Goal: Task Accomplishment & Management: Use online tool/utility

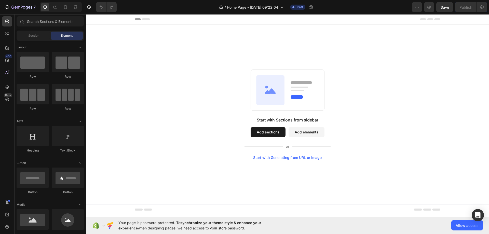
click at [272, 131] on button "Add sections" at bounding box center [268, 132] width 35 height 10
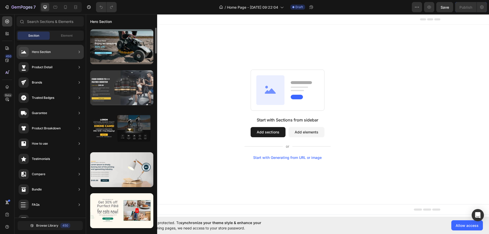
click at [141, 90] on div at bounding box center [121, 87] width 63 height 35
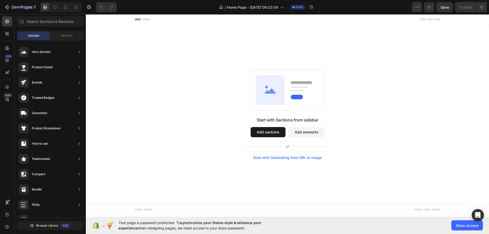
click at [272, 134] on button "Add sections" at bounding box center [268, 132] width 35 height 10
click at [463, 227] on span "Allow access" at bounding box center [467, 225] width 23 height 5
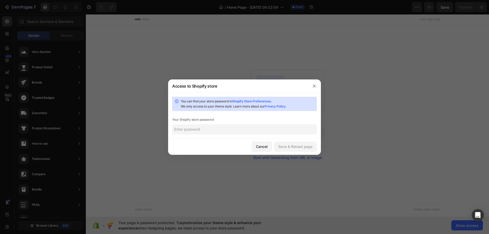
click at [238, 129] on input "text" at bounding box center [244, 129] width 145 height 10
click at [253, 99] on link "Shopify Store Preferences" at bounding box center [251, 101] width 39 height 4
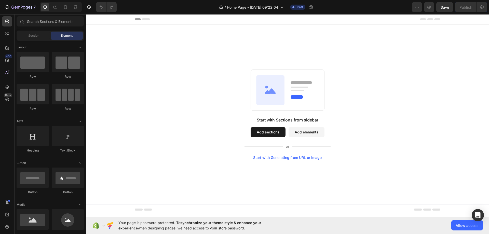
click at [268, 95] on icon at bounding box center [270, 90] width 28 height 30
click at [264, 134] on button "Add sections" at bounding box center [268, 132] width 35 height 10
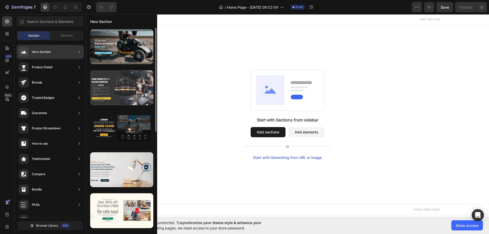
click at [145, 80] on div at bounding box center [121, 87] width 63 height 35
click at [136, 94] on div at bounding box center [121, 87] width 63 height 35
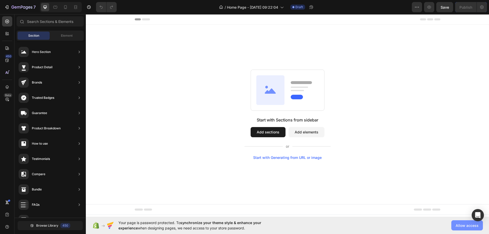
click at [465, 227] on span "Allow access" at bounding box center [467, 225] width 23 height 5
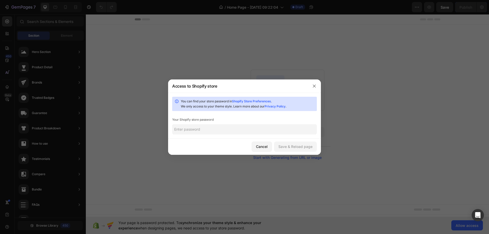
click at [226, 129] on input "text" at bounding box center [244, 129] width 145 height 10
paste input "yoraiy"
type input "yoraiy"
click at [293, 146] on div "Save & Reload page" at bounding box center [295, 146] width 34 height 5
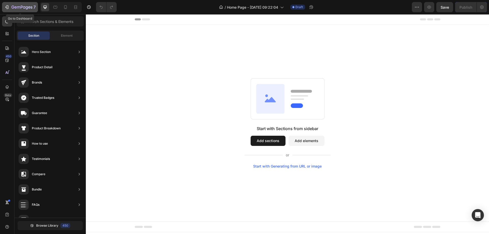
click at [8, 6] on icon "button" at bounding box center [7, 7] width 2 height 4
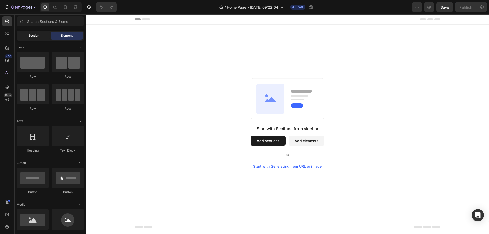
click at [35, 38] on span "Section" at bounding box center [33, 35] width 11 height 5
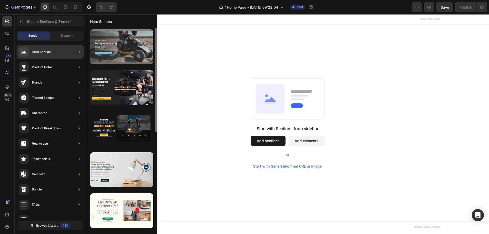
click at [134, 45] on div at bounding box center [121, 46] width 63 height 35
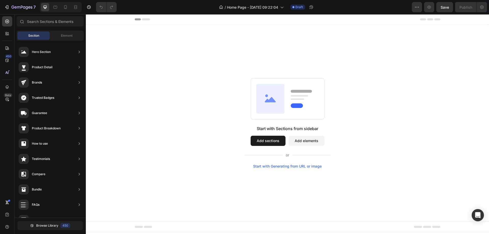
click at [261, 139] on button "Add sections" at bounding box center [268, 141] width 35 height 10
click at [274, 103] on icon at bounding box center [270, 99] width 28 height 30
click at [265, 140] on button "Add sections" at bounding box center [268, 141] width 35 height 10
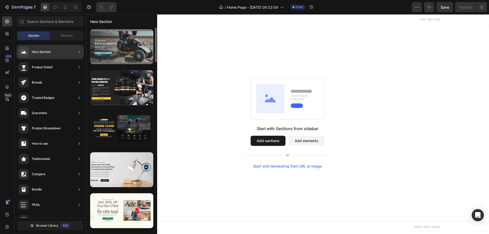
click at [125, 47] on div at bounding box center [121, 46] width 63 height 35
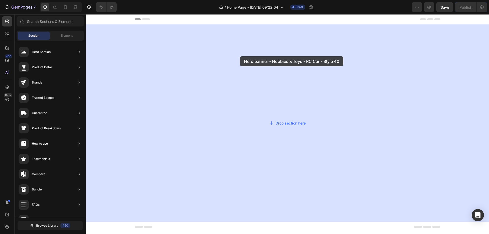
drag, startPoint x: 210, startPoint y: 62, endPoint x: 239, endPoint y: 55, distance: 29.9
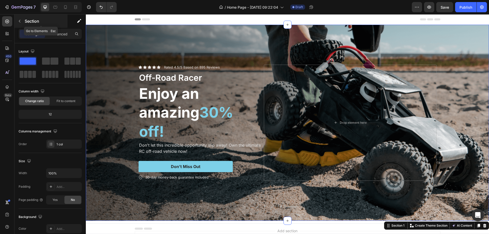
click at [20, 21] on icon "button" at bounding box center [20, 21] width 4 height 4
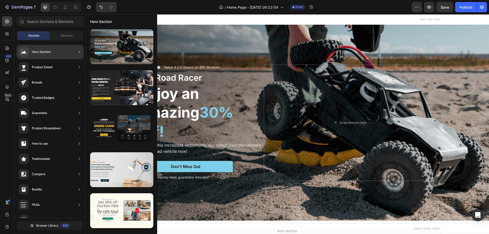
click at [49, 51] on div "Hero Section" at bounding box center [41, 51] width 19 height 5
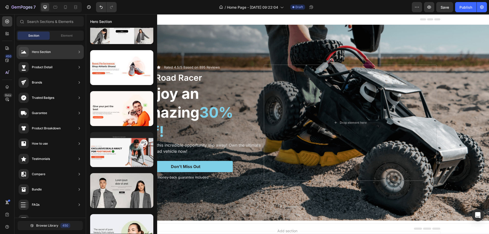
scroll to position [1378, 0]
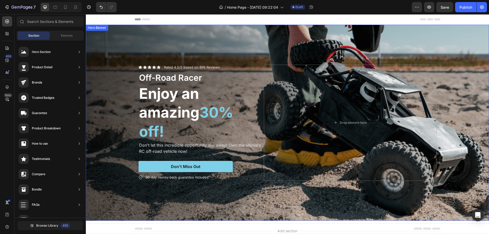
click at [284, 45] on div "Background Image" at bounding box center [287, 123] width 403 height 196
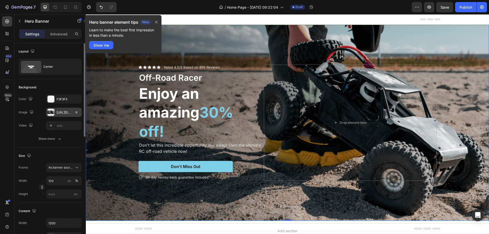
click at [65, 111] on div "https://cdn.shopify.com/s/files/1/0820/2892/0866/files/gempages_581494629698896…" at bounding box center [64, 112] width 15 height 5
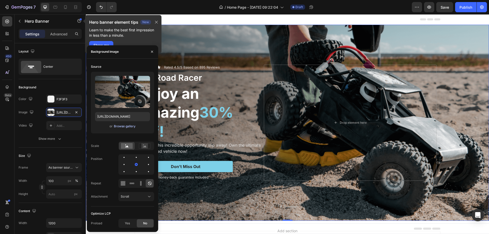
click at [121, 126] on div "Browse gallery" at bounding box center [125, 126] width 22 height 5
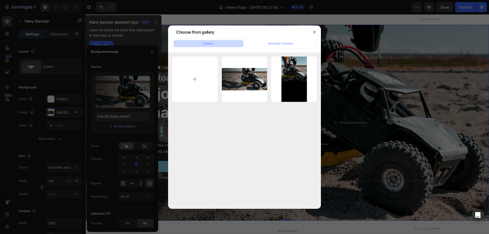
click at [215, 42] on button "Gallery" at bounding box center [209, 43] width 70 height 7
click at [271, 42] on div "Recently Deleted" at bounding box center [280, 43] width 25 height 5
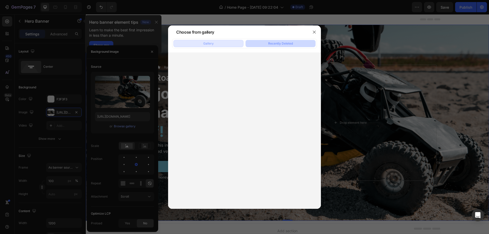
click at [215, 44] on button "Gallery" at bounding box center [209, 43] width 70 height 7
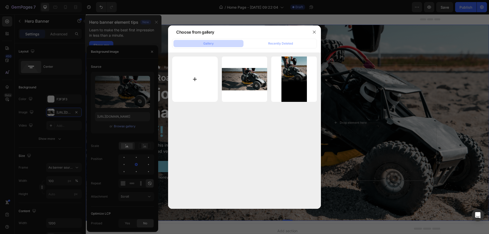
click at [194, 79] on input "file" at bounding box center [195, 80] width 46 height 46
type input "C:\fakepath\1-Official_photo_Shopify section-7.png"
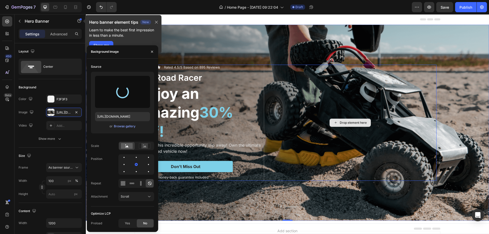
type input "[URL][DOMAIN_NAME]"
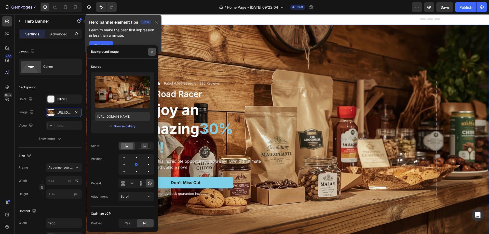
click at [154, 54] on button "button" at bounding box center [152, 52] width 8 height 8
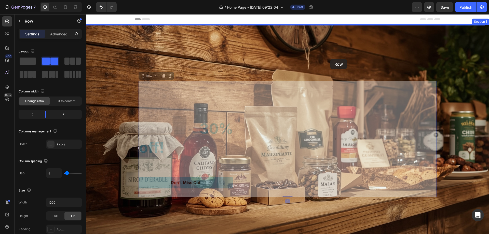
drag, startPoint x: 339, startPoint y: 80, endPoint x: 330, endPoint y: 59, distance: 22.5
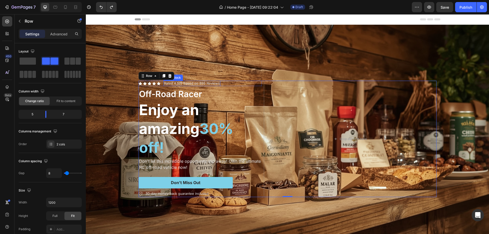
click at [208, 81] on p "Rated 4.5/5 Based on 895 Reviews" at bounding box center [192, 83] width 56 height 4
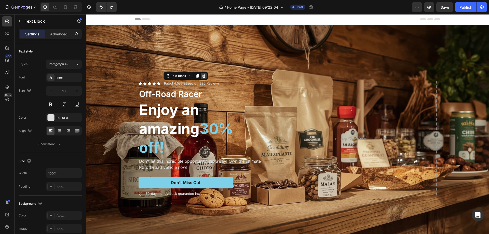
click at [202, 75] on icon at bounding box center [203, 76] width 3 height 4
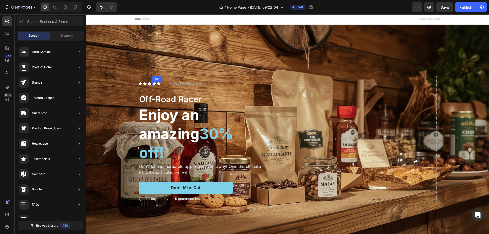
click at [152, 84] on icon at bounding box center [154, 84] width 4 height 4
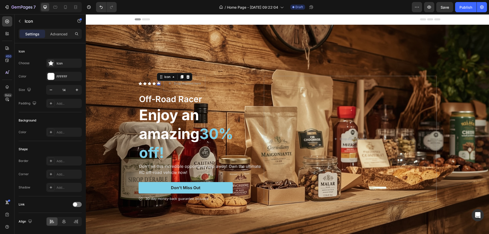
click at [157, 83] on div "Icon 0" at bounding box center [159, 84] width 4 height 4
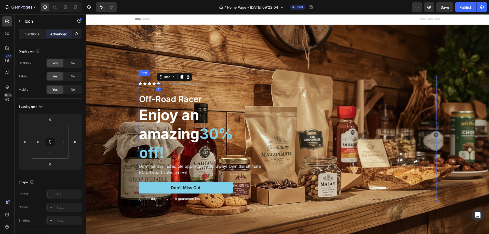
click at [144, 85] on div "Icon Icon Icon Icon Icon 0 Icon List" at bounding box center [150, 83] width 22 height 15
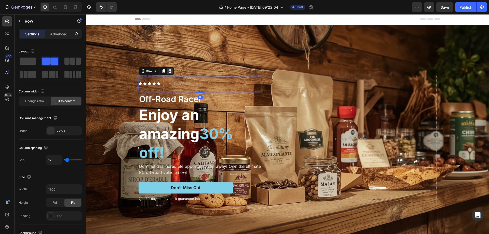
click at [168, 69] on icon at bounding box center [169, 71] width 3 height 4
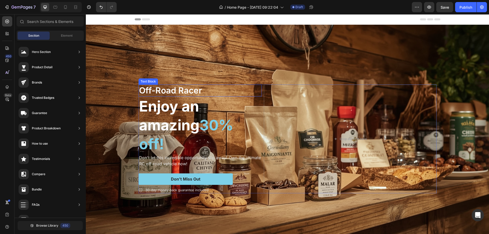
click at [190, 92] on p "Off-Road Racer" at bounding box center [200, 90] width 122 height 11
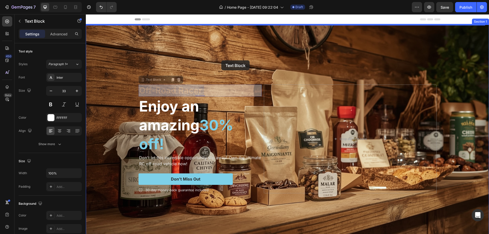
drag, startPoint x: 250, startPoint y: 88, endPoint x: 221, endPoint y: 60, distance: 40.0
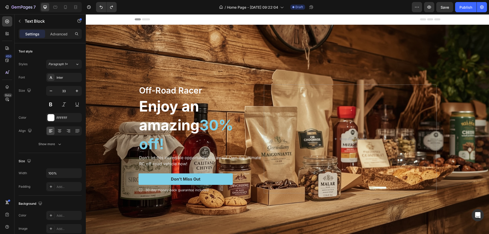
click at [227, 88] on p "Off-Road Racer" at bounding box center [200, 90] width 122 height 11
click at [175, 91] on p "Off-Road Racer" at bounding box center [200, 90] width 122 height 11
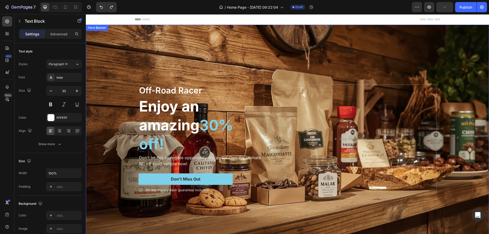
click at [269, 86] on div "Drop element here" at bounding box center [350, 139] width 173 height 109
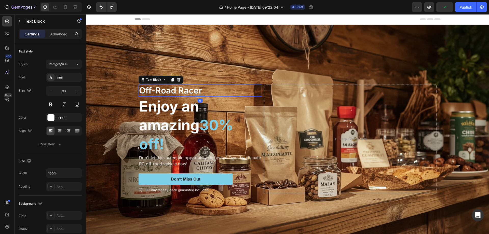
click at [248, 88] on p "Off-Road Racer" at bounding box center [200, 90] width 122 height 11
drag, startPoint x: 199, startPoint y: 94, endPoint x: 195, endPoint y: 93, distance: 4.0
click at [195, 93] on div "Off-Road Racer Text Block 0" at bounding box center [200, 91] width 123 height 12
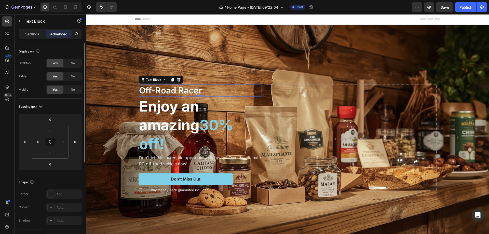
scroll to position [76, 0]
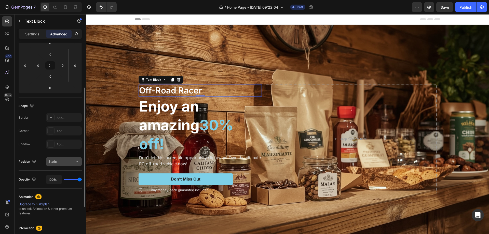
click at [79, 161] on icon at bounding box center [76, 161] width 5 height 5
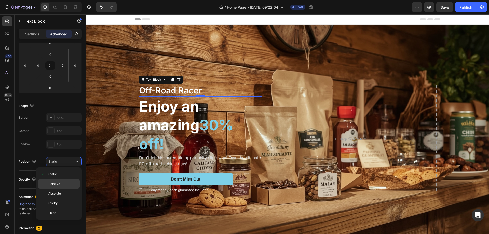
click at [60, 185] on p "Relative" at bounding box center [62, 184] width 29 height 5
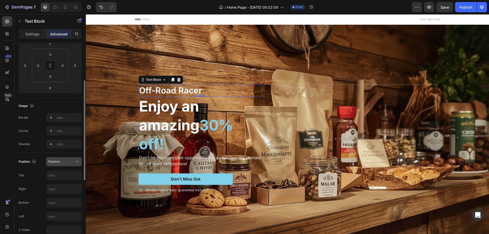
click at [70, 159] on div "Relative" at bounding box center [63, 161] width 31 height 5
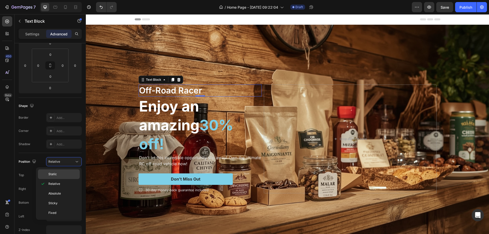
click at [65, 174] on p "Static" at bounding box center [62, 174] width 29 height 5
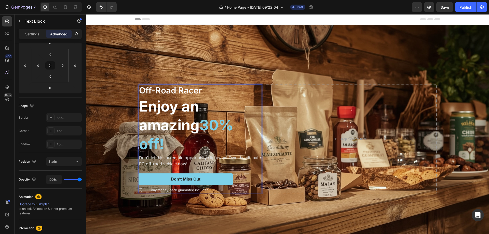
click at [217, 85] on p "Off-Road Racer" at bounding box center [200, 90] width 122 height 11
click at [217, 87] on p "Off-Road Racer" at bounding box center [200, 90] width 122 height 11
click at [237, 91] on p "Off-Road Racer" at bounding box center [200, 90] width 122 height 11
click at [227, 132] on span "30% off!" at bounding box center [186, 134] width 94 height 36
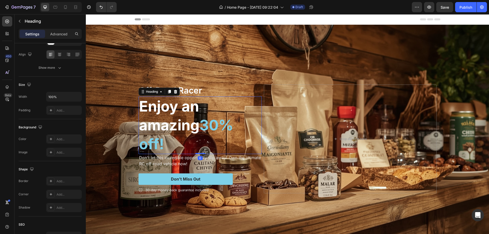
scroll to position [0, 0]
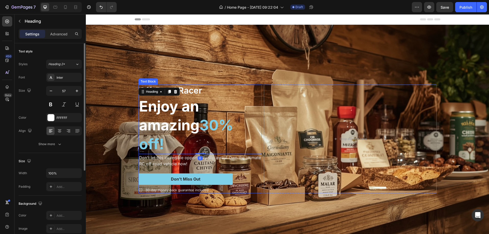
click at [234, 89] on p "Off-Road Racer" at bounding box center [200, 90] width 122 height 11
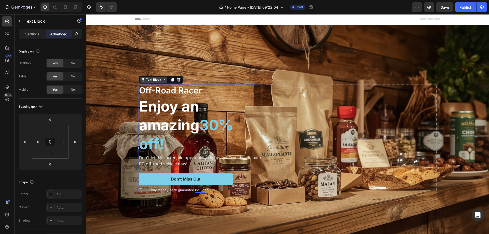
click at [163, 79] on icon at bounding box center [164, 80] width 4 height 4
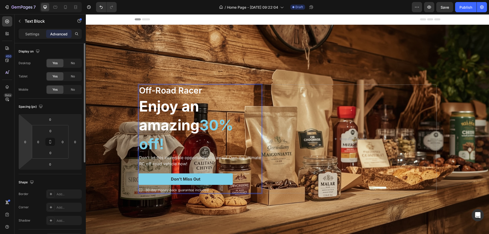
click at [23, 0] on html "7 / Home Page - Aug 26, 09:22:04 Draft Preview Save Publish 450 Beta Sections(1…" at bounding box center [244, 0] width 489 height 0
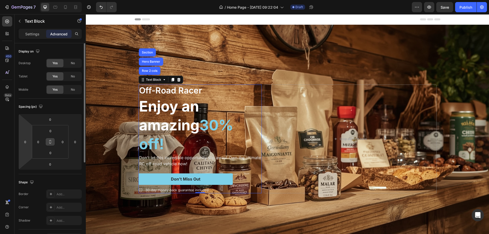
click at [49, 142] on icon at bounding box center [50, 143] width 2 height 2
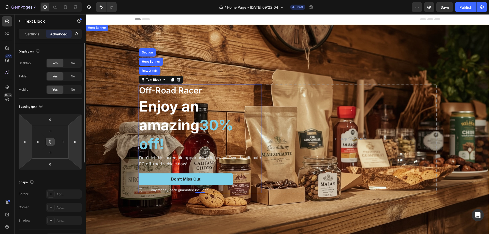
click at [114, 131] on div "Background Image" at bounding box center [287, 139] width 403 height 229
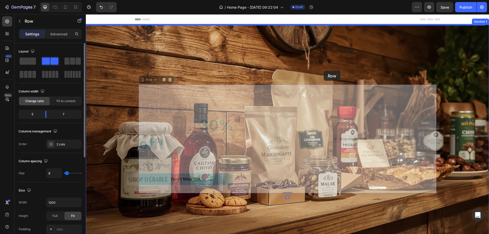
drag, startPoint x: 322, startPoint y: 87, endPoint x: 324, endPoint y: 71, distance: 15.6
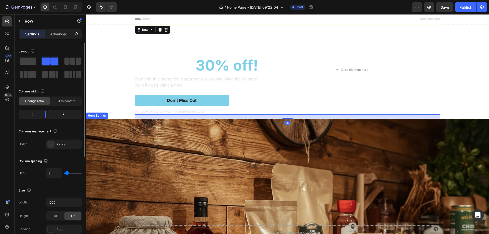
click at [298, 148] on div "Background Image" at bounding box center [287, 233] width 403 height 229
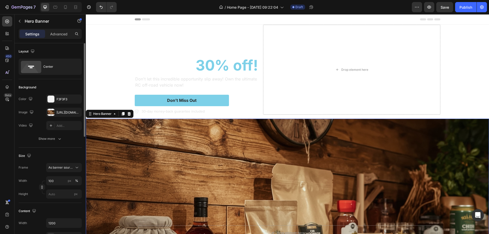
click at [274, 158] on div "Background Image" at bounding box center [287, 233] width 403 height 229
click at [269, 150] on div "Background Image" at bounding box center [287, 233] width 403 height 229
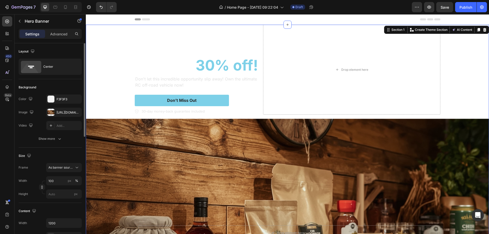
click at [125, 68] on div "Off-Road Racer Text Block Enjoy an amazing 30% off! Heading Don't let this incr…" at bounding box center [287, 186] width 403 height 323
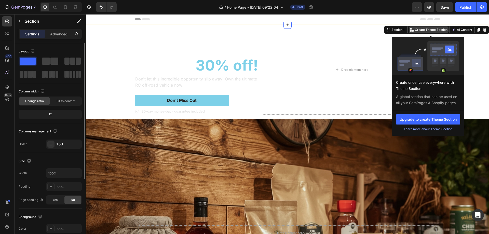
click at [426, 30] on p "Create Theme Section" at bounding box center [431, 30] width 33 height 5
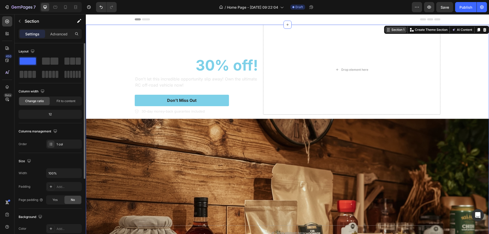
click at [394, 31] on div "Section 1" at bounding box center [398, 30] width 15 height 5
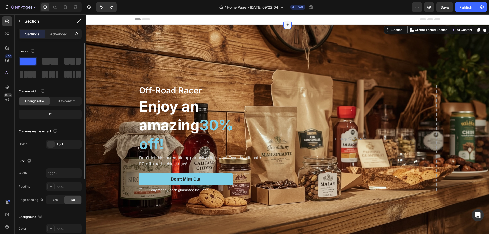
click at [286, 24] on icon at bounding box center [287, 25] width 2 height 2
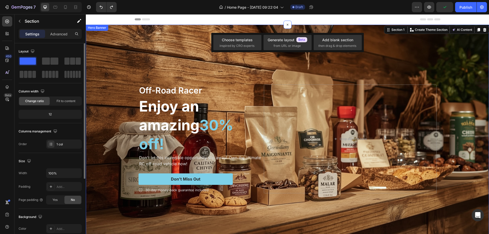
click at [231, 83] on div "Off-Road Racer Text Block Enjoy an amazing 30% off! Heading Don't let this incr…" at bounding box center [288, 138] width 306 height 125
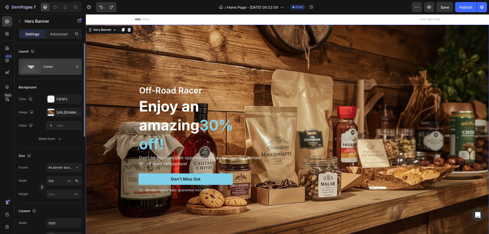
click at [79, 67] on icon at bounding box center [77, 66] width 5 height 5
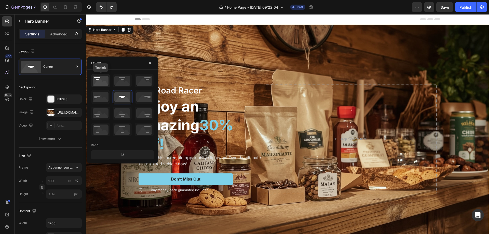
click at [103, 80] on icon at bounding box center [100, 80] width 19 height 13
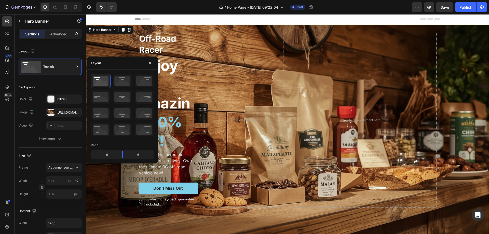
click at [109, 154] on div "6" at bounding box center [105, 154] width 26 height 7
drag, startPoint x: 104, startPoint y: 156, endPoint x: 111, endPoint y: 156, distance: 6.1
click at [111, 156] on div "6" at bounding box center [105, 154] width 26 height 7
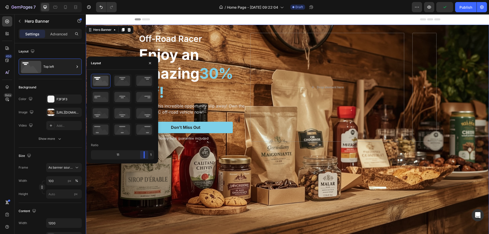
drag, startPoint x: 124, startPoint y: 152, endPoint x: 232, endPoint y: 121, distance: 112.9
click at [162, 0] on body "7 / Home Page - Aug 26, 09:22:04 Draft Preview Publish 450 Beta Sections(18) El…" at bounding box center [244, 0] width 489 height 0
click at [303, 205] on div "Background Image" at bounding box center [287, 139] width 403 height 229
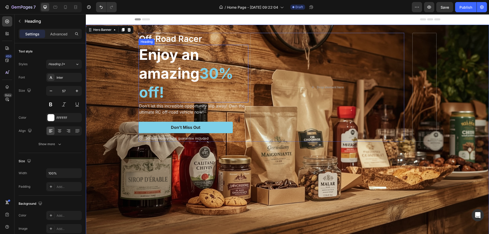
click at [214, 90] on h2 "Enjoy an amazing 30% off!" at bounding box center [194, 74] width 110 height 58
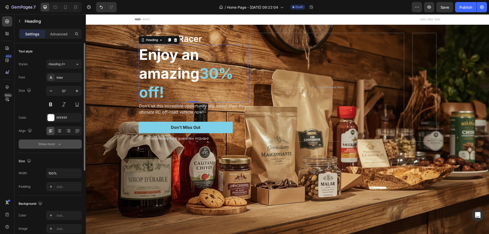
click at [59, 145] on icon "button" at bounding box center [59, 144] width 5 height 5
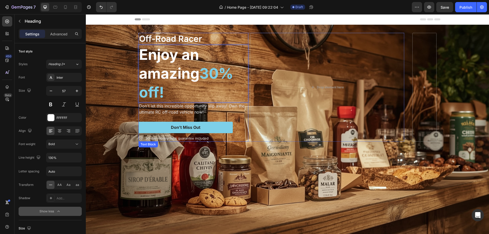
click at [236, 33] on div "Off-Road Racer" at bounding box center [194, 39] width 110 height 12
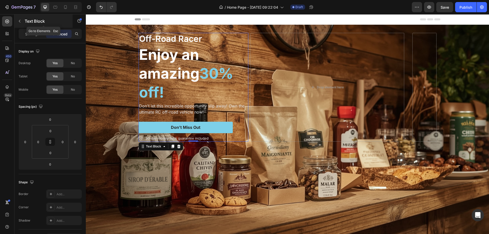
click at [20, 21] on icon "button" at bounding box center [20, 21] width 4 height 4
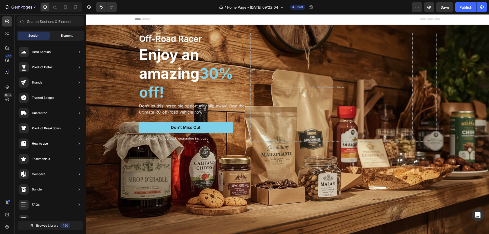
click at [60, 35] on div "Element" at bounding box center [67, 36] width 32 height 8
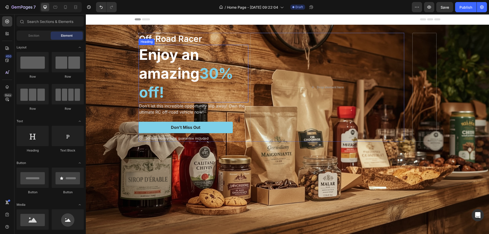
click at [153, 66] on p "Enjoy an amazing 30% off!" at bounding box center [193, 73] width 109 height 57
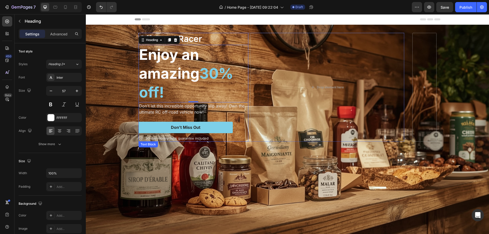
click at [238, 38] on p "Off-Road Racer" at bounding box center [193, 38] width 109 height 11
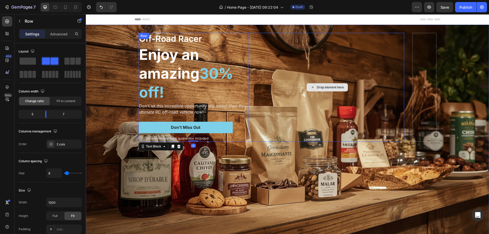
click at [321, 63] on div "Drop element here" at bounding box center [327, 87] width 154 height 109
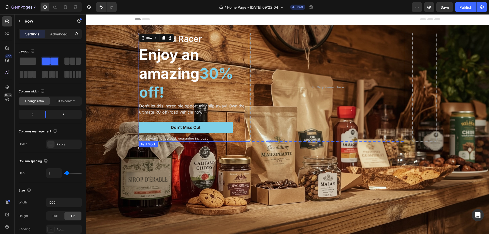
click at [229, 35] on p "Off-Road Racer" at bounding box center [193, 38] width 109 height 11
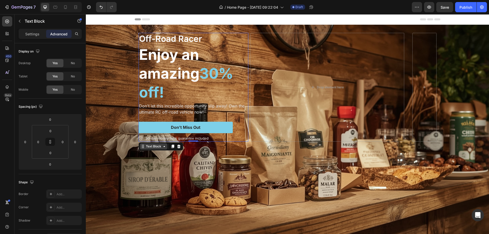
click at [157, 147] on div "Text Block" at bounding box center [153, 146] width 17 height 5
click at [58, 195] on div "Add..." at bounding box center [69, 194] width 24 height 5
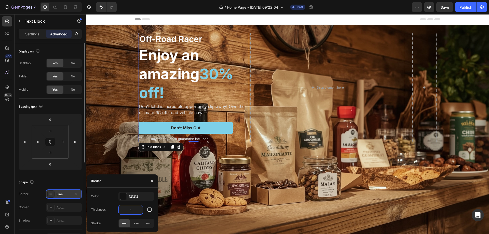
click at [134, 211] on input "1" at bounding box center [131, 209] width 24 height 9
type input "5"
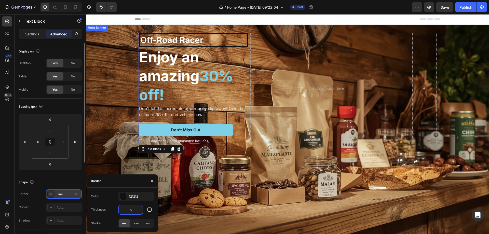
click at [183, 198] on div "Background Image" at bounding box center [287, 139] width 403 height 229
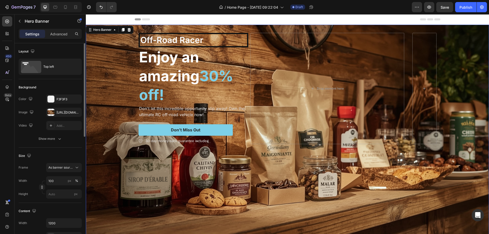
click at [106, 156] on div "Background Image" at bounding box center [287, 139] width 403 height 229
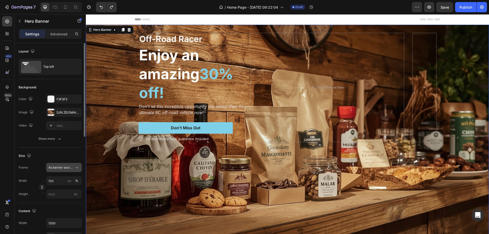
click at [79, 168] on icon at bounding box center [76, 167] width 5 height 5
click at [123, 178] on div "Background Image" at bounding box center [287, 139] width 403 height 229
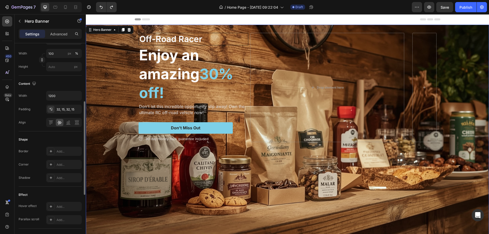
scroll to position [76, 0]
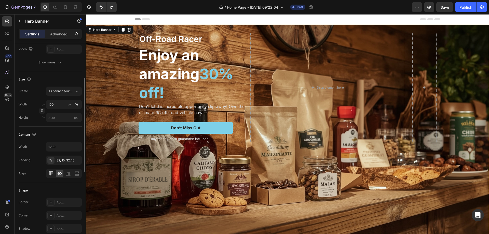
click at [51, 173] on icon at bounding box center [50, 173] width 5 height 5
click at [59, 173] on icon at bounding box center [59, 173] width 5 height 5
click at [68, 174] on icon at bounding box center [68, 173] width 5 height 5
click at [76, 174] on icon at bounding box center [76, 173] width 5 height 5
click at [58, 174] on icon at bounding box center [60, 174] width 4 height 4
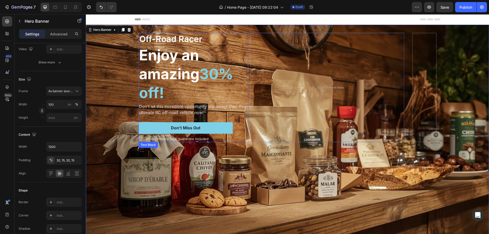
click at [218, 36] on p "Off-Road Racer" at bounding box center [193, 39] width 108 height 11
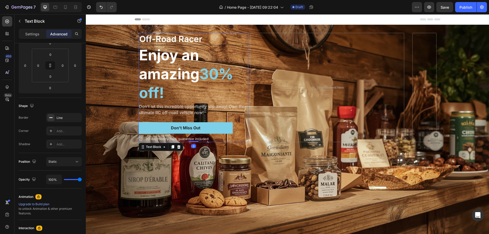
scroll to position [0, 0]
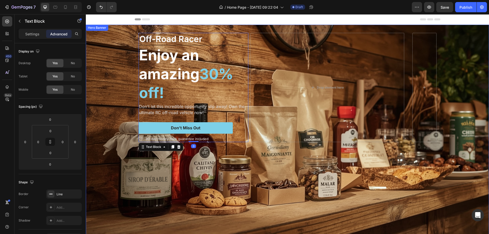
click at [254, 152] on div "Background Image" at bounding box center [287, 139] width 403 height 229
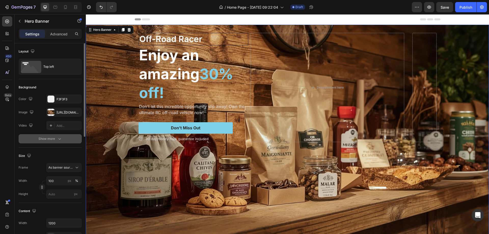
click at [47, 137] on div "Show more" at bounding box center [50, 138] width 24 height 5
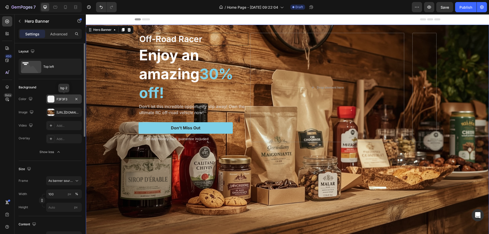
click at [68, 99] on div "F3F3F3" at bounding box center [64, 99] width 15 height 5
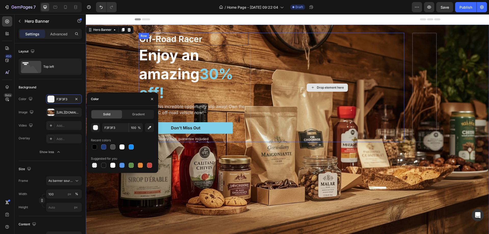
click at [319, 58] on div "Drop element here" at bounding box center [327, 87] width 154 height 109
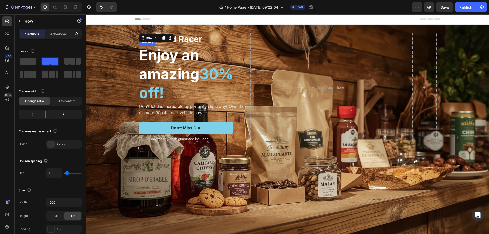
click at [231, 50] on p "Enjoy an amazing 30% off!" at bounding box center [193, 74] width 109 height 57
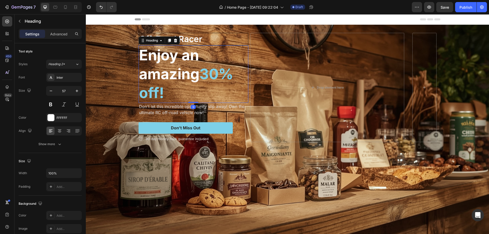
click at [232, 39] on p "Off-Road Racer" at bounding box center [193, 39] width 108 height 11
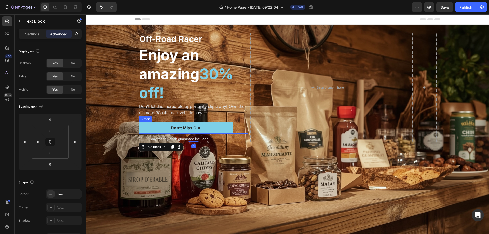
click at [236, 140] on div "30-day money-back guarantee included" at bounding box center [194, 139] width 110 height 7
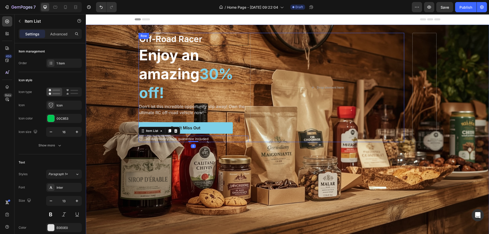
click at [237, 126] on div "Don’t Miss Out Button" at bounding box center [194, 127] width 110 height 11
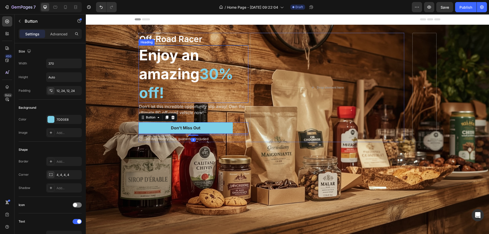
click at [235, 101] on p "Enjoy an amazing 30% off!" at bounding box center [193, 74] width 109 height 57
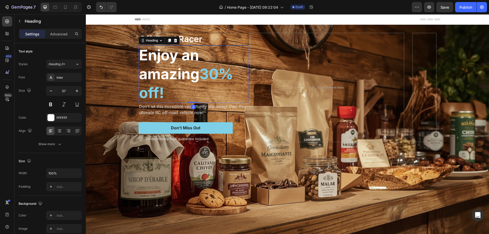
click at [237, 40] on p "Off-Road Racer" at bounding box center [193, 39] width 108 height 11
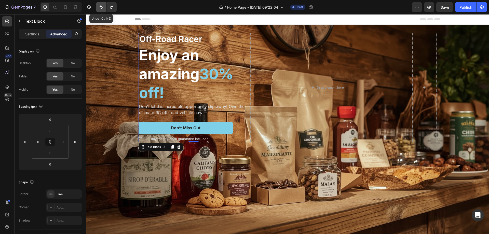
click at [99, 7] on button "Undo/Redo" at bounding box center [101, 7] width 10 height 10
click at [99, 7] on icon "Undo/Redo" at bounding box center [101, 7] width 5 height 5
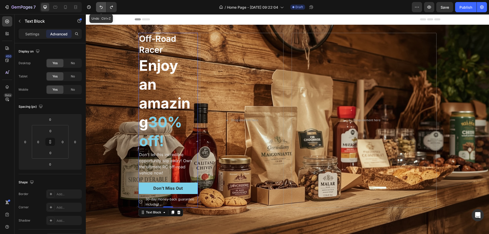
click at [99, 7] on icon "Undo/Redo" at bounding box center [101, 7] width 5 height 5
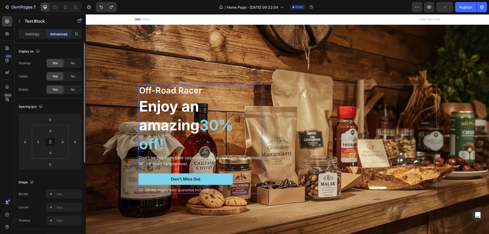
scroll to position [51, 0]
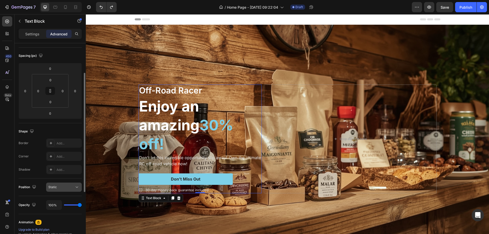
click at [75, 186] on icon at bounding box center [76, 187] width 5 height 5
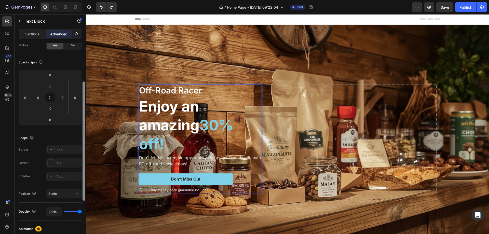
scroll to position [53, 0]
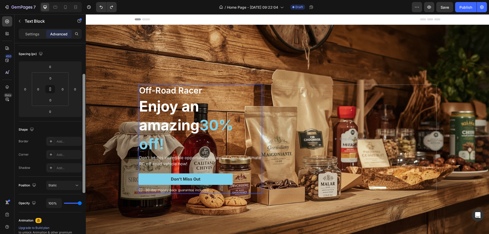
drag, startPoint x: 84, startPoint y: 120, endPoint x: 82, endPoint y: 150, distance: 30.7
click at [82, 150] on div at bounding box center [84, 145] width 4 height 205
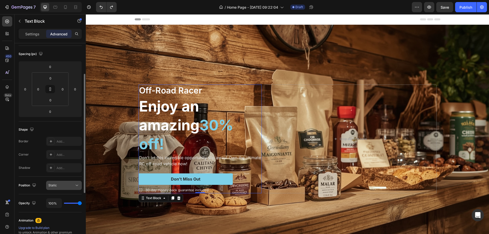
click at [68, 185] on div "Static" at bounding box center [61, 185] width 26 height 5
click at [77, 91] on input "0" at bounding box center [75, 89] width 8 height 8
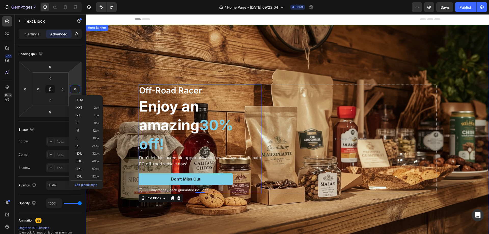
click at [117, 64] on div "Background Image" at bounding box center [287, 139] width 403 height 229
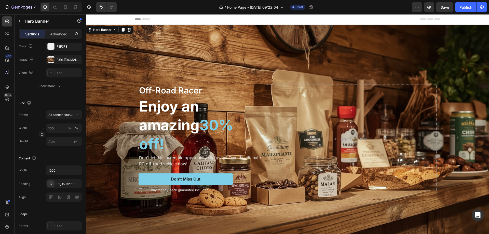
scroll to position [0, 0]
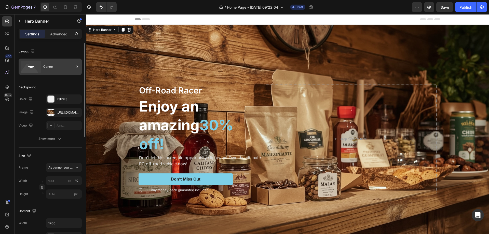
click at [81, 68] on div "Center" at bounding box center [50, 67] width 63 height 16
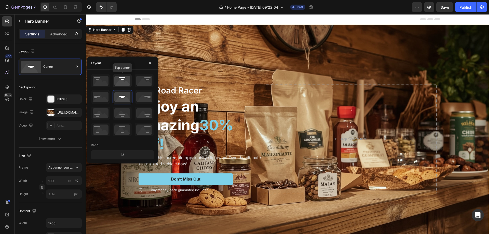
click at [122, 80] on icon at bounding box center [122, 80] width 19 height 13
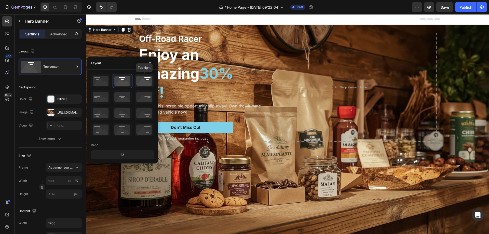
click at [141, 84] on icon at bounding box center [144, 80] width 19 height 13
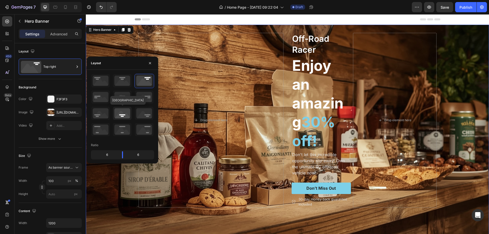
click at [123, 115] on icon at bounding box center [122, 113] width 19 height 13
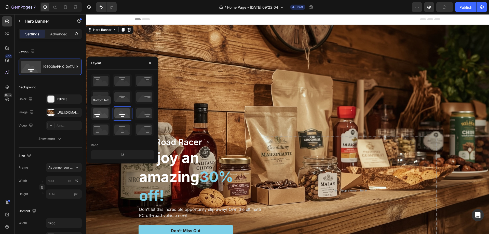
click at [98, 116] on icon at bounding box center [100, 113] width 19 height 13
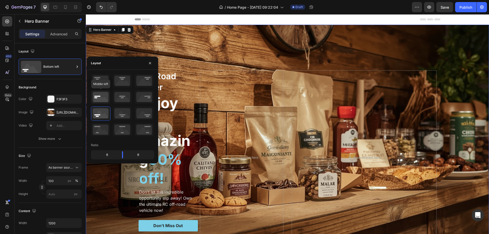
click at [104, 98] on icon at bounding box center [100, 96] width 19 height 13
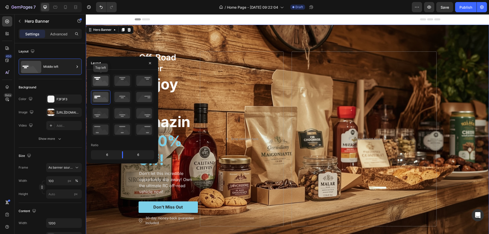
click at [105, 81] on icon at bounding box center [100, 80] width 19 height 13
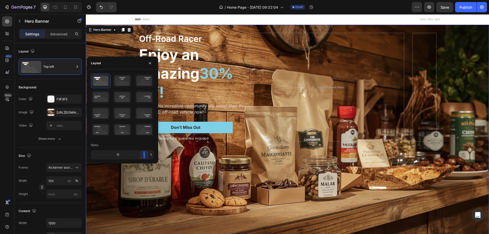
drag, startPoint x: 123, startPoint y: 154, endPoint x: 171, endPoint y: 165, distance: 49.7
click at [162, 0] on body "7 / Home Page - Aug 26, 09:22:04 Draft Preview Save Publish 450 Beta Sections(1…" at bounding box center [244, 0] width 489 height 0
click at [268, 197] on div "Background Image" at bounding box center [287, 139] width 403 height 229
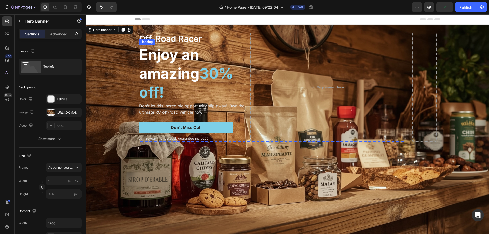
click at [153, 63] on p "Enjoy an amazing 30% off!" at bounding box center [193, 73] width 109 height 57
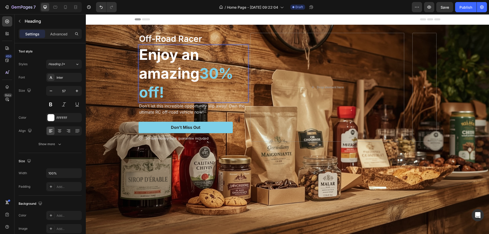
click at [161, 65] on p "Enjoy an amazing 30% off!" at bounding box center [193, 73] width 109 height 57
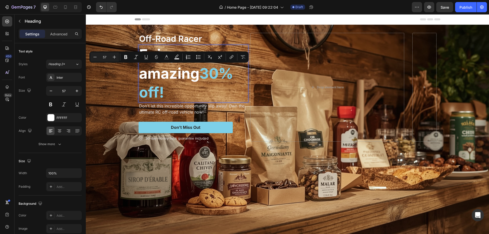
click at [178, 82] on p "Enjoy an amazing 30% off!" at bounding box center [193, 73] width 109 height 57
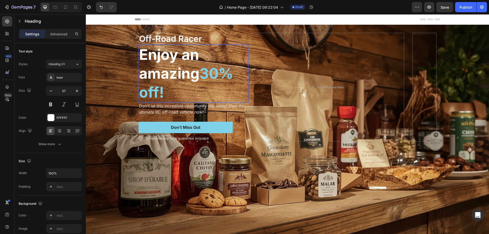
click at [158, 61] on p "Enjoy an amazing 30% off!" at bounding box center [193, 73] width 109 height 57
click at [139, 54] on p "Enjoy an amazing 30% off!" at bounding box center [193, 73] width 109 height 57
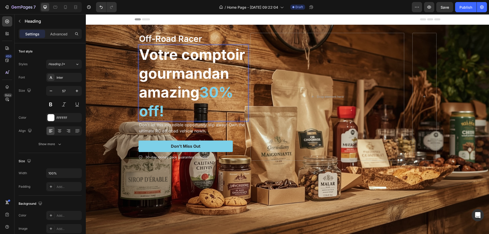
click at [164, 110] on p "Votre comptoir gourmandan amazing 30% off!" at bounding box center [193, 82] width 109 height 75
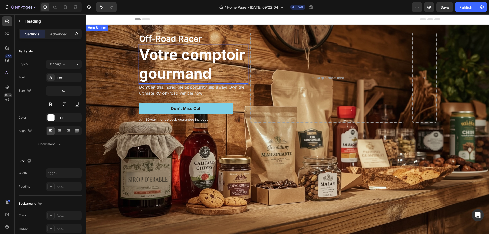
click at [197, 166] on div "Background Image" at bounding box center [287, 139] width 403 height 229
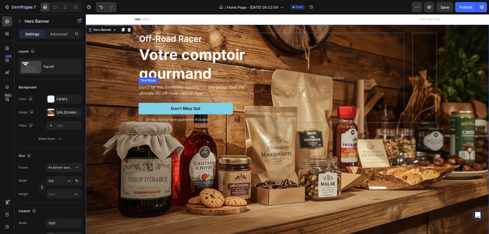
click at [195, 88] on p "Don't let this incredible opportunity slip away! Own the ultimate RC off-road v…" at bounding box center [193, 90] width 109 height 12
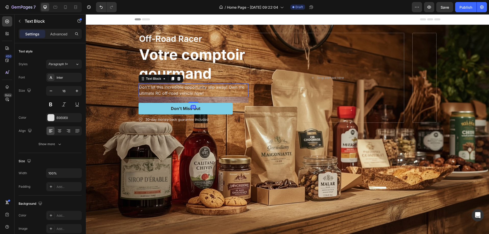
click at [205, 92] on p "Don't let this incredible opportunity slip away! Own the ultimate RC off-road v…" at bounding box center [193, 90] width 109 height 12
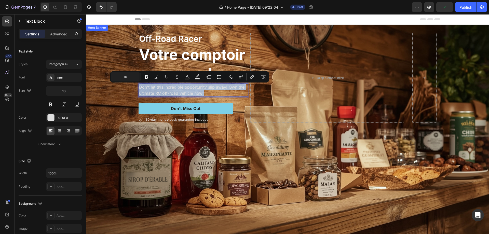
drag, startPoint x: 204, startPoint y: 91, endPoint x: 135, endPoint y: 87, distance: 68.7
click at [135, 87] on div "Off-Road Racer Text Block Votre comptoir gourmand Heading Don't let this incred…" at bounding box center [288, 78] width 306 height 106
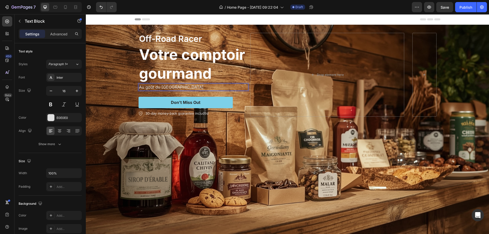
click at [176, 88] on p "Au goût du [GEOGRAPHIC_DATA]" at bounding box center [193, 87] width 109 height 6
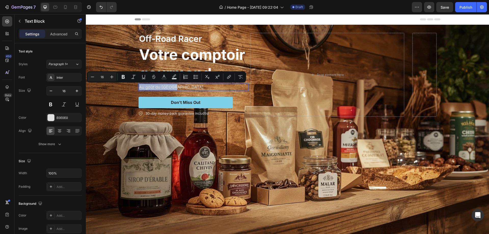
drag, startPoint x: 176, startPoint y: 87, endPoint x: 138, endPoint y: 86, distance: 37.7
click at [139, 86] on p "Au goût du [GEOGRAPHIC_DATA]" at bounding box center [193, 87] width 109 height 6
click at [118, 78] on div "Minus 16 Plus Bold Italic Underline Strikethrough Text Color Text Background Co…" at bounding box center [166, 76] width 157 height 9
click at [119, 75] on button "Bold" at bounding box center [123, 76] width 9 height 9
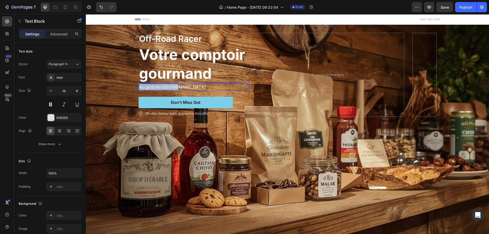
drag, startPoint x: 180, startPoint y: 87, endPoint x: 138, endPoint y: 89, distance: 42.3
click at [139, 89] on p "Au goût du [GEOGRAPHIC_DATA]" at bounding box center [193, 87] width 109 height 6
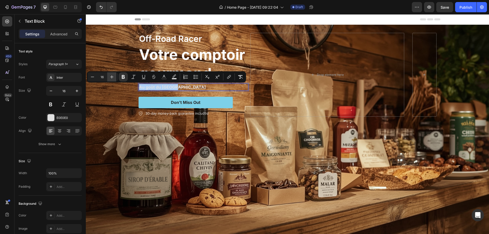
click at [113, 77] on icon "Editor contextual toolbar" at bounding box center [111, 76] width 3 height 3
type input "20"
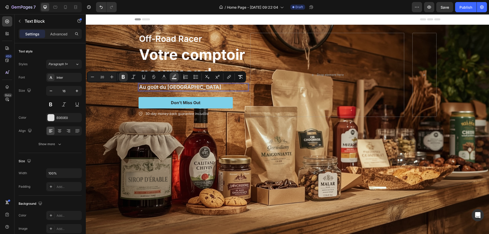
click at [175, 78] on icon "Editor contextual toolbar" at bounding box center [174, 76] width 5 height 5
type input "000000"
type input "77"
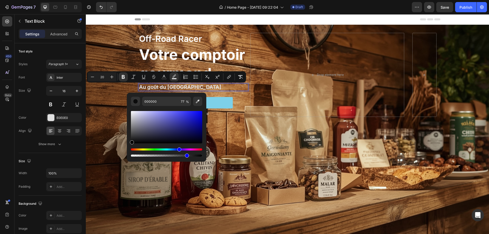
click at [179, 149] on div "Hue" at bounding box center [166, 150] width 71 height 2
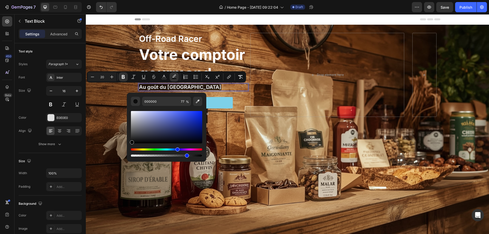
click at [177, 149] on div "Hue" at bounding box center [166, 150] width 71 height 2
click at [184, 124] on div "Editor contextual toolbar" at bounding box center [166, 127] width 71 height 32
click at [193, 124] on div "Editor contextual toolbar" at bounding box center [166, 127] width 71 height 32
type input "152896"
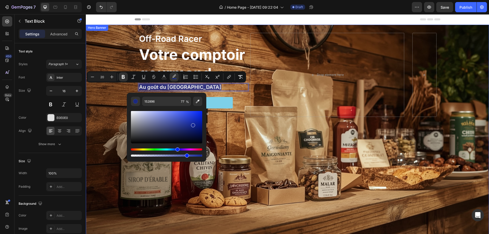
click at [152, 174] on div "Background Image" at bounding box center [287, 139] width 403 height 229
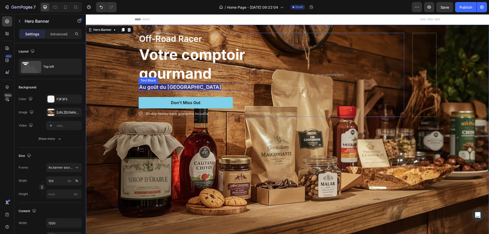
click at [169, 88] on strong "Au goût du [GEOGRAPHIC_DATA]" at bounding box center [180, 87] width 82 height 6
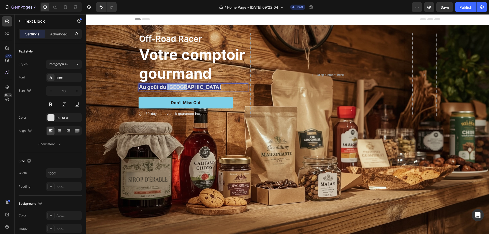
click at [169, 88] on strong "Au goût du [GEOGRAPHIC_DATA]" at bounding box center [180, 87] width 82 height 6
click at [139, 86] on strong "Au goût du [GEOGRAPHIC_DATA]" at bounding box center [180, 87] width 82 height 6
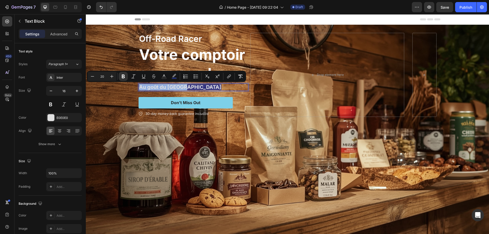
click at [139, 87] on strong "Au goût du [GEOGRAPHIC_DATA]" at bounding box center [180, 87] width 82 height 6
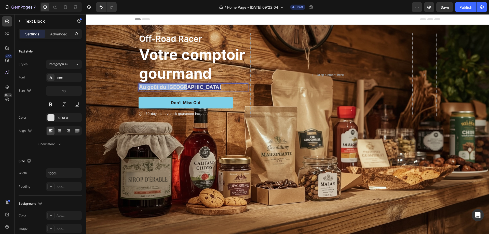
click at [139, 87] on strong "Au goût du [GEOGRAPHIC_DATA]" at bounding box center [180, 87] width 82 height 6
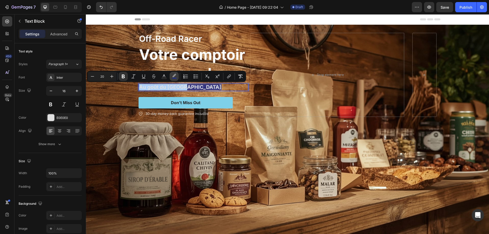
click at [175, 75] on icon "Editor contextual toolbar" at bounding box center [174, 76] width 5 height 5
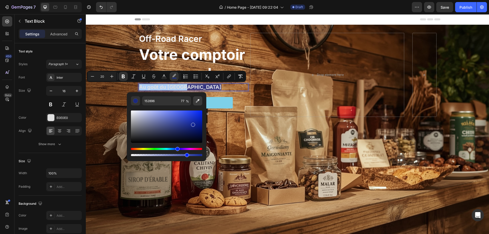
click at [198, 101] on icon "Editor contextual toolbar" at bounding box center [198, 101] width 4 height 4
type input "D0D2DD"
type input "100"
click at [162, 75] on icon "Editor contextual toolbar" at bounding box center [164, 76] width 5 height 5
type input "E0E0E0"
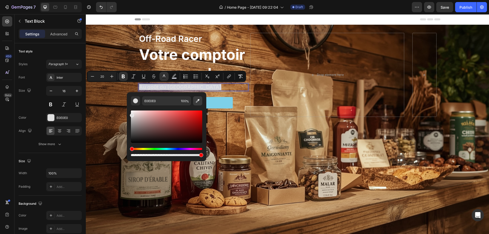
click at [198, 101] on icon "Editor contextual toolbar" at bounding box center [197, 100] width 5 height 5
type input "0013FF"
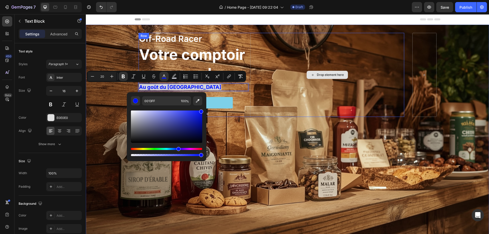
click at [271, 88] on div "Drop element here" at bounding box center [327, 75] width 154 height 84
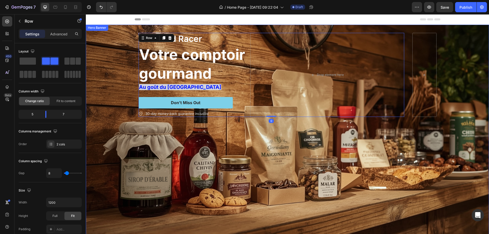
click at [108, 104] on div "Background Image" at bounding box center [287, 139] width 403 height 229
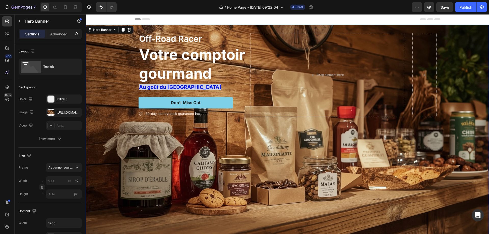
click at [374, 160] on div "Background Image" at bounding box center [287, 139] width 403 height 229
click at [357, 195] on div "Background Image" at bounding box center [287, 139] width 403 height 229
click at [205, 101] on button "Don’t Miss Out" at bounding box center [186, 102] width 94 height 11
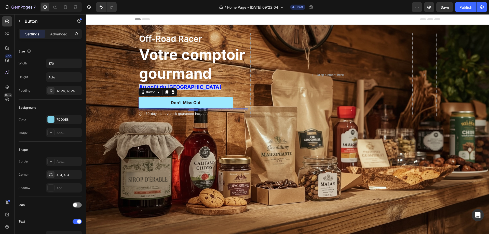
click at [205, 101] on button "Don’t Miss Out" at bounding box center [186, 102] width 94 height 11
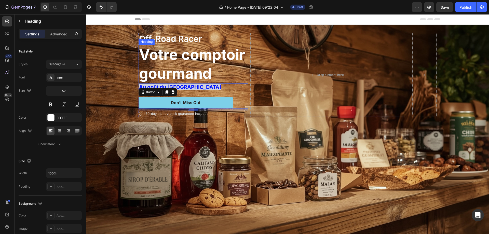
click at [196, 53] on p "Votre comptoir gourmand" at bounding box center [193, 64] width 109 height 38
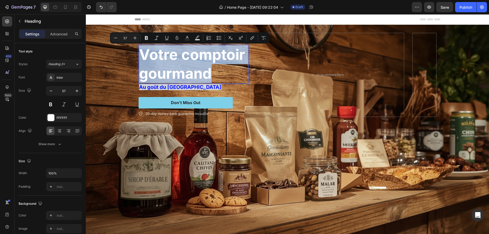
drag, startPoint x: 216, startPoint y: 77, endPoint x: 152, endPoint y: 58, distance: 66.8
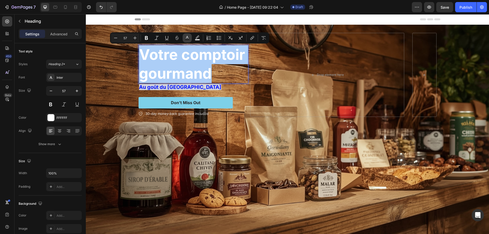
click at [187, 37] on icon "Editor contextual toolbar" at bounding box center [187, 37] width 3 height 3
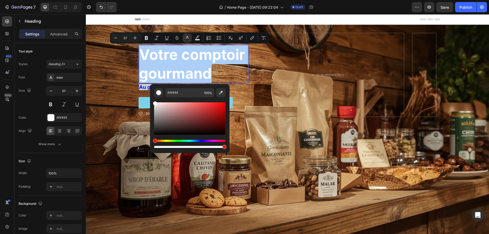
click at [159, 140] on div "Hue" at bounding box center [189, 141] width 71 height 2
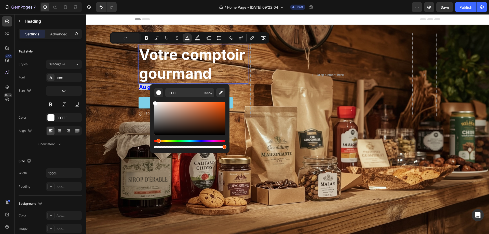
drag, startPoint x: 155, startPoint y: 140, endPoint x: 158, endPoint y: 139, distance: 2.7
click at [158, 139] on div "Hue" at bounding box center [159, 141] width 4 height 4
click at [210, 112] on div "Editor contextual toolbar" at bounding box center [189, 118] width 71 height 32
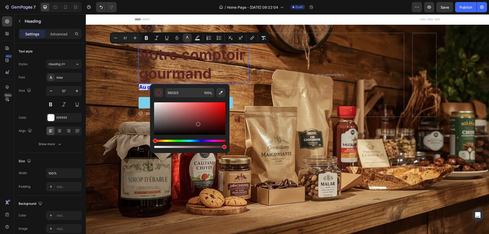
drag, startPoint x: 210, startPoint y: 112, endPoint x: 164, endPoint y: 134, distance: 51.3
click at [196, 124] on div "Editor contextual toolbar" at bounding box center [198, 124] width 4 height 4
click at [162, 141] on div "Hue" at bounding box center [189, 141] width 71 height 2
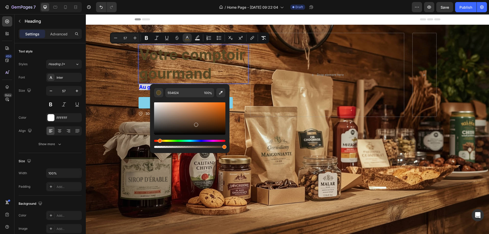
click at [159, 141] on div "Hue" at bounding box center [189, 141] width 71 height 2
type input "543824"
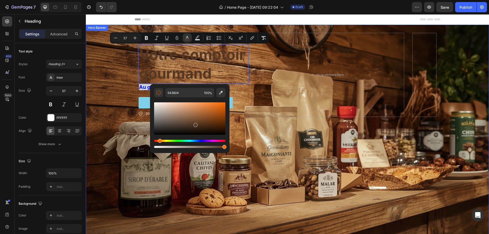
click at [114, 73] on div "Background Image" at bounding box center [287, 139] width 403 height 229
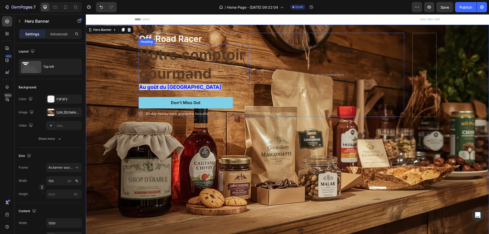
click at [201, 63] on span "Votre comptoir gourmand" at bounding box center [192, 64] width 106 height 36
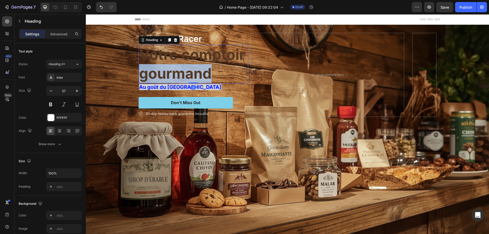
click at [184, 72] on span "Votre comptoir gourmand" at bounding box center [192, 64] width 106 height 36
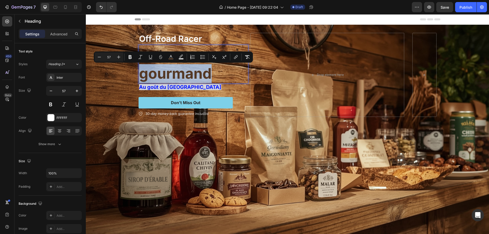
click at [216, 76] on p "Votre comptoir gourmand" at bounding box center [193, 64] width 109 height 38
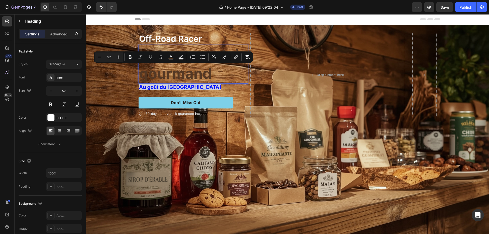
click at [216, 76] on p "Votre comptoir gourmand" at bounding box center [193, 64] width 109 height 38
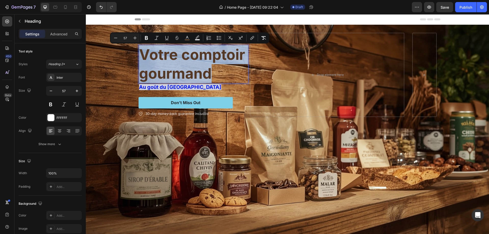
drag, startPoint x: 212, startPoint y: 76, endPoint x: 137, endPoint y: 57, distance: 77.4
click at [139, 57] on p "Votre comptoir gourmand" at bounding box center [193, 64] width 109 height 38
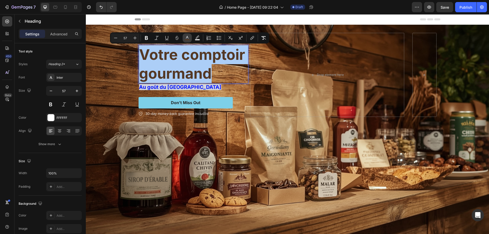
click at [188, 41] on button "color" at bounding box center [187, 37] width 9 height 9
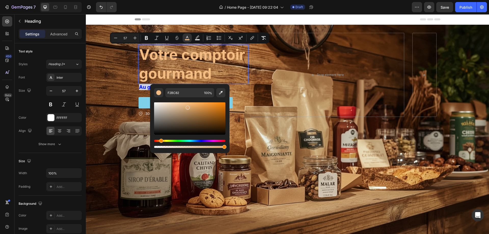
type input "D8A875"
drag, startPoint x: 196, startPoint y: 125, endPoint x: 187, endPoint y: 107, distance: 19.4
click at [187, 107] on div "Editor contextual toolbar" at bounding box center [188, 108] width 4 height 4
click at [237, 88] on p "Au goût du [GEOGRAPHIC_DATA]" at bounding box center [193, 87] width 109 height 6
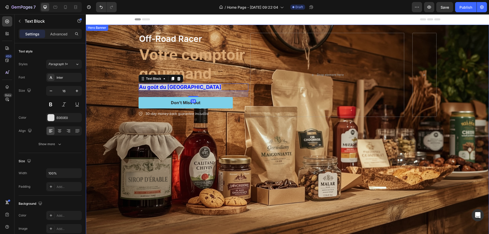
click at [122, 117] on div "Background Image" at bounding box center [287, 139] width 403 height 229
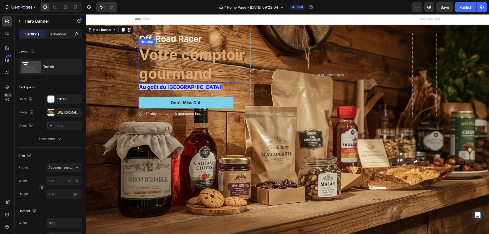
click at [170, 58] on span "Votre comptoir gourmand" at bounding box center [192, 64] width 106 height 36
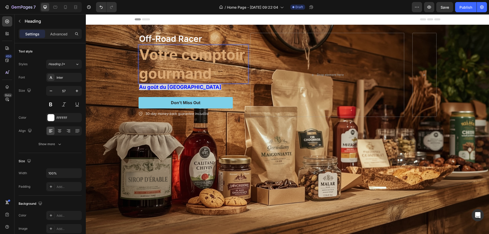
click at [220, 74] on p "Votre comptoir gourmand" at bounding box center [193, 64] width 109 height 38
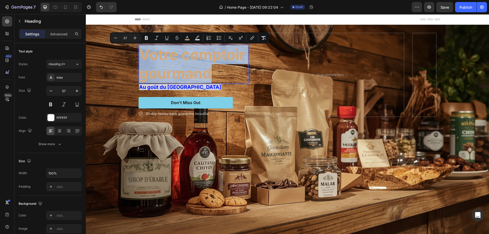
drag, startPoint x: 220, startPoint y: 74, endPoint x: 181, endPoint y: 72, distance: 39.0
click at [142, 56] on p "Votre comptoir gourmand" at bounding box center [193, 64] width 109 height 38
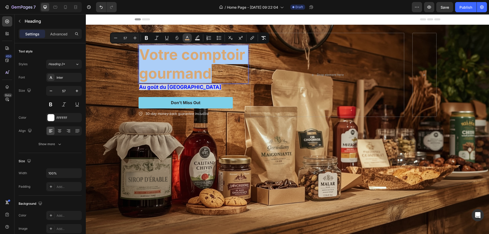
click at [187, 35] on button "color" at bounding box center [187, 37] width 9 height 9
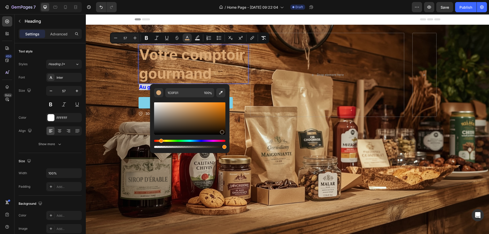
drag, startPoint x: 188, startPoint y: 108, endPoint x: 222, endPoint y: 131, distance: 41.1
click at [222, 131] on div "Editor contextual toolbar" at bounding box center [222, 132] width 4 height 4
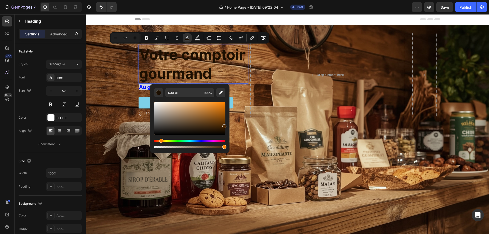
type input "492601"
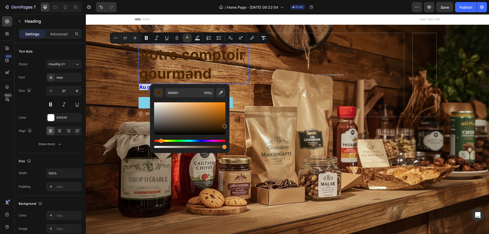
drag, startPoint x: 223, startPoint y: 134, endPoint x: 224, endPoint y: 125, distance: 8.2
click at [224, 125] on div "Editor contextual toolbar" at bounding box center [224, 126] width 4 height 4
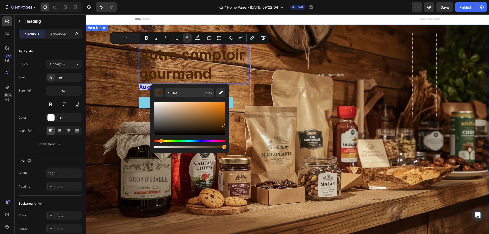
click at [118, 106] on div "Background Image" at bounding box center [287, 139] width 403 height 229
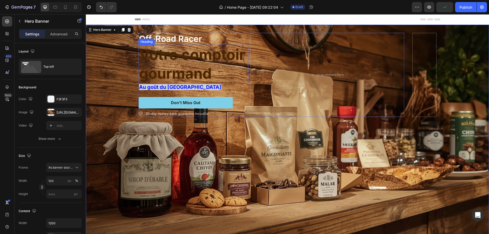
click at [216, 76] on p "⁠⁠⁠⁠⁠⁠⁠ Votre comptoir gourmand" at bounding box center [193, 64] width 109 height 38
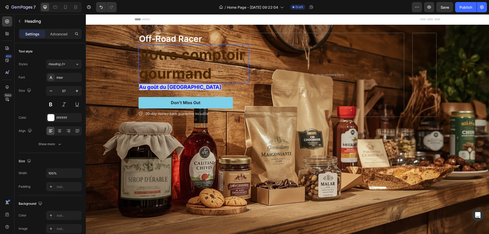
click at [216, 76] on p "Votre comptoir gourmand" at bounding box center [193, 64] width 109 height 38
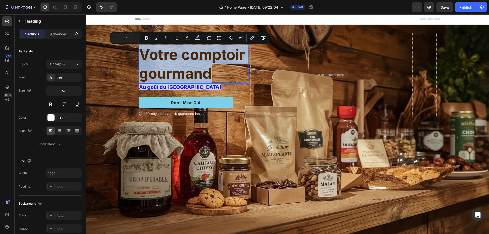
drag, startPoint x: 216, startPoint y: 76, endPoint x: 188, endPoint y: 68, distance: 28.6
click at [188, 68] on p "Votre comptoir gourmand" at bounding box center [193, 64] width 109 height 38
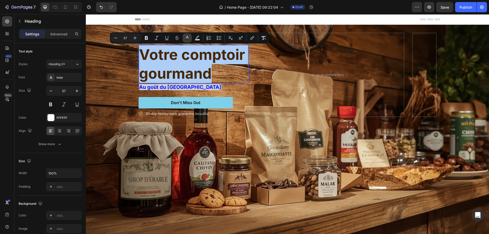
click at [187, 38] on icon "Editor contextual toolbar" at bounding box center [187, 37] width 5 height 5
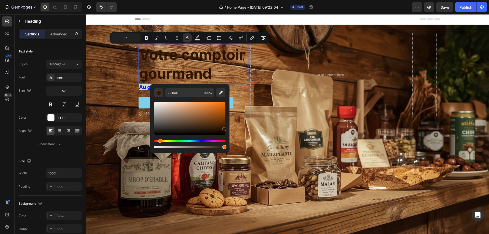
type input "331601"
click at [223, 128] on div "Editor contextual toolbar" at bounding box center [224, 129] width 4 height 4
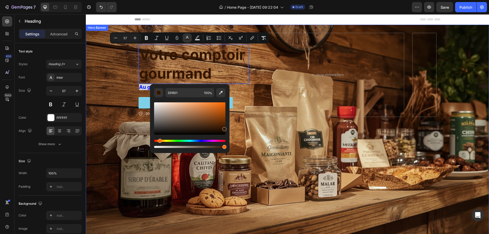
click at [104, 82] on div "Background Image" at bounding box center [287, 139] width 403 height 229
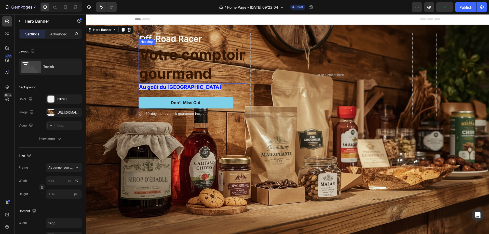
click at [219, 75] on p "⁠⁠⁠⁠⁠⁠⁠ Votre comptoir gourmand" at bounding box center [193, 64] width 109 height 38
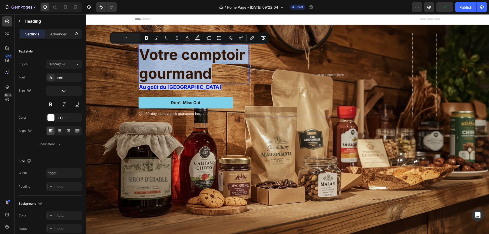
click at [219, 75] on p "Votre comptoir gourmand" at bounding box center [193, 64] width 109 height 38
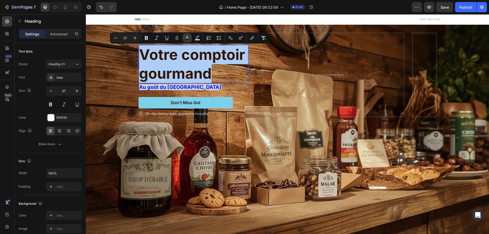
click at [187, 36] on icon "Editor contextual toolbar" at bounding box center [187, 37] width 5 height 5
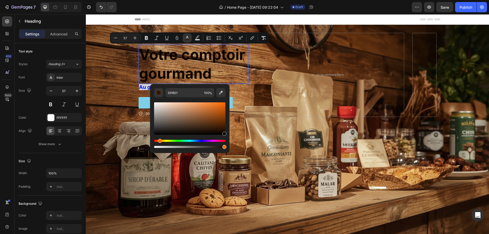
type input "0C0500"
drag, startPoint x: 225, startPoint y: 129, endPoint x: 224, endPoint y: 133, distance: 3.8
click at [224, 133] on div "Editor contextual toolbar" at bounding box center [224, 134] width 4 height 4
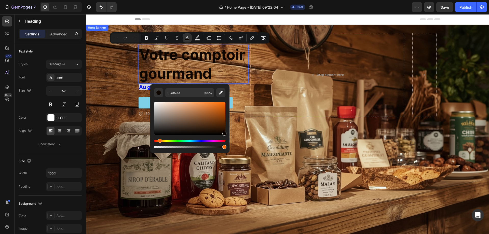
click at [122, 72] on div "Background Image" at bounding box center [287, 139] width 403 height 229
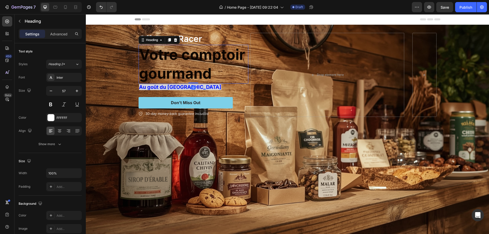
click at [235, 45] on p "⁠⁠⁠⁠⁠⁠⁠ Votre comptoir gourmand" at bounding box center [193, 64] width 109 height 38
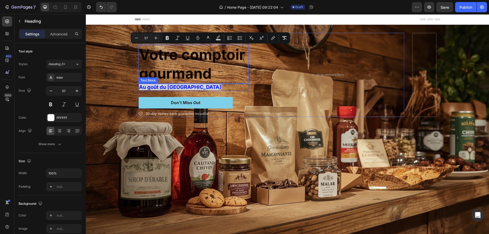
click at [181, 86] on strong "Au goût du [GEOGRAPHIC_DATA]" at bounding box center [180, 87] width 82 height 6
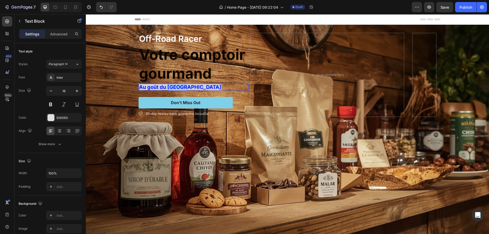
click at [169, 88] on strong "Au goût du [GEOGRAPHIC_DATA]" at bounding box center [180, 87] width 82 height 6
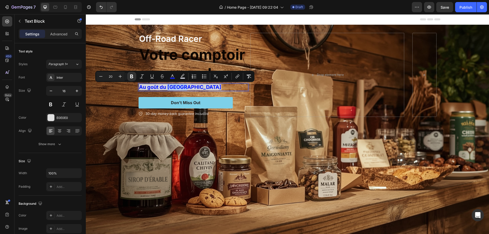
click at [189, 85] on p "Au goût du [GEOGRAPHIC_DATA]" at bounding box center [193, 87] width 109 height 6
click at [180, 87] on strong "Au goût du [GEOGRAPHIC_DATA]" at bounding box center [180, 87] width 82 height 6
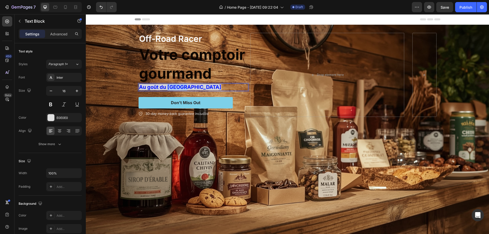
click at [180, 87] on strong "Au goût du [GEOGRAPHIC_DATA]" at bounding box center [180, 87] width 82 height 6
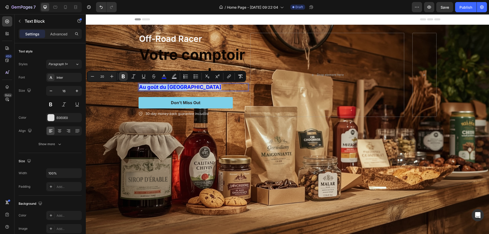
click at [180, 87] on strong "Au goût du [GEOGRAPHIC_DATA]" at bounding box center [180, 87] width 82 height 6
click at [176, 76] on icon "Editor contextual toolbar" at bounding box center [174, 76] width 5 height 5
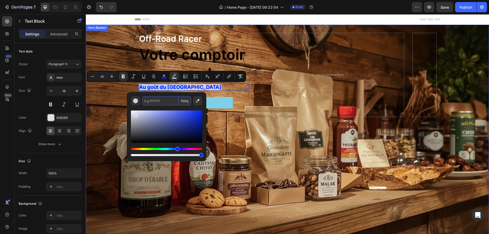
click at [105, 125] on div "Background Image" at bounding box center [287, 139] width 403 height 229
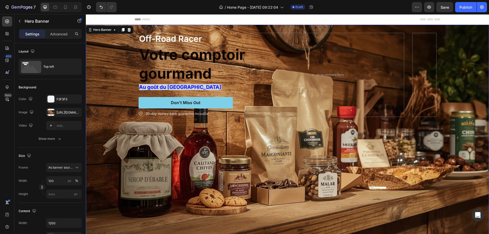
click at [228, 135] on div "Background Image" at bounding box center [287, 139] width 403 height 229
click at [197, 82] on p "⁠⁠⁠⁠⁠⁠⁠ Votre comptoir gourmand" at bounding box center [193, 64] width 109 height 38
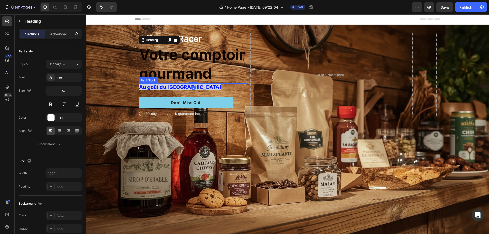
click at [174, 87] on strong "Au goût du [GEOGRAPHIC_DATA]" at bounding box center [180, 87] width 82 height 6
click at [140, 89] on strong "Au goût du [GEOGRAPHIC_DATA]" at bounding box center [180, 87] width 82 height 6
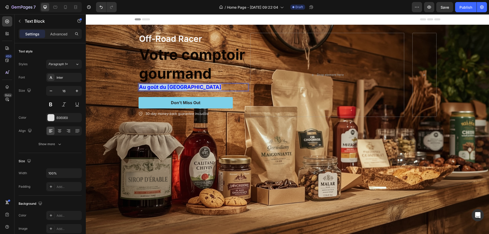
drag, startPoint x: 137, startPoint y: 86, endPoint x: 186, endPoint y: 85, distance: 48.9
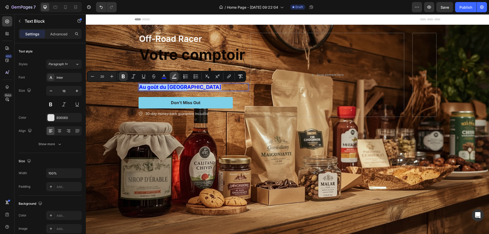
click at [177, 79] on button "color" at bounding box center [174, 76] width 9 height 9
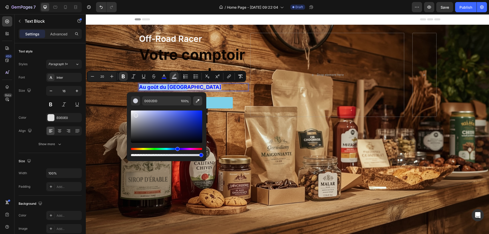
click at [197, 101] on icon "Editor contextual toolbar" at bounding box center [197, 100] width 5 height 5
type input "FDFDFE"
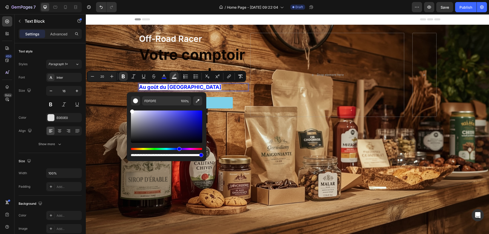
click at [133, 154] on div "Editor contextual toolbar" at bounding box center [166, 155] width 71 height 2
type input "0"
click at [130, 156] on div "Editor contextual toolbar" at bounding box center [132, 155] width 4 height 4
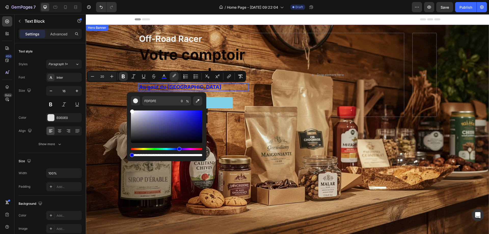
click at [174, 203] on div "Background Image" at bounding box center [287, 139] width 403 height 229
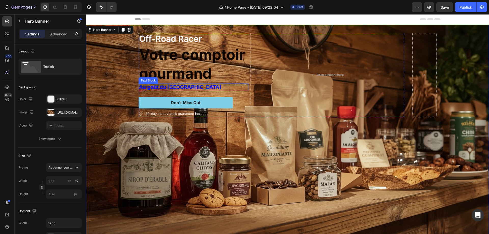
click at [161, 87] on strong "Au goût du [GEOGRAPHIC_DATA]" at bounding box center [180, 87] width 82 height 6
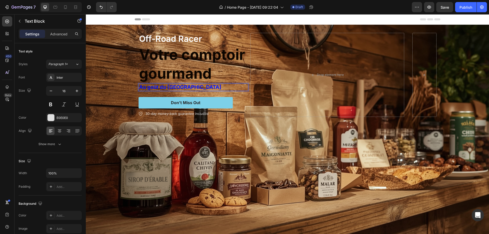
click at [188, 87] on p "Au goût du [GEOGRAPHIC_DATA]" at bounding box center [193, 87] width 109 height 6
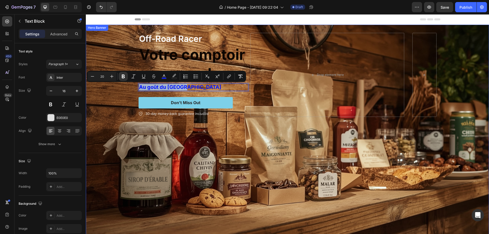
drag, startPoint x: 188, startPoint y: 87, endPoint x: 135, endPoint y: 89, distance: 53.0
click at [135, 89] on div "Off-Road Racer Text Block ⁠⁠⁠⁠⁠⁠⁠ Votre comptoir gourmand Heading Au goût du Qu…" at bounding box center [288, 75] width 306 height 100
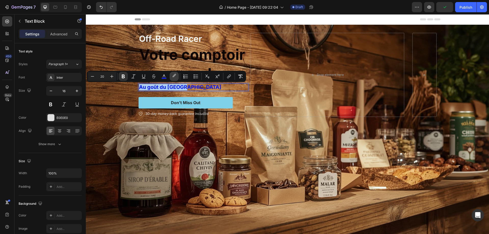
click at [173, 78] on rect "Editor contextual toolbar" at bounding box center [174, 78] width 5 height 1
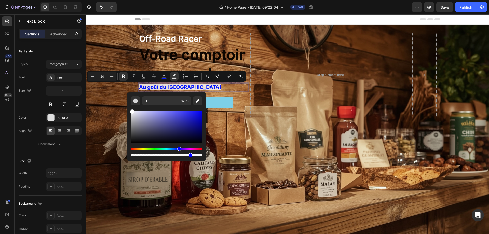
type input "83"
drag, startPoint x: 131, startPoint y: 154, endPoint x: 191, endPoint y: 157, distance: 59.5
click at [191, 157] on div "FDFDFE 83 %" at bounding box center [166, 126] width 79 height 69
click at [139, 114] on div "Editor contextual toolbar" at bounding box center [166, 127] width 71 height 32
type input "C9C9E2"
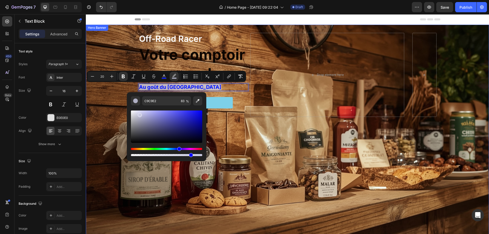
click at [107, 174] on div "Background Image" at bounding box center [287, 139] width 403 height 229
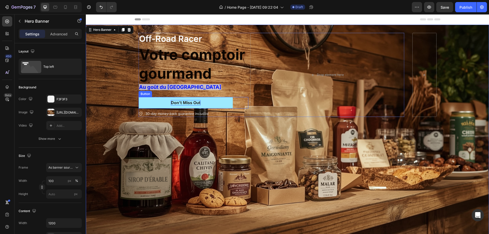
click at [179, 100] on div "Don’t Miss Out" at bounding box center [186, 102] width 30 height 5
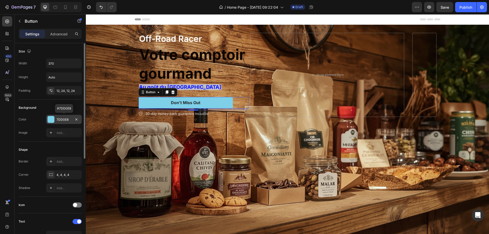
click at [64, 119] on div "7DD0E8" at bounding box center [64, 119] width 15 height 5
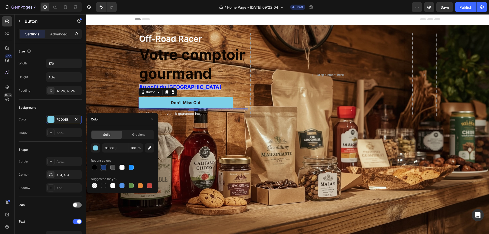
click at [104, 167] on div at bounding box center [103, 167] width 5 height 5
type input "1D3C78"
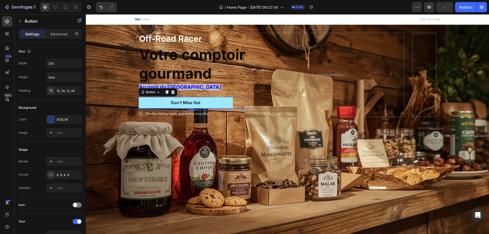
click at [198, 104] on button "Don’t Miss Out" at bounding box center [186, 102] width 94 height 11
click at [201, 102] on button "Don’t Miss Out" at bounding box center [186, 102] width 94 height 11
click at [191, 104] on div "Don’t Miss Out" at bounding box center [186, 102] width 30 height 5
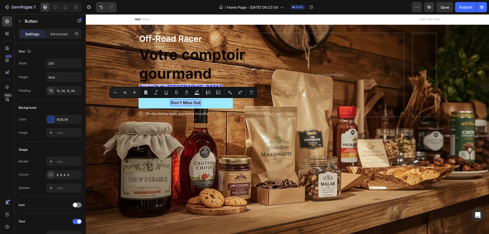
drag, startPoint x: 170, startPoint y: 103, endPoint x: 210, endPoint y: 103, distance: 39.5
click at [210, 103] on button "Don’t Miss Out" at bounding box center [186, 102] width 94 height 11
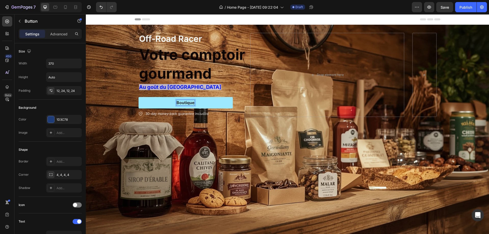
click at [139, 97] on button "Boutique" at bounding box center [186, 102] width 94 height 11
click at [139, 97] on button "Boutique en" at bounding box center [186, 102] width 94 height 11
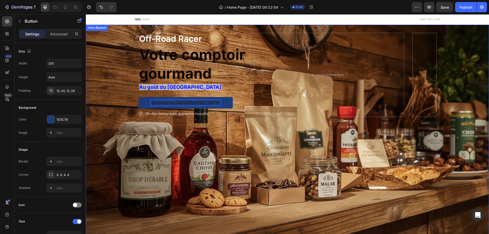
click at [192, 153] on div "Background Image" at bounding box center [287, 139] width 403 height 229
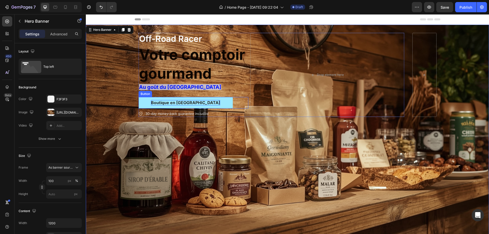
click at [192, 102] on p "Boutique en Ligne" at bounding box center [185, 102] width 69 height 5
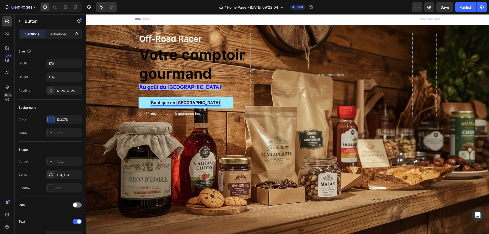
click at [198, 102] on p "Boutique en Ligne" at bounding box center [185, 102] width 69 height 5
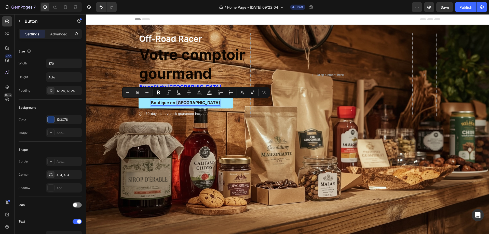
click at [200, 103] on p "Boutique en Ligne" at bounding box center [185, 102] width 69 height 5
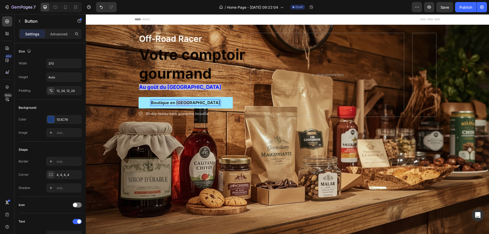
click at [200, 103] on p "Boutique en Ligne" at bounding box center [185, 102] width 69 height 5
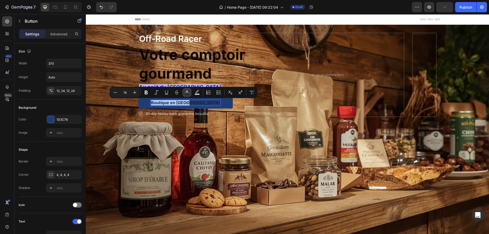
click at [187, 94] on rect "Editor contextual toolbar" at bounding box center [187, 94] width 5 height 1
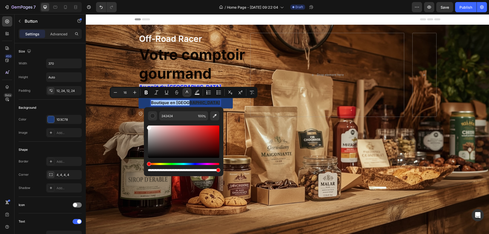
click at [148, 127] on div "Editor contextual toolbar" at bounding box center [183, 142] width 71 height 32
type input "F4F4F4"
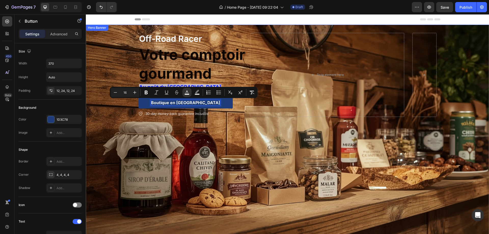
click at [161, 168] on div "Background Image" at bounding box center [287, 139] width 403 height 229
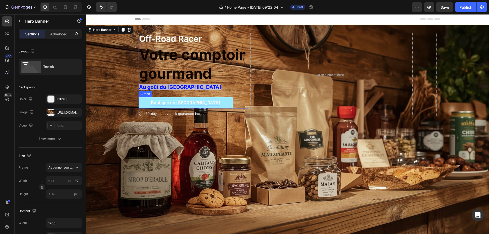
click at [192, 102] on span "Boutique en Ligne" at bounding box center [185, 102] width 69 height 5
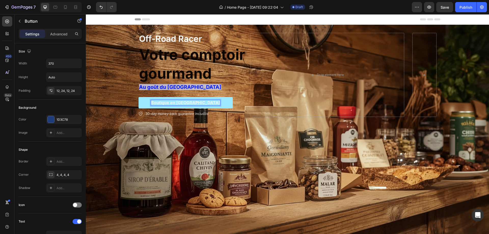
click at [173, 103] on span "Boutique en Ligne" at bounding box center [185, 102] width 69 height 5
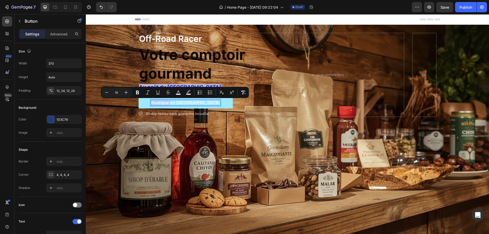
click at [172, 103] on span "Boutique en Ligne" at bounding box center [185, 102] width 69 height 5
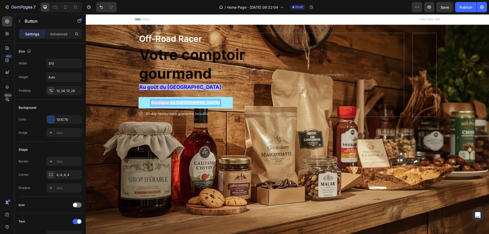
click at [172, 103] on span "Boutique en Ligne" at bounding box center [185, 102] width 69 height 5
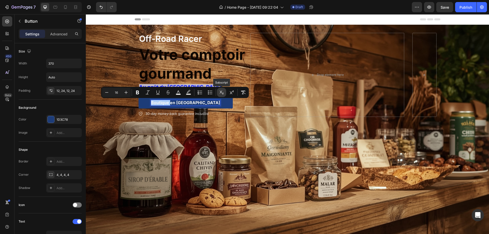
click at [225, 91] on button "Subscript" at bounding box center [221, 92] width 9 height 9
click at [63, 33] on p "Advanced" at bounding box center [58, 33] width 17 height 5
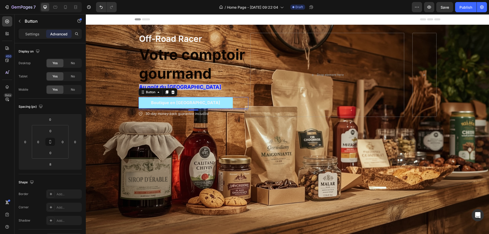
click at [167, 100] on button "Boutique en Ligne" at bounding box center [186, 102] width 94 height 11
click at [191, 102] on span "Boutique en Ligne" at bounding box center [185, 102] width 69 height 5
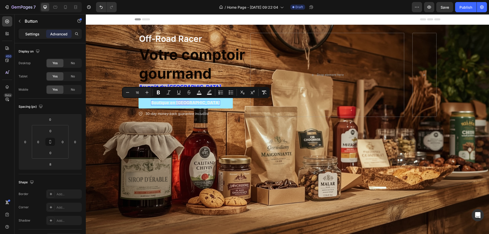
click at [33, 33] on p "Settings" at bounding box center [32, 33] width 14 height 5
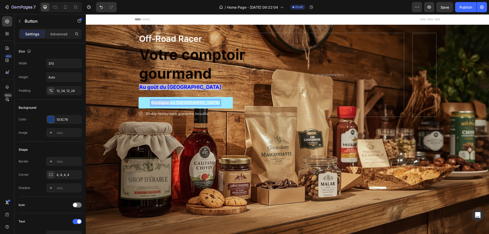
click at [177, 101] on span "Boutique en Ligne" at bounding box center [185, 102] width 69 height 5
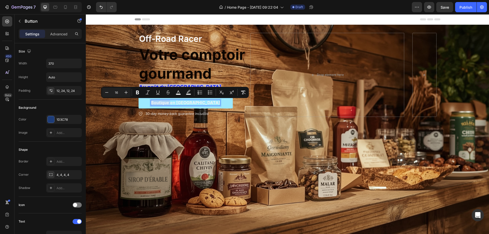
click at [177, 101] on span "Boutique en Ligne" at bounding box center [185, 102] width 69 height 5
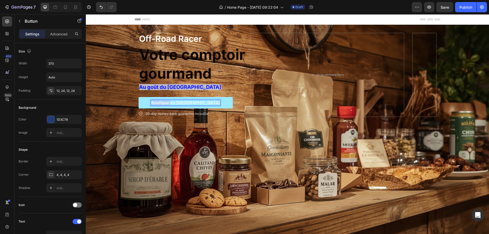
click at [177, 101] on span "Boutique en Ligne" at bounding box center [185, 102] width 69 height 5
click at [57, 62] on input "370" at bounding box center [63, 63] width 35 height 9
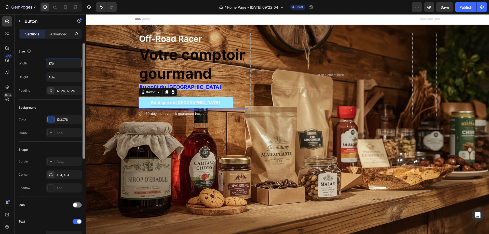
scroll to position [160, 0]
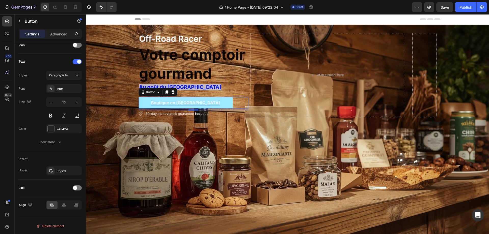
click at [190, 101] on span "Boutique en Ligne" at bounding box center [185, 102] width 69 height 5
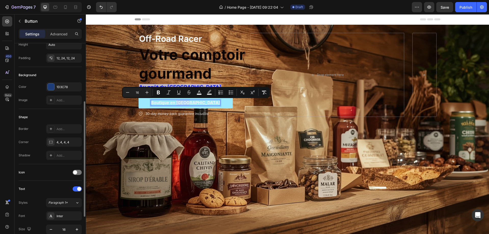
scroll to position [0, 0]
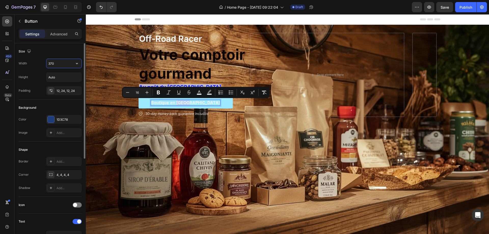
click at [55, 63] on input "370" at bounding box center [63, 63] width 35 height 9
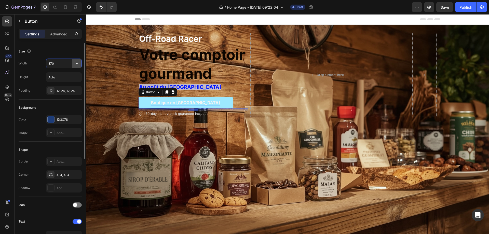
click at [76, 63] on icon "button" at bounding box center [76, 63] width 5 height 5
click at [55, 86] on p "Full 100%" at bounding box center [62, 86] width 29 height 5
click at [76, 62] on icon "button" at bounding box center [76, 63] width 5 height 5
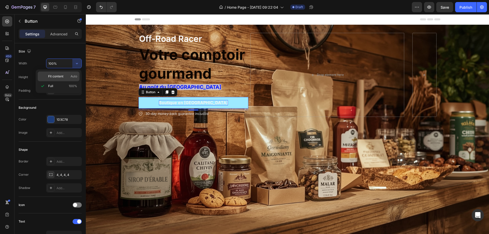
click at [54, 74] on span "Fit content" at bounding box center [55, 76] width 15 height 5
type input "Auto"
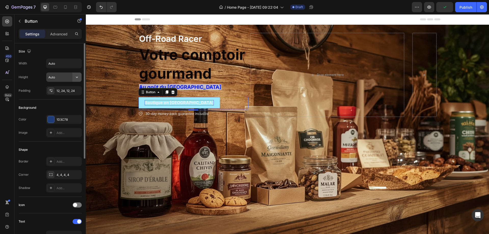
click at [79, 76] on icon "button" at bounding box center [76, 77] width 5 height 5
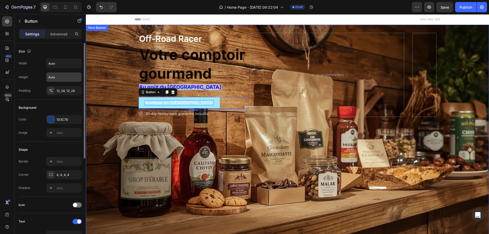
click at [110, 150] on div "Background Image" at bounding box center [287, 139] width 403 height 229
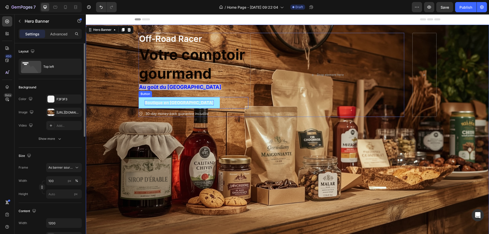
click at [173, 101] on span "Boutique en Ligne" at bounding box center [179, 102] width 69 height 5
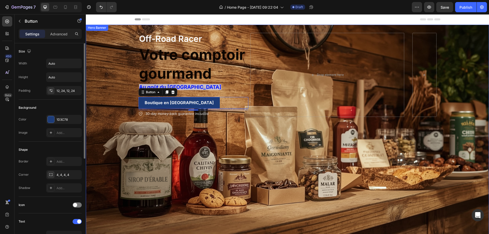
click at [343, 208] on div "Background Image" at bounding box center [287, 139] width 403 height 229
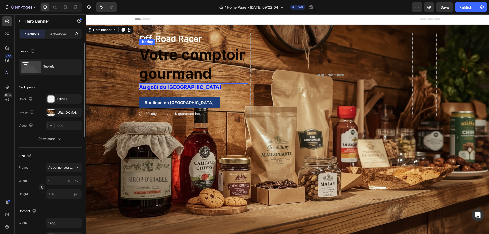
click at [207, 75] on span "Votre comptoir gourmand" at bounding box center [192, 64] width 106 height 36
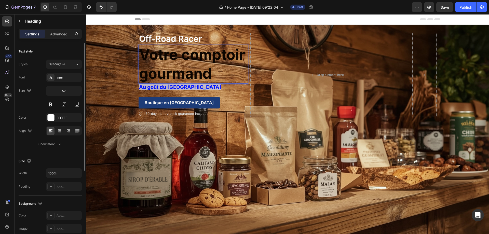
click at [211, 76] on p "Votre comptoir gourmand" at bounding box center [193, 64] width 109 height 38
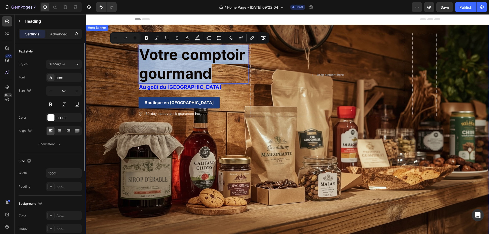
drag, startPoint x: 211, startPoint y: 76, endPoint x: 135, endPoint y: 56, distance: 79.4
click at [135, 56] on div "Off-Road Racer Text Block Votre comptoir gourmand Heading 0 Au goût du Québec T…" at bounding box center [288, 75] width 306 height 100
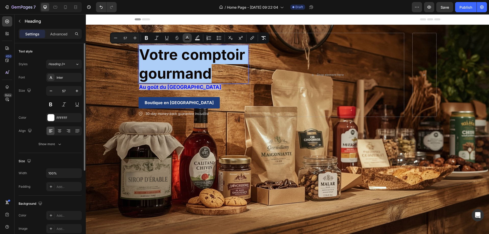
click at [187, 37] on icon "Editor contextual toolbar" at bounding box center [187, 37] width 5 height 5
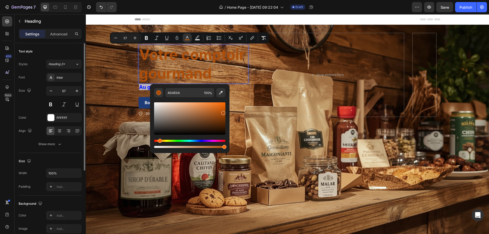
type input "B24D05"
drag, startPoint x: 224, startPoint y: 134, endPoint x: 224, endPoint y: 112, distance: 21.7
click at [224, 112] on div "Editor contextual toolbar" at bounding box center [224, 113] width 4 height 4
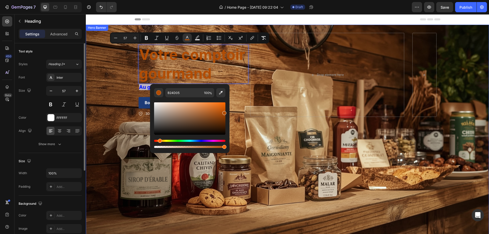
click at [127, 91] on div "Background Image" at bounding box center [287, 139] width 403 height 229
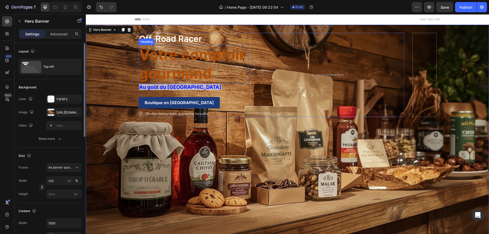
click at [225, 79] on p "⁠⁠⁠⁠⁠⁠⁠ Votre comptoir gourmand" at bounding box center [193, 64] width 109 height 38
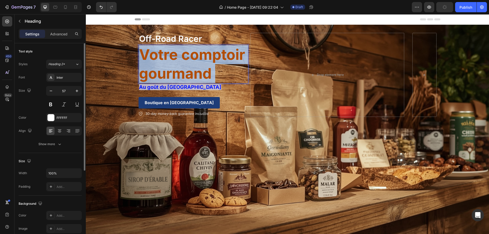
drag, startPoint x: 212, startPoint y: 75, endPoint x: 149, endPoint y: 55, distance: 67.2
click at [149, 55] on p "Votre comptoir gourmand" at bounding box center [193, 64] width 109 height 38
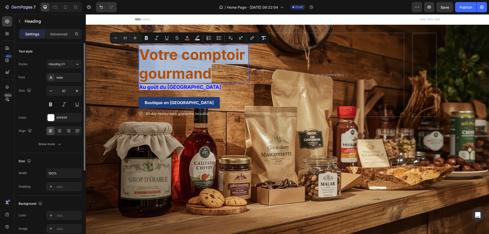
drag, startPoint x: 209, startPoint y: 74, endPoint x: 138, endPoint y: 57, distance: 73.0
click at [139, 57] on span "Votre comptoir gourmand" at bounding box center [192, 64] width 106 height 36
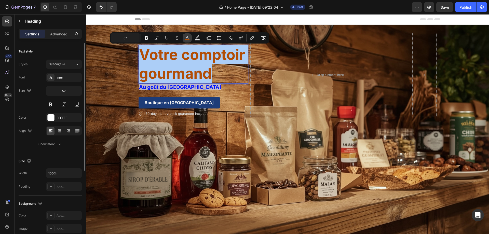
click at [186, 39] on icon "Editor contextual toolbar" at bounding box center [187, 37] width 5 height 5
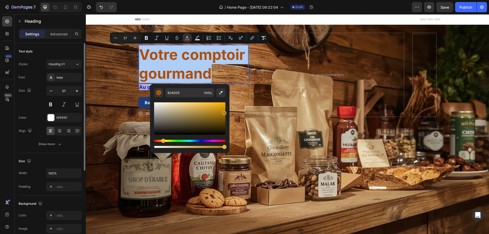
click at [163, 141] on div "Hue" at bounding box center [189, 141] width 71 height 2
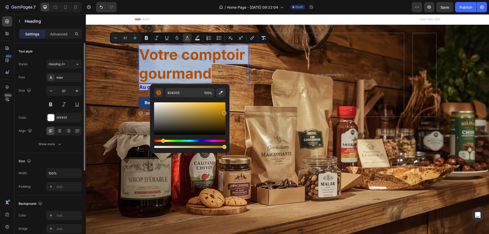
type input "B17E04"
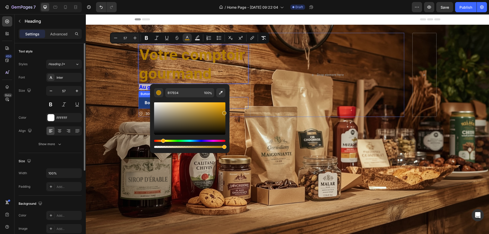
click at [121, 103] on div "Background Image" at bounding box center [287, 139] width 403 height 229
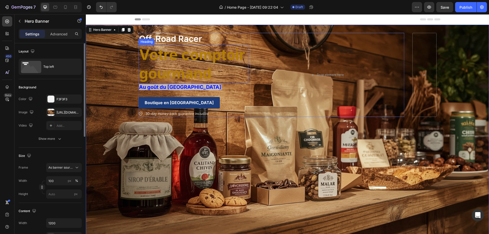
click at [220, 70] on p "⁠⁠⁠⁠⁠⁠⁠ Votre comptoir gourmand" at bounding box center [193, 64] width 109 height 38
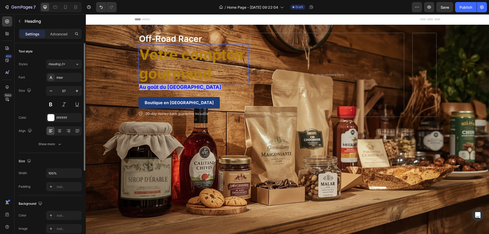
click at [217, 75] on p "Votre comptoir gourmand" at bounding box center [193, 64] width 109 height 38
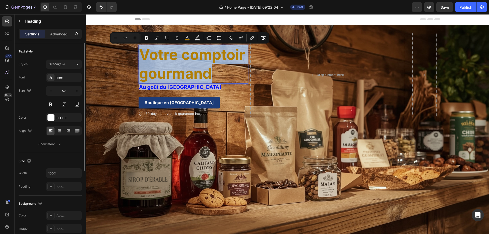
drag, startPoint x: 217, startPoint y: 73, endPoint x: 139, endPoint y: 58, distance: 79.2
click at [139, 58] on p "Votre comptoir gourmand" at bounding box center [193, 64] width 109 height 38
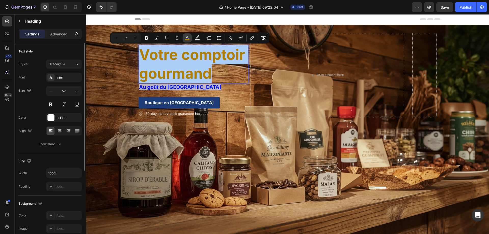
click at [185, 37] on icon "Editor contextual toolbar" at bounding box center [187, 37] width 5 height 5
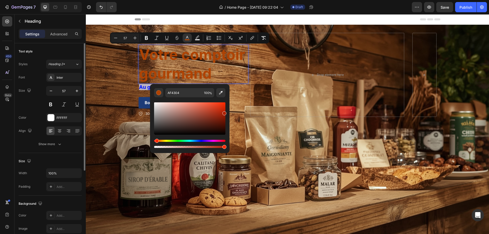
type input "AE2004"
drag, startPoint x: 163, startPoint y: 141, endPoint x: 156, endPoint y: 138, distance: 7.0
click at [156, 138] on div "Editor contextual toolbar" at bounding box center [189, 125] width 71 height 48
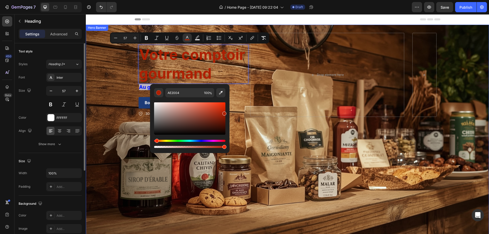
click at [125, 98] on div "Background Image" at bounding box center [287, 139] width 403 height 229
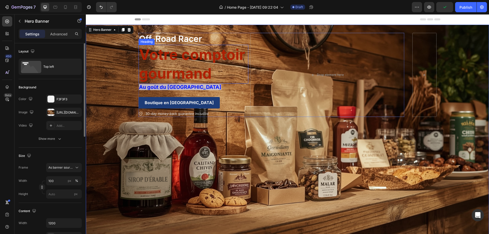
click at [222, 71] on p "⁠⁠⁠⁠⁠⁠⁠ Votre comptoir gourmand" at bounding box center [193, 64] width 109 height 38
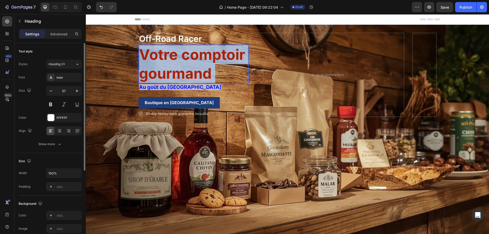
drag, startPoint x: 221, startPoint y: 71, endPoint x: 148, endPoint y: 56, distance: 75.1
click at [148, 56] on p "Votre comptoir gourmand" at bounding box center [193, 64] width 109 height 38
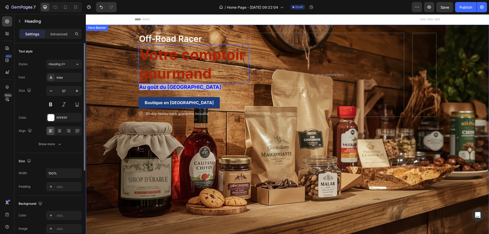
click at [267, 220] on div "Background Image" at bounding box center [287, 139] width 403 height 229
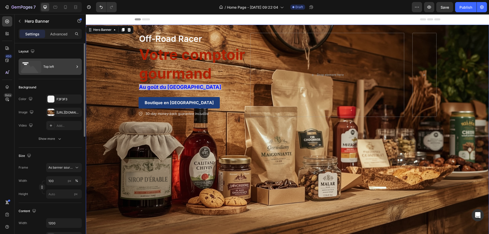
click at [78, 66] on icon at bounding box center [77, 66] width 5 height 5
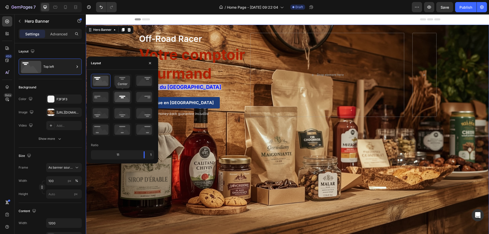
click at [123, 94] on icon at bounding box center [122, 96] width 19 height 13
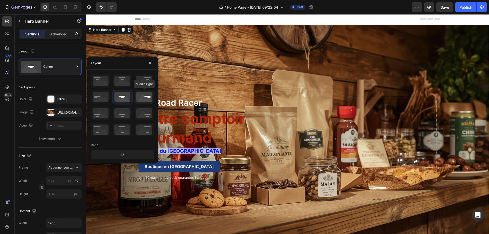
click at [150, 96] on icon at bounding box center [144, 96] width 19 height 13
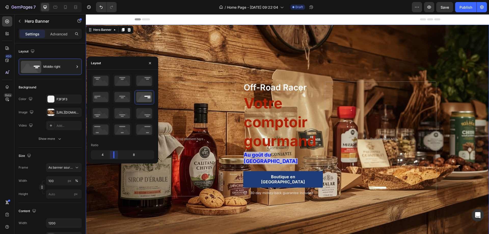
drag, startPoint x: 123, startPoint y: 157, endPoint x: 112, endPoint y: 155, distance: 11.3
click at [112, 0] on body "7 / Home Page - Aug 26, 09:22:04 Draft Preview Save Publish 450 Beta Sections(1…" at bounding box center [244, 0] width 489 height 0
click at [122, 96] on icon at bounding box center [122, 96] width 19 height 13
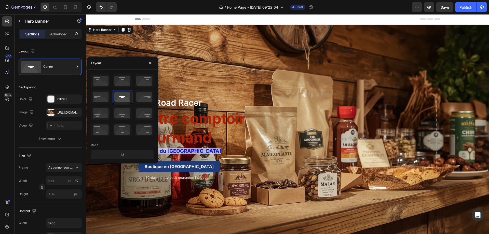
click at [124, 153] on div "12" at bounding box center [122, 154] width 61 height 7
click at [124, 155] on div "12" at bounding box center [122, 154] width 61 height 7
click at [126, 155] on div "12" at bounding box center [122, 154] width 61 height 7
click at [149, 100] on icon at bounding box center [144, 96] width 19 height 13
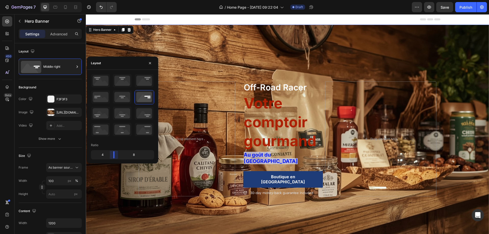
drag, startPoint x: 123, startPoint y: 154, endPoint x: 111, endPoint y: 144, distance: 15.4
click at [111, 0] on body "7 / Home Page - Aug 26, 09:22:04 Draft Preview Save Publish 450 Beta Sections(1…" at bounding box center [244, 0] width 489 height 0
click at [148, 79] on icon at bounding box center [144, 80] width 19 height 13
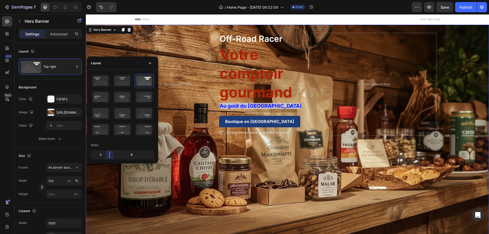
drag, startPoint x: 124, startPoint y: 154, endPoint x: 282, endPoint y: 184, distance: 161.4
click at [104, 0] on body "7 / Home Page - Aug 26, 09:22:04 Draft Preview Save Publish 450 Beta Sections(1…" at bounding box center [244, 0] width 489 height 0
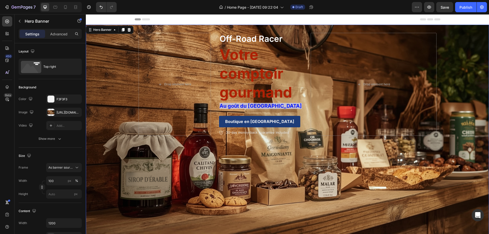
click at [365, 214] on div "Background Image" at bounding box center [287, 139] width 403 height 229
click at [299, 87] on p "⁠⁠⁠⁠⁠⁠⁠ Votre comptoir gourmand" at bounding box center [264, 73] width 89 height 57
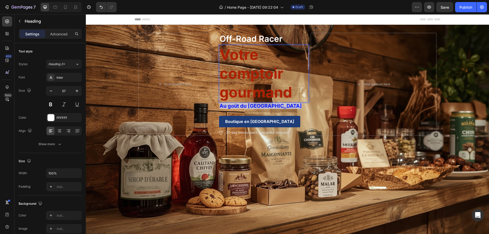
click at [289, 95] on span "Votre comptoir gourmand" at bounding box center [256, 73] width 73 height 55
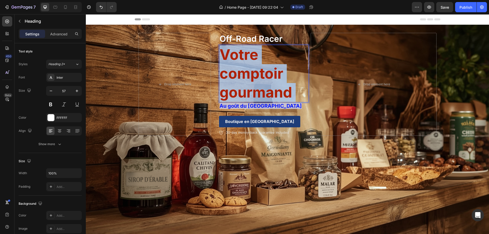
drag, startPoint x: 290, startPoint y: 94, endPoint x: 221, endPoint y: 57, distance: 77.9
click at [222, 57] on span "Votre comptoir gourmand" at bounding box center [256, 73] width 73 height 55
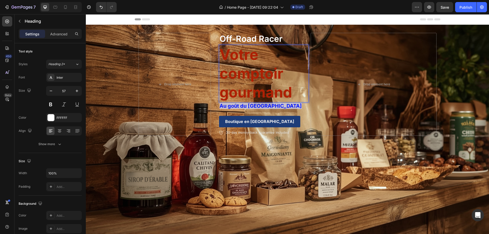
click at [223, 53] on span "Votre comptoir gourmand" at bounding box center [256, 73] width 73 height 55
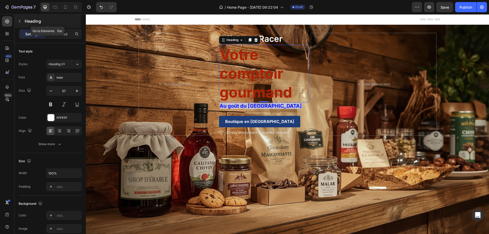
click at [20, 21] on icon "button" at bounding box center [20, 21] width 4 height 4
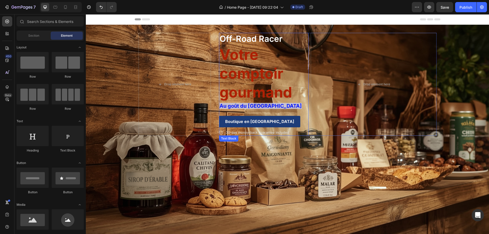
click at [266, 37] on p "Off-Road Racer" at bounding box center [264, 38] width 89 height 11
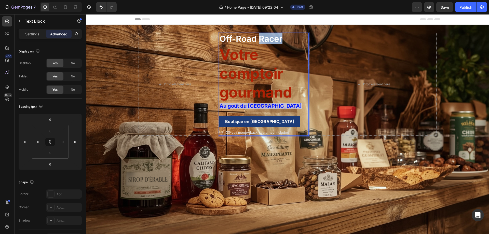
click at [278, 39] on p "Off-Road Racer" at bounding box center [264, 38] width 89 height 11
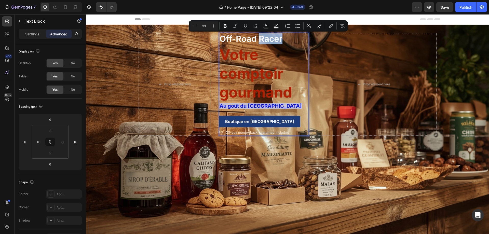
click at [286, 40] on p "Off-Road Racer" at bounding box center [264, 38] width 89 height 11
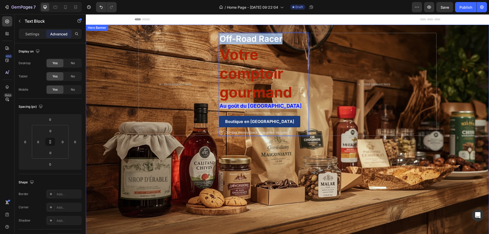
drag, startPoint x: 286, startPoint y: 40, endPoint x: 215, endPoint y: 40, distance: 70.6
click at [215, 40] on div "Off-Road Racer Text Block 0 ⁠⁠⁠⁠⁠⁠⁠ Votre comptoir gourmand Heading Au goût du …" at bounding box center [288, 84] width 306 height 119
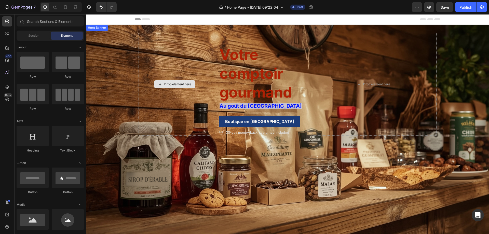
click at [181, 87] on div "Drop element here" at bounding box center [174, 84] width 41 height 8
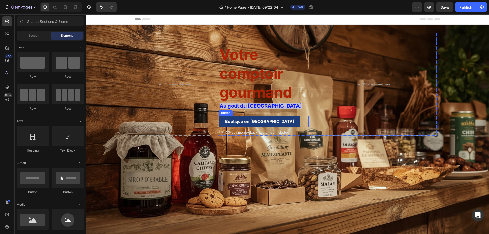
click at [235, 101] on div "Text Block" at bounding box center [229, 99] width 20 height 6
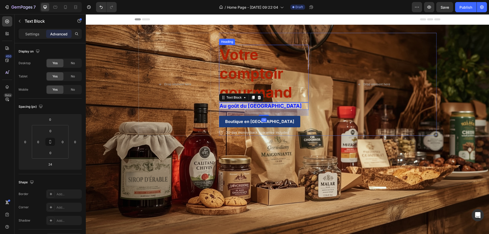
click at [251, 60] on span "Votre comptoir gourmand" at bounding box center [256, 73] width 73 height 55
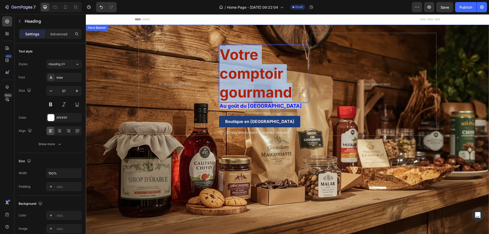
drag, startPoint x: 291, startPoint y: 94, endPoint x: 211, endPoint y: 49, distance: 91.3
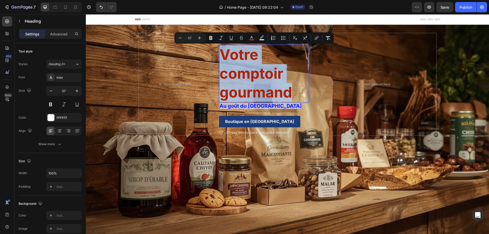
copy span "Votre comptoir gourmand"
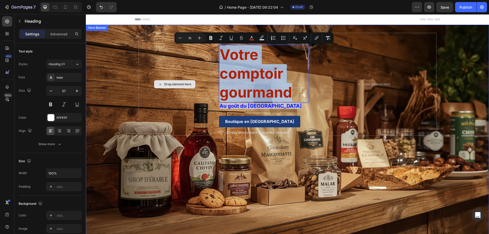
click at [166, 80] on div "Drop element here" at bounding box center [175, 84] width 73 height 103
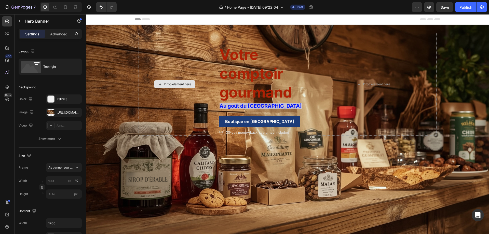
click at [170, 86] on div "Drop element here" at bounding box center [177, 84] width 27 height 4
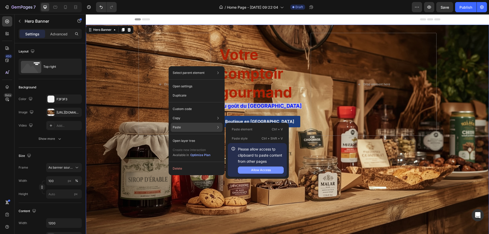
click at [254, 170] on div "Allow Access" at bounding box center [261, 170] width 20 height 5
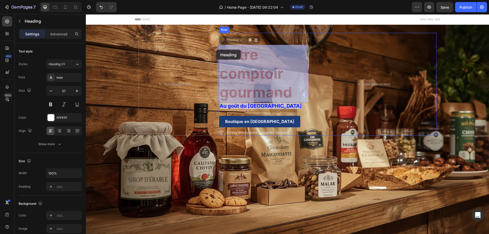
drag, startPoint x: 301, startPoint y: 91, endPoint x: 216, endPoint y: 50, distance: 94.0
click at [216, 50] on div "Header Text Block ⁠⁠⁠⁠⁠⁠⁠ Votre comptoir gourmand Heading 0 ⁠⁠⁠⁠⁠⁠⁠ Votre compt…" at bounding box center [287, 170] width 403 height 312
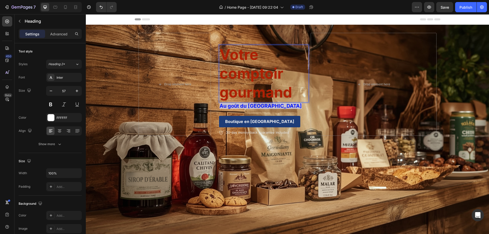
click at [291, 95] on p "Votre comptoir gourmand" at bounding box center [264, 73] width 89 height 57
click at [291, 94] on p "Votre comptoir gourmand" at bounding box center [264, 73] width 89 height 57
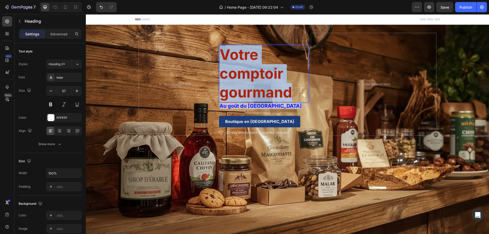
click at [291, 94] on p "Votre comptoir gourmand" at bounding box center [264, 73] width 89 height 57
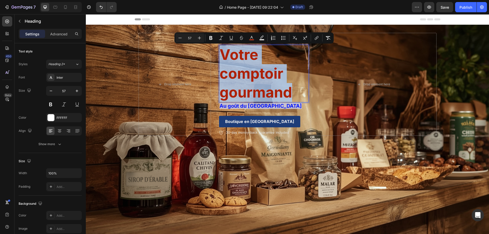
copy span "Votre comptoir gourmand"
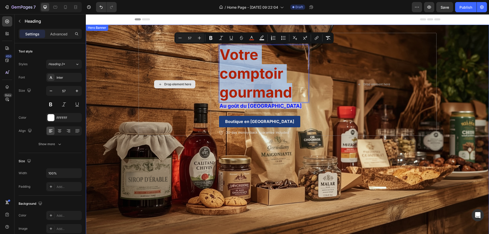
click at [168, 68] on div "Drop element here" at bounding box center [175, 84] width 73 height 103
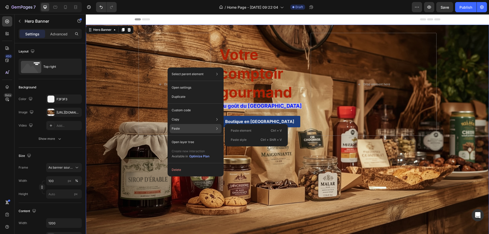
click at [189, 138] on div "Paste Paste element Ctrl + V Paste style Ctrl + Shift + V" at bounding box center [196, 142] width 52 height 9
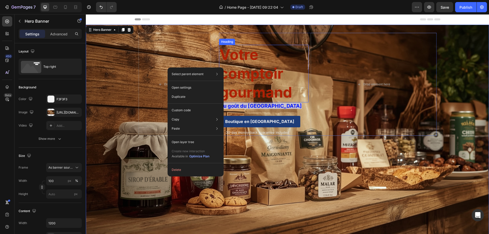
click at [300, 93] on p "⁠⁠⁠⁠⁠⁠⁠ Votre comptoir gourmand" at bounding box center [264, 73] width 89 height 57
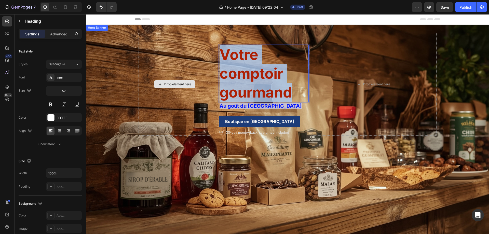
drag, startPoint x: 298, startPoint y: 94, endPoint x: 220, endPoint y: 57, distance: 86.6
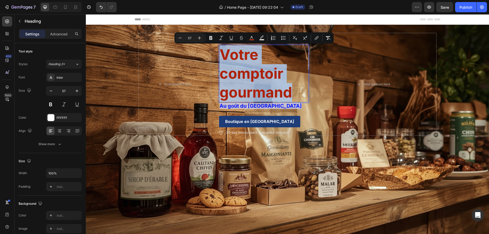
drag, startPoint x: 243, startPoint y: 56, endPoint x: 238, endPoint y: 74, distance: 19.2
click at [238, 74] on span "Votre comptoir gourmand" at bounding box center [256, 73] width 73 height 55
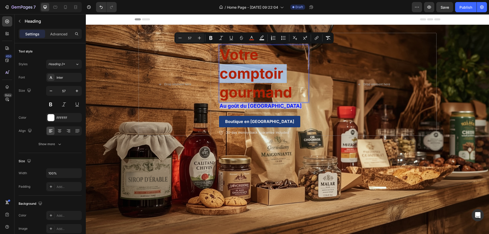
click at [238, 74] on span "Votre comptoir gourmand" at bounding box center [256, 73] width 73 height 55
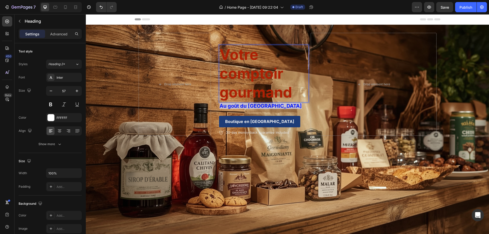
click at [292, 94] on p "Votre comptoir gourmand" at bounding box center [264, 73] width 89 height 57
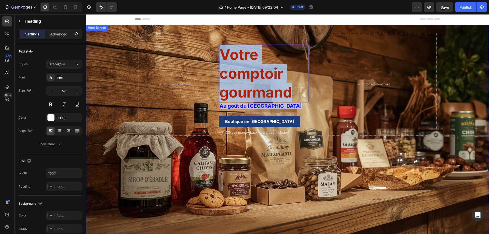
drag, startPoint x: 270, startPoint y: 89, endPoint x: 213, endPoint y: 46, distance: 71.4
click at [213, 46] on div "Text Block Votre comptoir gourmand Heading 0 Au goût du Québec Text Block Bouti…" at bounding box center [288, 84] width 306 height 119
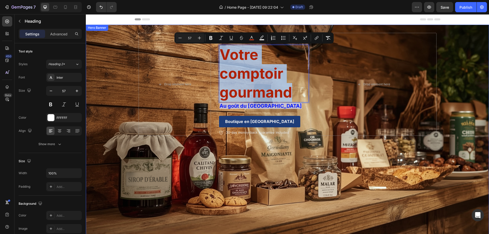
click at [219, 178] on div "Background Image" at bounding box center [287, 139] width 403 height 229
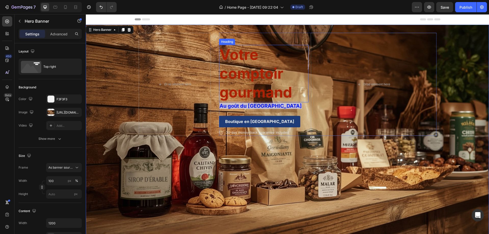
click at [298, 95] on p "⁠⁠⁠⁠⁠⁠⁠ Votre comptoir gourmand" at bounding box center [264, 73] width 89 height 57
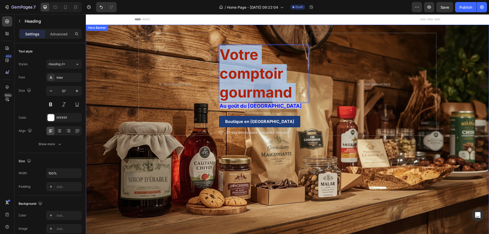
drag, startPoint x: 295, startPoint y: 93, endPoint x: 211, endPoint y: 59, distance: 90.5
click at [212, 59] on div "Text Block Votre comptoir gourmand Heading 0 Au goût du Québec Text Block Bouti…" at bounding box center [288, 84] width 306 height 119
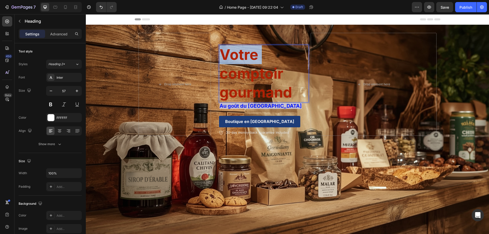
click at [222, 53] on span "Votre comptoir gourmand" at bounding box center [256, 73] width 73 height 55
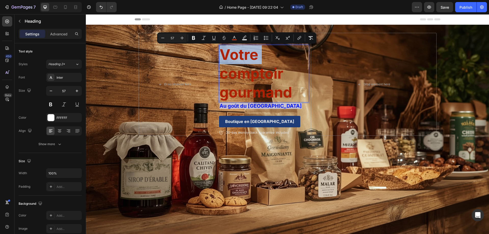
click at [222, 53] on span "Votre comptoir gourmand" at bounding box center [256, 73] width 73 height 55
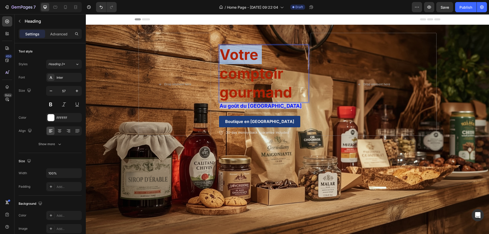
click at [222, 53] on span "Votre comptoir gourmand" at bounding box center [256, 73] width 73 height 55
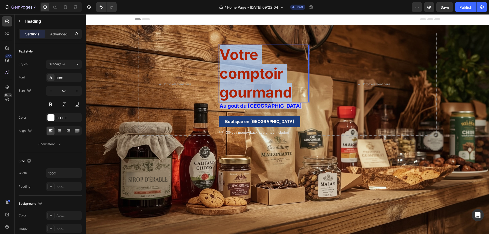
click at [222, 53] on span "Votre comptoir gourmand" at bounding box center [256, 73] width 73 height 55
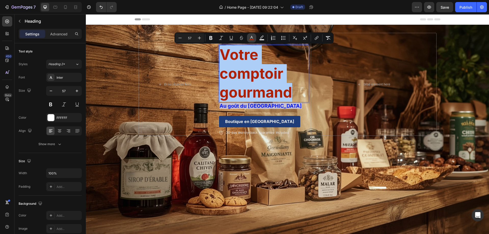
click at [254, 36] on icon "Editor contextual toolbar" at bounding box center [251, 37] width 5 height 5
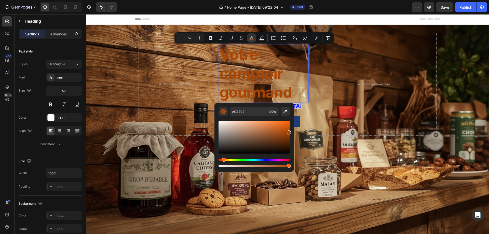
click at [223, 158] on div "Hue" at bounding box center [224, 160] width 4 height 4
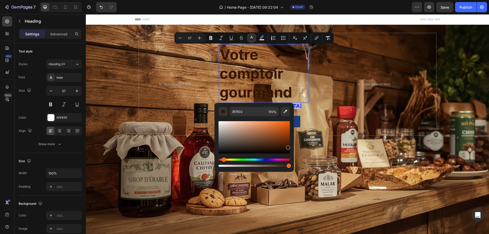
type input "381502"
drag, startPoint x: 288, startPoint y: 132, endPoint x: 288, endPoint y: 147, distance: 14.3
click at [288, 147] on div "Editor contextual toolbar" at bounding box center [288, 147] width 4 height 4
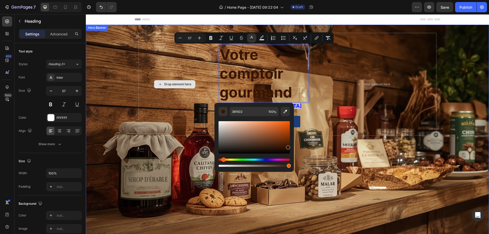
click at [172, 86] on div "Drop element here" at bounding box center [177, 84] width 27 height 4
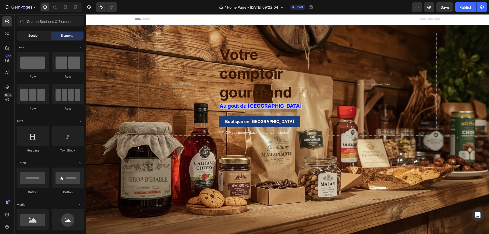
click at [30, 37] on span "Section" at bounding box center [33, 35] width 11 height 5
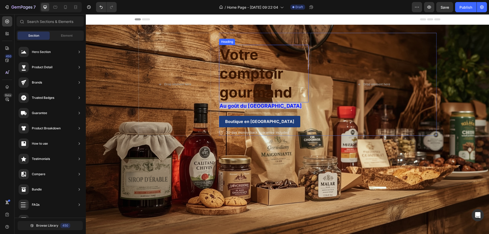
click at [269, 73] on span "Votre comptoir gourmand" at bounding box center [256, 73] width 73 height 55
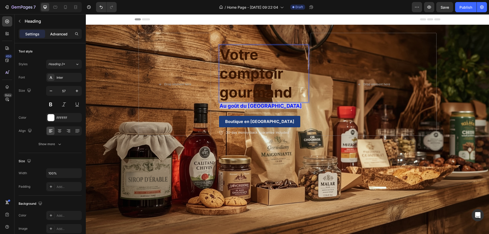
click at [60, 34] on p "Advanced" at bounding box center [58, 33] width 17 height 5
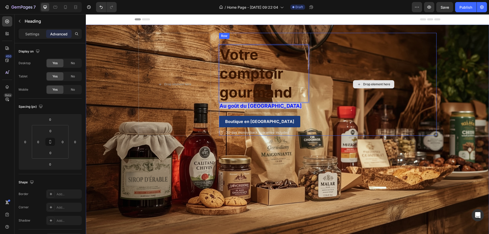
click at [379, 37] on div "Drop element here" at bounding box center [374, 84] width 126 height 103
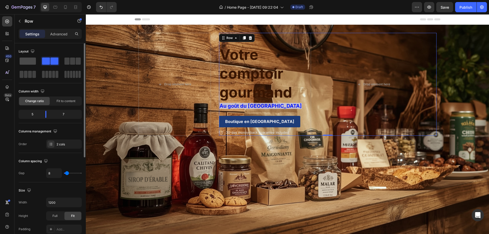
click at [29, 61] on span at bounding box center [28, 61] width 16 height 7
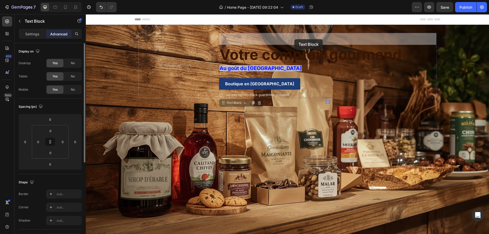
drag, startPoint x: 295, startPoint y: 39, endPoint x: 259, endPoint y: 45, distance: 35.9
click at [259, 45] on div "Text Block 0 Text Block 0 ⁠⁠⁠⁠⁠⁠⁠ Votre comptoir gourmand Heading Au goût du Qu…" at bounding box center [328, 65] width 218 height 65
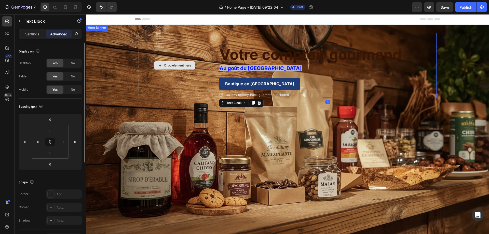
click at [169, 86] on div "Drop element here" at bounding box center [175, 65] width 73 height 65
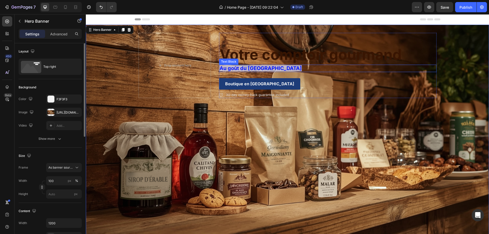
click at [321, 68] on p "Au goût du [GEOGRAPHIC_DATA]" at bounding box center [328, 68] width 217 height 6
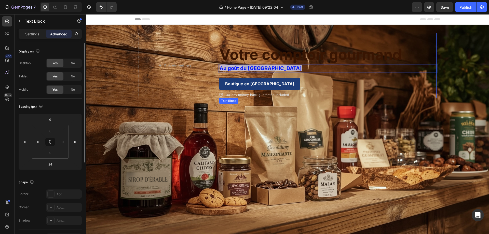
click at [290, 37] on p "Rich Text Editor. Editing area: main" at bounding box center [328, 38] width 217 height 11
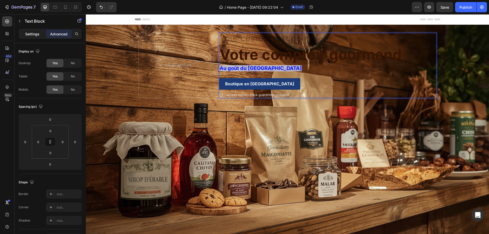
click at [29, 33] on p "Settings" at bounding box center [32, 33] width 14 height 5
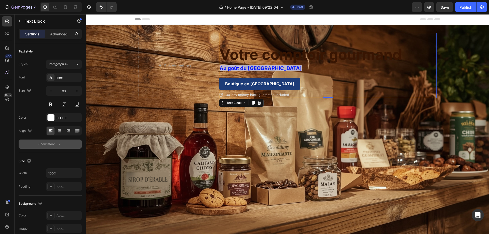
click at [48, 145] on div "Show more" at bounding box center [50, 144] width 24 height 5
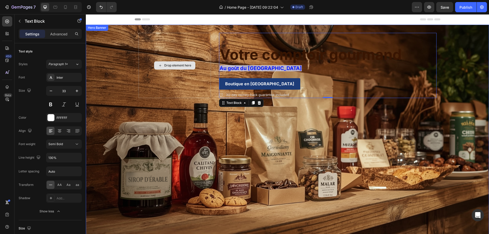
click at [172, 66] on div "Drop element here" at bounding box center [177, 65] width 27 height 4
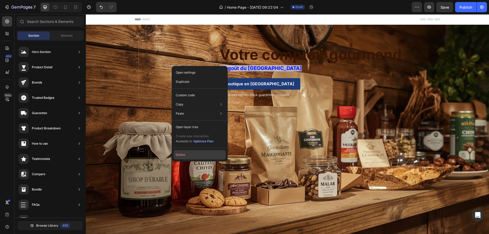
click at [184, 154] on button "Delete" at bounding box center [200, 154] width 52 height 9
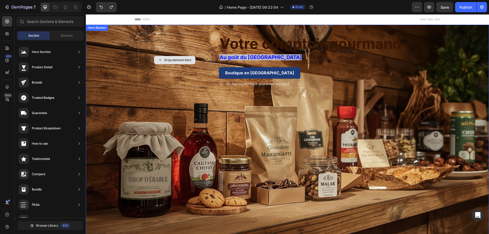
click at [181, 61] on div "Drop element here" at bounding box center [177, 60] width 27 height 4
click at [196, 37] on div "Drop element here" at bounding box center [175, 60] width 73 height 54
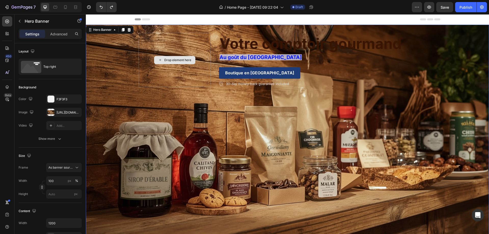
click at [169, 55] on div "Drop element here" at bounding box center [175, 60] width 73 height 54
click at [178, 44] on div "Drop element here" at bounding box center [175, 60] width 73 height 54
click at [69, 168] on span "As banner source" at bounding box center [60, 167] width 25 height 5
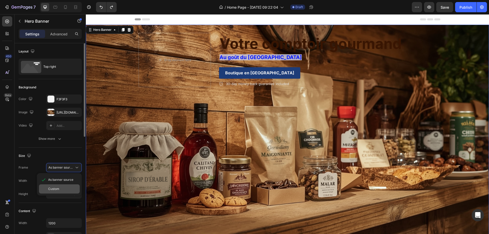
click at [62, 188] on div "Custom" at bounding box center [63, 189] width 30 height 5
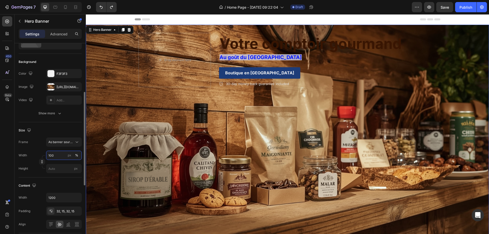
scroll to position [51, 0]
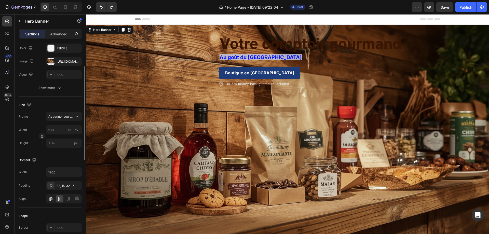
click at [50, 198] on icon at bounding box center [50, 198] width 5 height 5
click at [58, 197] on icon at bounding box center [59, 198] width 5 height 5
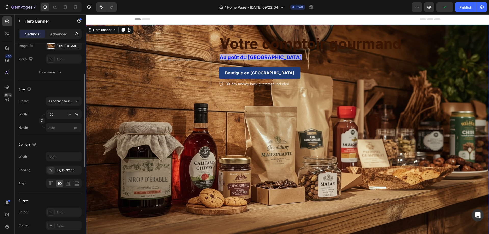
scroll to position [0, 0]
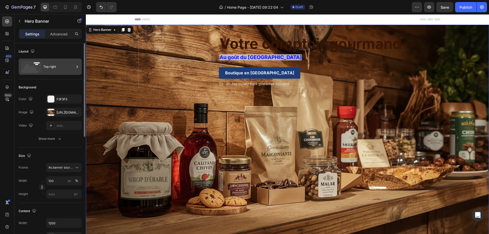
click at [77, 66] on icon at bounding box center [77, 66] width 5 height 5
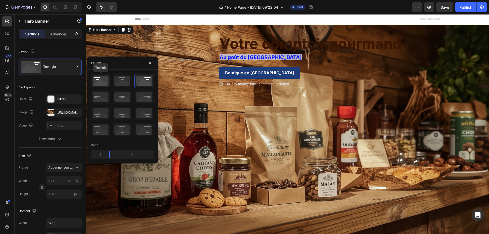
click at [97, 80] on icon at bounding box center [100, 80] width 19 height 13
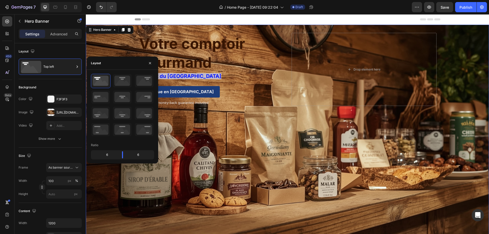
click at [259, 163] on div "Background Image" at bounding box center [287, 139] width 403 height 229
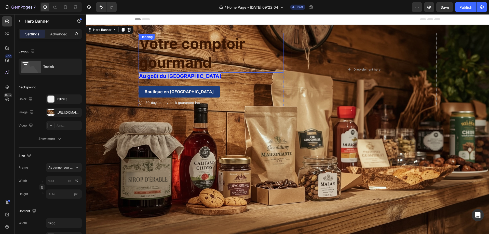
click at [175, 56] on span "Votre comptoir gourmand" at bounding box center [192, 53] width 106 height 36
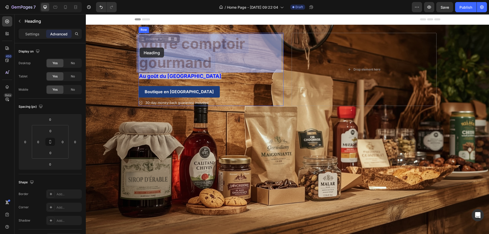
drag, startPoint x: 214, startPoint y: 65, endPoint x: 140, endPoint y: 48, distance: 76.1
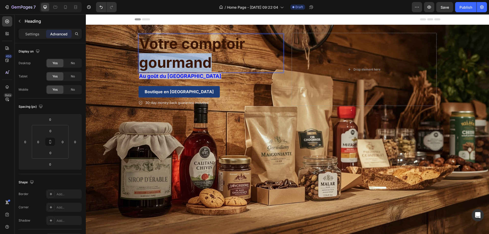
click at [186, 60] on span "Votre comptoir gourmand" at bounding box center [192, 53] width 106 height 36
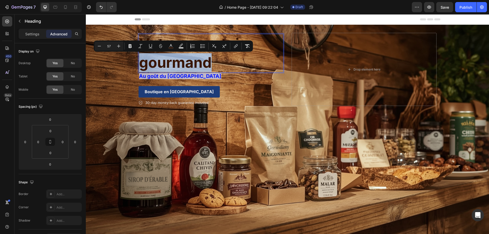
click at [186, 60] on span "Votre comptoir gourmand" at bounding box center [192, 53] width 106 height 36
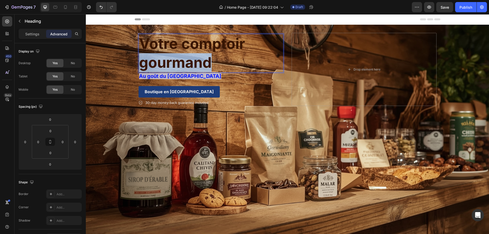
click at [186, 60] on span "Votre comptoir gourmand" at bounding box center [192, 53] width 106 height 36
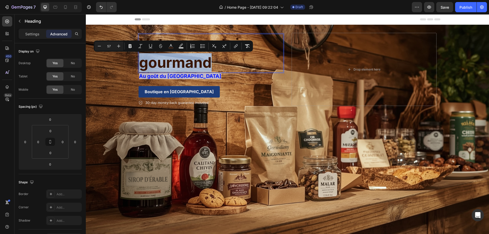
click at [220, 65] on p "Votre comptoir gourmand" at bounding box center [211, 53] width 144 height 38
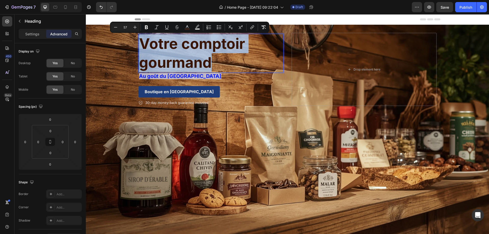
drag, startPoint x: 220, startPoint y: 65, endPoint x: 140, endPoint y: 45, distance: 82.1
click at [140, 45] on p "Votre comptoir gourmand" at bounding box center [211, 53] width 144 height 38
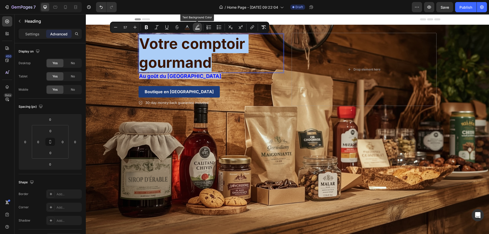
click at [198, 27] on icon "Editor contextual toolbar" at bounding box center [197, 27] width 5 height 5
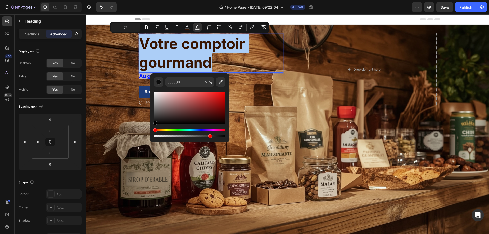
click at [155, 94] on div "Editor contextual toolbar" at bounding box center [189, 108] width 71 height 32
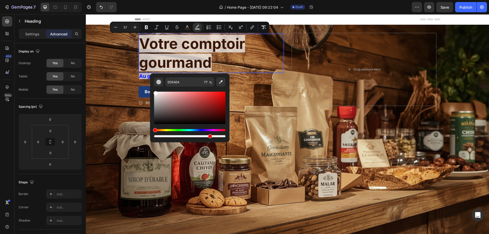
click at [155, 92] on div "Editor contextual toolbar" at bounding box center [189, 108] width 71 height 32
type input "F9F7F7"
click at [240, 70] on p "Votre comptoir gourmand" at bounding box center [211, 53] width 144 height 38
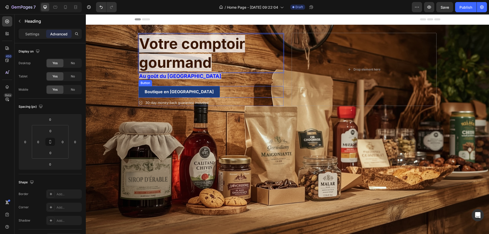
click at [234, 94] on div "Boutique en Ligne Button" at bounding box center [211, 91] width 145 height 11
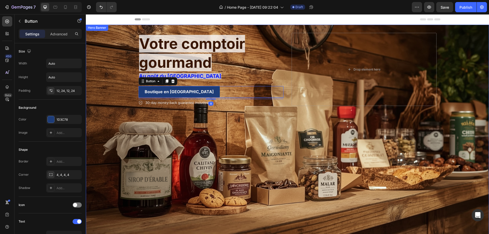
click at [128, 104] on div "Background Image" at bounding box center [287, 139] width 403 height 229
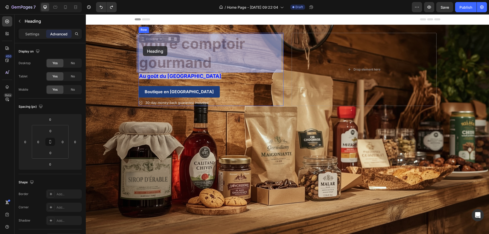
drag, startPoint x: 147, startPoint y: 61, endPoint x: 143, endPoint y: 46, distance: 15.8
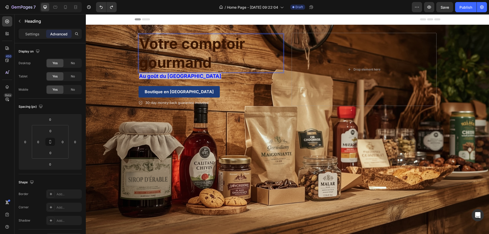
click at [209, 64] on span "Votre comptoir gourmand" at bounding box center [192, 53] width 106 height 36
click at [141, 43] on span "Votre comptoir gourmand" at bounding box center [192, 53] width 106 height 36
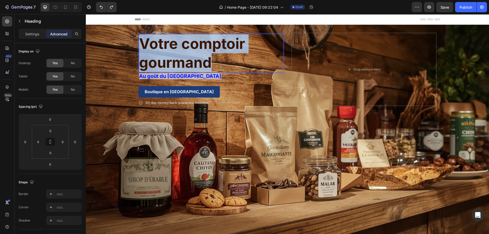
click at [141, 43] on span "Votre comptoir gourmand" at bounding box center [192, 53] width 106 height 36
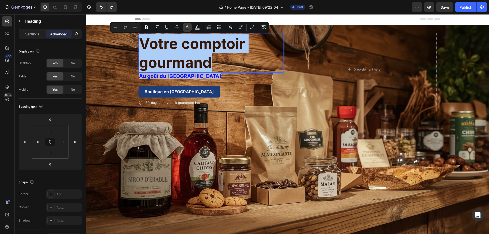
click at [187, 26] on icon "Editor contextual toolbar" at bounding box center [187, 27] width 5 height 5
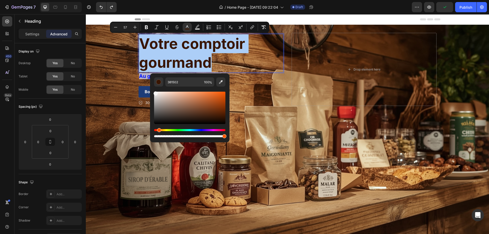
click at [155, 92] on div "Editor contextual toolbar" at bounding box center [189, 108] width 71 height 32
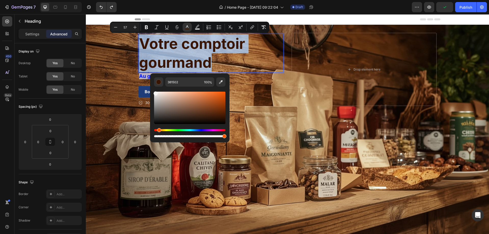
type input "F7F5F4"
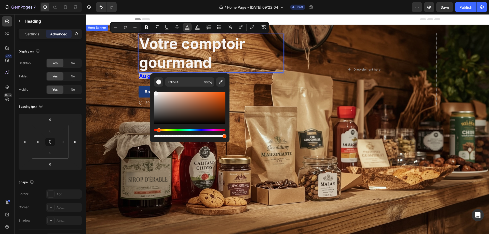
click at [369, 204] on div "Background Image" at bounding box center [287, 139] width 403 height 229
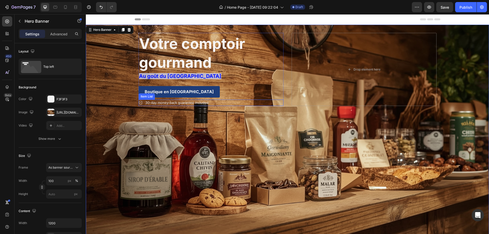
click at [197, 101] on p "30-day money-back guarantee included" at bounding box center [176, 102] width 63 height 5
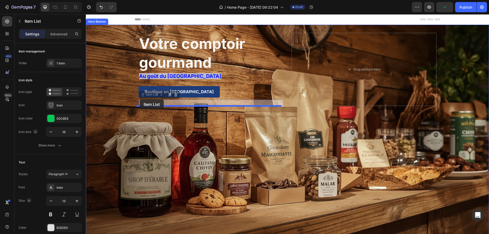
drag, startPoint x: 209, startPoint y: 102, endPoint x: 141, endPoint y: 102, distance: 68.3
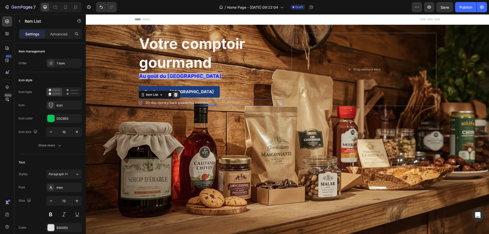
click at [174, 94] on icon at bounding box center [175, 95] width 3 height 4
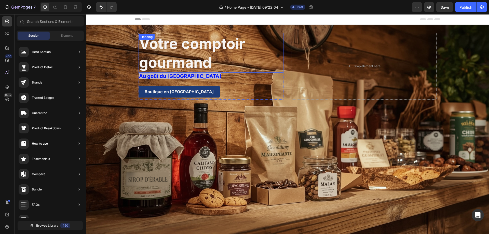
click at [234, 52] on p "⁠⁠⁠⁠⁠⁠⁠ Votre comptoir gourmand" at bounding box center [211, 53] width 144 height 38
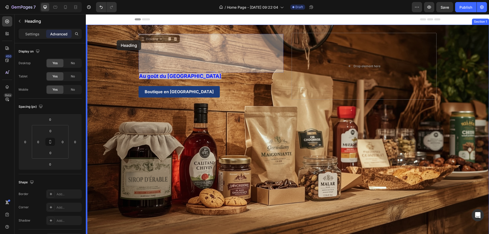
drag, startPoint x: 149, startPoint y: 40, endPoint x: 117, endPoint y: 40, distance: 32.4
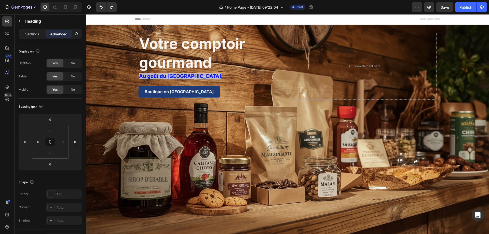
click at [249, 50] on p "Votre comptoir gourmand" at bounding box center [211, 53] width 144 height 38
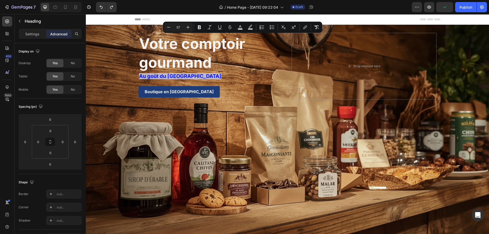
click at [231, 74] on p "Au goût du Québec" at bounding box center [211, 76] width 144 height 6
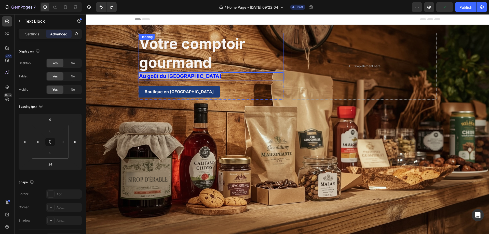
click at [234, 66] on p "⁠⁠⁠⁠⁠⁠⁠ Votre comptoir gourmand" at bounding box center [211, 53] width 144 height 38
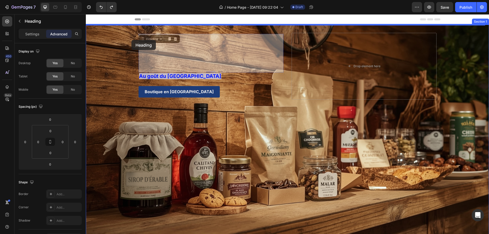
drag, startPoint x: 147, startPoint y: 39, endPoint x: 131, endPoint y: 40, distance: 15.6
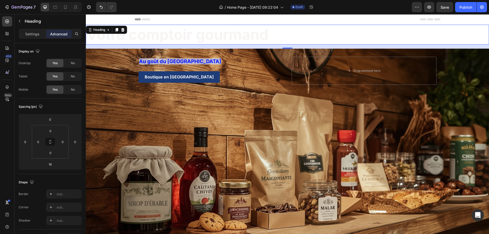
type input "0"
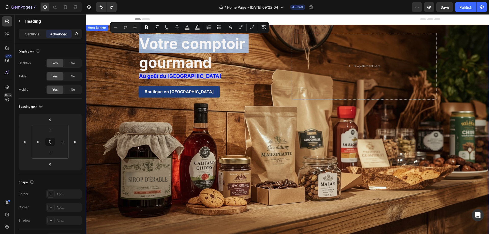
drag, startPoint x: 138, startPoint y: 38, endPoint x: 134, endPoint y: 98, distance: 60.8
click at [135, 98] on div "Text Block Votre comptoir gourmand Heading Au goût du Québec Text Block Boutiqu…" at bounding box center [288, 66] width 306 height 83
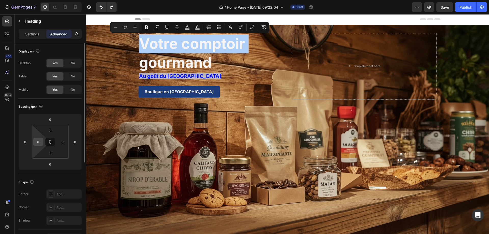
click at [37, 144] on input "0" at bounding box center [38, 142] width 8 height 8
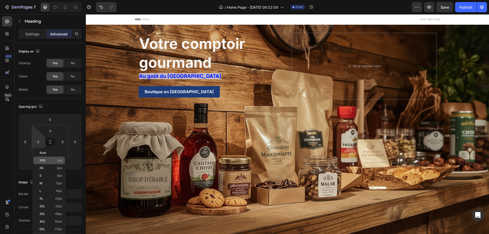
click at [57, 159] on span "2px" at bounding box center [59, 161] width 5 height 4
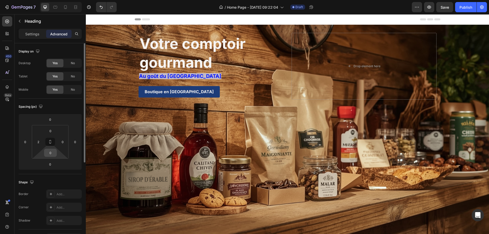
type input "0"
drag, startPoint x: 65, startPoint y: 143, endPoint x: 59, endPoint y: 144, distance: 6.2
click at [59, 144] on input "0" at bounding box center [63, 142] width 8 height 8
click at [62, 142] on input "0" at bounding box center [63, 142] width 8 height 8
type input "5"
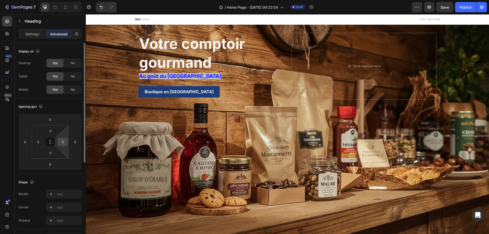
click at [65, 144] on input "5" at bounding box center [63, 142] width 8 height 8
click at [64, 141] on input "5" at bounding box center [63, 142] width 8 height 8
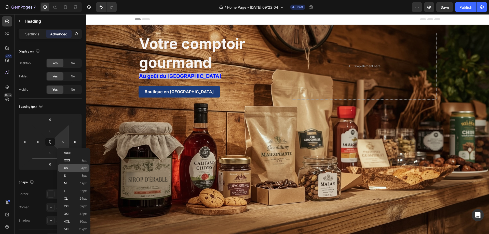
click at [66, 168] on span "XS" at bounding box center [66, 168] width 4 height 4
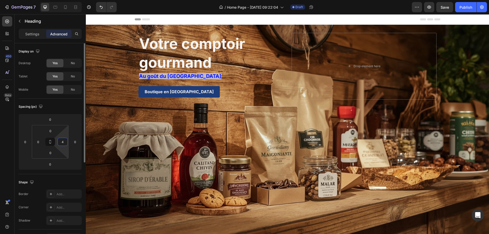
click at [62, 144] on input "4" at bounding box center [63, 142] width 8 height 8
click at [66, 141] on div "4" at bounding box center [63, 142] width 10 height 8
click at [64, 143] on input "4" at bounding box center [63, 142] width 8 height 8
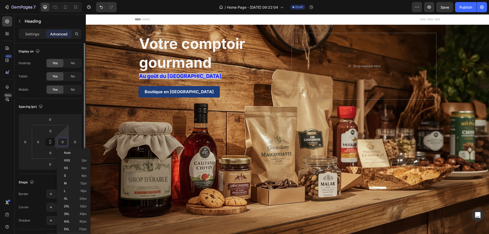
type input "0"
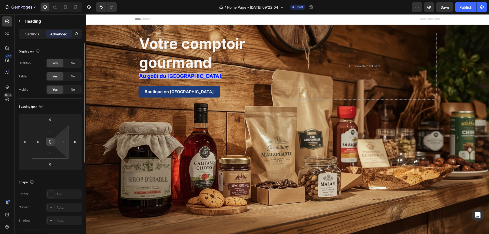
click at [50, 142] on icon at bounding box center [50, 142] width 4 height 4
click at [25, 143] on input "0" at bounding box center [25, 142] width 8 height 8
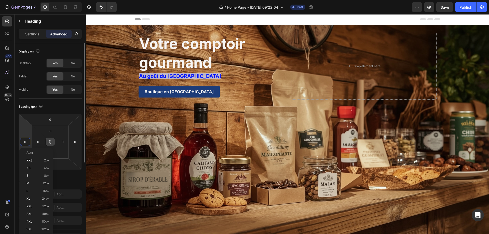
type input "1"
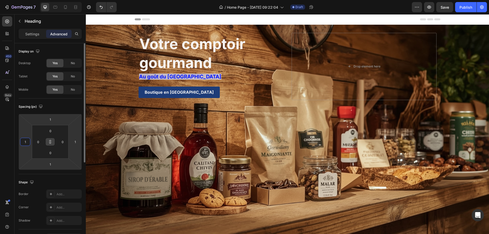
type input "10"
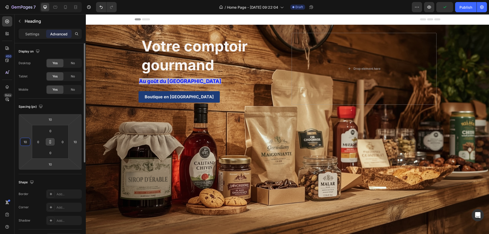
type input "1"
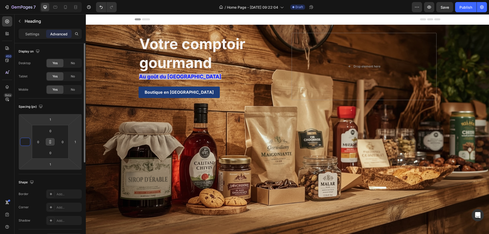
type input "-1"
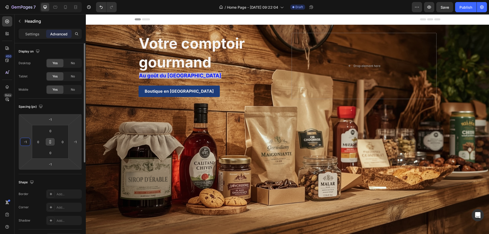
type input "-10"
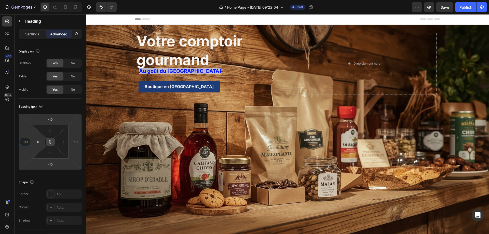
type input "-1"
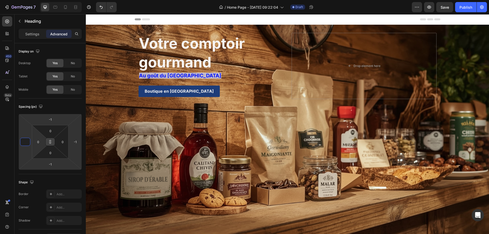
type input "-5"
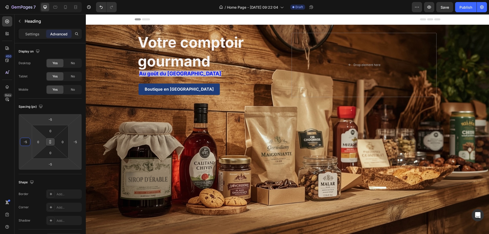
type input "-50"
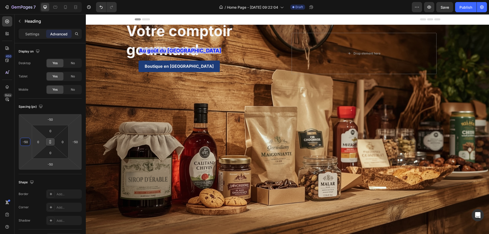
type input "-5"
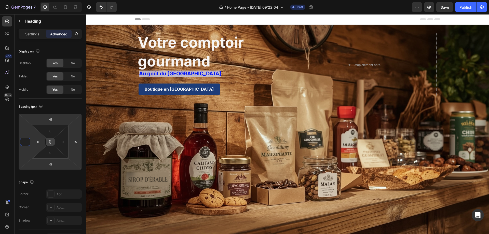
type input "5"
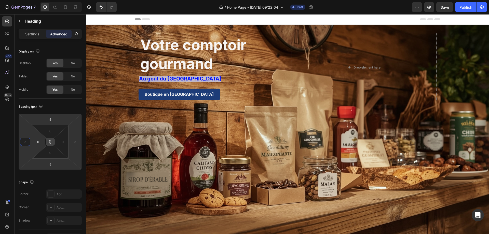
type input "50"
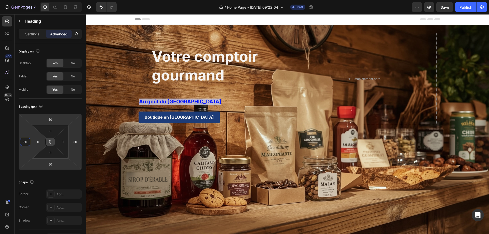
type input "5"
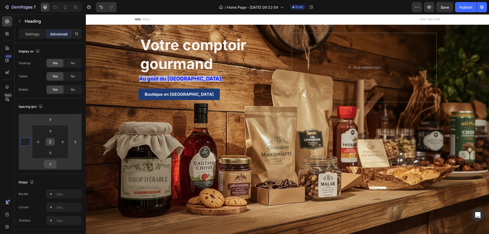
click at [51, 165] on input "5" at bounding box center [50, 165] width 10 height 8
type input "0"
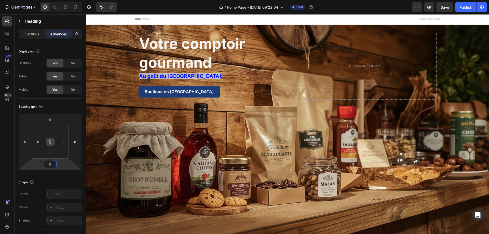
type input "5"
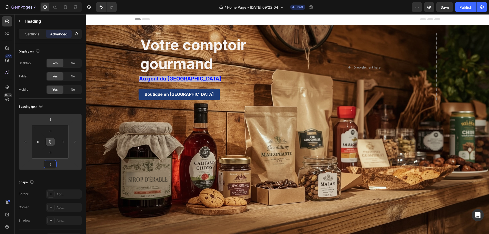
type input "50"
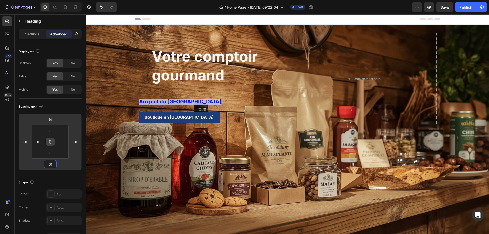
type input "5"
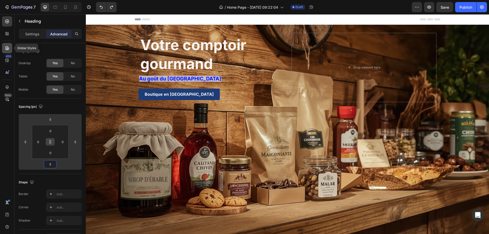
type input "5"
click at [8, 46] on icon at bounding box center [7, 48] width 5 height 5
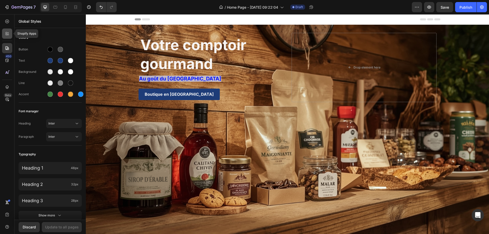
click at [7, 32] on icon at bounding box center [7, 33] width 5 height 5
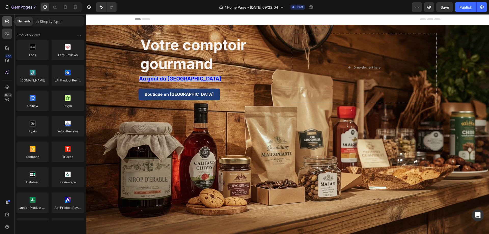
click at [7, 22] on icon at bounding box center [7, 21] width 5 height 5
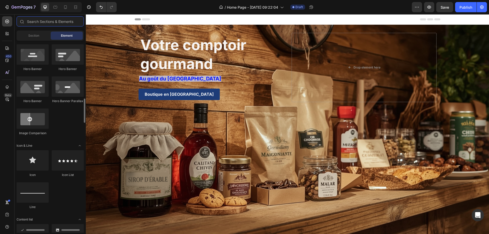
scroll to position [255, 0]
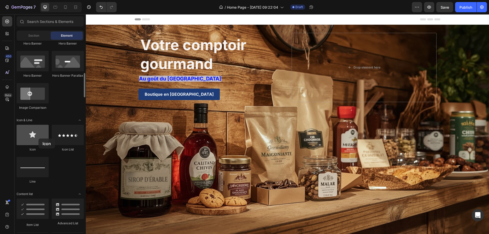
click at [38, 139] on div at bounding box center [33, 135] width 32 height 20
click at [32, 136] on div at bounding box center [33, 135] width 32 height 20
click at [33, 132] on div at bounding box center [33, 135] width 32 height 20
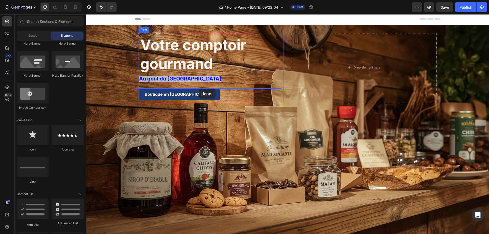
drag, startPoint x: 118, startPoint y: 147, endPoint x: 199, endPoint y: 89, distance: 99.3
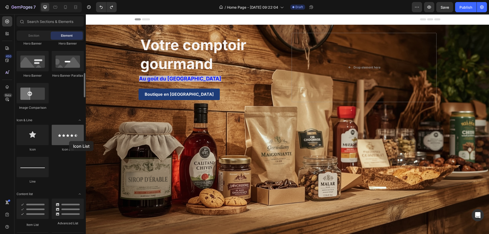
click at [69, 141] on div at bounding box center [68, 135] width 32 height 20
click at [73, 134] on div at bounding box center [68, 135] width 32 height 20
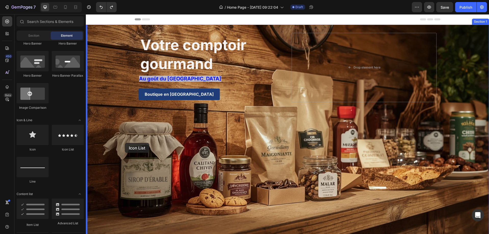
drag, startPoint x: 159, startPoint y: 149, endPoint x: 125, endPoint y: 143, distance: 34.3
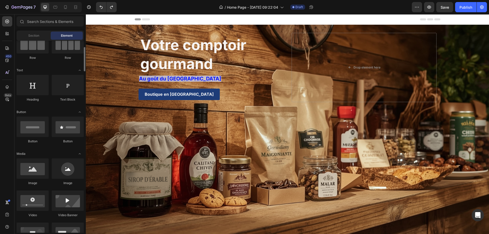
scroll to position [0, 0]
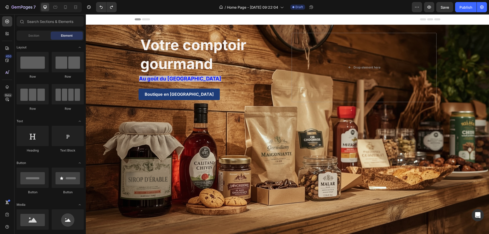
click at [97, 18] on span "Header" at bounding box center [101, 19] width 11 height 5
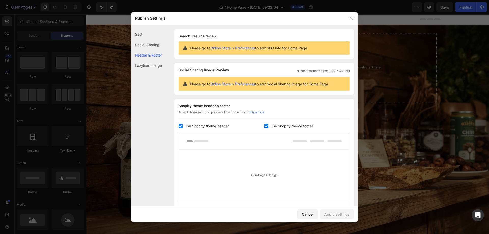
scroll to position [53, 0]
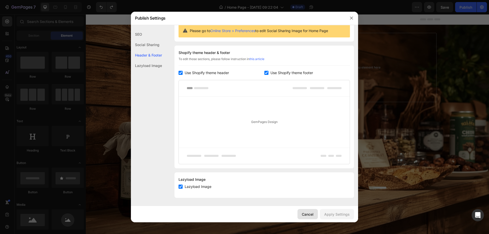
click at [312, 216] on div "Cancel" at bounding box center [308, 214] width 12 height 5
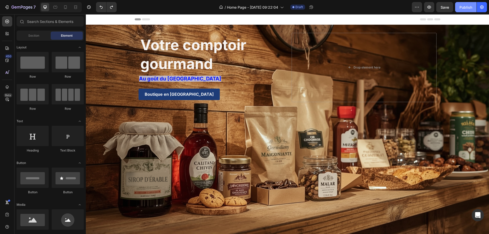
click at [466, 6] on div "Publish" at bounding box center [466, 7] width 13 height 5
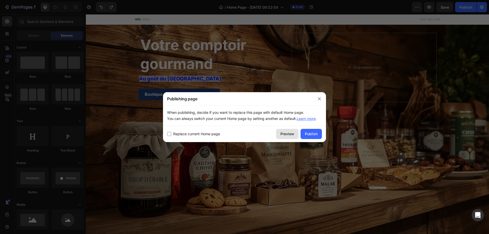
click at [285, 134] on div "Preview" at bounding box center [288, 133] width 14 height 5
click at [321, 96] on button "button" at bounding box center [319, 99] width 8 height 8
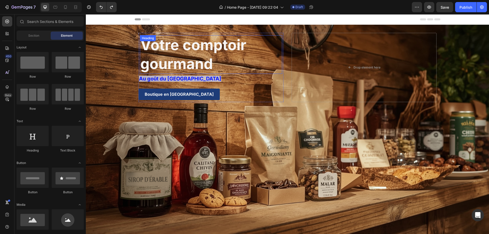
click at [263, 42] on p "⁠⁠⁠⁠⁠⁠⁠ Votre comptoir gourmand" at bounding box center [210, 55] width 141 height 38
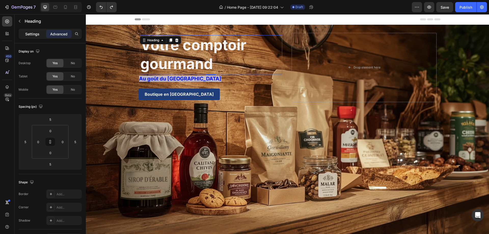
click at [34, 34] on p "Settings" at bounding box center [32, 33] width 14 height 5
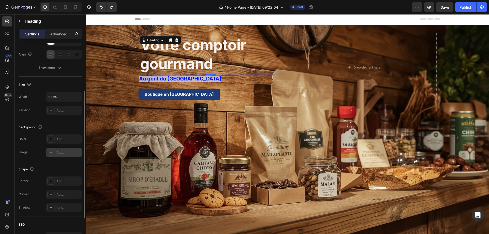
scroll to position [0, 0]
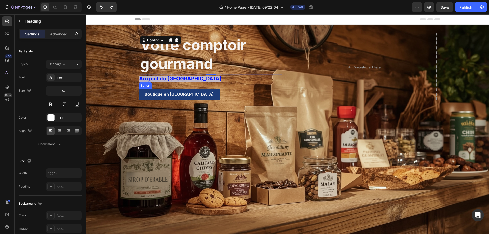
click at [199, 90] on div "Boutique en Ligne Button" at bounding box center [211, 94] width 145 height 11
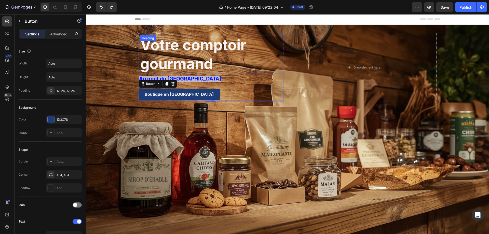
click at [140, 43] on div "⁠⁠⁠⁠⁠⁠⁠ Votre comptoir gourmand Heading" at bounding box center [211, 54] width 142 height 39
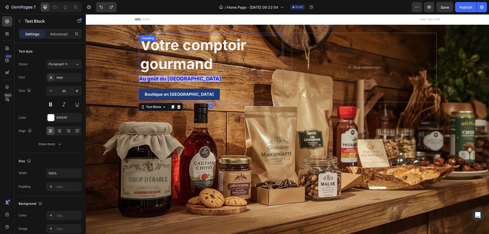
click at [266, 55] on p "⁠⁠⁠⁠⁠⁠⁠ Votre comptoir gourmand" at bounding box center [210, 55] width 141 height 38
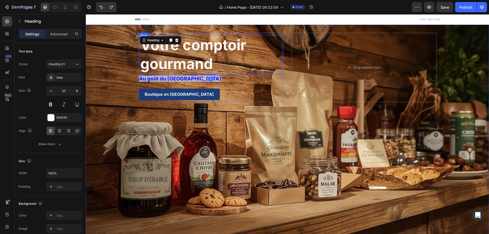
click at [272, 89] on div "Boutique en Ligne Button" at bounding box center [211, 94] width 145 height 11
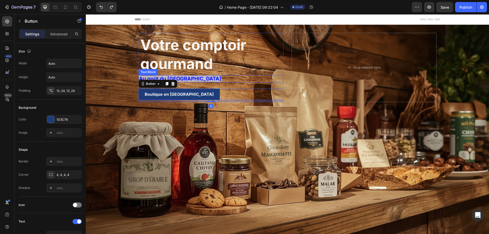
click at [284, 58] on div "Text Block ⁠⁠⁠⁠⁠⁠⁠ Votre comptoir gourmand Heading Au goût du Québec Text Block…" at bounding box center [288, 68] width 306 height 86
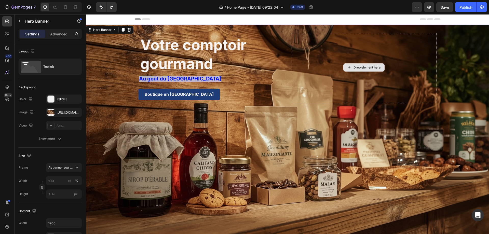
click at [298, 43] on div "Drop element here" at bounding box center [364, 67] width 145 height 69
click at [274, 39] on p "⁠⁠⁠⁠⁠⁠⁠ Votre comptoir gourmand" at bounding box center [210, 55] width 141 height 38
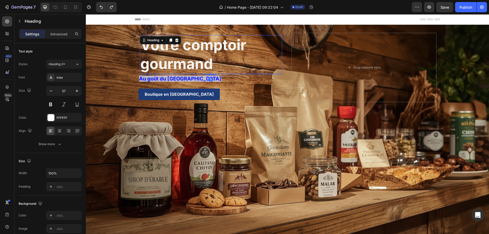
click at [282, 32] on div "Text Block ⁠⁠⁠⁠⁠⁠⁠ Votre comptoir gourmand Heading 5 Au goût du Québec Text Blo…" at bounding box center [288, 68] width 306 height 86
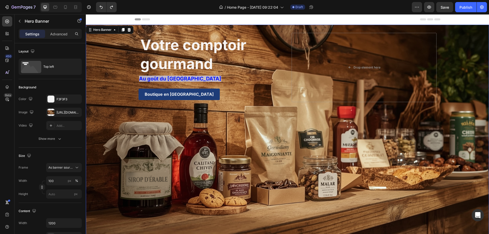
click at [253, 28] on div "Text Block ⁠⁠⁠⁠⁠⁠⁠ Votre comptoir gourmand Heading Au goût du Québec Text Block…" at bounding box center [288, 68] width 306 height 86
click at [244, 71] on p "⁠⁠⁠⁠⁠⁠⁠ Votre comptoir gourmand" at bounding box center [210, 55] width 141 height 38
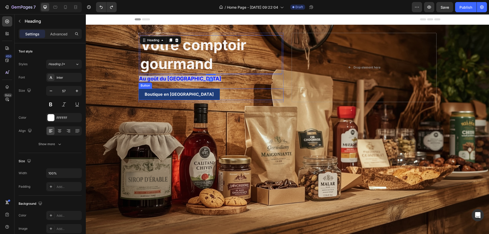
click at [242, 89] on div "Boutique en Ligne Button" at bounding box center [211, 94] width 145 height 11
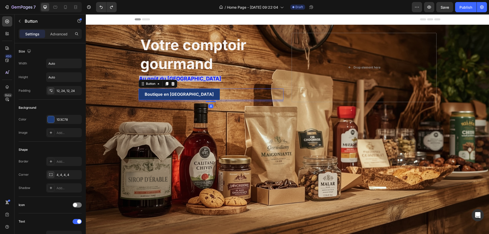
click at [274, 79] on p "Au goût du [GEOGRAPHIC_DATA]" at bounding box center [211, 79] width 144 height 6
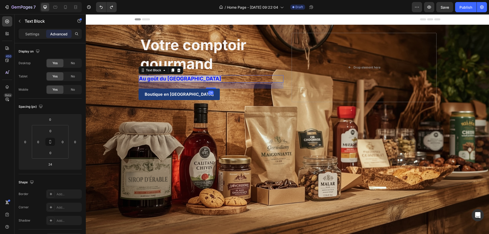
click at [274, 62] on p "⁠⁠⁠⁠⁠⁠⁠ Votre comptoir gourmand" at bounding box center [210, 55] width 141 height 38
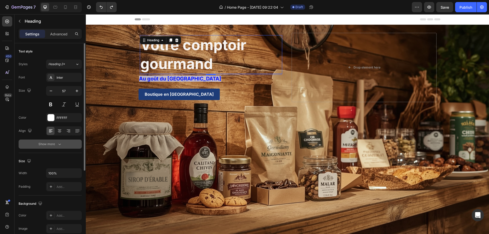
click at [60, 143] on icon "button" at bounding box center [59, 144] width 5 height 5
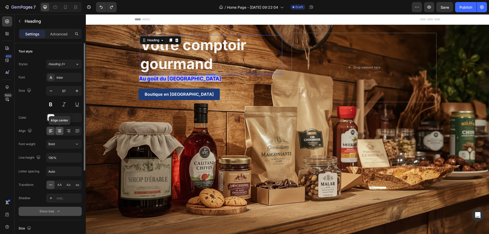
click at [60, 132] on icon at bounding box center [59, 130] width 5 height 5
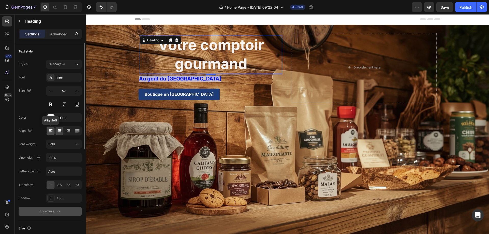
click at [49, 130] on icon at bounding box center [50, 130] width 5 height 5
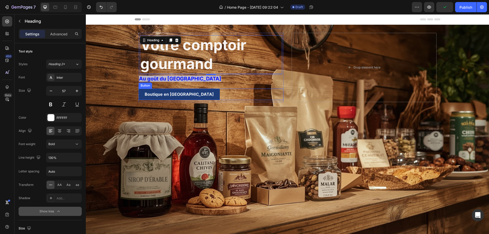
click at [279, 93] on div "Boutique en Ligne Button" at bounding box center [211, 94] width 145 height 11
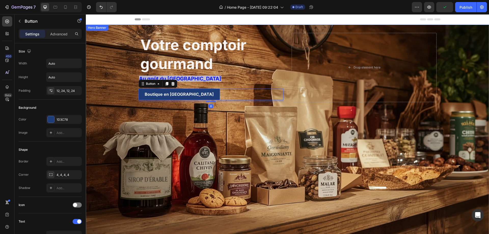
click at [283, 83] on div "Text Block ⁠⁠⁠⁠⁠⁠⁠ Votre comptoir gourmand Heading Au goût du Québec Text Block…" at bounding box center [288, 68] width 306 height 86
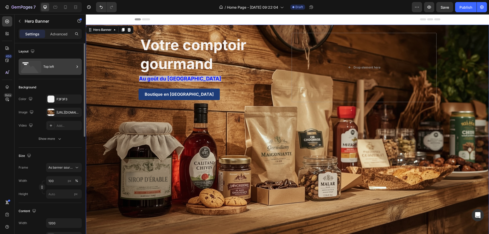
click at [75, 66] on icon at bounding box center [77, 66] width 5 height 5
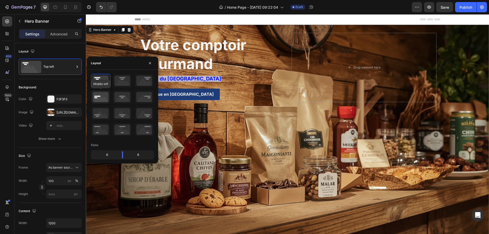
click at [98, 96] on icon at bounding box center [100, 96] width 19 height 13
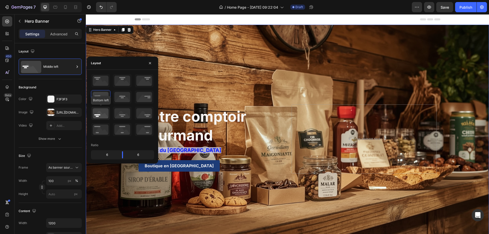
click at [97, 116] on icon at bounding box center [100, 113] width 19 height 13
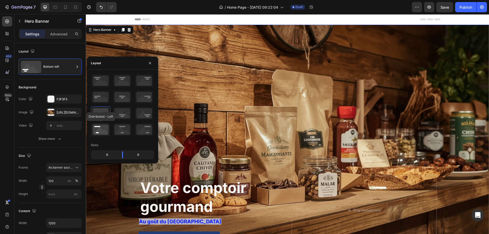
click at [100, 128] on icon at bounding box center [100, 129] width 19 height 13
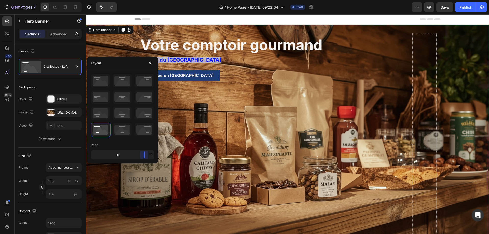
drag, startPoint x: 122, startPoint y: 155, endPoint x: 76, endPoint y: 143, distance: 47.3
click at [162, 0] on body "7 / Home Page - Aug 26, 09:22:04 Draft Preview Save Publish 450 Beta Sections(1…" at bounding box center [244, 0] width 489 height 0
drag, startPoint x: 144, startPoint y: 156, endPoint x: 132, endPoint y: 155, distance: 12.3
click at [132, 0] on body "7 / Home Page - Aug 26, 09:22:04 Draft Preview Save Publish 450 Beta Sections(1…" at bounding box center [244, 0] width 489 height 0
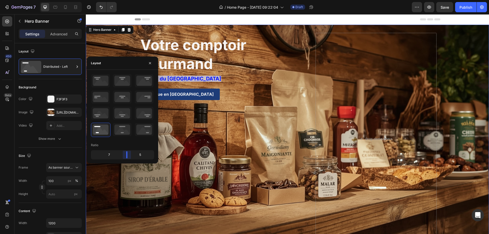
drag, startPoint x: 131, startPoint y: 155, endPoint x: 127, endPoint y: 156, distance: 4.6
click at [127, 0] on body "7 / Home Page - Aug 26, 09:22:04 Draft Preview Save Publish 450 Beta Sections(1…" at bounding box center [244, 0] width 489 height 0
drag, startPoint x: 117, startPoint y: 126, endPoint x: 120, endPoint y: 131, distance: 5.9
click at [118, 129] on icon at bounding box center [122, 129] width 19 height 13
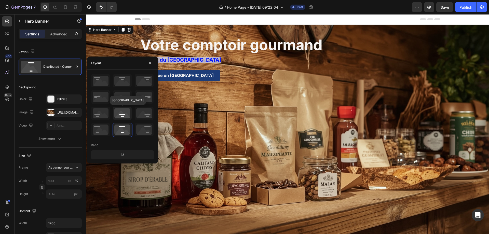
click at [125, 112] on icon at bounding box center [122, 113] width 19 height 13
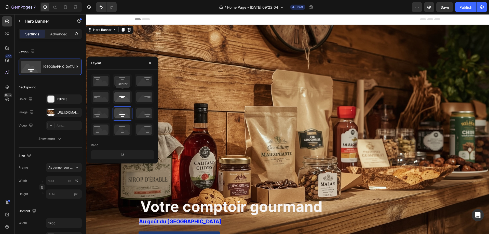
click at [125, 98] on icon at bounding box center [122, 96] width 19 height 13
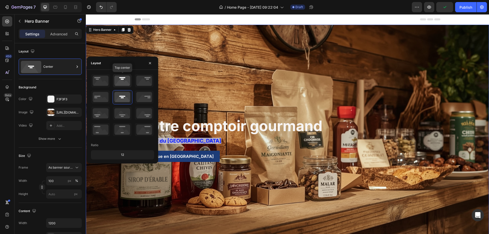
click at [122, 81] on icon at bounding box center [122, 80] width 19 height 13
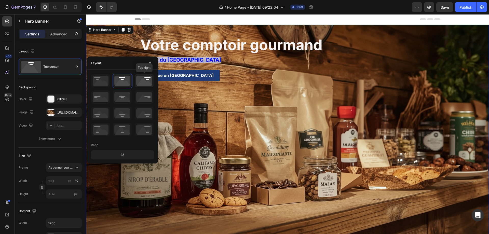
click at [143, 82] on icon at bounding box center [144, 80] width 19 height 13
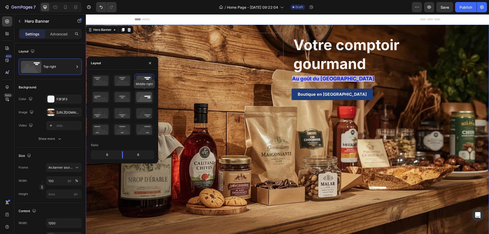
click at [145, 95] on icon at bounding box center [144, 96] width 19 height 13
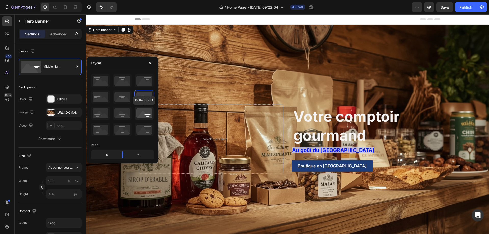
click at [148, 112] on icon at bounding box center [144, 113] width 19 height 13
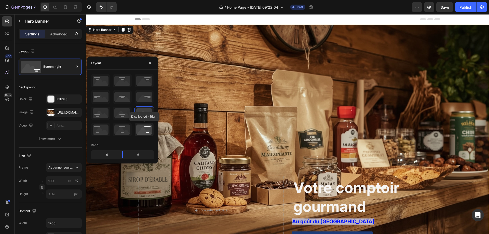
click at [147, 126] on icon at bounding box center [144, 129] width 19 height 13
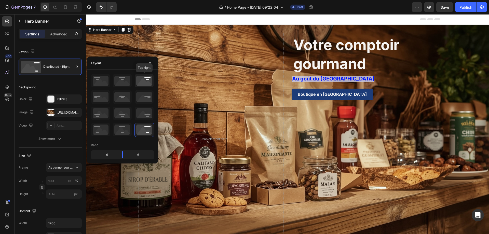
click at [147, 82] on icon at bounding box center [144, 80] width 19 height 13
click at [121, 81] on icon at bounding box center [122, 80] width 19 height 13
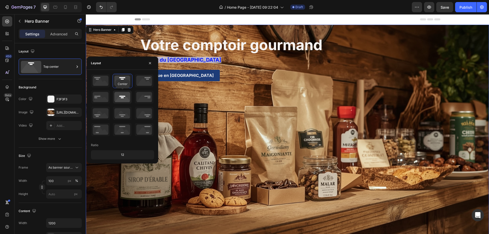
click at [127, 97] on icon at bounding box center [122, 96] width 19 height 13
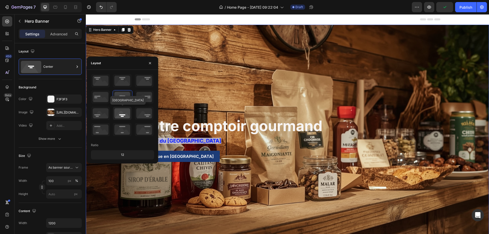
click at [125, 112] on icon at bounding box center [122, 113] width 19 height 13
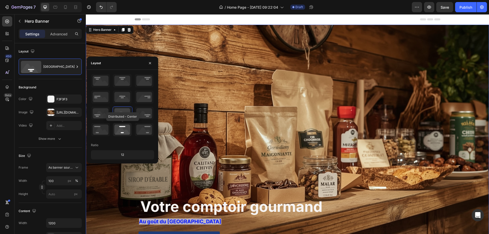
click at [124, 130] on icon at bounding box center [122, 129] width 19 height 13
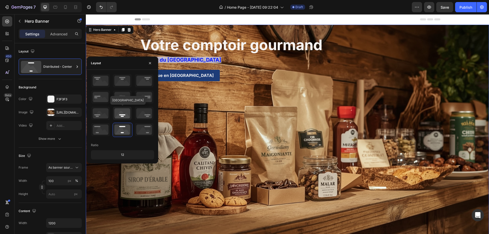
click at [127, 113] on icon at bounding box center [122, 113] width 19 height 13
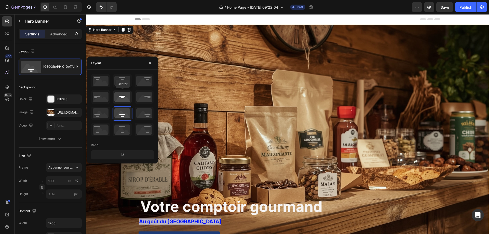
click at [126, 99] on icon at bounding box center [122, 96] width 19 height 13
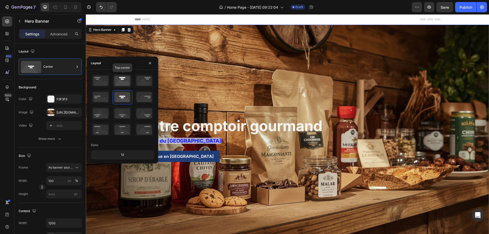
click at [123, 82] on icon at bounding box center [122, 80] width 19 height 13
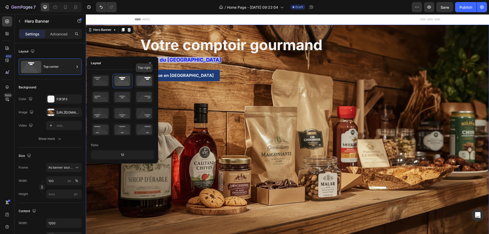
click at [142, 83] on icon at bounding box center [144, 80] width 19 height 13
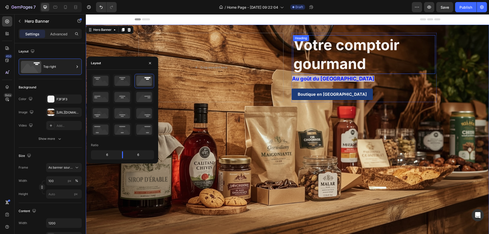
click at [329, 63] on span "Votre comptoir gourmand" at bounding box center [347, 54] width 106 height 36
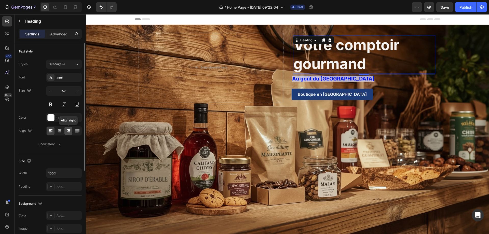
click at [70, 130] on icon at bounding box center [68, 130] width 5 height 5
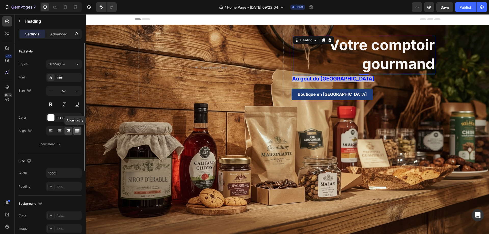
click at [76, 131] on icon at bounding box center [77, 131] width 4 height 0
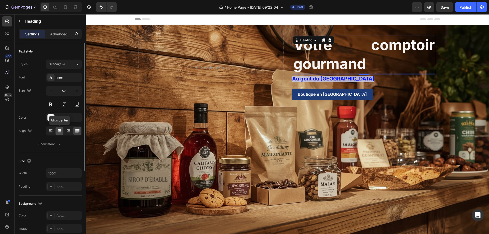
click at [60, 130] on icon at bounding box center [60, 129] width 4 height 1
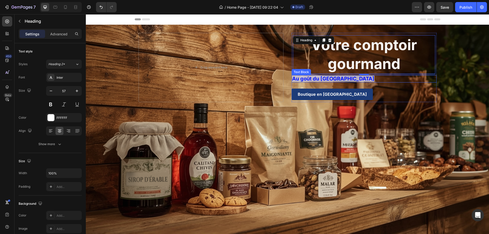
click at [318, 79] on strong "Au goût du [GEOGRAPHIC_DATA]" at bounding box center [333, 79] width 82 height 6
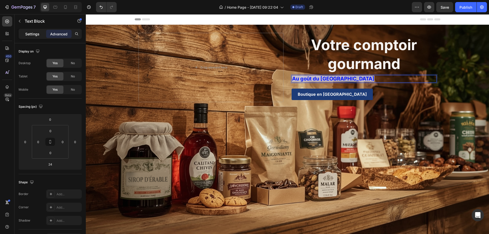
click at [31, 32] on p "Settings" at bounding box center [32, 33] width 14 height 5
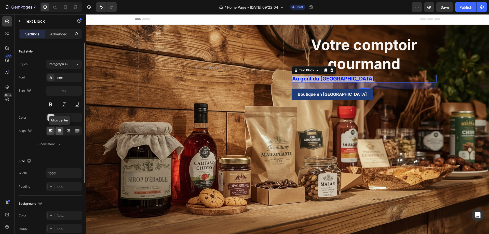
click at [59, 131] on icon at bounding box center [59, 130] width 3 height 1
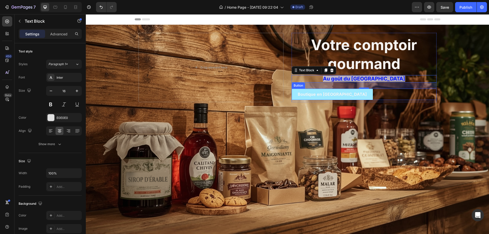
click at [305, 98] on button "Boutique en Ligne" at bounding box center [332, 94] width 81 height 11
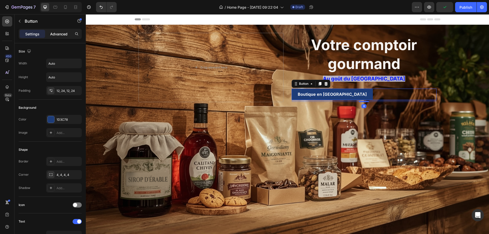
drag, startPoint x: 57, startPoint y: 30, endPoint x: 58, endPoint y: 33, distance: 2.7
click at [58, 30] on div "Advanced" at bounding box center [58, 34] width 25 height 8
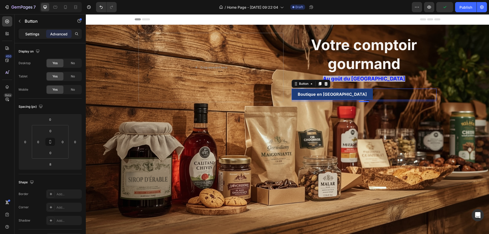
click at [36, 33] on p "Settings" at bounding box center [32, 33] width 14 height 5
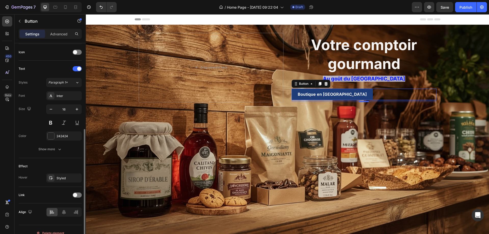
scroll to position [160, 0]
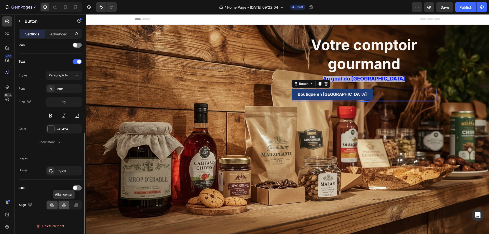
click at [64, 205] on icon at bounding box center [63, 205] width 5 height 5
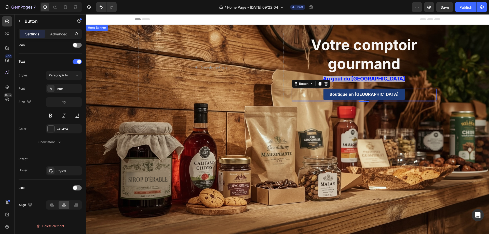
click at [355, 209] on div "Background Image" at bounding box center [287, 139] width 403 height 229
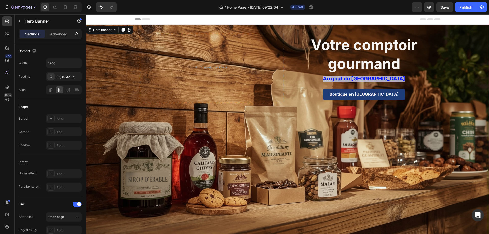
scroll to position [0, 0]
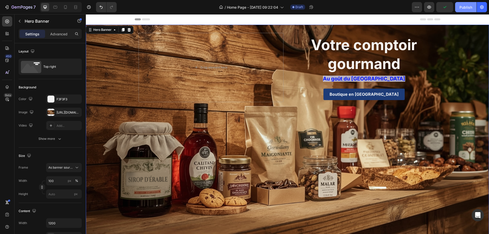
click at [463, 5] on div "Publish" at bounding box center [466, 7] width 13 height 5
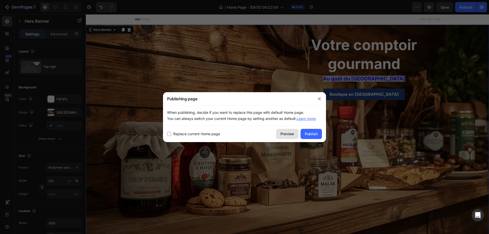
click at [289, 137] on button "Preview" at bounding box center [287, 134] width 22 height 10
click at [320, 98] on icon "button" at bounding box center [319, 99] width 4 height 4
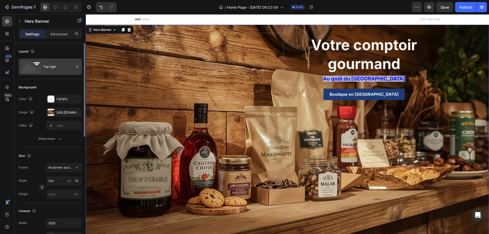
click at [50, 65] on div "Top right" at bounding box center [58, 67] width 31 height 12
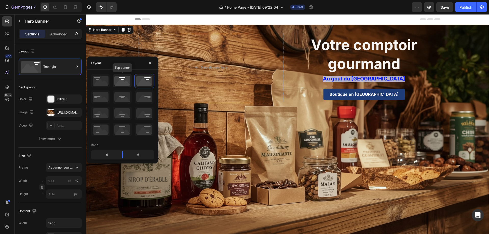
click at [125, 81] on icon at bounding box center [122, 80] width 19 height 13
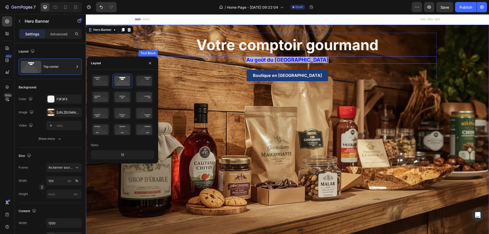
click at [301, 59] on strong "Au goût du [GEOGRAPHIC_DATA]" at bounding box center [287, 60] width 82 height 6
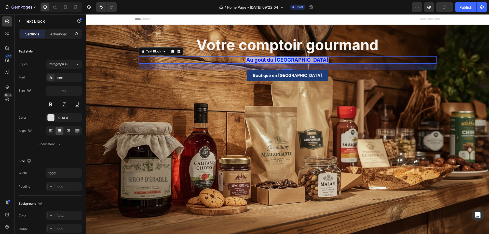
click at [302, 59] on strong "Au goût du [GEOGRAPHIC_DATA]" at bounding box center [287, 60] width 82 height 6
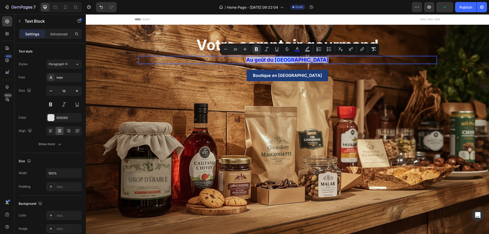
click at [302, 59] on strong "Au goût du [GEOGRAPHIC_DATA]" at bounding box center [287, 60] width 82 height 6
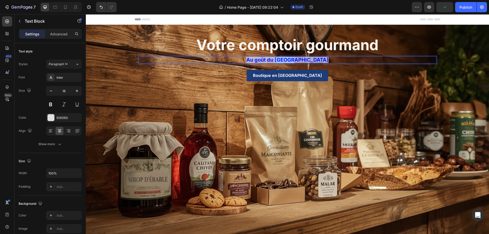
click at [302, 59] on strong "Au goût du [GEOGRAPHIC_DATA]" at bounding box center [287, 60] width 82 height 6
click at [262, 60] on strong "Au goût du [GEOGRAPHIC_DATA]" at bounding box center [287, 60] width 82 height 6
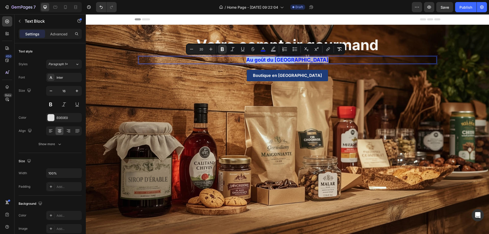
click at [262, 60] on strong "Au goût du [GEOGRAPHIC_DATA]" at bounding box center [287, 60] width 82 height 6
click at [230, 48] on icon "Editor contextual toolbar" at bounding box center [230, 49] width 5 height 5
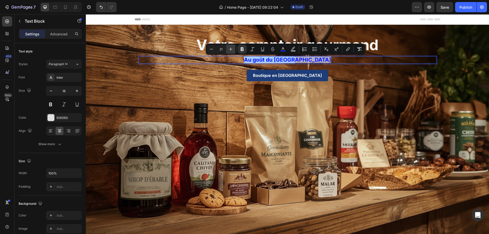
click at [230, 48] on icon "Editor contextual toolbar" at bounding box center [230, 49] width 5 height 5
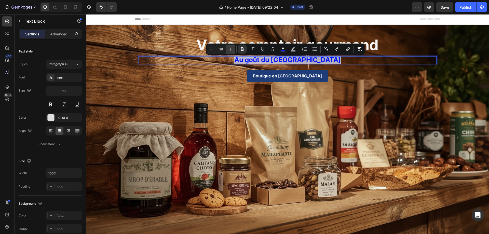
click at [230, 48] on icon "Editor contextual toolbar" at bounding box center [230, 49] width 5 height 5
type input "28"
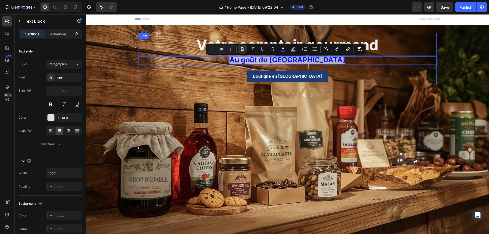
click at [250, 84] on div "Text Block ⁠⁠⁠⁠⁠⁠⁠ Votre comptoir gourmand Heading Au goût du Québec Text Block…" at bounding box center [288, 59] width 306 height 68
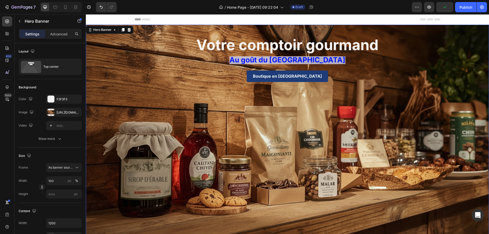
click at [224, 90] on div "Text Block ⁠⁠⁠⁠⁠⁠⁠ Votre comptoir gourmand Heading Au goût du Québec Text Block…" at bounding box center [288, 59] width 306 height 68
click at [428, 6] on icon "button" at bounding box center [429, 7] width 5 height 5
click at [79, 65] on icon at bounding box center [77, 66] width 5 height 5
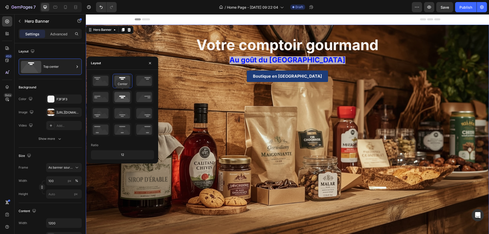
click at [121, 97] on icon at bounding box center [122, 96] width 19 height 13
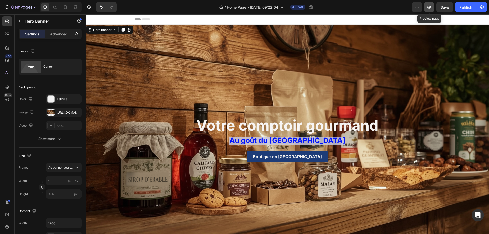
click at [430, 5] on icon "button" at bounding box center [429, 7] width 5 height 5
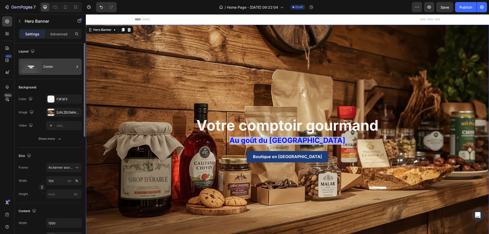
click at [65, 64] on div "Center" at bounding box center [58, 67] width 31 height 12
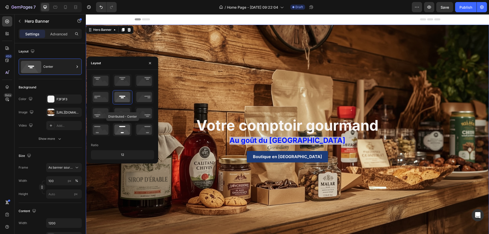
click at [123, 127] on icon at bounding box center [122, 129] width 19 height 13
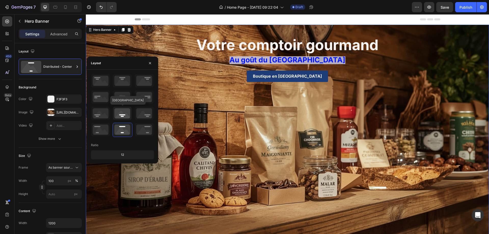
click at [121, 113] on icon at bounding box center [122, 113] width 19 height 13
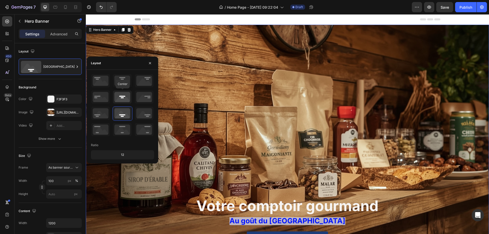
click at [124, 99] on icon at bounding box center [122, 96] width 19 height 13
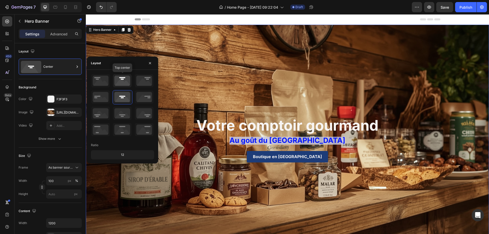
click at [124, 83] on icon at bounding box center [122, 80] width 19 height 13
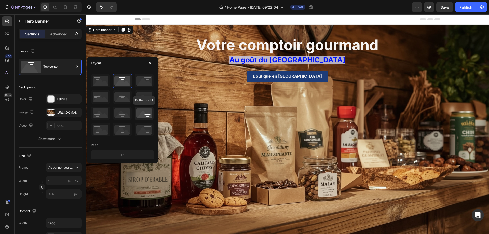
click at [142, 114] on icon at bounding box center [144, 113] width 19 height 13
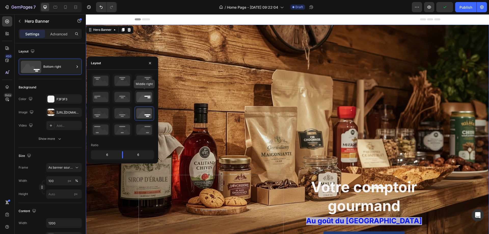
click at [141, 96] on icon at bounding box center [144, 96] width 19 height 13
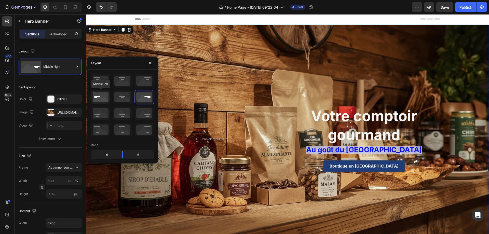
click at [99, 98] on icon at bounding box center [100, 96] width 19 height 13
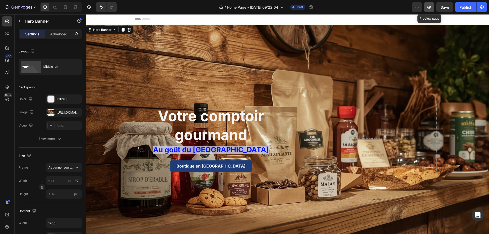
click at [429, 7] on icon "button" at bounding box center [430, 7] width 4 height 3
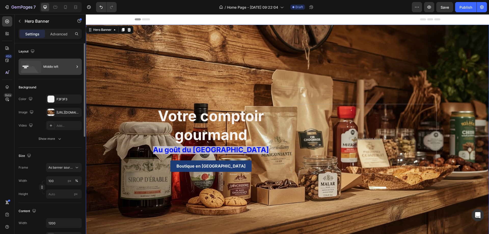
click at [73, 66] on div "Middle left" at bounding box center [58, 67] width 31 height 12
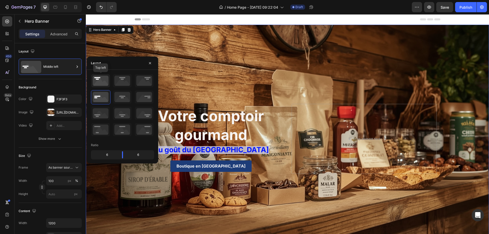
click at [101, 80] on icon at bounding box center [100, 80] width 19 height 13
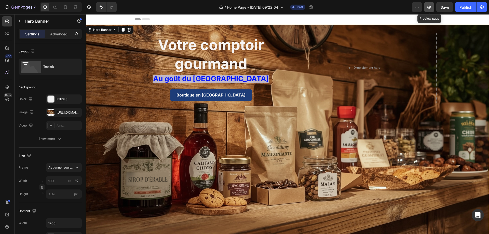
click at [430, 7] on icon "button" at bounding box center [430, 7] width 4 height 3
click at [70, 112] on div "[URL][DOMAIN_NAME]" at bounding box center [64, 112] width 15 height 5
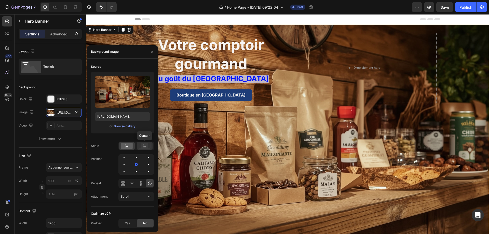
click at [143, 145] on rect at bounding box center [144, 145] width 7 height 5
click at [129, 146] on rect at bounding box center [127, 146] width 12 height 6
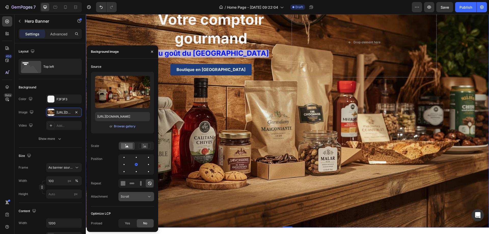
click at [151, 197] on icon at bounding box center [149, 196] width 5 height 5
click at [130, 174] on p "Fixed" at bounding box center [135, 174] width 29 height 5
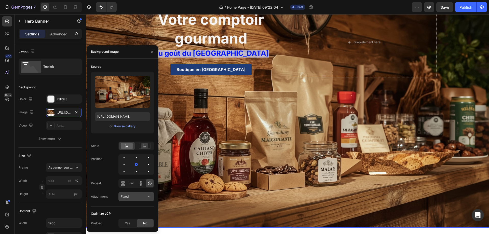
click at [147, 195] on div "Fixed" at bounding box center [136, 196] width 31 height 5
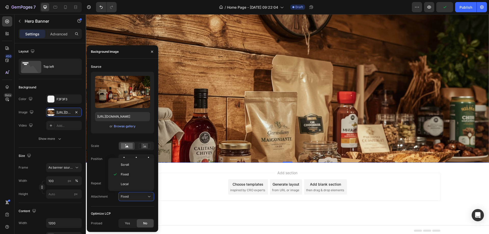
scroll to position [0, 0]
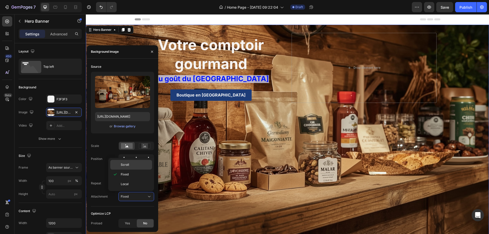
click at [126, 164] on span "Scroll" at bounding box center [125, 165] width 8 height 5
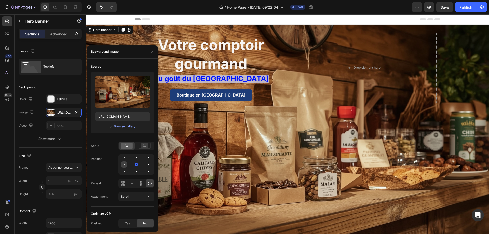
click at [133, 165] on div at bounding box center [136, 165] width 6 height 6
click at [136, 164] on div at bounding box center [136, 164] width 1 height 1
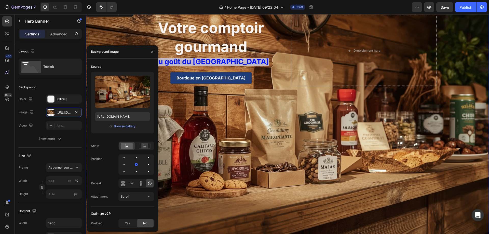
scroll to position [25, 0]
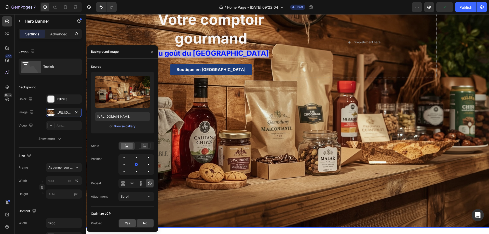
click at [131, 223] on div "Yes" at bounding box center [127, 223] width 17 height 8
click at [245, 160] on div "Background Image" at bounding box center [287, 113] width 403 height 229
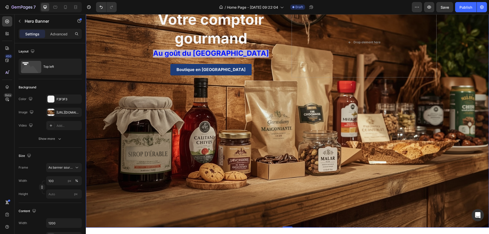
scroll to position [0, 0]
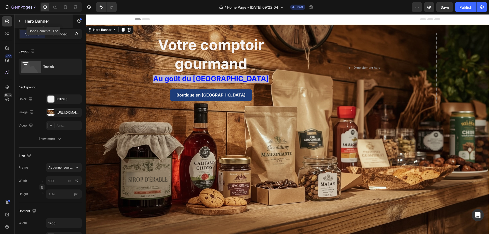
click at [18, 22] on icon "button" at bounding box center [20, 21] width 4 height 4
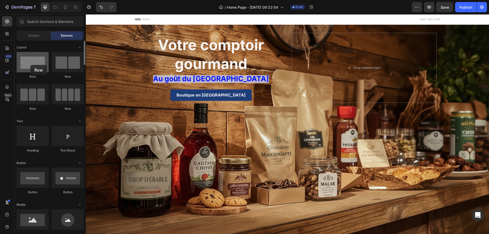
click at [30, 65] on div at bounding box center [33, 62] width 32 height 20
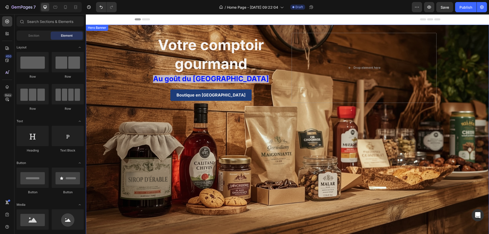
click at [101, 29] on div "Hero Banner" at bounding box center [97, 27] width 20 height 5
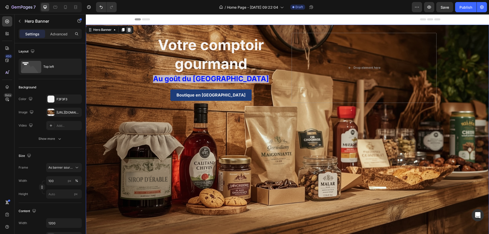
click at [129, 29] on icon at bounding box center [129, 30] width 3 height 4
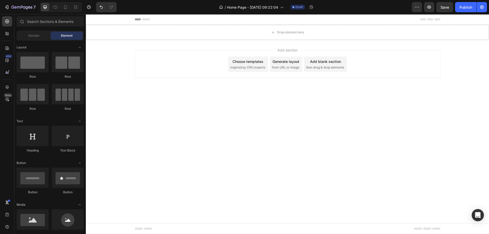
click at [287, 64] on div "Generate layout" at bounding box center [286, 61] width 27 height 5
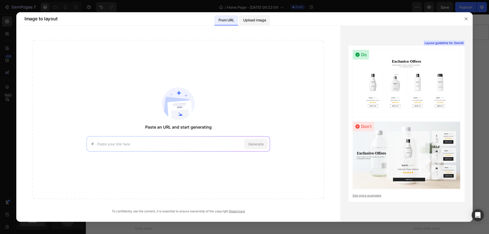
click at [252, 19] on p "Upload image" at bounding box center [254, 20] width 23 height 6
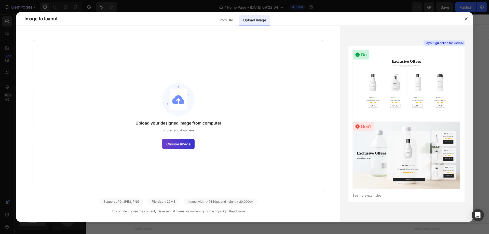
click at [182, 143] on span "Choose image" at bounding box center [178, 143] width 24 height 5
click at [0, 0] on input "Choose image" at bounding box center [0, 0] width 0 height 0
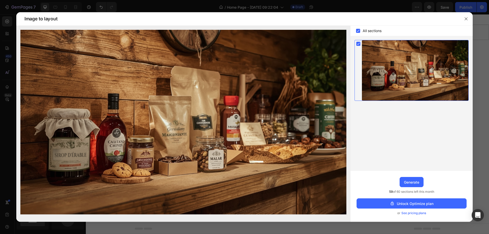
click at [357, 31] on rect at bounding box center [358, 31] width 4 height 4
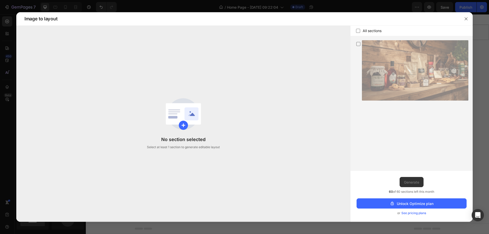
click at [360, 30] on icon at bounding box center [358, 31] width 4 height 4
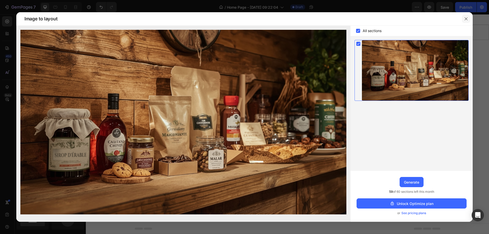
drag, startPoint x: 465, startPoint y: 18, endPoint x: 349, endPoint y: 18, distance: 115.9
click at [465, 18] on icon "button" at bounding box center [466, 19] width 4 height 4
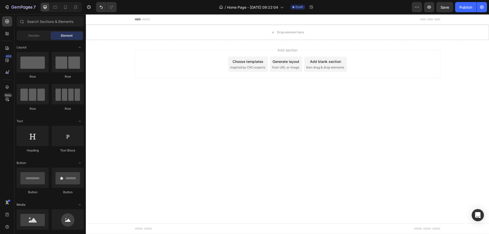
click at [287, 64] on div "Generate layout" at bounding box center [286, 61] width 27 height 5
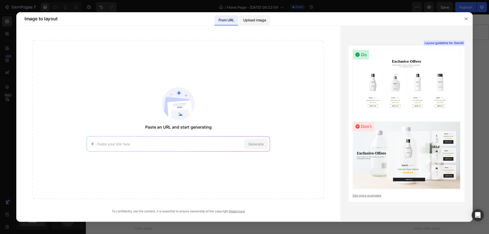
click at [255, 17] on p "Upload image" at bounding box center [254, 20] width 23 height 6
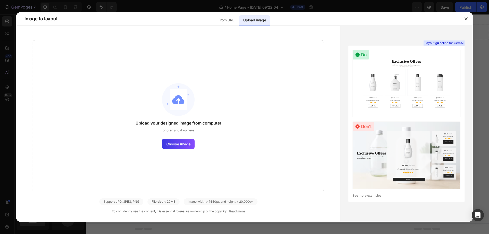
click at [182, 149] on div "Upload your designed image from computer or drag and drop here Choose image" at bounding box center [178, 116] width 291 height 152
click at [183, 144] on span "Choose image" at bounding box center [178, 143] width 24 height 5
click at [0, 0] on input "Choose image" at bounding box center [0, 0] width 0 height 0
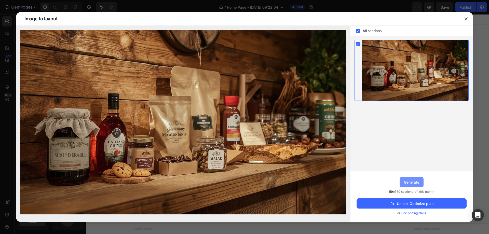
click at [410, 181] on div "Generate" at bounding box center [411, 182] width 15 height 5
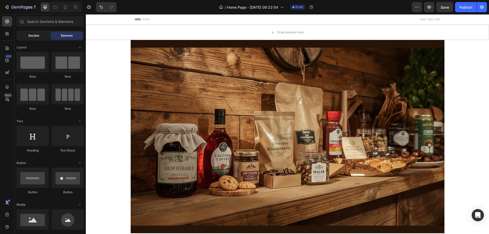
click at [33, 34] on span "Section" at bounding box center [33, 35] width 11 height 5
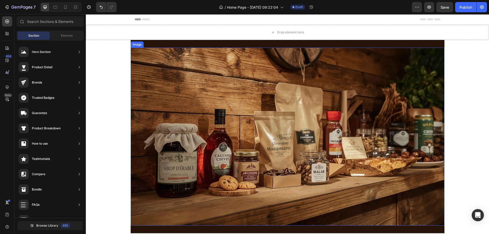
click at [229, 72] on img at bounding box center [288, 137] width 314 height 178
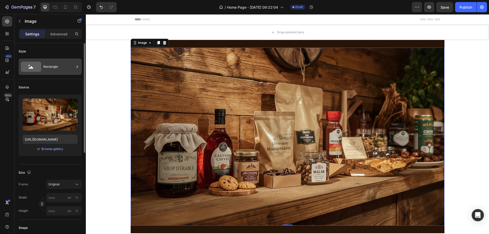
click at [77, 67] on icon at bounding box center [77, 66] width 5 height 5
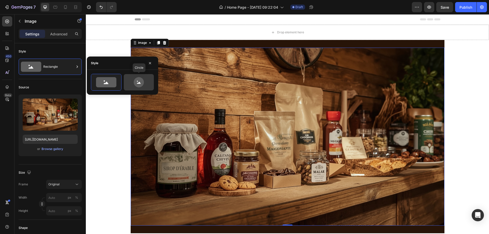
click at [141, 83] on icon at bounding box center [139, 82] width 10 height 10
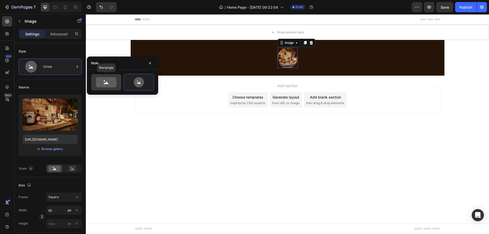
click at [105, 79] on icon at bounding box center [106, 82] width 20 height 10
type input "100"
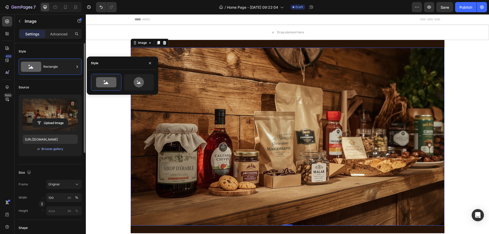
scroll to position [51, 0]
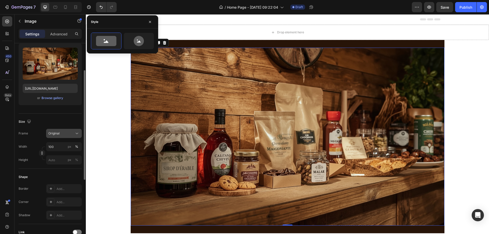
click at [76, 132] on icon at bounding box center [76, 133] width 5 height 5
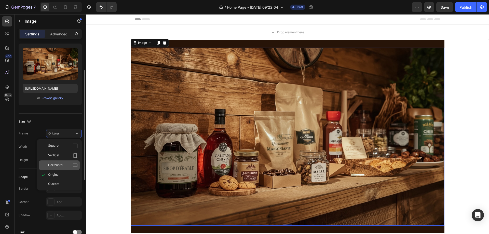
click at [74, 163] on icon at bounding box center [75, 165] width 5 height 5
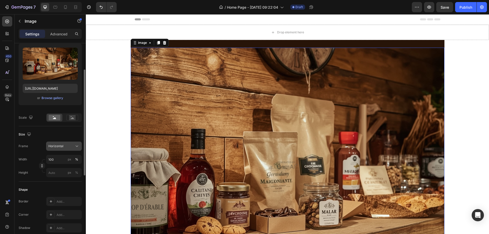
click at [75, 145] on icon at bounding box center [76, 146] width 5 height 5
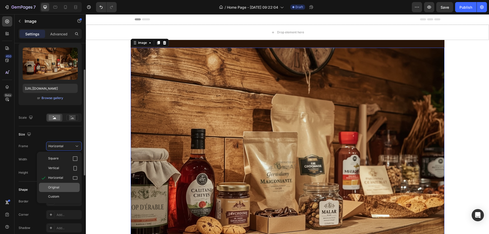
click at [66, 187] on div "Original" at bounding box center [63, 187] width 30 height 5
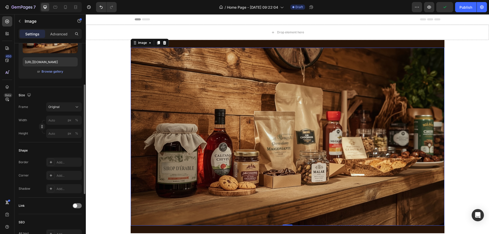
scroll to position [0, 0]
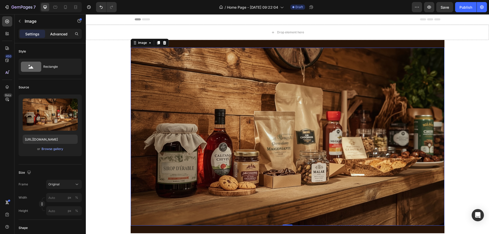
click at [59, 33] on p "Advanced" at bounding box center [58, 33] width 17 height 5
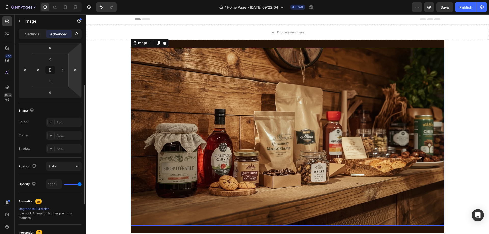
scroll to position [46, 0]
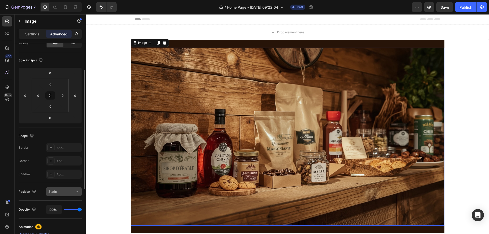
click at [81, 189] on button "Static" at bounding box center [64, 191] width 36 height 9
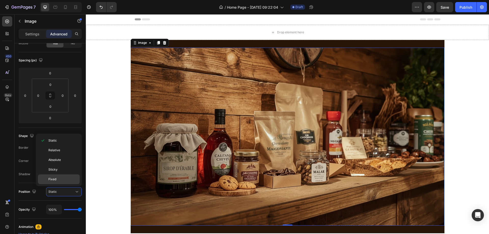
click at [66, 180] on p "Fixed" at bounding box center [62, 179] width 29 height 5
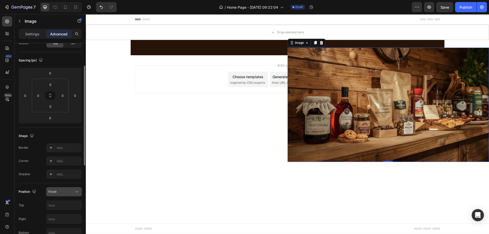
click at [75, 191] on icon at bounding box center [76, 191] width 5 height 5
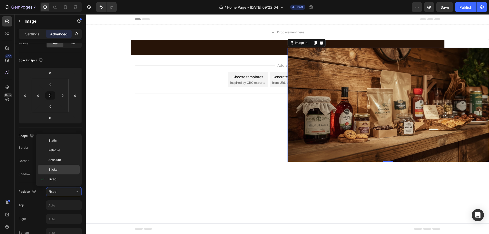
click at [71, 168] on p "Sticky" at bounding box center [62, 169] width 29 height 5
type input "0"
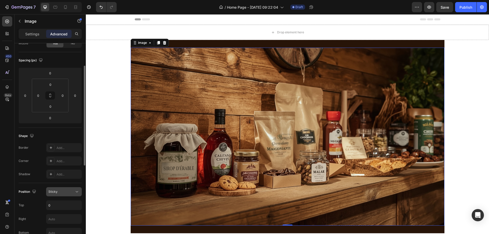
click at [69, 194] on div "Sticky" at bounding box center [63, 191] width 31 height 5
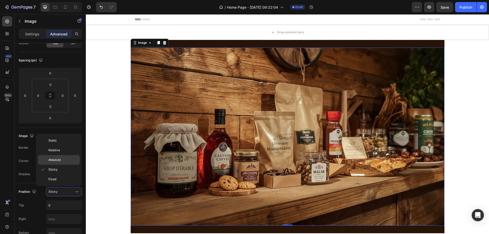
click at [64, 159] on p "Absolute" at bounding box center [62, 160] width 29 height 5
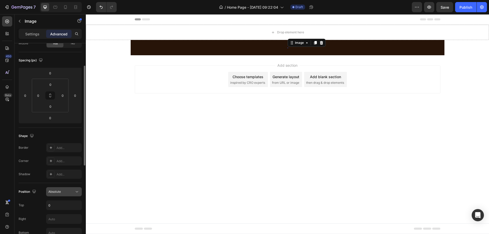
click at [69, 190] on div "Absolute" at bounding box center [61, 192] width 26 height 5
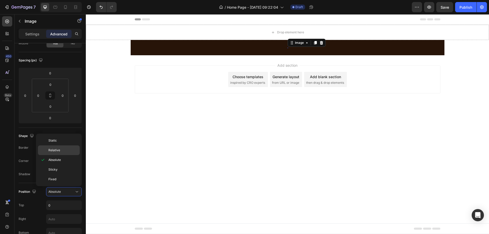
click at [65, 148] on p "Relative" at bounding box center [62, 150] width 29 height 5
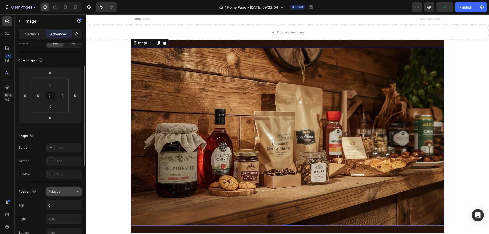
click at [72, 191] on div "Relative" at bounding box center [61, 192] width 26 height 5
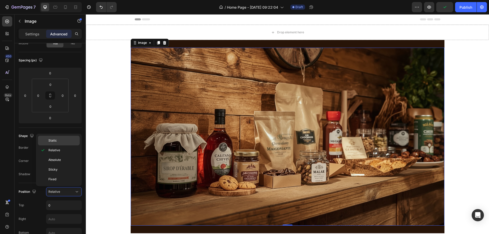
click at [63, 140] on p "Static" at bounding box center [62, 140] width 29 height 5
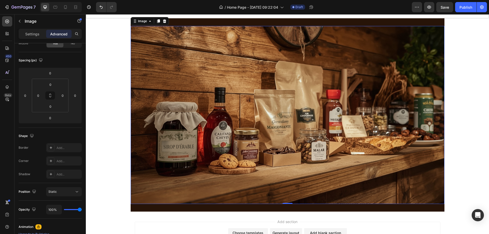
scroll to position [0, 0]
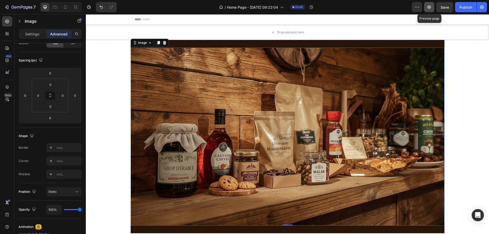
click at [429, 5] on icon "button" at bounding box center [429, 7] width 5 height 5
click at [139, 43] on div "Image" at bounding box center [142, 43] width 11 height 5
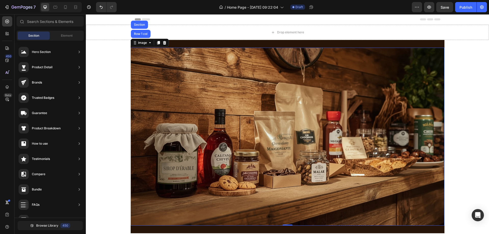
click at [123, 81] on div "Drop element here Section 1 Image Row 1 col Section 0 Row Section 2 Root" at bounding box center [287, 129] width 403 height 209
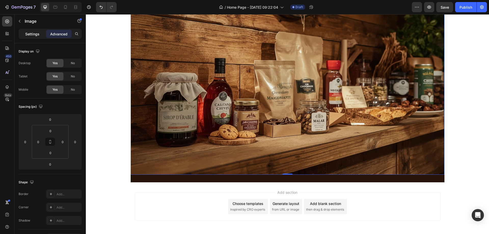
click at [35, 32] on p "Settings" at bounding box center [32, 33] width 14 height 5
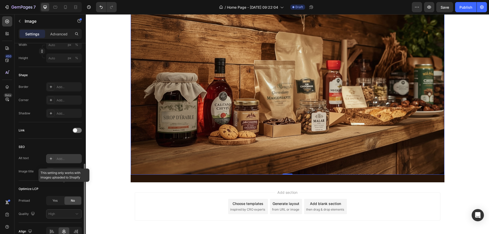
scroll to position [178, 0]
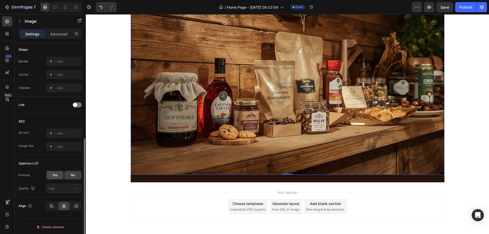
click at [51, 173] on div "Yes" at bounding box center [55, 175] width 17 height 8
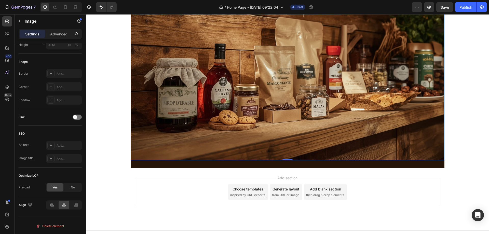
scroll to position [73, 0]
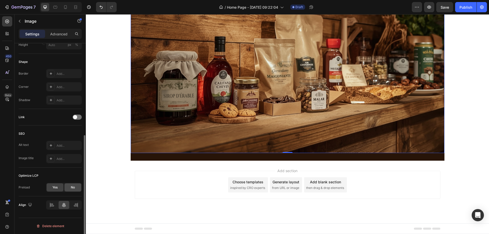
click at [74, 185] on span "No" at bounding box center [73, 187] width 4 height 5
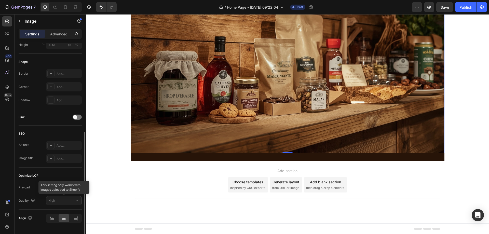
click at [57, 200] on div at bounding box center [64, 200] width 36 height 9
click at [53, 218] on icon at bounding box center [51, 218] width 5 height 5
click at [64, 218] on icon at bounding box center [63, 218] width 5 height 5
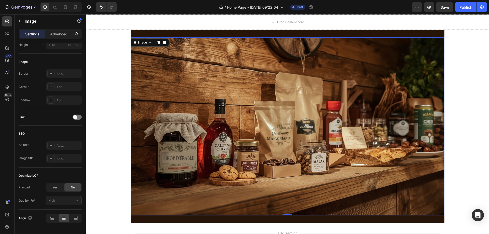
scroll to position [0, 0]
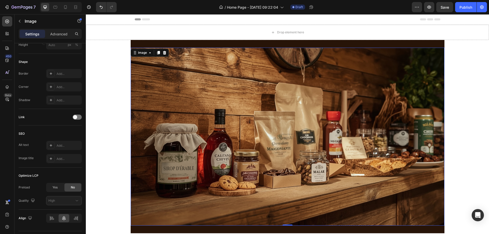
click at [421, 77] on img at bounding box center [288, 137] width 314 height 178
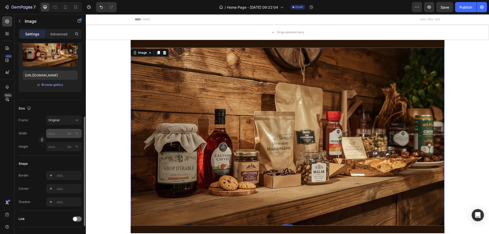
scroll to position [90, 0]
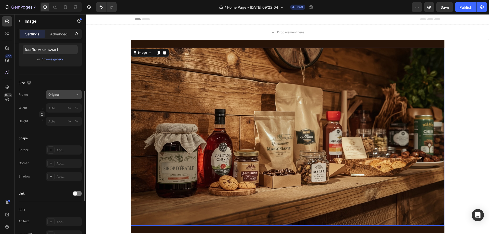
click at [73, 94] on div "Original" at bounding box center [60, 94] width 25 height 5
click at [19, 21] on icon "button" at bounding box center [20, 21] width 4 height 4
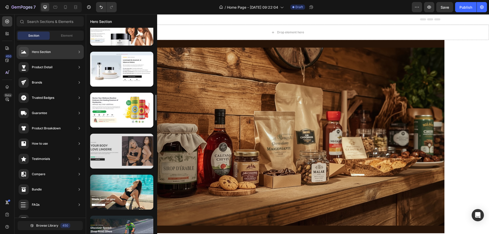
scroll to position [331, 0]
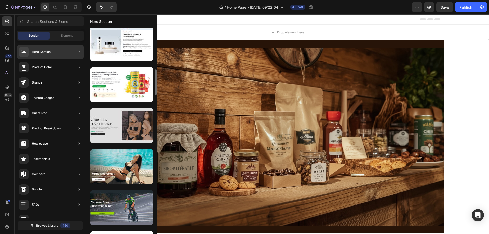
click at [127, 159] on div at bounding box center [121, 166] width 63 height 35
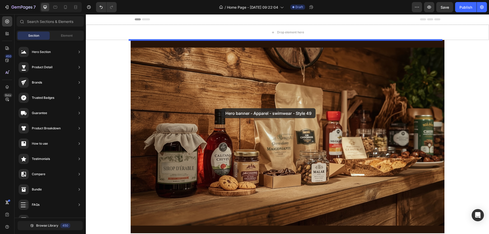
drag, startPoint x: 213, startPoint y: 177, endPoint x: 221, endPoint y: 108, distance: 69.1
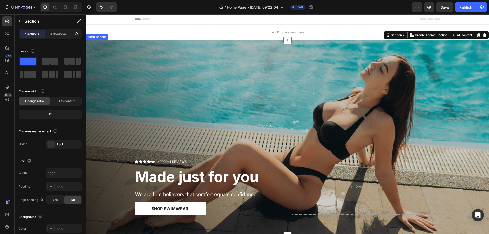
click at [290, 90] on div "Overlay" at bounding box center [287, 138] width 403 height 196
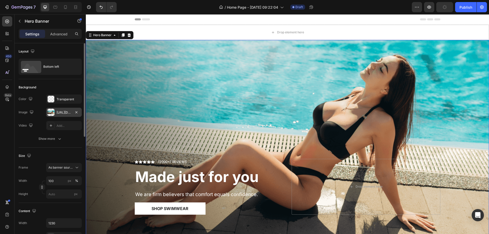
click at [65, 111] on div "[URL][DOMAIN_NAME]" at bounding box center [64, 112] width 15 height 5
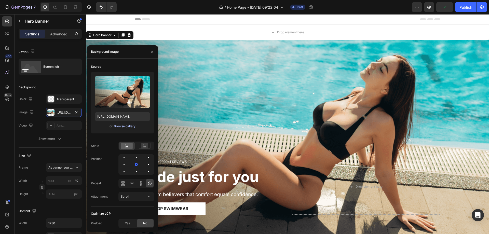
click at [128, 126] on div "Browse gallery" at bounding box center [125, 126] width 22 height 5
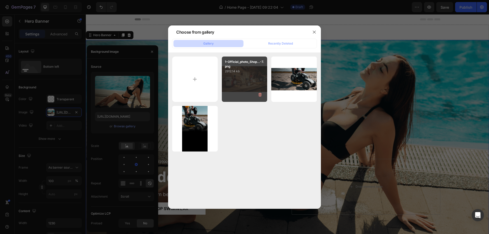
click at [253, 79] on div "1-Official_photo_Shop...-7.png 2912.14 kb" at bounding box center [245, 80] width 46 height 46
type input "[URL][DOMAIN_NAME]"
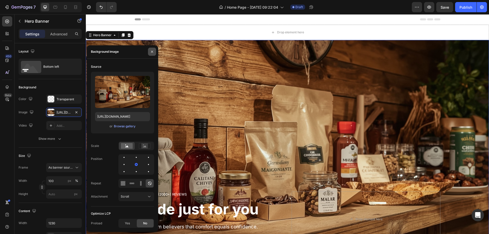
click at [151, 51] on icon "button" at bounding box center [152, 52] width 4 height 4
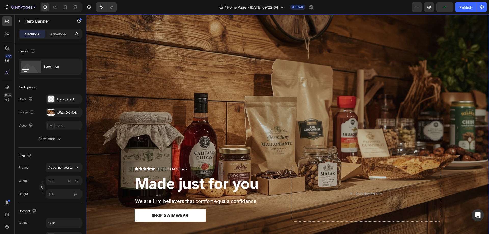
scroll to position [0, 0]
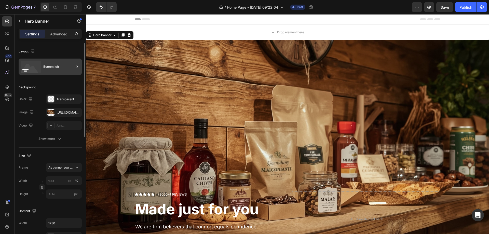
click at [63, 65] on div "Bottom left" at bounding box center [58, 67] width 31 height 12
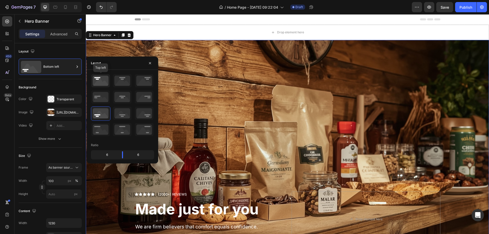
click at [99, 80] on icon at bounding box center [100, 80] width 19 height 13
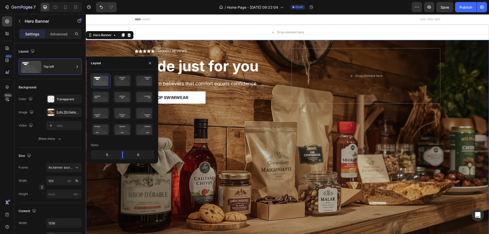
click at [307, 134] on div "Overlay" at bounding box center [287, 154] width 403 height 229
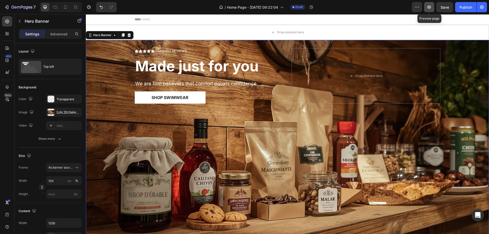
click at [429, 6] on icon "button" at bounding box center [430, 7] width 4 height 3
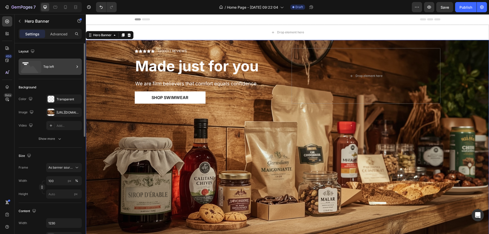
click at [66, 63] on div "Top left" at bounding box center [58, 67] width 31 height 12
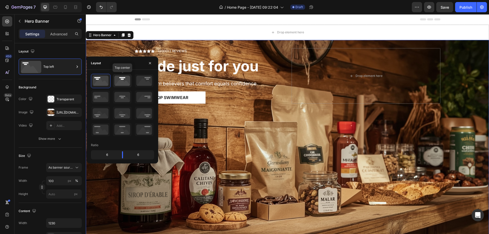
click at [123, 79] on icon at bounding box center [122, 80] width 19 height 13
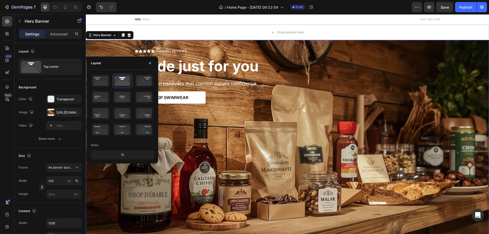
click at [235, 118] on div "Icon Icon Icon Icon Icon Icon List (2000+) REVIEWS Text Block Row Made just for…" at bounding box center [287, 82] width 313 height 85
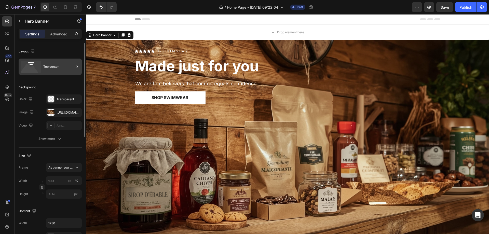
click at [66, 68] on div "Top center" at bounding box center [58, 67] width 31 height 12
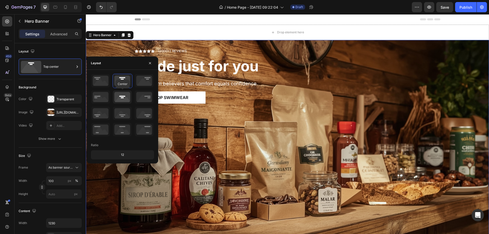
click at [122, 99] on icon at bounding box center [122, 96] width 19 height 13
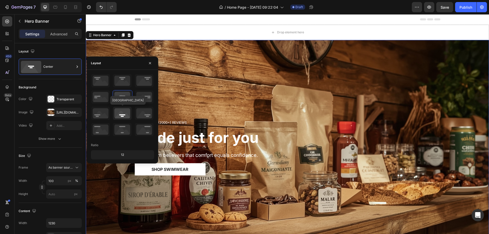
click at [124, 115] on icon at bounding box center [122, 113] width 19 height 13
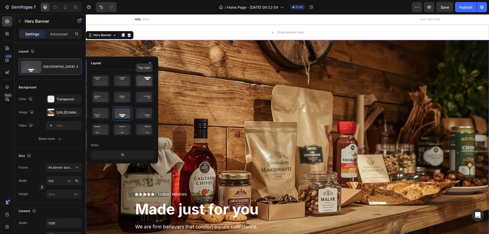
click at [147, 83] on icon at bounding box center [144, 80] width 19 height 13
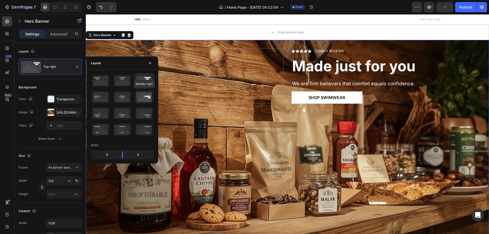
click at [148, 98] on icon at bounding box center [144, 96] width 19 height 13
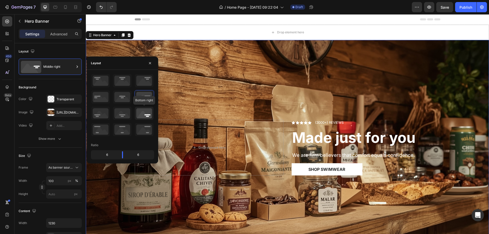
click at [146, 113] on icon at bounding box center [144, 113] width 19 height 13
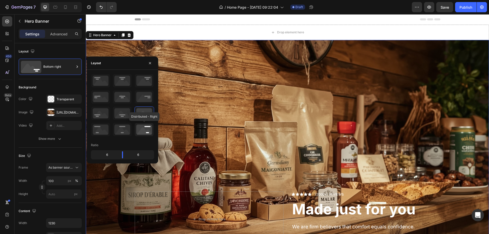
click at [149, 130] on icon at bounding box center [144, 129] width 19 height 13
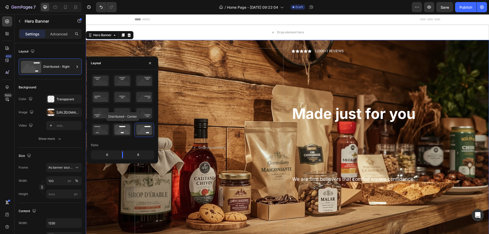
click at [119, 129] on icon at bounding box center [122, 129] width 19 height 13
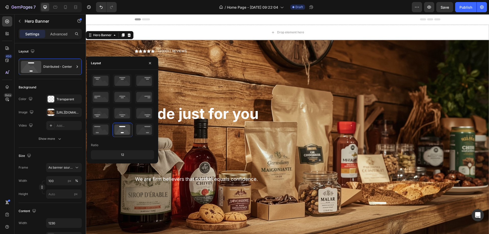
click at [285, 133] on div "Icon Icon Icon Icon Icon Icon List (2000+) REVIEWS Text Block Row Made just for…" at bounding box center [288, 147] width 306 height 199
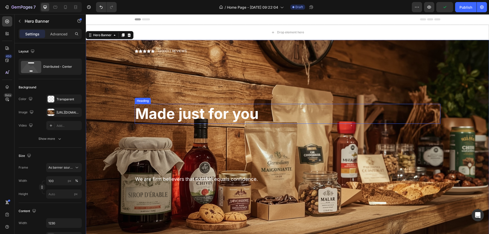
click at [207, 112] on strong "Made just for you" at bounding box center [196, 114] width 123 height 18
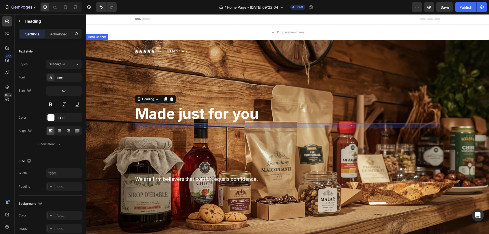
click at [267, 73] on div "Icon Icon Icon Icon Icon Icon List (2000+) REVIEWS Text Block Row Made just for…" at bounding box center [288, 147] width 306 height 199
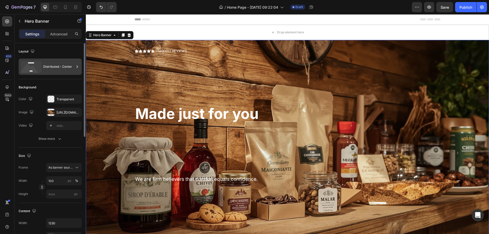
click at [73, 67] on div "Distributed - Center" at bounding box center [58, 67] width 31 height 12
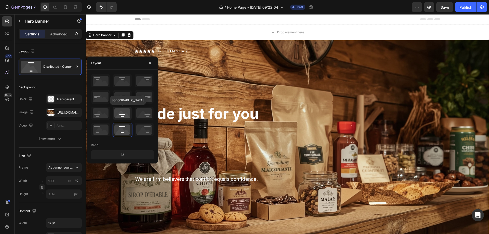
click at [122, 111] on icon at bounding box center [122, 113] width 19 height 13
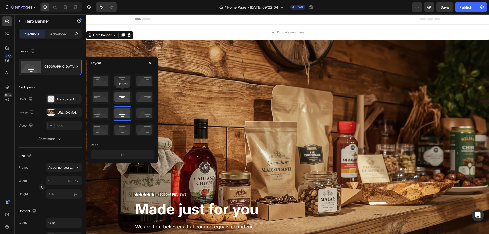
click at [124, 96] on icon at bounding box center [122, 96] width 19 height 13
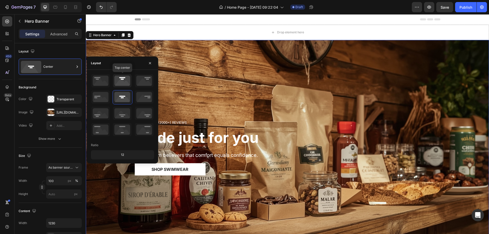
click at [126, 83] on icon at bounding box center [122, 80] width 19 height 13
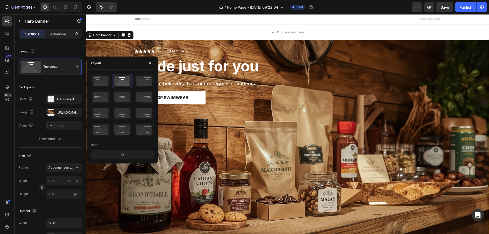
drag, startPoint x: 131, startPoint y: 154, endPoint x: 114, endPoint y: 153, distance: 17.1
click at [114, 153] on div "12" at bounding box center [122, 154] width 61 height 7
drag, startPoint x: 121, startPoint y: 154, endPoint x: 124, endPoint y: 155, distance: 3.4
click at [121, 154] on div "12" at bounding box center [122, 154] width 61 height 7
click at [125, 155] on div "12" at bounding box center [122, 154] width 61 height 7
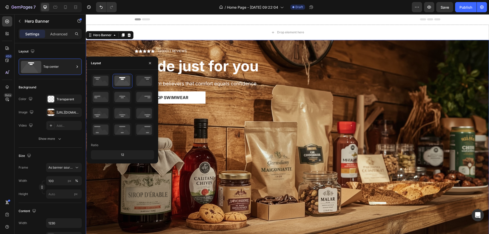
click at [124, 155] on div "12" at bounding box center [122, 154] width 61 height 7
click at [97, 81] on icon at bounding box center [100, 80] width 19 height 13
drag, startPoint x: 123, startPoint y: 156, endPoint x: 164, endPoint y: 148, distance: 42.1
click at [164, 0] on body "7 / Home Page - Aug 26, 09:22:04 Draft Preview Publish 450 Beta Sections(18) El…" at bounding box center [244, 0] width 489 height 0
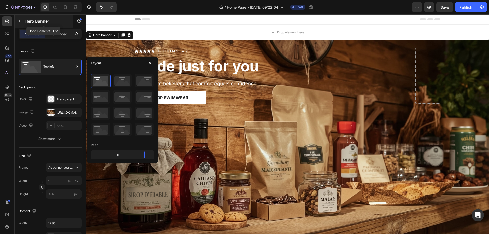
click at [20, 20] on icon "button" at bounding box center [20, 21] width 4 height 4
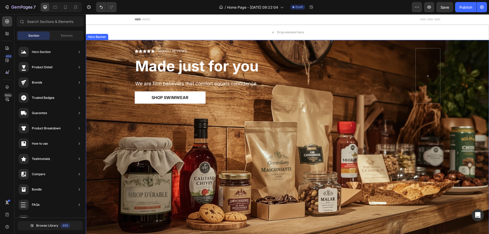
click at [195, 89] on div "Icon Icon Icon Icon Icon Icon List (2000+) REVIEWS Text Block Row Made just for…" at bounding box center [271, 76] width 273 height 56
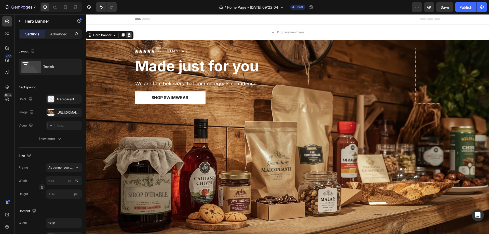
click at [130, 35] on icon at bounding box center [129, 35] width 3 height 4
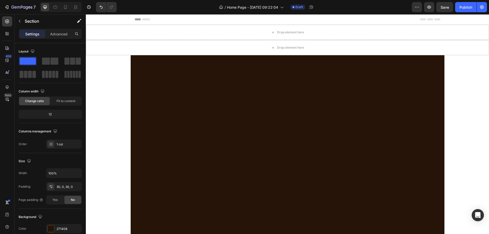
click at [284, 94] on div at bounding box center [288, 152] width 314 height 178
click at [192, 86] on div at bounding box center [288, 152] width 314 height 178
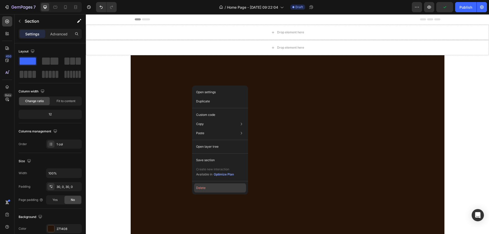
click at [204, 188] on button "Delete" at bounding box center [220, 187] width 52 height 9
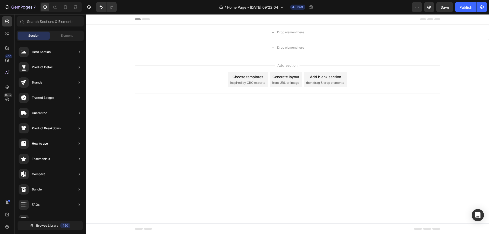
click at [240, 77] on div "Choose templates" at bounding box center [248, 76] width 31 height 5
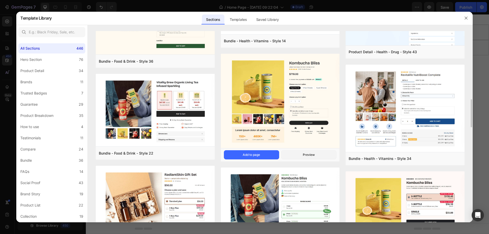
scroll to position [541, 0]
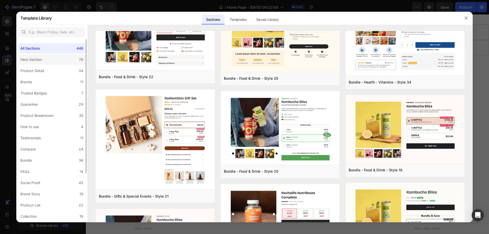
click at [51, 58] on label "Hero Section 76" at bounding box center [51, 60] width 67 height 10
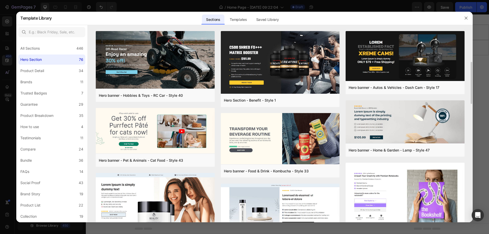
scroll to position [51, 0]
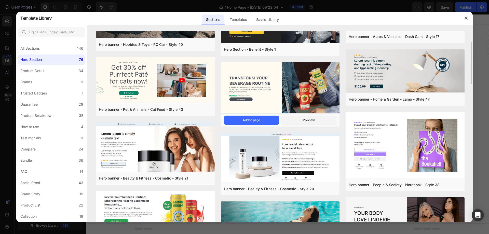
click at [265, 85] on img at bounding box center [280, 88] width 119 height 52
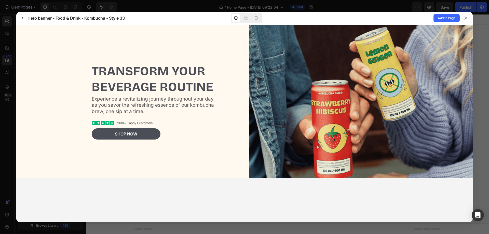
scroll to position [0, 0]
click at [450, 17] on span "Add to Page" at bounding box center [447, 18] width 18 height 6
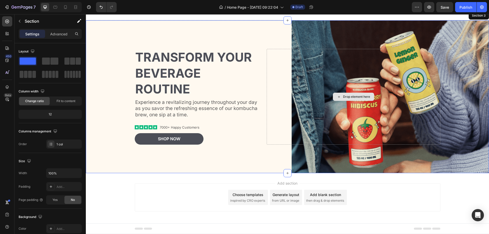
scroll to position [37, 0]
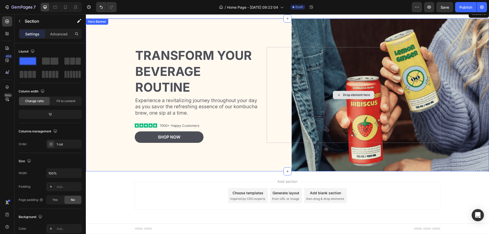
click at [361, 65] on div "Drop element here" at bounding box center [354, 95] width 174 height 96
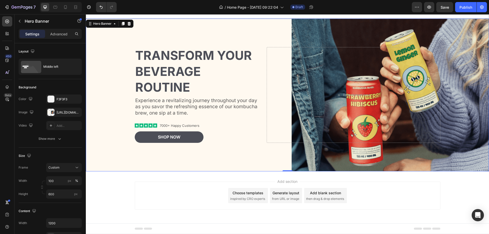
click at [380, 30] on div "Background Image" at bounding box center [287, 95] width 403 height 153
click at [61, 111] on div "https://cdn.shopify.com/s/files/1/2005/9307/files/gempages_432750572815254551-7…" at bounding box center [64, 112] width 15 height 5
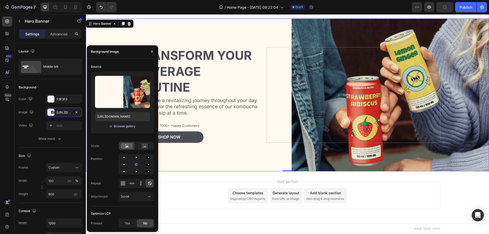
click at [127, 125] on div "Browse gallery" at bounding box center [125, 126] width 22 height 5
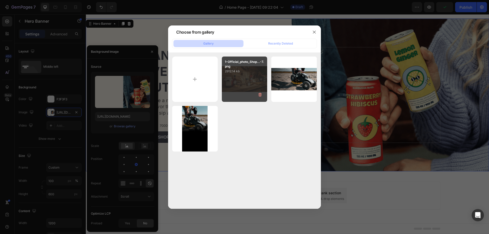
click at [240, 79] on div "1-Official_photo_Shop...-7.png 2912.14 kb" at bounding box center [245, 80] width 46 height 46
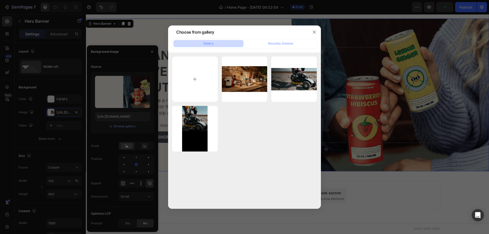
type input "[URL][DOMAIN_NAME]"
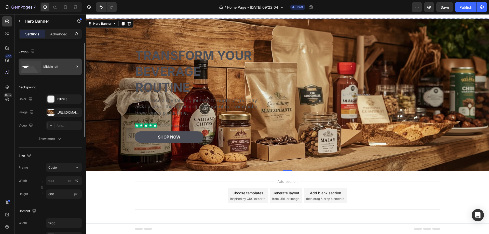
click at [70, 64] on div "Middle left" at bounding box center [58, 67] width 31 height 12
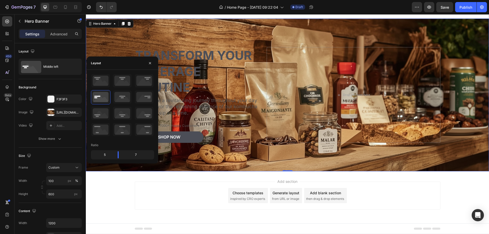
click at [259, 37] on div "Background Image" at bounding box center [287, 95] width 403 height 153
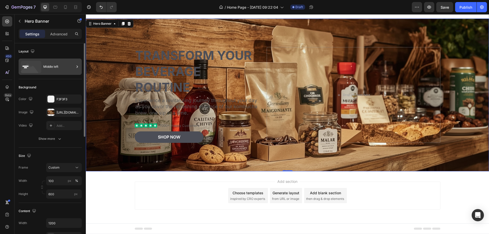
click at [68, 68] on div "Middle left" at bounding box center [58, 67] width 31 height 12
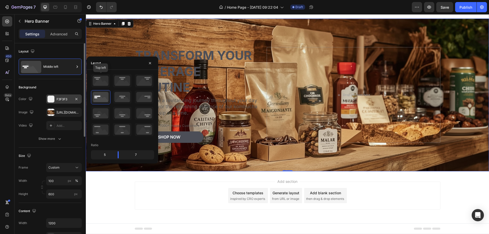
drag, startPoint x: 97, startPoint y: 78, endPoint x: 80, endPoint y: 99, distance: 27.5
click at [98, 78] on icon at bounding box center [100, 80] width 19 height 13
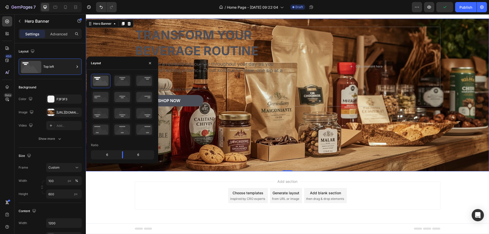
click at [259, 149] on div "Background Image" at bounding box center [287, 95] width 403 height 153
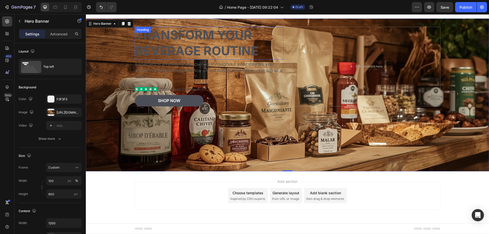
click at [192, 35] on h2 "Transform Your Beverage Routine" at bounding box center [209, 43] width 149 height 33
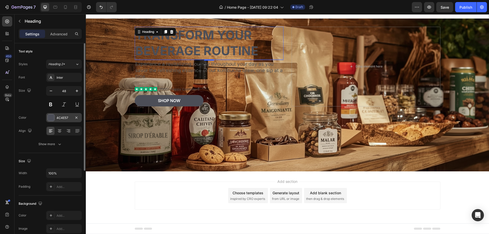
click at [62, 118] on div "4C4E57" at bounding box center [64, 118] width 15 height 5
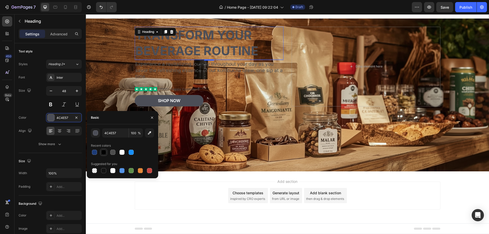
click at [104, 153] on div at bounding box center [103, 152] width 5 height 5
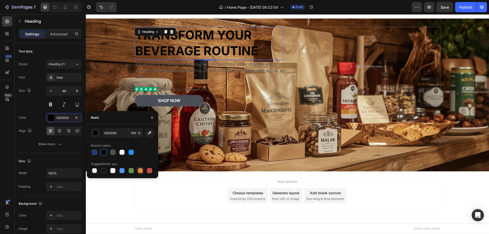
click at [139, 170] on div at bounding box center [140, 170] width 5 height 5
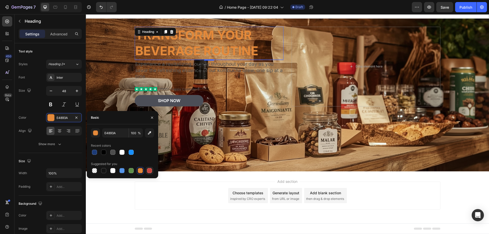
click at [151, 170] on div at bounding box center [149, 170] width 5 height 5
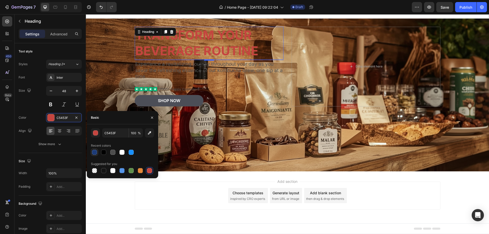
click at [94, 152] on div at bounding box center [94, 152] width 5 height 5
type input "1D3C78"
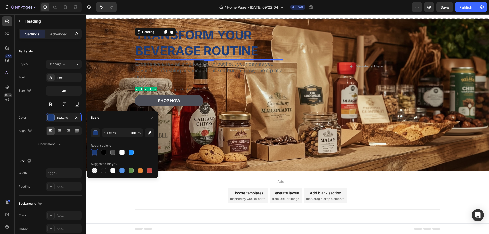
click at [182, 203] on div "Add section Choose templates inspired by CRO experts Generate layout from URL o…" at bounding box center [288, 196] width 306 height 28
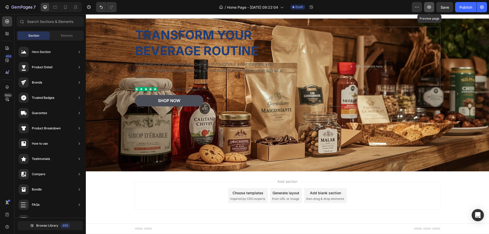
click at [431, 6] on icon "button" at bounding box center [430, 7] width 4 height 3
click at [255, 72] on p "Experience a revitalizing journey throughout your day as you savor the refreshi…" at bounding box center [209, 70] width 148 height 19
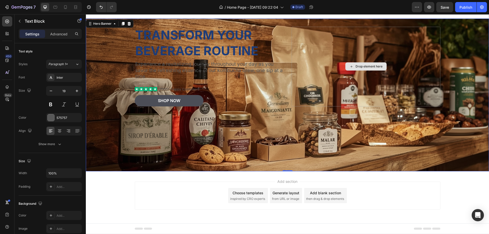
click at [356, 51] on div "Drop element here" at bounding box center [366, 67] width 149 height 80
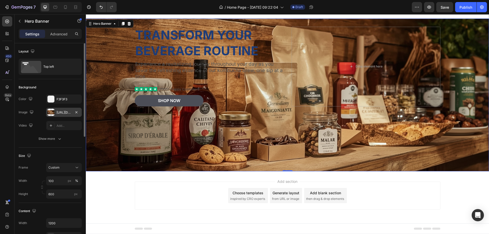
click at [65, 113] on div "[URL][DOMAIN_NAME]" at bounding box center [64, 112] width 15 height 5
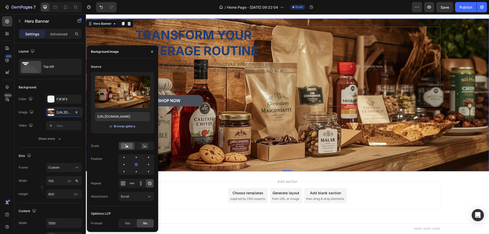
click at [125, 126] on div "Browse gallery" at bounding box center [125, 126] width 22 height 5
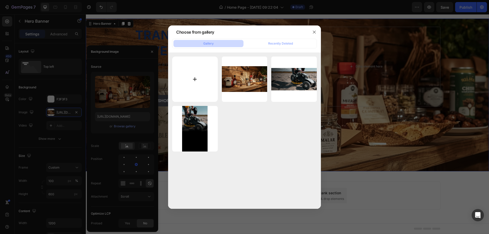
click at [193, 79] on input "file" at bounding box center [195, 80] width 46 height 46
type input "C:\fakepath\Lucid_Realism_professional_food_photography_of_Ultrarealistic__1 (5…"
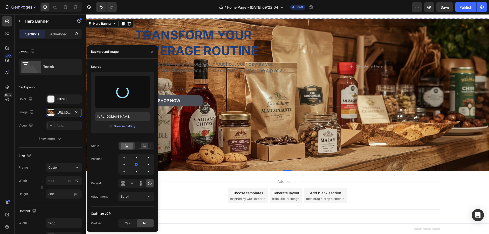
type input "[URL][DOMAIN_NAME]"
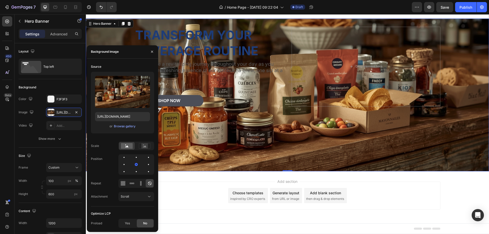
click at [286, 232] on div "Footer" at bounding box center [288, 229] width 306 height 10
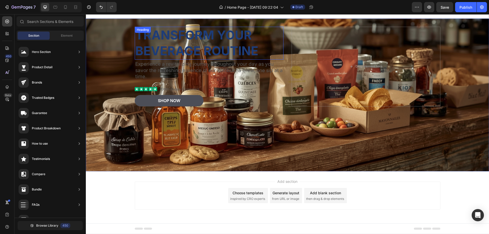
click at [246, 53] on h2 "Transform Your Beverage Routine" at bounding box center [209, 43] width 149 height 33
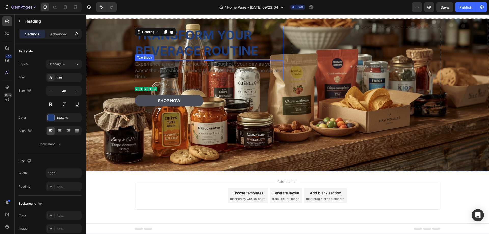
click at [279, 77] on p "Experience a revitalizing journey throughout your day as you savor the refreshi…" at bounding box center [209, 70] width 148 height 19
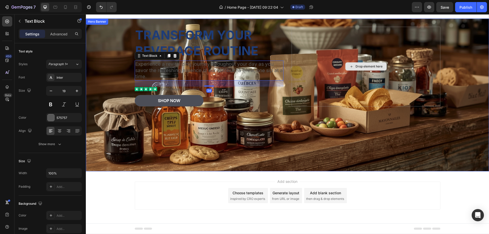
click at [330, 82] on div "Drop element here" at bounding box center [366, 67] width 149 height 80
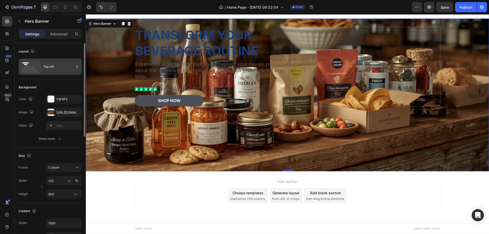
click at [72, 69] on div "Top left" at bounding box center [58, 67] width 31 height 12
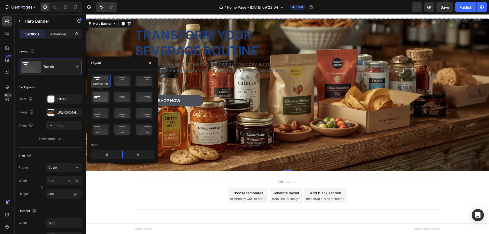
click at [101, 98] on icon at bounding box center [100, 96] width 19 height 13
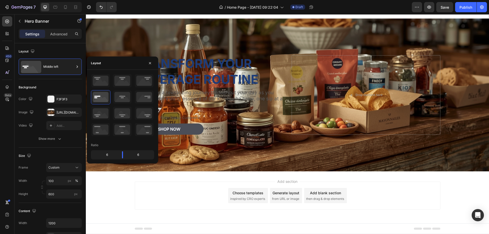
click at [126, 199] on div "Add section Choose templates inspired by CRO experts Generate layout from URL o…" at bounding box center [287, 202] width 403 height 63
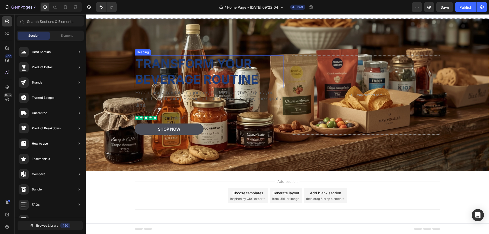
click at [181, 78] on h2 "Transform Your Beverage Routine" at bounding box center [209, 71] width 149 height 33
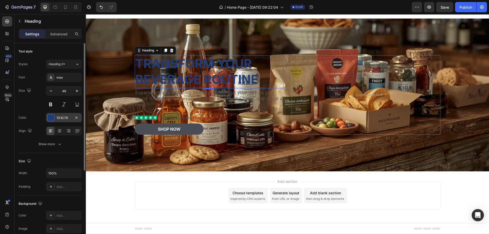
click at [59, 114] on div "1D3C78" at bounding box center [64, 117] width 36 height 9
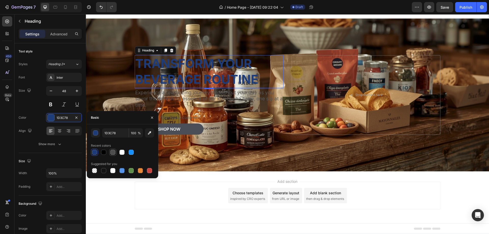
click at [112, 153] on div at bounding box center [112, 152] width 5 height 5
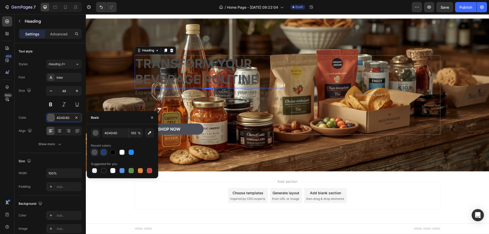
click at [103, 153] on div at bounding box center [103, 152] width 5 height 5
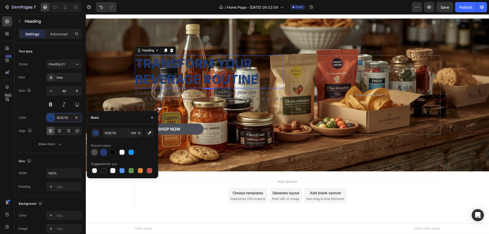
click at [94, 154] on div at bounding box center [94, 152] width 5 height 5
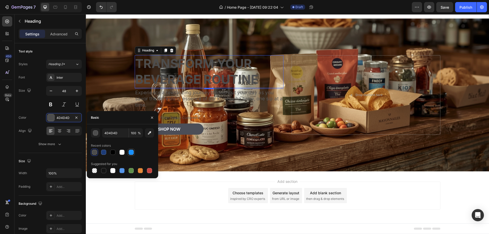
click at [131, 153] on div at bounding box center [131, 152] width 5 height 5
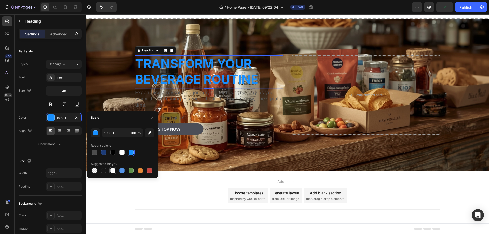
click at [112, 170] on div at bounding box center [112, 170] width 5 height 5
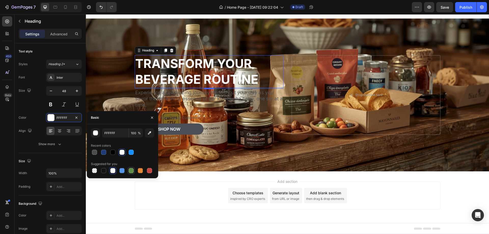
click at [130, 171] on div at bounding box center [131, 170] width 5 height 5
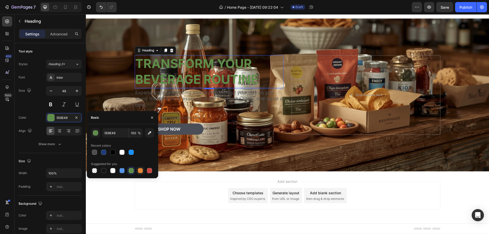
click at [140, 171] on div at bounding box center [140, 170] width 5 height 5
type input "E4893A"
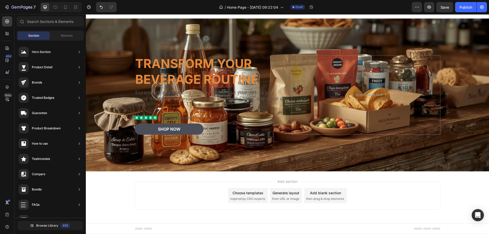
click at [140, 201] on div "Add section Choose templates inspired by CRO experts Generate layout from URL o…" at bounding box center [288, 196] width 306 height 28
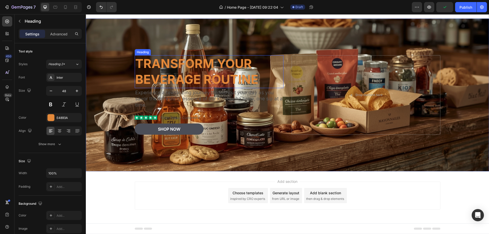
click at [184, 65] on h2 "Transform Your Beverage Routine" at bounding box center [209, 71] width 149 height 33
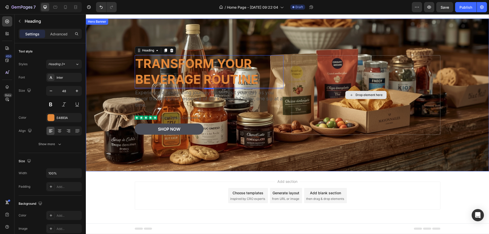
click at [349, 89] on div "Drop element here" at bounding box center [366, 95] width 149 height 80
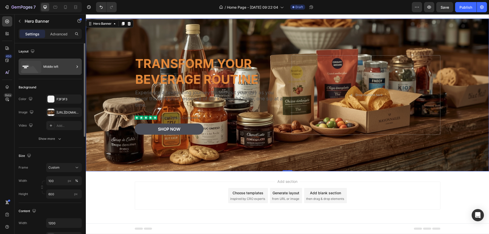
click at [55, 67] on div "Middle left" at bounding box center [58, 67] width 31 height 12
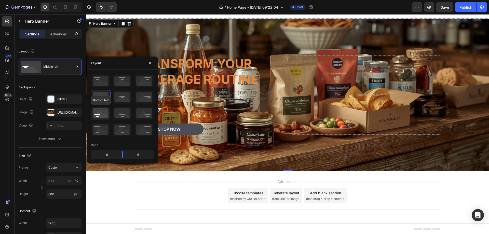
click at [102, 112] on icon at bounding box center [100, 113] width 19 height 13
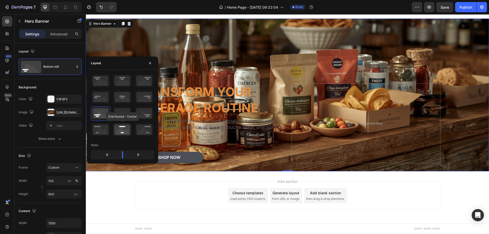
click at [121, 127] on icon at bounding box center [122, 129] width 19 height 13
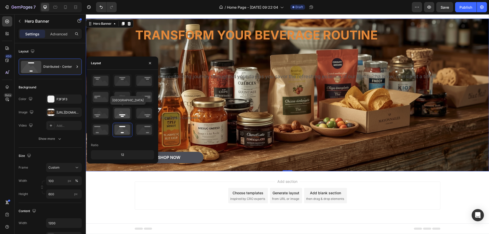
click at [124, 114] on icon at bounding box center [122, 113] width 19 height 13
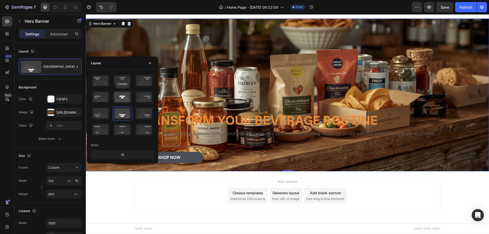
click at [123, 97] on icon at bounding box center [122, 96] width 19 height 13
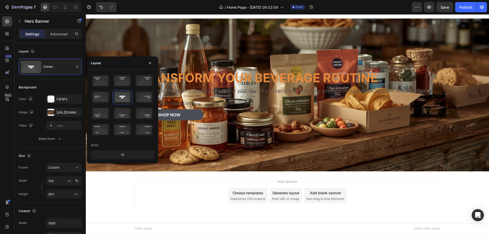
click at [178, 195] on div "Add section Choose templates inspired by CRO experts Generate layout from URL o…" at bounding box center [288, 196] width 306 height 28
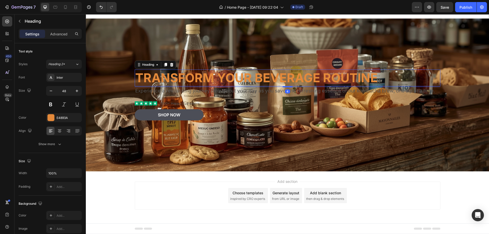
click at [221, 76] on h2 "Transform Your Beverage Routine" at bounding box center [288, 78] width 306 height 17
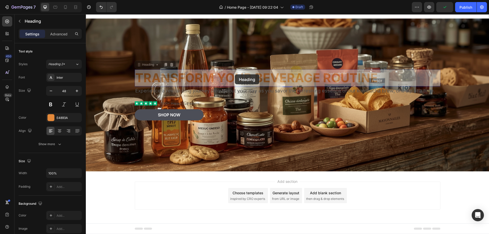
scroll to position [28, 0]
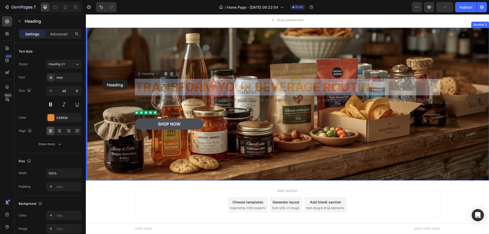
drag, startPoint x: 386, startPoint y: 75, endPoint x: 106, endPoint y: 82, distance: 279.6
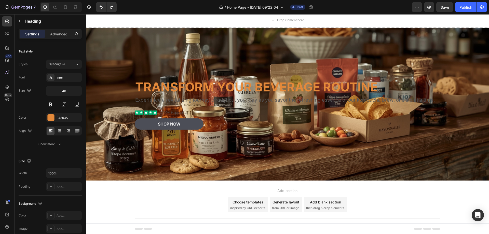
click at [157, 87] on h2 "Transform Your Beverage Routine" at bounding box center [288, 87] width 306 height 17
click at [138, 88] on p "Transform Your Beverage Routine" at bounding box center [287, 87] width 305 height 16
click at [135, 88] on p "Transform Your Beverage Routine" at bounding box center [287, 87] width 305 height 16
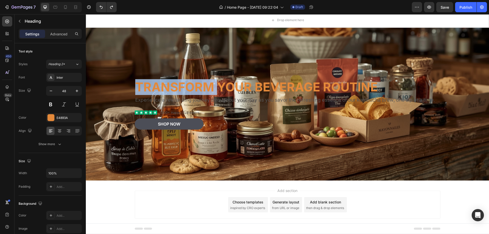
click at [135, 88] on p "Transform Your Beverage Routine" at bounding box center [287, 87] width 305 height 16
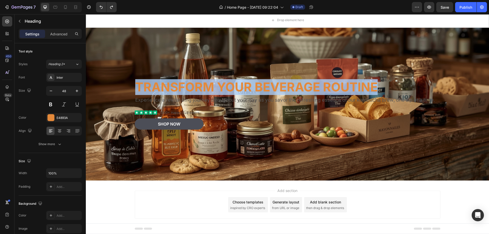
click at [135, 88] on p "Transform Your Beverage Routine" at bounding box center [287, 87] width 305 height 16
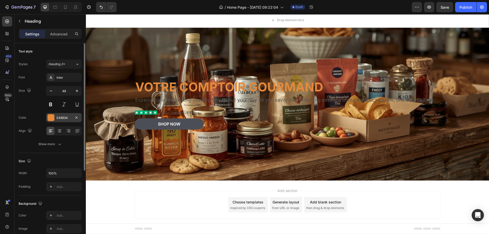
click at [66, 116] on div "E4893A" at bounding box center [64, 118] width 15 height 5
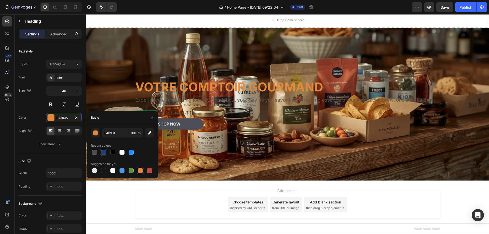
click at [103, 152] on div at bounding box center [103, 152] width 5 height 5
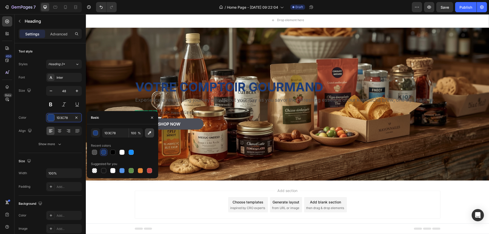
click at [150, 132] on icon "button" at bounding box center [149, 132] width 3 height 3
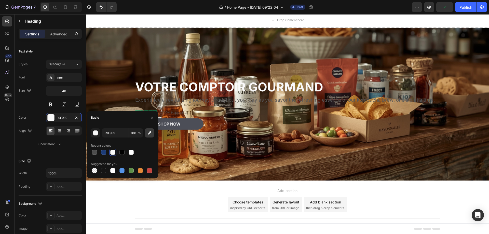
click at [150, 132] on icon "button" at bounding box center [149, 132] width 3 height 3
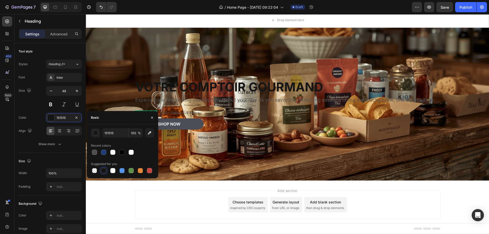
click at [99, 117] on div "Basic" at bounding box center [95, 117] width 8 height 5
click at [149, 134] on icon "button" at bounding box center [149, 132] width 3 height 3
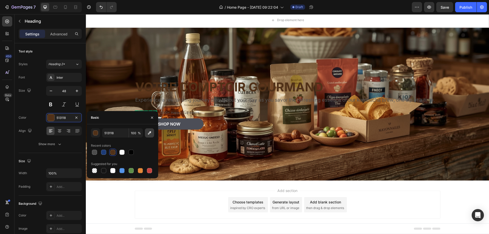
click at [150, 134] on icon "button" at bounding box center [149, 132] width 3 height 3
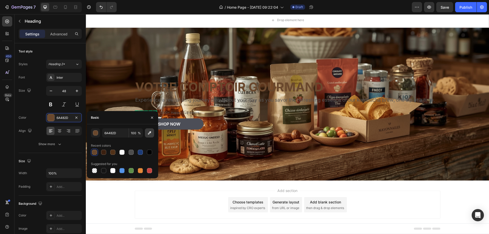
click at [152, 131] on icon "button" at bounding box center [149, 132] width 5 height 5
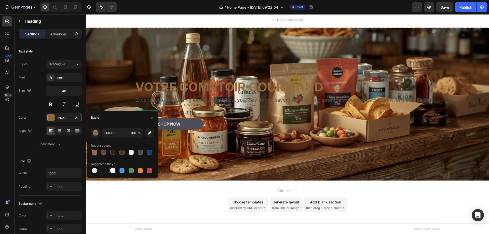
click at [112, 171] on div at bounding box center [112, 170] width 5 height 5
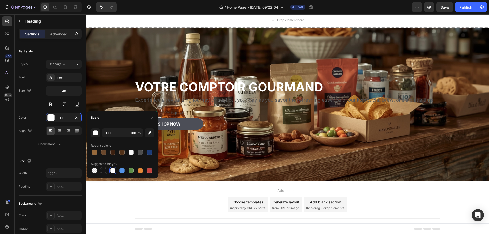
click at [104, 172] on div at bounding box center [103, 170] width 5 height 5
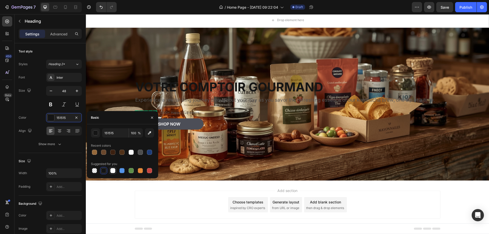
click at [113, 173] on div at bounding box center [112, 170] width 5 height 5
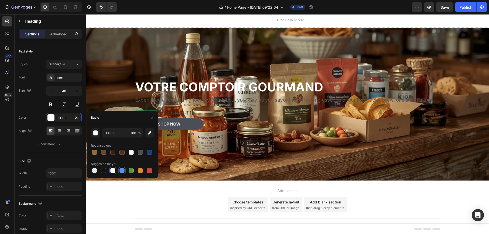
click at [120, 172] on div at bounding box center [121, 170] width 5 height 5
type input "5594E7"
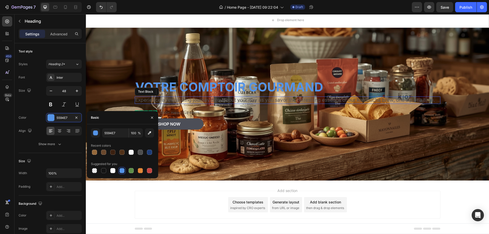
click at [193, 100] on p "Experience a revitalizing journey throughout your day as you savor the refreshi…" at bounding box center [287, 100] width 305 height 6
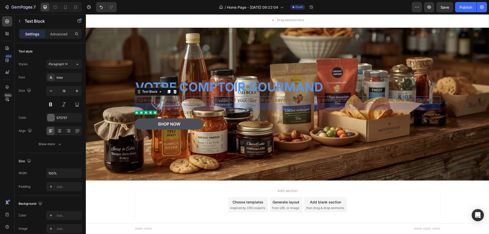
click at [135, 100] on p "Experience a revitalizing journey throughout your day as you savor the refreshi…" at bounding box center [287, 100] width 305 height 6
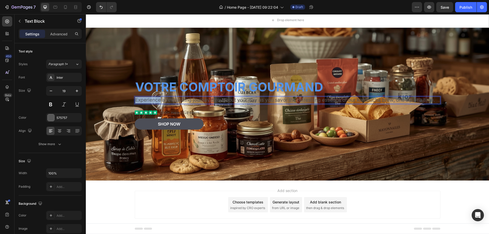
click at [135, 100] on p "Experience a revitalizing journey throughout your day as you savor the refreshi…" at bounding box center [287, 100] width 305 height 6
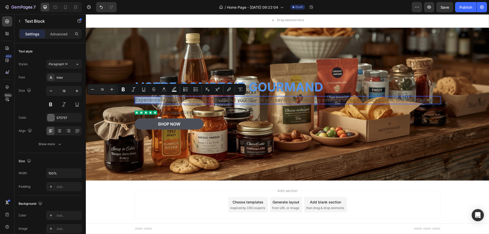
click at [135, 100] on p "Experience a revitalizing journey throughout your day as you savor the refreshi…" at bounding box center [287, 100] width 305 height 6
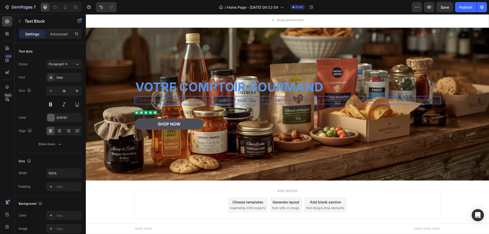
click at [135, 100] on p "Experience a revitalizing journey throughout your day as you savor the refreshi…" at bounding box center [287, 100] width 305 height 6
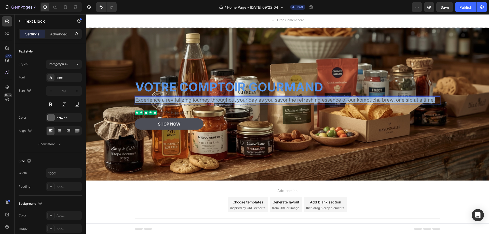
click at [135, 100] on p "Experience a revitalizing journey throughout your day as you savor the refreshi…" at bounding box center [287, 100] width 305 height 6
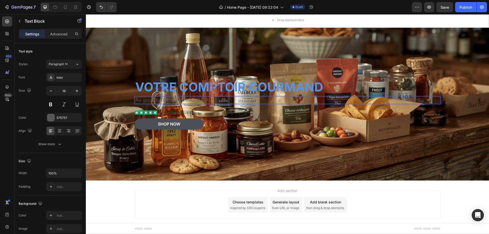
click at [185, 102] on p "Au goût du [GEOGRAPHIC_DATA]" at bounding box center [287, 100] width 305 height 6
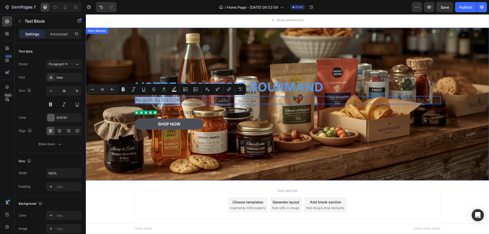
drag, startPoint x: 173, startPoint y: 100, endPoint x: 122, endPoint y: 102, distance: 51.3
click at [122, 102] on div "Votre comptoir gourmand Heading Au goût du Québec Text Block 24 Icon Icon Icon …" at bounding box center [287, 104] width 403 height 153
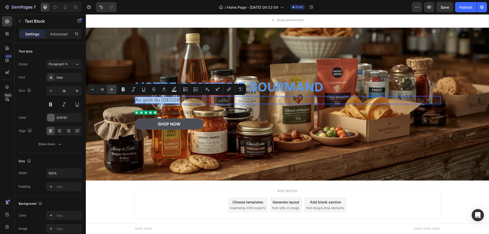
click at [111, 88] on icon "Editor contextual toolbar" at bounding box center [111, 89] width 5 height 5
click at [110, 88] on icon "Editor contextual toolbar" at bounding box center [111, 89] width 5 height 5
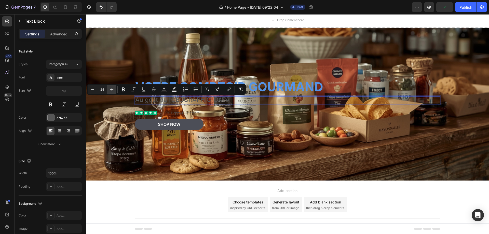
click at [110, 88] on icon "Editor contextual toolbar" at bounding box center [111, 89] width 5 height 5
type input "26"
click at [125, 88] on icon "Editor contextual toolbar" at bounding box center [123, 89] width 5 height 5
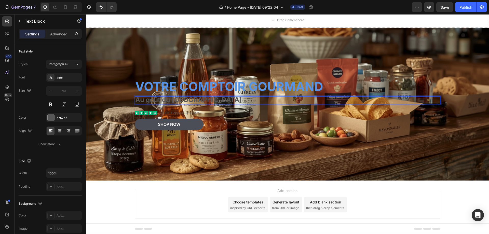
click at [205, 101] on p "Au goût du [GEOGRAPHIC_DATA]" at bounding box center [287, 100] width 305 height 7
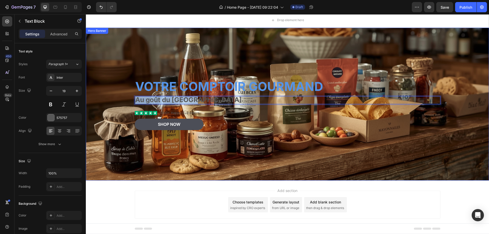
drag, startPoint x: 203, startPoint y: 100, endPoint x: 132, endPoint y: 99, distance: 70.8
click at [132, 99] on div "Votre comptoir gourmand Heading Au goût du Québec Text Block 24 Icon Icon Icon …" at bounding box center [287, 104] width 403 height 153
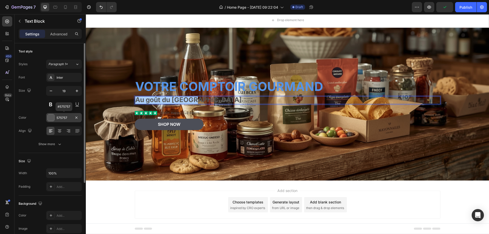
click at [64, 118] on div "575757" at bounding box center [64, 118] width 15 height 5
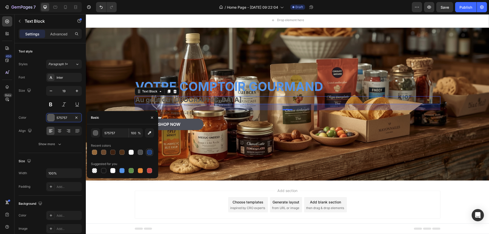
click at [150, 152] on div at bounding box center [149, 152] width 5 height 5
click at [148, 132] on icon "button" at bounding box center [149, 132] width 5 height 5
type input "F9F9F9"
click at [206, 198] on div "Add section Choose templates inspired by CRO experts Generate layout from URL o…" at bounding box center [288, 205] width 306 height 28
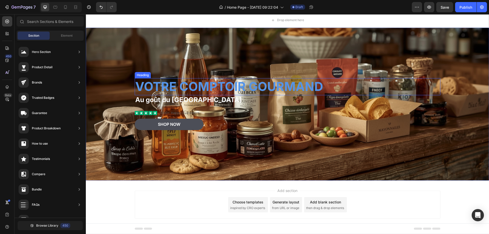
click at [174, 89] on p "Votre comptoir gourmand" at bounding box center [287, 87] width 305 height 16
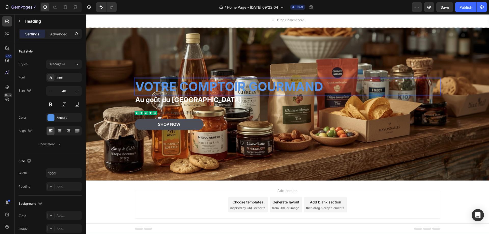
click at [320, 89] on p "Votre comptoir gourmand" at bounding box center [287, 87] width 305 height 16
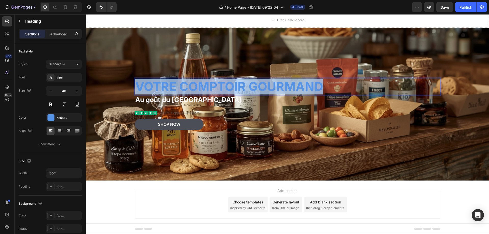
drag, startPoint x: 321, startPoint y: 87, endPoint x: 135, endPoint y: 85, distance: 186.0
click at [135, 85] on p "Votre comptoir gourmand" at bounding box center [287, 87] width 305 height 16
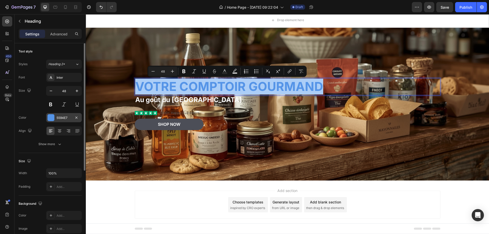
click at [61, 119] on div "5594E7" at bounding box center [64, 118] width 15 height 5
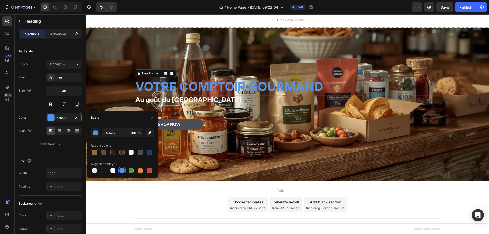
click at [93, 152] on div at bounding box center [94, 152] width 5 height 5
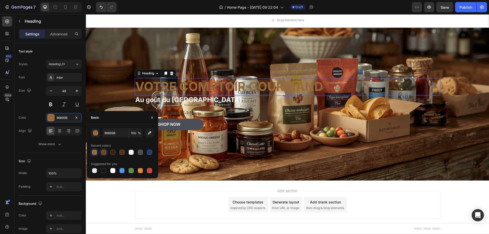
click at [103, 152] on div at bounding box center [103, 152] width 5 height 5
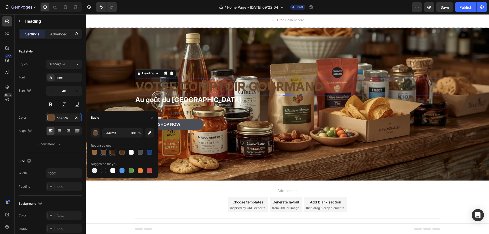
click at [111, 153] on div at bounding box center [112, 152] width 5 height 5
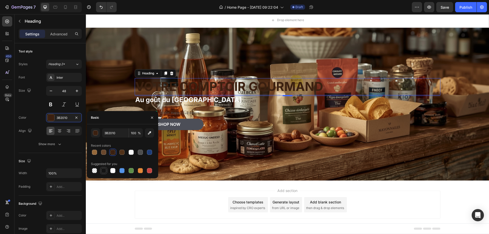
click at [103, 171] on div at bounding box center [103, 170] width 5 height 5
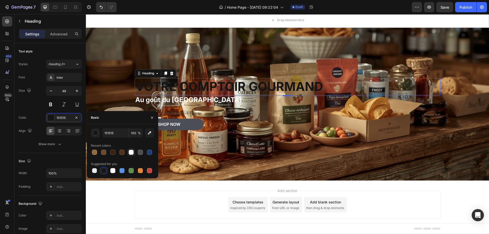
click at [130, 154] on div at bounding box center [131, 152] width 5 height 5
type input "F9F9F9"
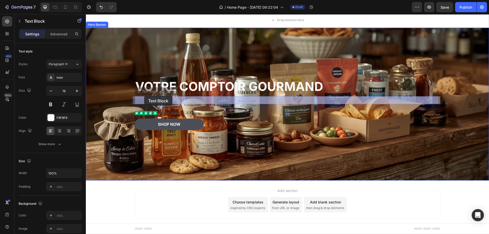
drag, startPoint x: 196, startPoint y: 99, endPoint x: 144, endPoint y: 96, distance: 52.1
click at [144, 96] on div "Header Drop element here Section 2 Votre comptoir gourmand Heading Au goût du Q…" at bounding box center [287, 115] width 403 height 257
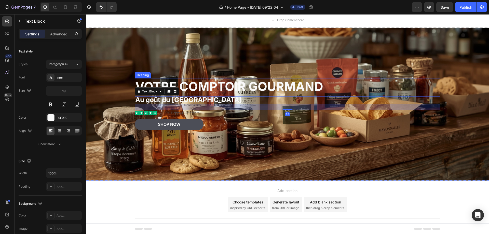
click at [199, 86] on p "Votre comptoir gourmand" at bounding box center [287, 87] width 305 height 16
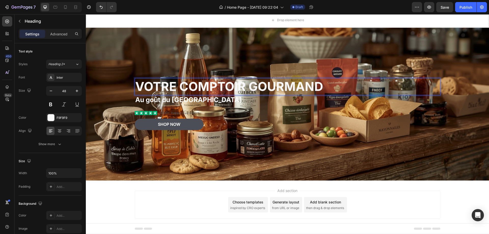
click at [199, 86] on p "Votre comptoir gourmand" at bounding box center [287, 87] width 305 height 16
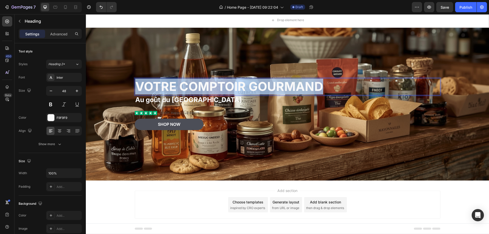
click at [199, 86] on p "Votre comptoir gourmand" at bounding box center [287, 87] width 305 height 16
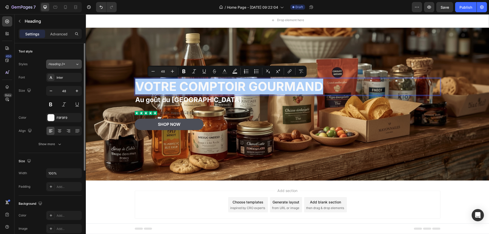
click at [76, 64] on icon at bounding box center [77, 64] width 4 height 5
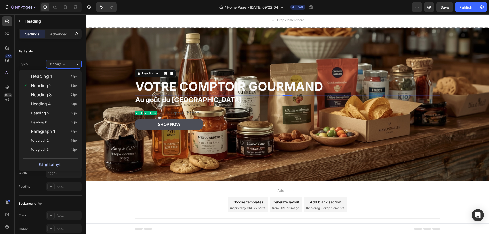
click at [60, 166] on div "Edit global style" at bounding box center [50, 165] width 22 height 6
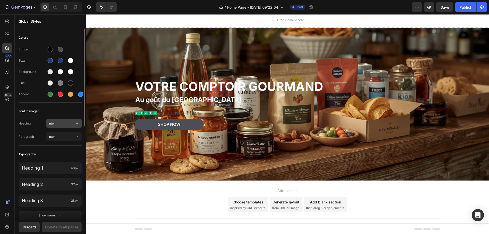
click at [72, 124] on span "Inter" at bounding box center [61, 123] width 26 height 5
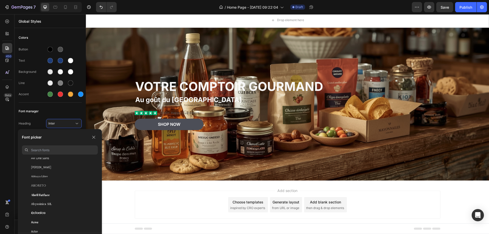
scroll to position [76, 0]
click at [49, 182] on span "Abril Fatface" at bounding box center [40, 182] width 19 height 5
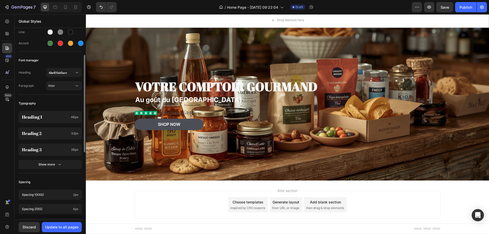
scroll to position [0, 0]
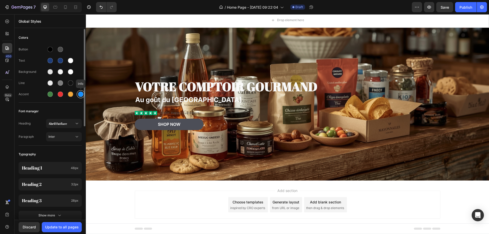
click at [78, 95] on div at bounding box center [80, 94] width 5 height 5
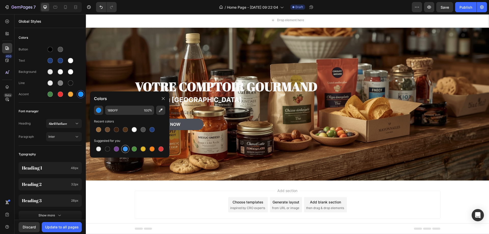
click at [125, 149] on div at bounding box center [125, 149] width 5 height 5
type input "3C96EE"
click at [100, 111] on div "button" at bounding box center [98, 110] width 5 height 5
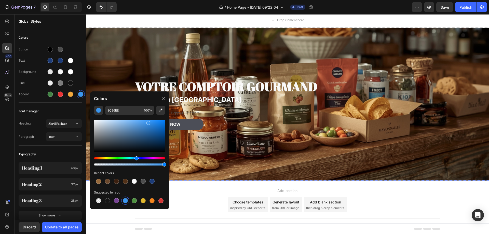
click at [239, 126] on div "Shop Now Button" at bounding box center [288, 124] width 306 height 11
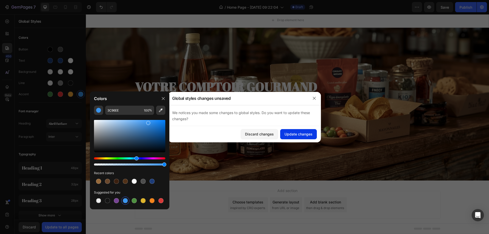
click at [305, 134] on div "Update changes" at bounding box center [299, 133] width 28 height 5
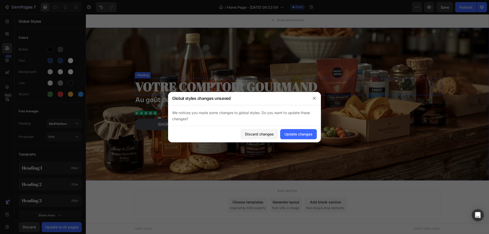
click at [210, 86] on p "Votre comptoir gourmand" at bounding box center [287, 87] width 305 height 16
click at [256, 134] on div "Discard changes" at bounding box center [259, 133] width 29 height 5
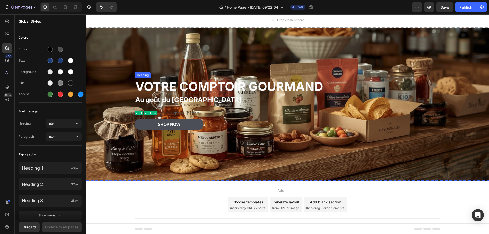
click at [187, 80] on p "Votre comptoir gourmand" at bounding box center [287, 87] width 305 height 16
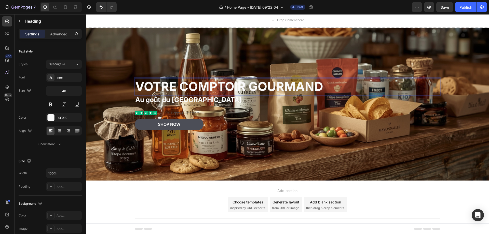
click at [221, 89] on p "Votre comptoir gourmand" at bounding box center [287, 87] width 305 height 16
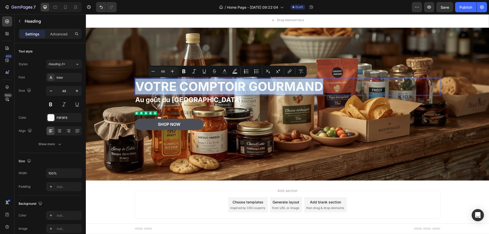
drag, startPoint x: 320, startPoint y: 86, endPoint x: 137, endPoint y: 84, distance: 182.9
click at [137, 84] on p "Votre comptoir gourmand" at bounding box center [287, 87] width 305 height 16
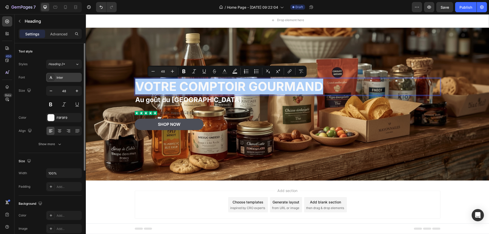
click at [68, 76] on div "Inter" at bounding box center [69, 77] width 24 height 5
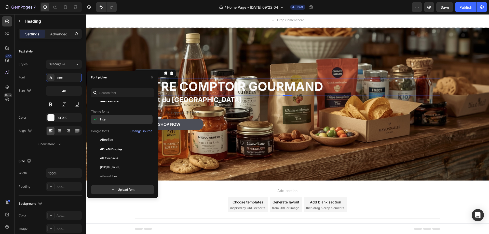
scroll to position [51, 0]
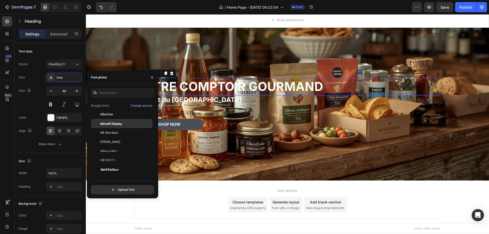
click at [121, 124] on span "ADLaM Display" at bounding box center [111, 123] width 22 height 5
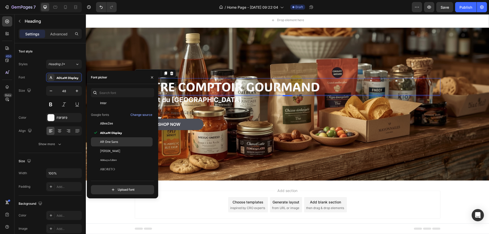
click at [110, 140] on span "AR One Sans" at bounding box center [109, 142] width 18 height 5
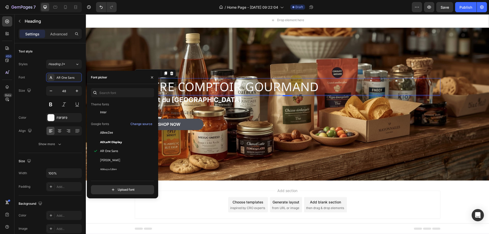
scroll to position [76, 0]
click at [125, 161] on div "Abril Fatface" at bounding box center [125, 162] width 51 height 5
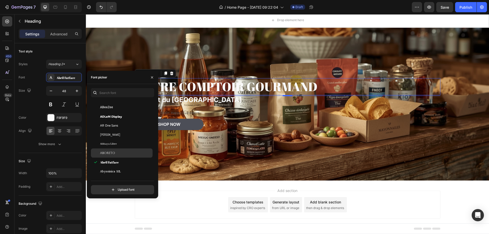
click at [122, 152] on div "Aboreto" at bounding box center [125, 153] width 51 height 5
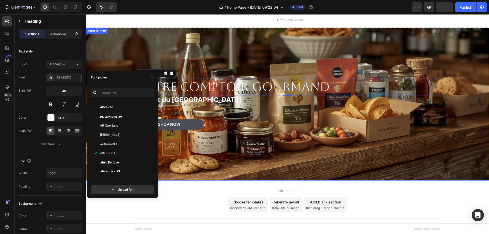
click at [244, 159] on div "Background Image" at bounding box center [287, 104] width 403 height 153
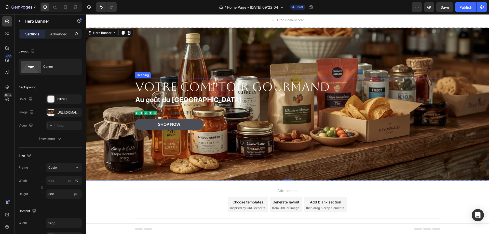
click at [254, 87] on p "Votre comptoir gourmand" at bounding box center [287, 87] width 305 height 16
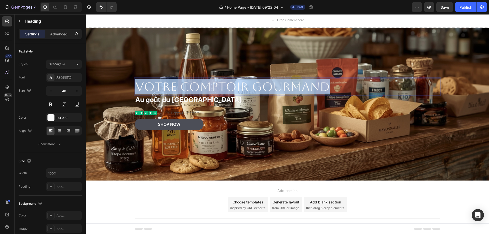
drag, startPoint x: 339, startPoint y: 86, endPoint x: 137, endPoint y: 80, distance: 201.9
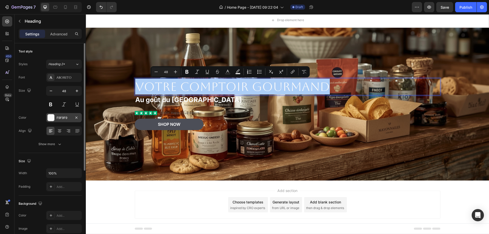
click at [68, 119] on div "F9F9F9" at bounding box center [64, 118] width 15 height 5
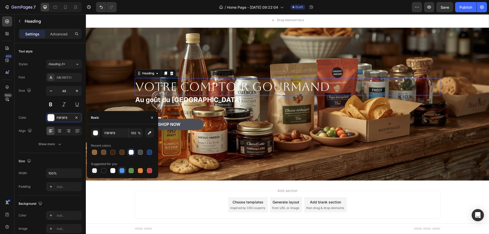
click at [122, 170] on div at bounding box center [121, 170] width 5 height 5
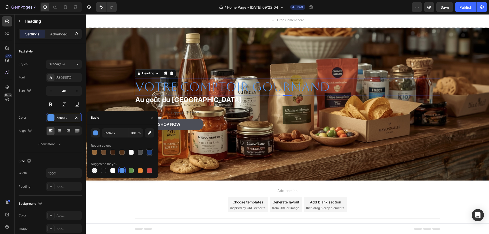
click at [148, 152] on div at bounding box center [149, 152] width 5 height 5
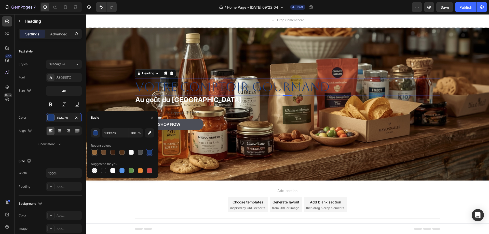
click at [94, 153] on div at bounding box center [94, 152] width 5 height 5
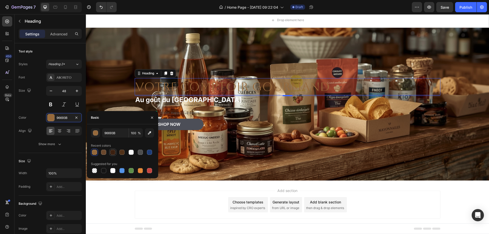
click at [112, 153] on div at bounding box center [112, 152] width 5 height 5
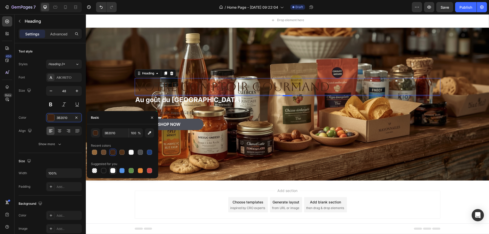
click at [112, 171] on div at bounding box center [112, 170] width 5 height 5
type input "FFFFFF"
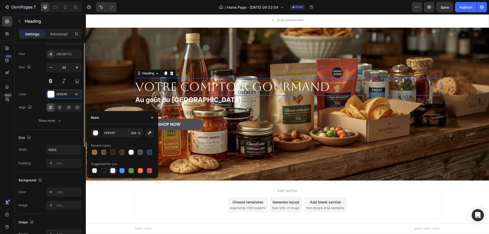
scroll to position [0, 0]
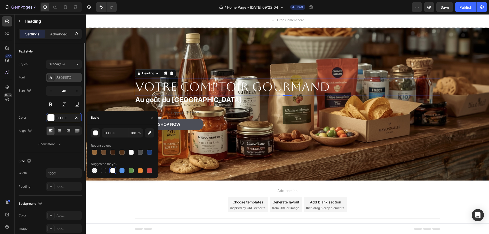
click at [76, 77] on div "Aboreto" at bounding box center [69, 77] width 24 height 5
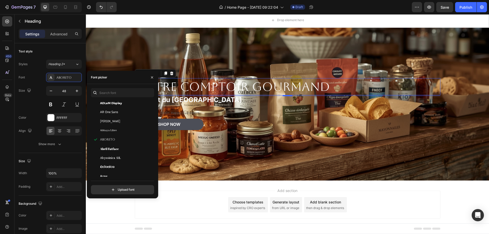
scroll to position [102, 0]
click at [118, 154] on div "Aclonica" at bounding box center [125, 154] width 51 height 5
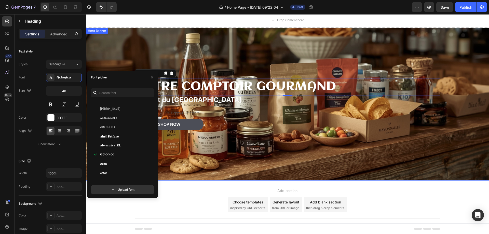
click at [228, 157] on div "Background Image" at bounding box center [287, 104] width 403 height 153
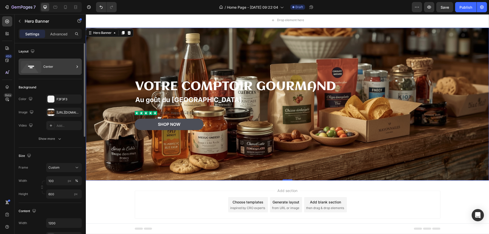
click at [68, 68] on div "Center" at bounding box center [58, 67] width 31 height 12
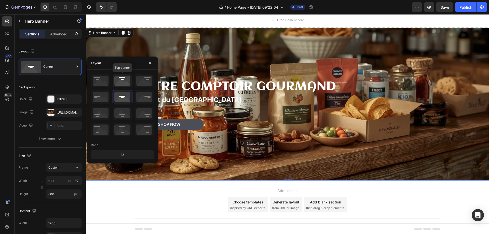
click at [124, 78] on icon at bounding box center [122, 80] width 19 height 13
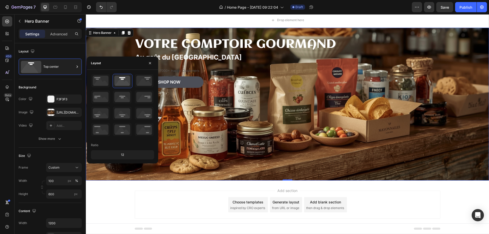
click at [226, 117] on div "Background Image" at bounding box center [287, 104] width 403 height 153
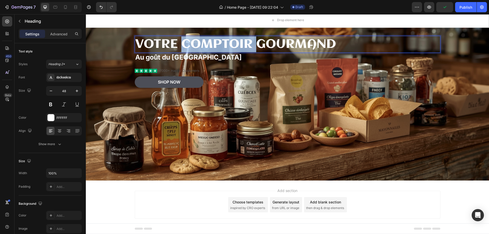
click at [235, 45] on p "Votre comptoir gourmand" at bounding box center [287, 44] width 305 height 16
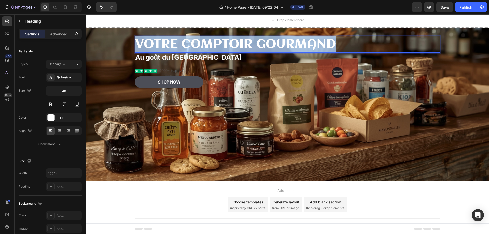
click at [235, 45] on p "Votre comptoir gourmand" at bounding box center [287, 44] width 305 height 16
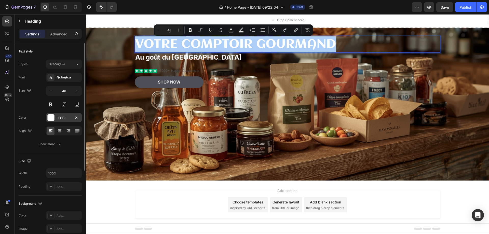
click at [64, 118] on div "FFFFFF" at bounding box center [64, 118] width 15 height 5
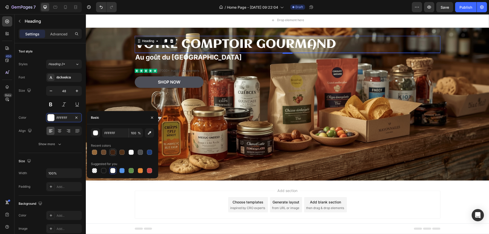
click at [113, 153] on div at bounding box center [112, 152] width 5 height 5
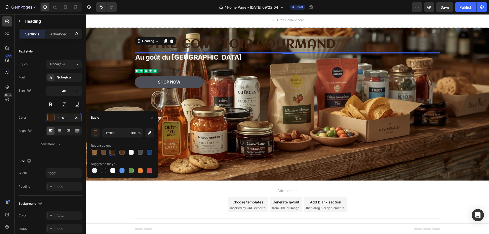
click at [93, 152] on div at bounding box center [94, 152] width 5 height 5
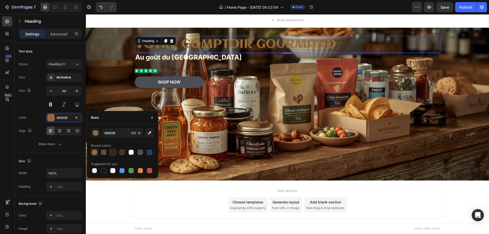
click at [113, 153] on div at bounding box center [112, 152] width 5 height 5
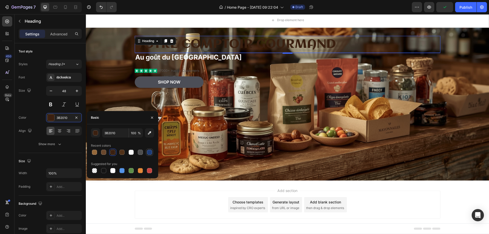
click at [149, 152] on div at bounding box center [149, 152] width 5 height 5
type input "1D3C78"
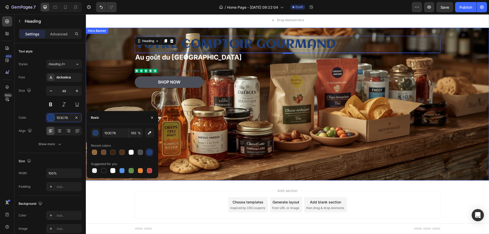
click at [219, 143] on div "Background Image" at bounding box center [287, 104] width 403 height 153
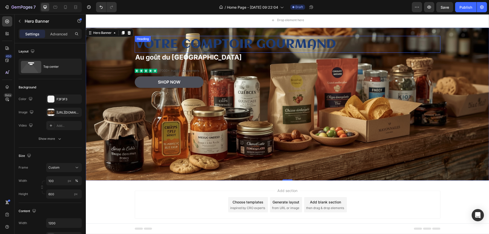
click at [269, 42] on p "Votre comptoir gourmand" at bounding box center [287, 44] width 305 height 16
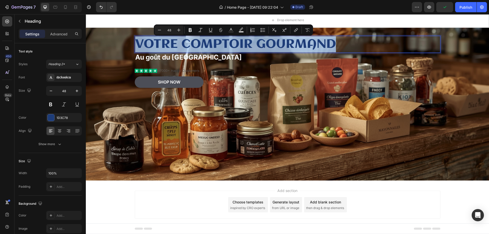
drag, startPoint x: 332, startPoint y: 43, endPoint x: 136, endPoint y: 42, distance: 195.7
click at [136, 42] on p "Votre comptoir gourmand" at bounding box center [287, 44] width 305 height 16
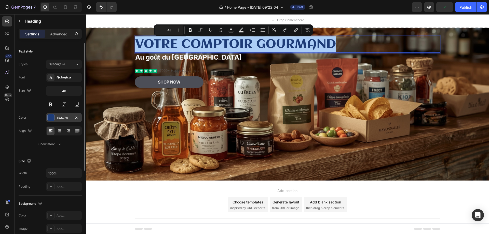
click at [55, 117] on div "1D3C78" at bounding box center [64, 117] width 36 height 9
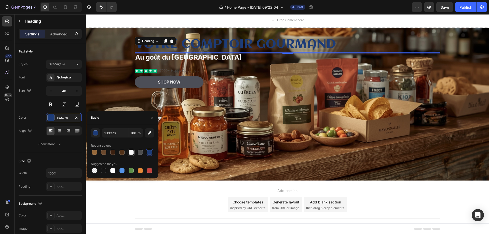
click at [130, 152] on div at bounding box center [131, 152] width 5 height 5
type input "F9F9F9"
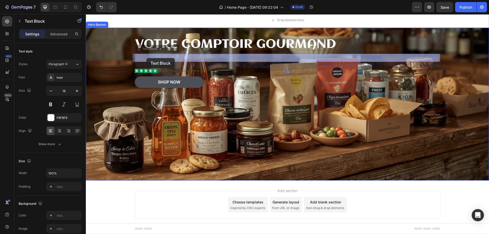
drag, startPoint x: 198, startPoint y: 56, endPoint x: 147, endPoint y: 58, distance: 51.5
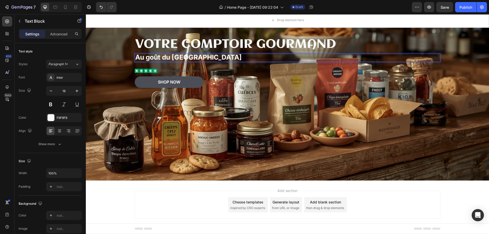
click at [200, 56] on p "Au goût du [GEOGRAPHIC_DATA]" at bounding box center [287, 57] width 305 height 7
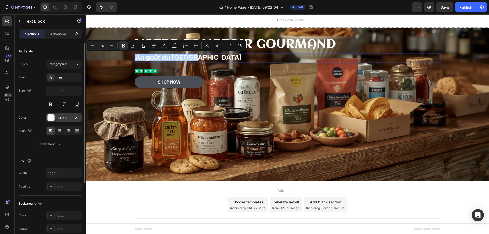
click at [64, 118] on div "F9F9F9" at bounding box center [64, 118] width 15 height 5
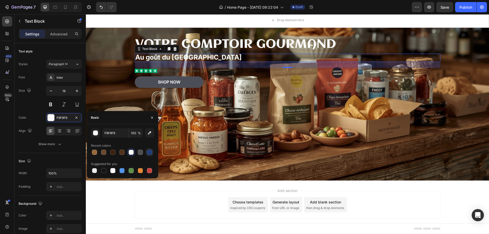
click at [149, 151] on div at bounding box center [149, 152] width 5 height 5
click at [123, 170] on div at bounding box center [121, 170] width 5 height 5
type input "5594E7"
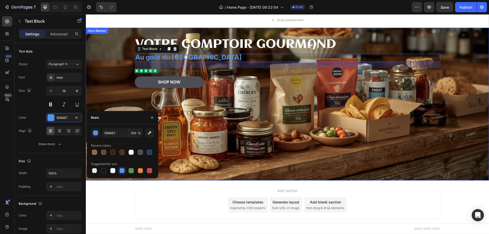
click at [112, 75] on div "Background Image" at bounding box center [287, 104] width 403 height 153
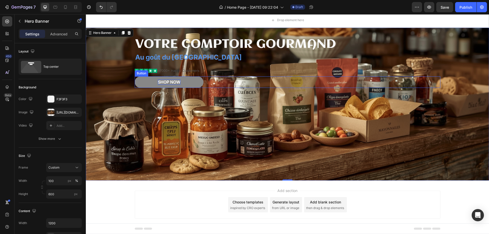
click at [178, 80] on div "Shop Now" at bounding box center [169, 81] width 22 height 5
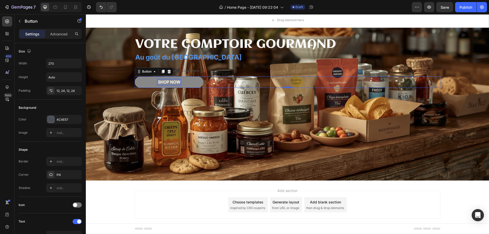
click at [177, 82] on div "Shop Now" at bounding box center [169, 81] width 22 height 5
click at [177, 82] on p "Shop Now" at bounding box center [169, 81] width 22 height 5
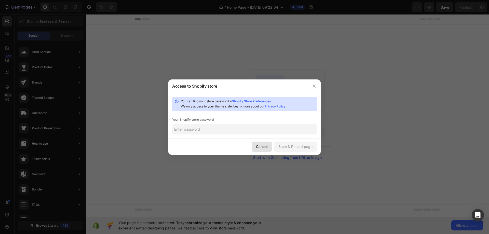
click at [265, 146] on div "Cancel" at bounding box center [262, 146] width 12 height 5
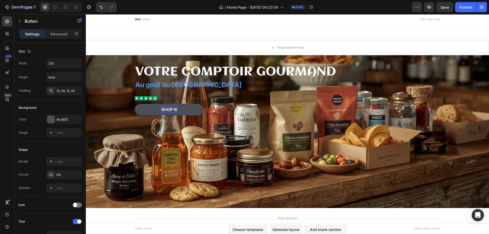
scroll to position [28, 0]
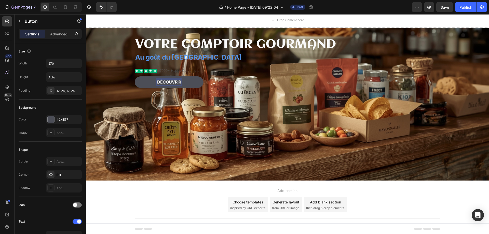
click at [135, 76] on button "découvrir" at bounding box center [169, 81] width 69 height 11
click at [135, 76] on button "découvrir nos" at bounding box center [169, 81] width 69 height 11
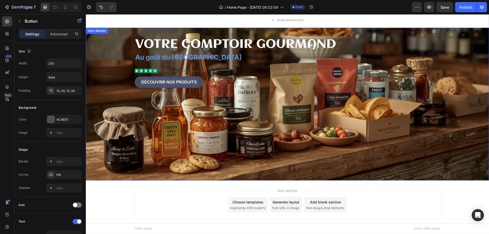
click at [171, 106] on div "Background Image" at bounding box center [287, 104] width 403 height 153
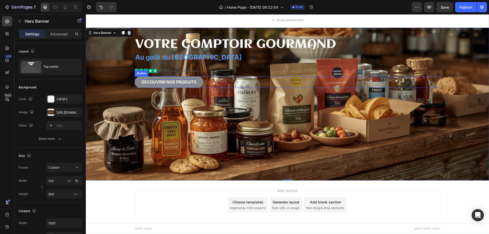
click at [195, 82] on p "découvrir nos produits" at bounding box center [168, 81] width 55 height 5
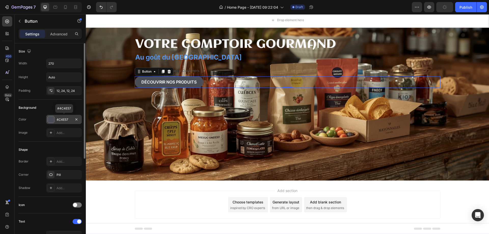
click at [50, 121] on div at bounding box center [51, 119] width 7 height 7
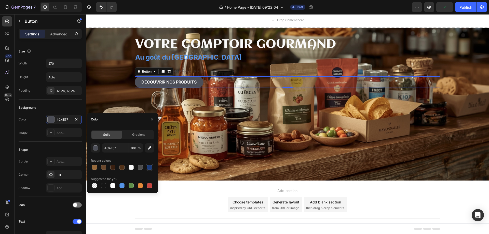
click at [150, 167] on div at bounding box center [149, 167] width 5 height 5
type input "1D3C78"
click at [205, 221] on div "Add section Choose templates inspired by CRO experts Generate layout from URL o…" at bounding box center [287, 212] width 403 height 63
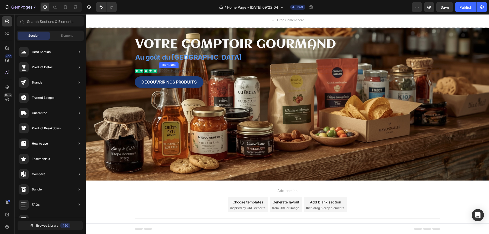
click at [192, 71] on p "7000+ Happy Customers" at bounding box center [180, 71] width 40 height 4
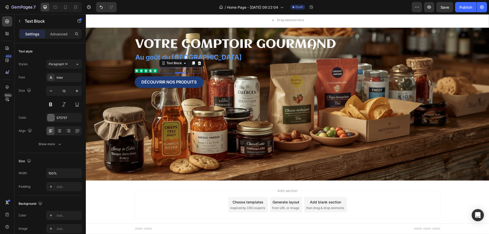
click at [195, 70] on p "7000+ Happy Customers" at bounding box center [180, 71] width 40 height 4
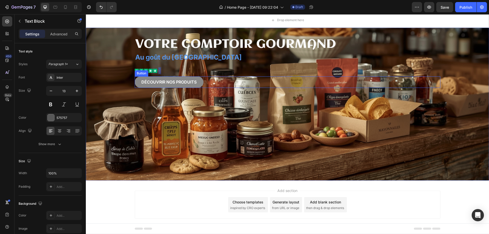
click at [198, 85] on button "découvrir nos produits" at bounding box center [169, 81] width 69 height 11
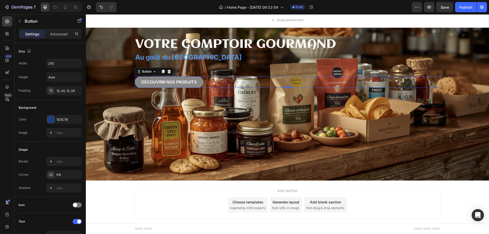
click at [198, 79] on button "découvrir nos produits" at bounding box center [169, 81] width 69 height 11
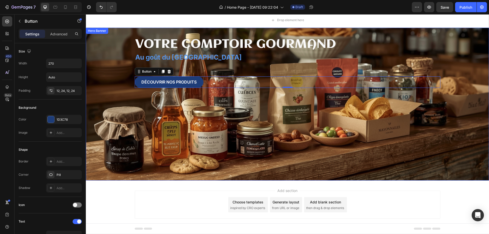
click at [115, 70] on div "Background Image" at bounding box center [287, 104] width 403 height 153
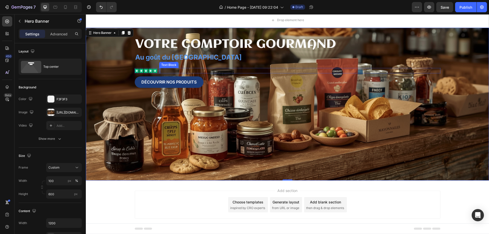
click at [159, 73] on div "Icon Icon Icon Icon Icon Icon List Text Block Row" at bounding box center [288, 70] width 306 height 5
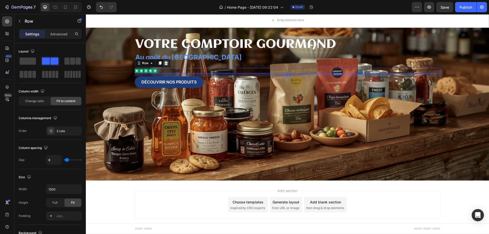
click at [164, 63] on icon at bounding box center [165, 63] width 3 height 4
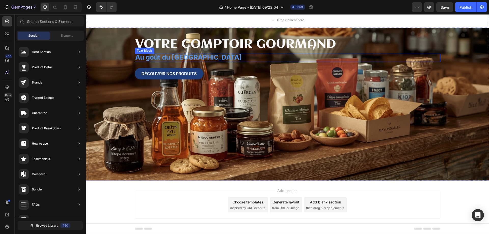
click at [208, 57] on p "Au goût du [GEOGRAPHIC_DATA]" at bounding box center [287, 57] width 305 height 7
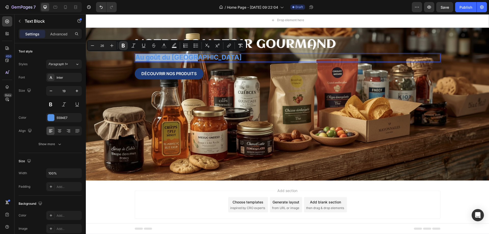
drag, startPoint x: 196, startPoint y: 56, endPoint x: 137, endPoint y: 57, distance: 59.4
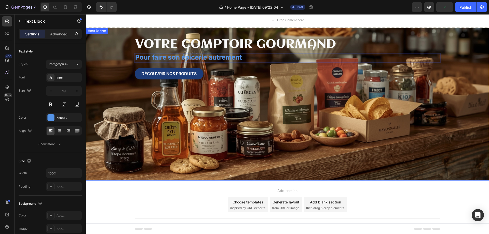
click at [115, 178] on div "Background Image" at bounding box center [287, 104] width 403 height 153
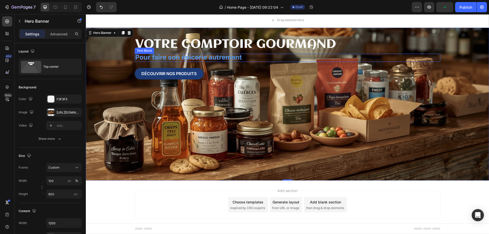
click at [178, 58] on strong "Pour faire son épicerie autrement" at bounding box center [188, 57] width 107 height 8
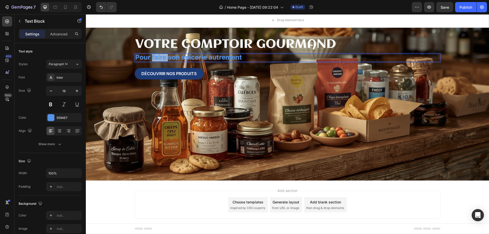
click at [149, 57] on strong "Pour faire son épicerie autrement" at bounding box center [188, 57] width 107 height 8
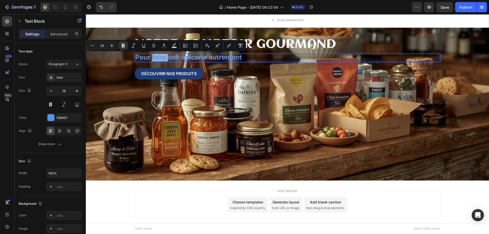
click at [149, 57] on strong "Pour faire son épicerie autrement" at bounding box center [188, 57] width 107 height 8
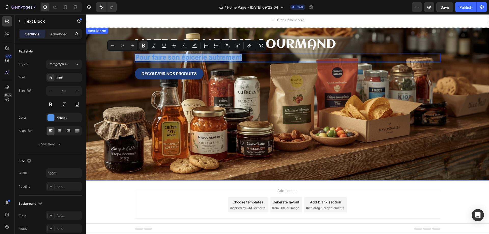
drag, startPoint x: 263, startPoint y: 56, endPoint x: 132, endPoint y: 55, distance: 131.0
click at [132, 55] on div "Votre comptoir gourmand Heading Pour faire son épicerie autrement Text Block 24…" at bounding box center [287, 104] width 403 height 153
click at [306, 42] on p "Votre comptoir gourmand" at bounding box center [287, 44] width 305 height 16
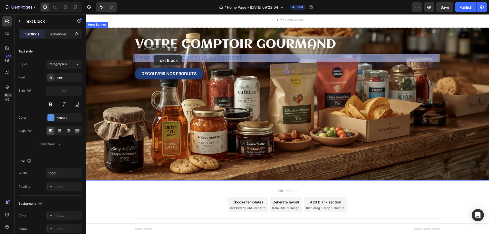
drag, startPoint x: 248, startPoint y: 57, endPoint x: 154, endPoint y: 55, distance: 94.0
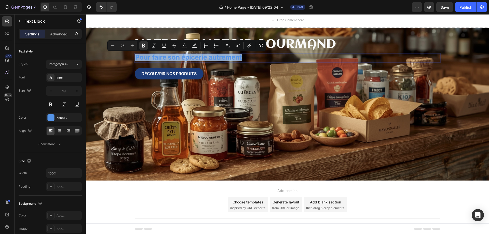
drag, startPoint x: 247, startPoint y: 57, endPoint x: 135, endPoint y: 56, distance: 112.1
click at [135, 56] on p "Pour faire son épicerie autrement" at bounding box center [287, 57] width 305 height 7
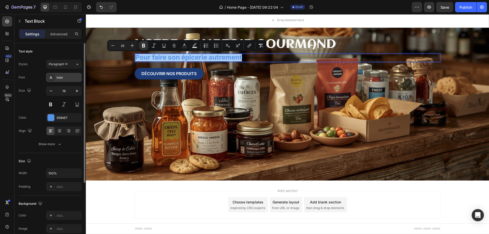
click at [75, 77] on div "Inter" at bounding box center [69, 77] width 24 height 5
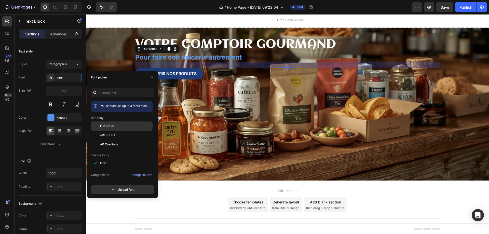
click at [110, 125] on span "Aclonica" at bounding box center [107, 126] width 14 height 5
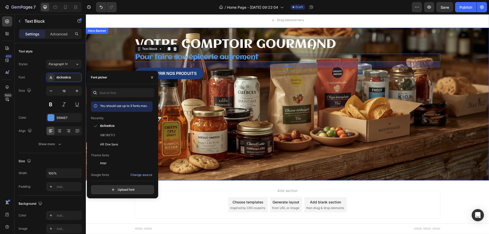
click at [291, 137] on div "Background Image" at bounding box center [287, 104] width 403 height 153
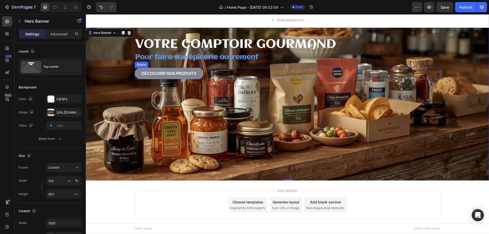
click at [195, 73] on p "découvrir nos produits" at bounding box center [168, 73] width 55 height 5
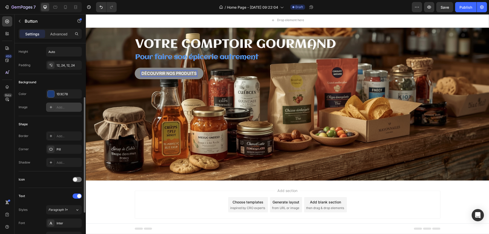
scroll to position [51, 0]
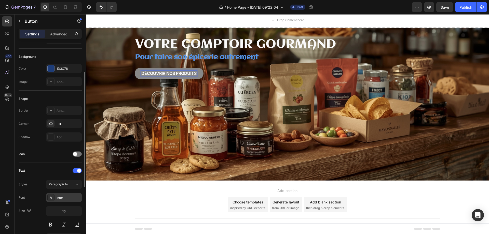
click at [62, 197] on div "Inter" at bounding box center [69, 198] width 24 height 5
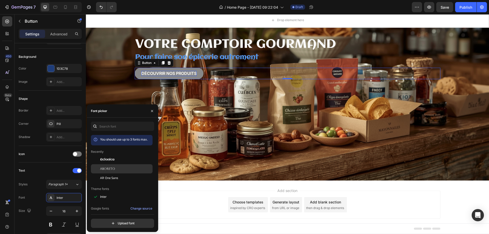
click at [115, 169] on span "Aboreto" at bounding box center [107, 169] width 15 height 5
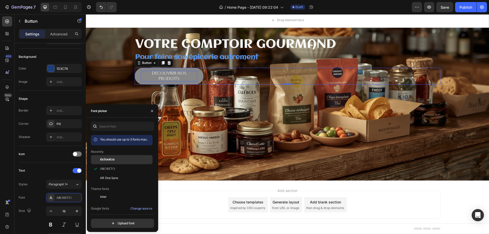
click at [113, 158] on span "Aclonica" at bounding box center [107, 159] width 14 height 5
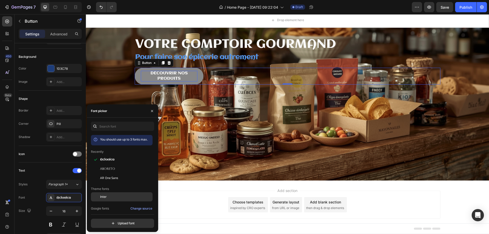
click at [107, 197] on div "Inter" at bounding box center [125, 197] width 51 height 5
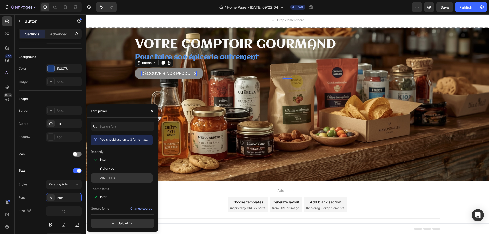
click at [109, 176] on span "Aboreto" at bounding box center [107, 178] width 15 height 5
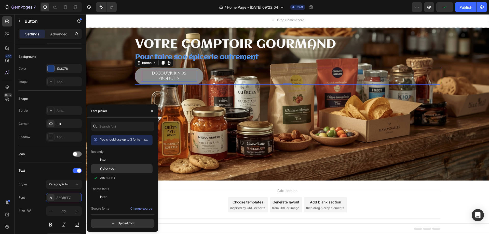
click at [109, 168] on span "Aclonica" at bounding box center [107, 169] width 14 height 5
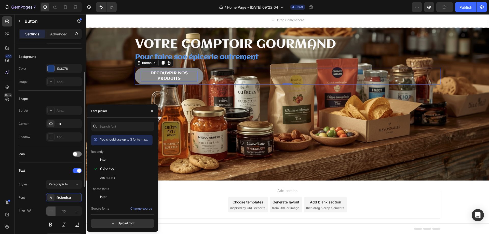
click at [51, 211] on icon "button" at bounding box center [50, 211] width 5 height 5
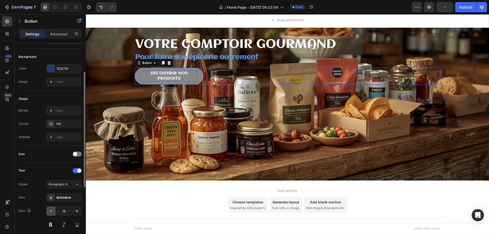
type input "15"
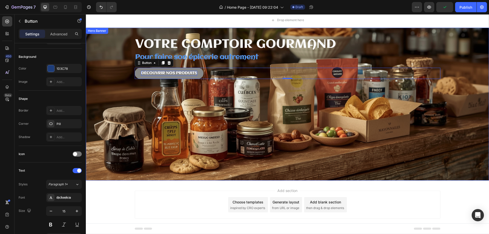
click at [202, 99] on div "Background Image" at bounding box center [287, 104] width 403 height 153
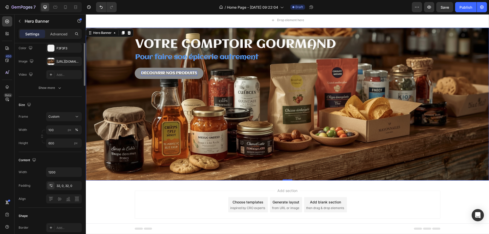
scroll to position [0, 0]
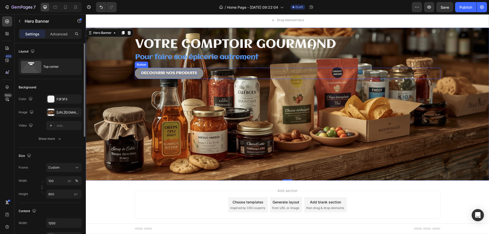
click at [186, 71] on button "découvrir nos produits" at bounding box center [169, 73] width 69 height 11
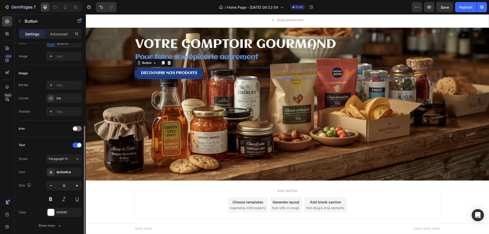
scroll to position [102, 0]
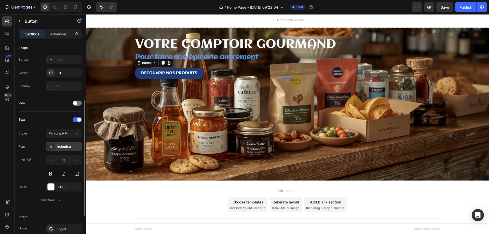
click at [74, 145] on div "Aclonica" at bounding box center [69, 147] width 24 height 5
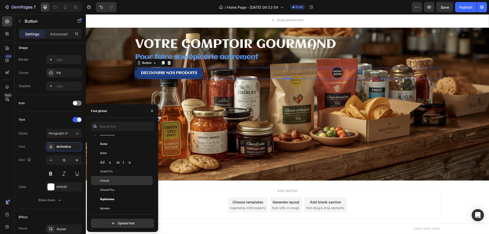
scroll to position [178, 0]
click at [124, 192] on div "Agu Display" at bounding box center [125, 192] width 51 height 5
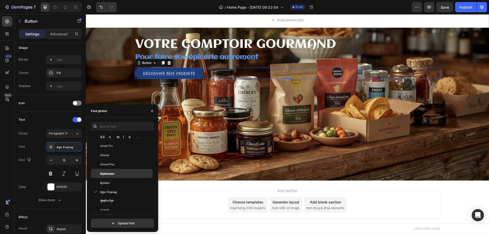
click at [113, 172] on span "Agbalumo" at bounding box center [107, 173] width 14 height 5
click at [106, 155] on span "Afacad" at bounding box center [104, 155] width 9 height 5
click at [108, 135] on span "Adamina" at bounding box center [121, 137] width 42 height 5
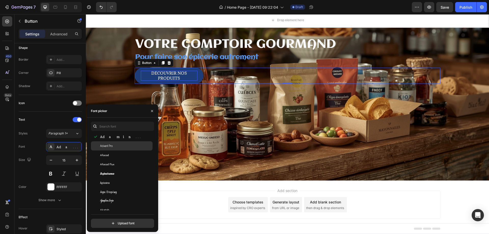
click at [109, 146] on span "Advent Pro" at bounding box center [106, 146] width 12 height 5
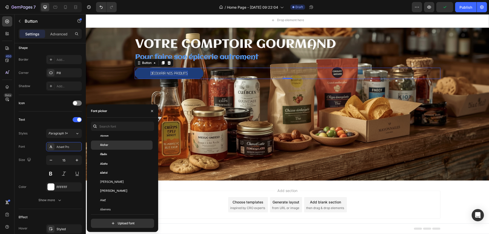
scroll to position [280, 0]
click at [124, 181] on div "[PERSON_NAME]" at bounding box center [125, 181] width 51 height 5
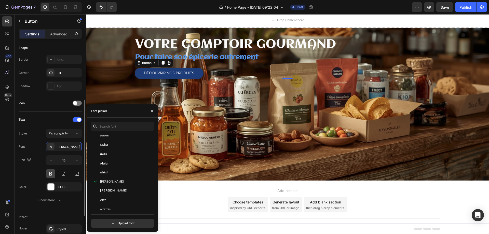
click at [49, 172] on button at bounding box center [50, 173] width 9 height 9
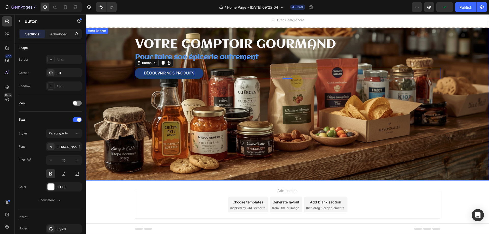
scroll to position [2, 0]
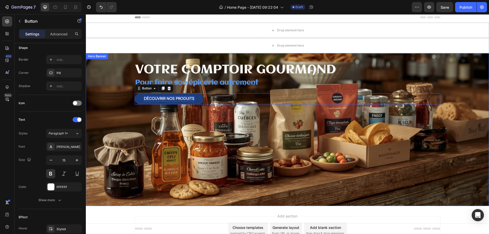
click at [245, 181] on div "Background Image" at bounding box center [287, 129] width 403 height 153
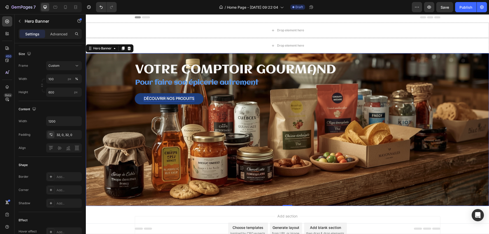
scroll to position [0, 0]
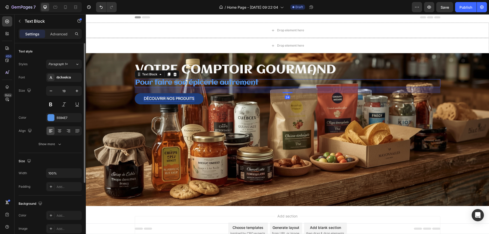
click at [238, 82] on strong "Pour faire son épicerie autrement" at bounding box center [196, 82] width 123 height 7
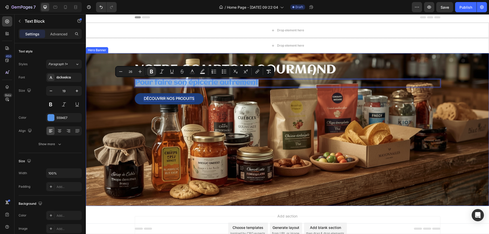
drag, startPoint x: 262, startPoint y: 82, endPoint x: 130, endPoint y: 83, distance: 131.2
click at [236, 136] on div "Background Image" at bounding box center [287, 129] width 403 height 153
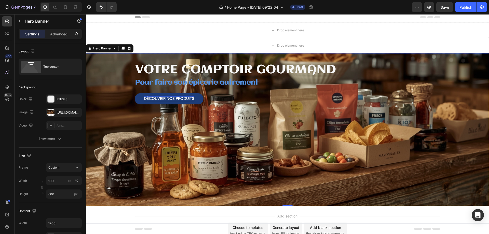
click at [171, 86] on strong "Pour faire son épicerie autrement" at bounding box center [196, 82] width 123 height 7
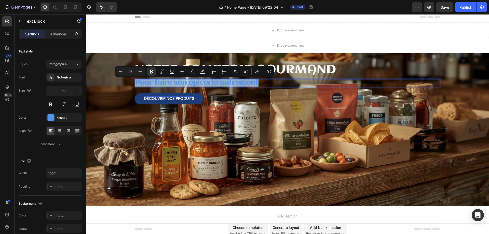
drag, startPoint x: 260, startPoint y: 82, endPoint x: 133, endPoint y: 85, distance: 127.4
click at [135, 85] on div "Pour faire son épicerie autrement" at bounding box center [288, 83] width 306 height 8
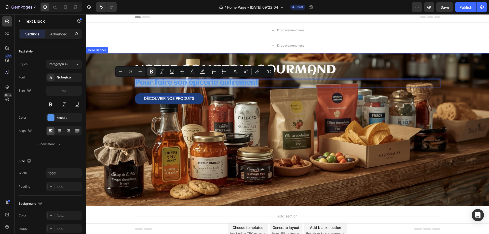
click at [389, 154] on div "Background Image" at bounding box center [287, 129] width 403 height 153
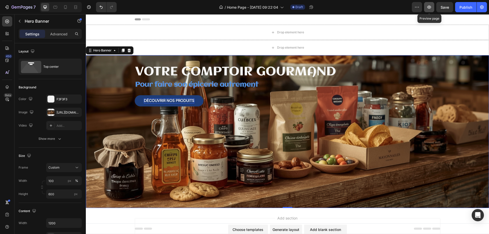
click at [428, 5] on icon "button" at bounding box center [429, 7] width 5 height 5
click at [447, 8] on span "Save" at bounding box center [445, 7] width 8 height 4
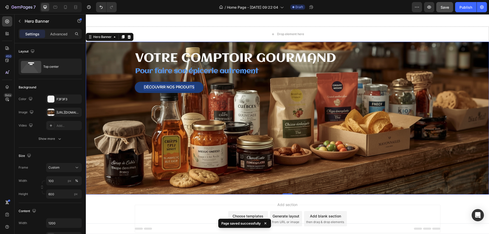
scroll to position [37, 0]
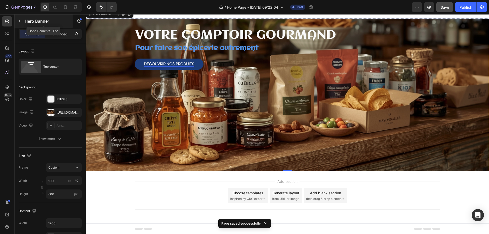
click at [18, 21] on icon "button" at bounding box center [20, 21] width 4 height 4
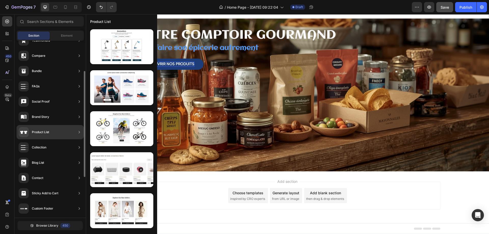
scroll to position [68, 0]
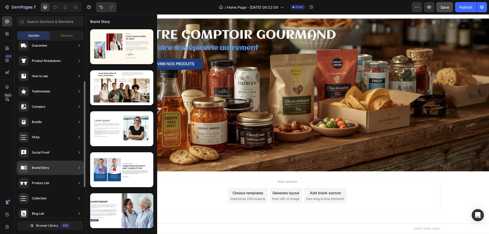
click at [55, 167] on div "Brand Story" at bounding box center [50, 168] width 67 height 14
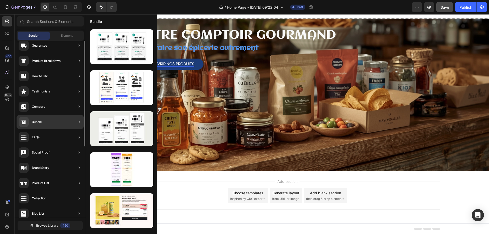
scroll to position [0, 0]
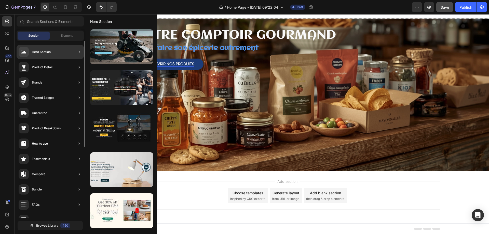
click at [74, 53] on div "Hero Section" at bounding box center [50, 52] width 67 height 14
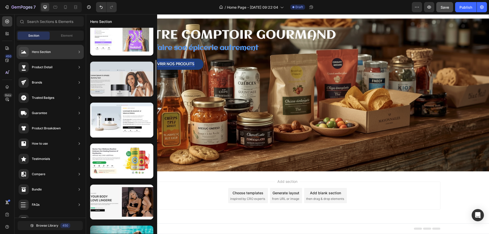
scroll to position [280, 0]
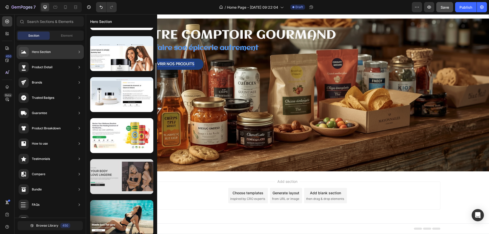
click at [138, 176] on div at bounding box center [121, 176] width 63 height 35
click at [137, 177] on div at bounding box center [121, 176] width 63 height 35
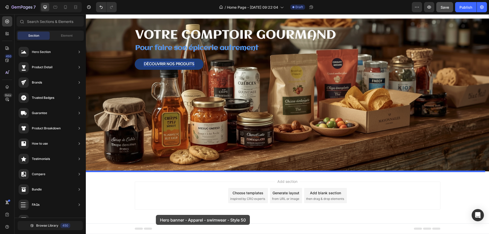
drag, startPoint x: 223, startPoint y: 191, endPoint x: 156, endPoint y: 215, distance: 71.4
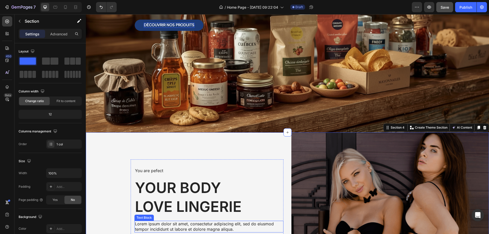
scroll to position [74, 0]
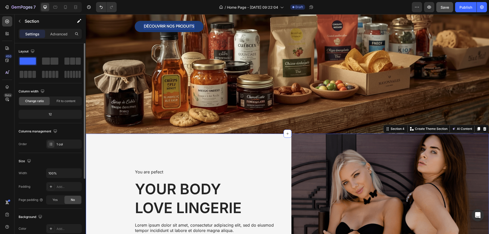
click at [31, 101] on span "Change ratio" at bounding box center [34, 101] width 19 height 5
click at [70, 99] on span "Fit to content" at bounding box center [66, 101] width 19 height 5
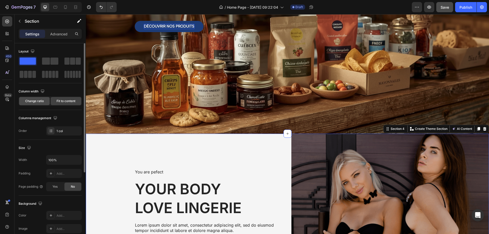
click at [34, 102] on span "Change ratio" at bounding box center [34, 101] width 19 height 5
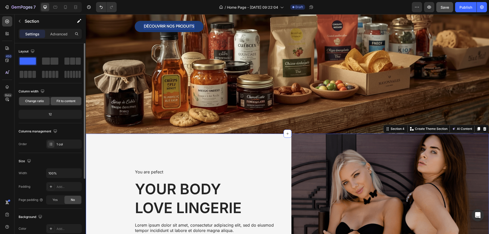
click at [76, 99] on div "Fit to content" at bounding box center [66, 101] width 31 height 8
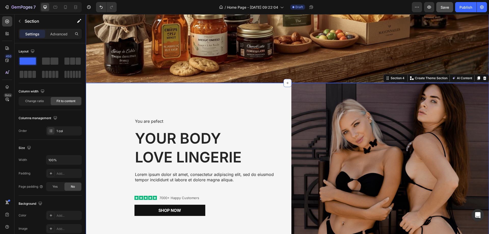
scroll to position [125, 0]
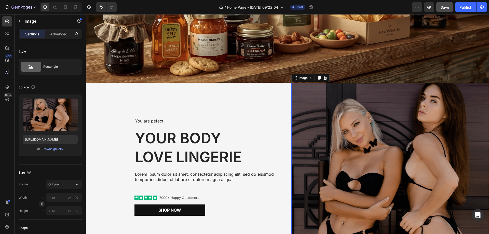
click at [334, 121] on img at bounding box center [390, 167] width 198 height 168
click at [58, 139] on input "[URL][DOMAIN_NAME]" at bounding box center [50, 139] width 55 height 9
click at [52, 150] on div "Browse gallery" at bounding box center [53, 149] width 22 height 5
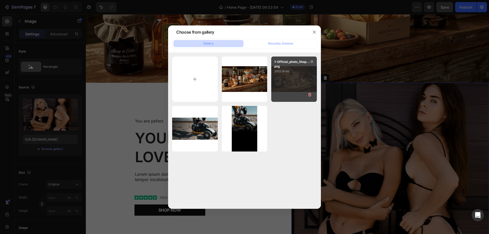
click at [285, 76] on div "1-Official_photo_Shop...-7.png 2912.14 kb" at bounding box center [294, 80] width 46 height 46
type input "[URL][DOMAIN_NAME]"
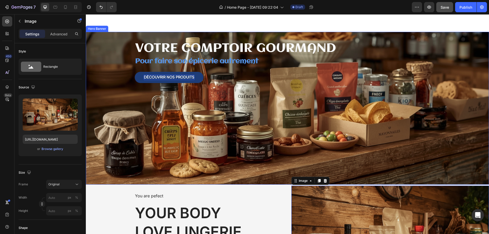
scroll to position [74, 0]
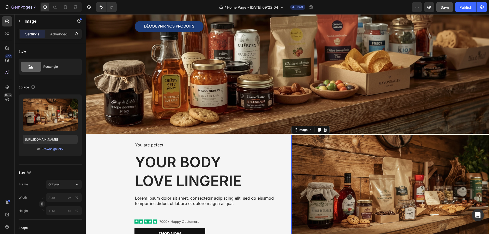
click at [354, 175] on img at bounding box center [390, 191] width 198 height 112
click at [339, 168] on img at bounding box center [390, 191] width 198 height 112
click at [257, 158] on h2 "Your Body love Lingerie" at bounding box center [209, 171] width 149 height 39
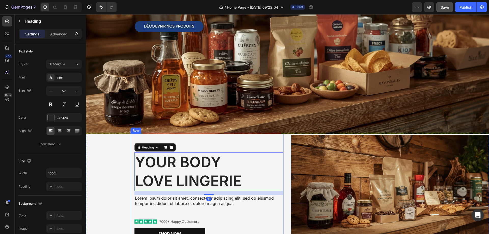
click at [262, 139] on div "You are pefect Text Block Your Body love Lingerie Heading 16 Lorem ipsum dolor …" at bounding box center [207, 191] width 153 height 114
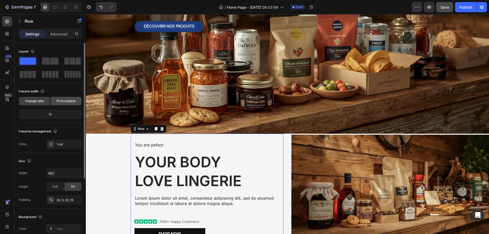
click at [65, 101] on span "Fit to content" at bounding box center [66, 101] width 19 height 5
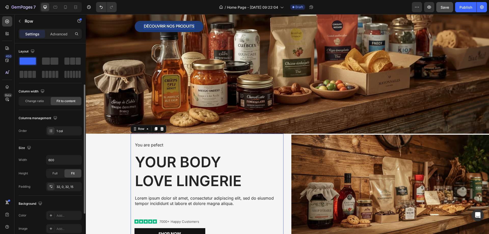
scroll to position [51, 0]
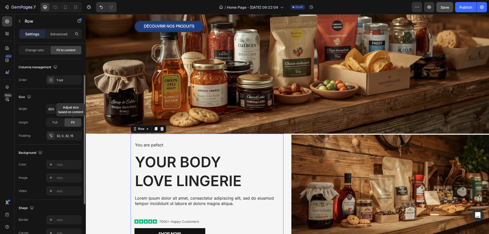
click at [78, 121] on div "Fit" at bounding box center [72, 122] width 17 height 8
click at [57, 122] on span "Full" at bounding box center [54, 122] width 5 height 5
click at [74, 122] on span "Fit" at bounding box center [73, 122] width 4 height 5
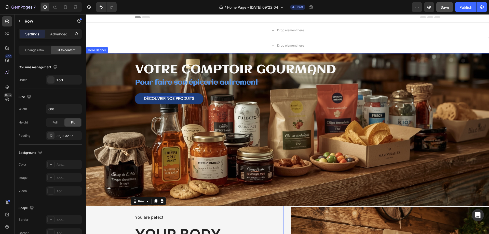
scroll to position [0, 0]
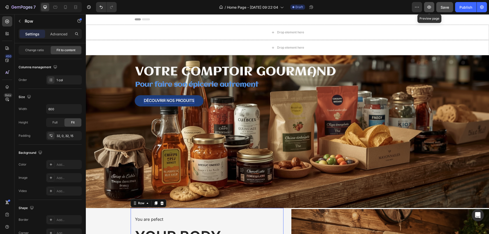
click at [430, 7] on icon "button" at bounding box center [429, 7] width 5 height 5
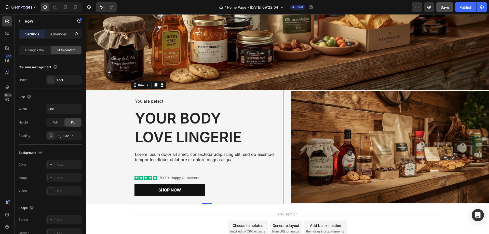
scroll to position [127, 0]
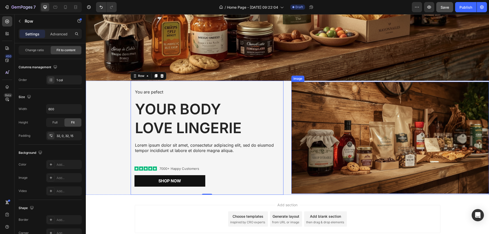
click at [348, 122] on img at bounding box center [390, 138] width 198 height 112
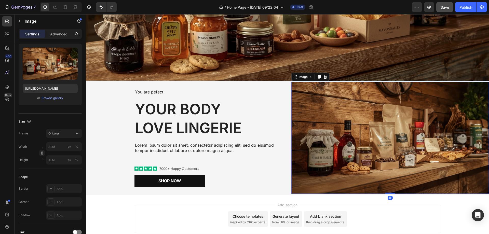
scroll to position [0, 0]
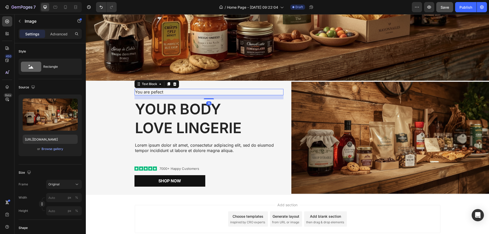
click at [270, 93] on p "You are pefect" at bounding box center [209, 91] width 148 height 5
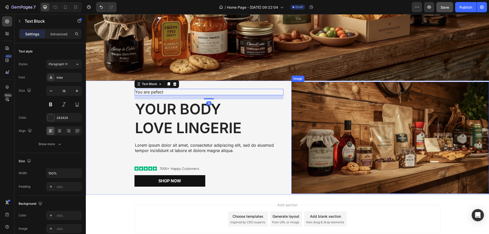
click at [319, 107] on img at bounding box center [390, 138] width 198 height 112
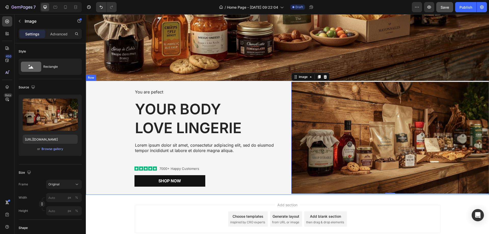
click at [285, 85] on div "You are pefect Text Block Your Body love Lingerie Heading Lorem ipsum dolor sit…" at bounding box center [287, 138] width 403 height 114
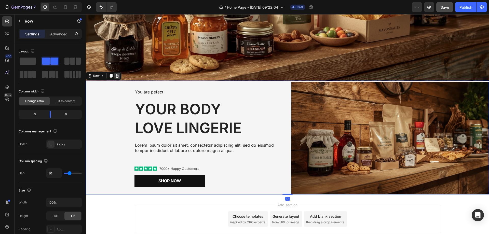
click at [118, 77] on icon at bounding box center [117, 76] width 3 height 4
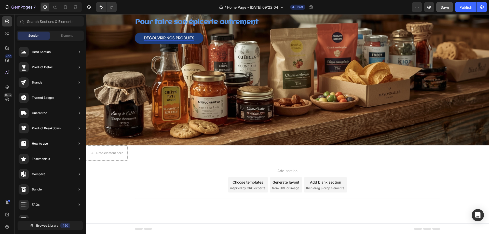
scroll to position [63, 0]
click at [251, 187] on span "inspired by CRO experts" at bounding box center [247, 188] width 35 height 5
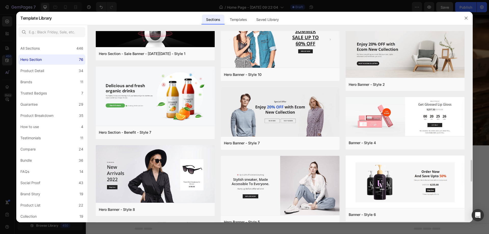
scroll to position [1080, 0]
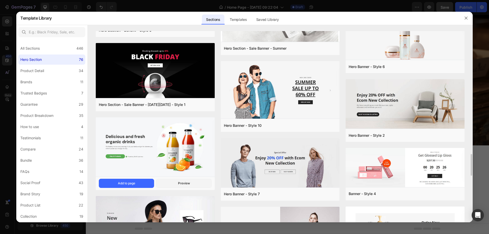
click at [149, 133] on img at bounding box center [155, 147] width 119 height 60
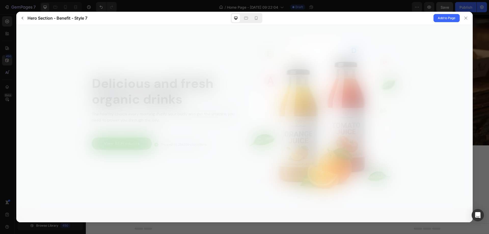
scroll to position [0, 0]
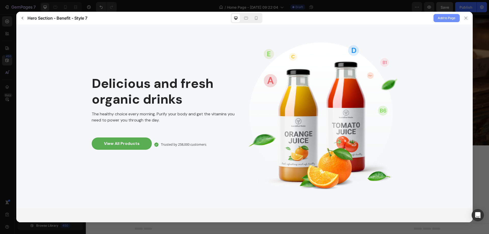
click at [452, 18] on span "Add to Page" at bounding box center [447, 18] width 18 height 6
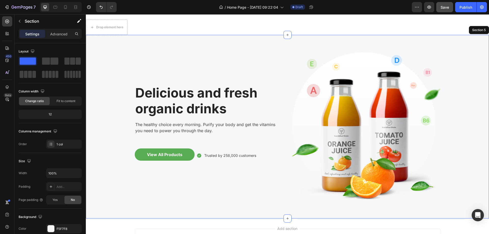
scroll to position [209, 0]
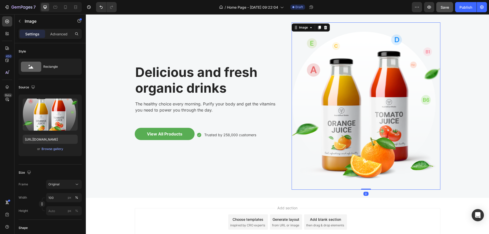
click at [377, 107] on img at bounding box center [366, 105] width 149 height 167
click at [52, 151] on div "Browse gallery" at bounding box center [53, 149] width 22 height 5
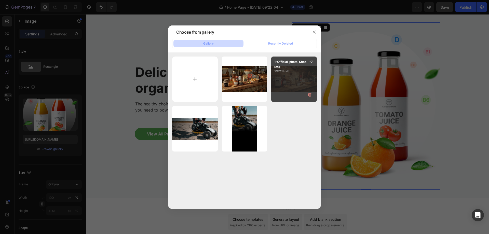
click at [299, 79] on div "1-Official_photo_Shop...-7.png 2912.14 kb" at bounding box center [294, 80] width 46 height 46
type input "[URL][DOMAIN_NAME]"
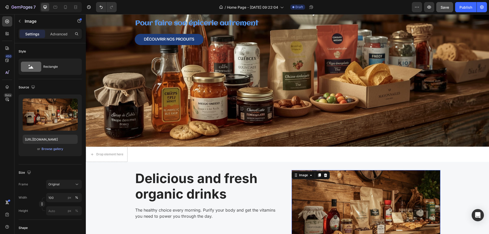
scroll to position [36, 0]
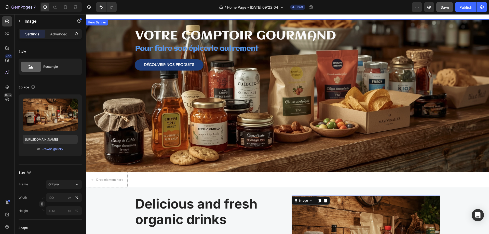
click at [316, 114] on div "Background Image" at bounding box center [287, 95] width 403 height 153
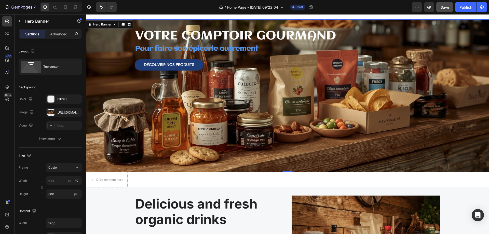
click at [343, 111] on div "Background Image" at bounding box center [287, 95] width 403 height 153
click at [381, 117] on div "Background Image" at bounding box center [287, 95] width 403 height 153
click at [63, 110] on div "[URL][DOMAIN_NAME]" at bounding box center [64, 112] width 36 height 9
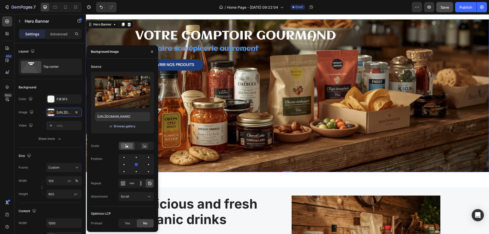
click at [125, 125] on div "Browse gallery" at bounding box center [125, 126] width 22 height 5
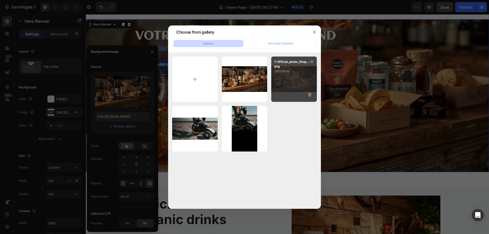
click at [302, 79] on div "1-Official_photo_Shop...-7.png 2912.14 kb" at bounding box center [294, 80] width 46 height 46
type input "[URL][DOMAIN_NAME]"
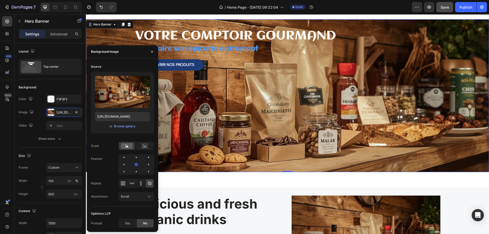
click at [320, 106] on div "Background Image" at bounding box center [287, 95] width 403 height 153
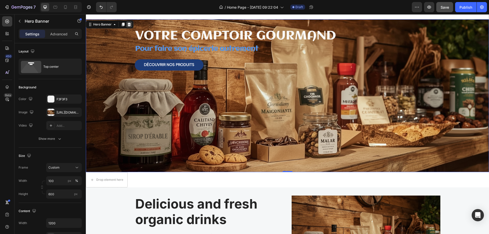
click at [128, 23] on icon at bounding box center [129, 25] width 3 height 4
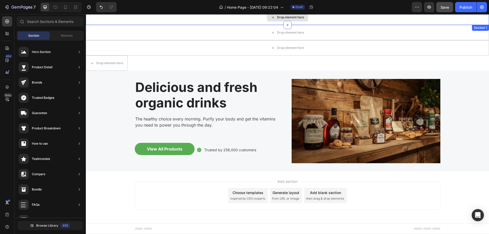
scroll to position [15, 0]
click at [244, 31] on div "Drop element here" at bounding box center [287, 32] width 403 height 15
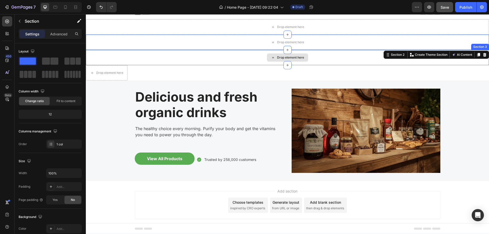
scroll to position [0, 0]
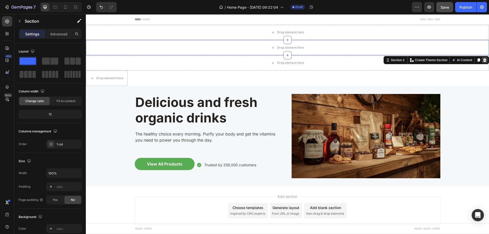
click at [483, 61] on icon at bounding box center [485, 60] width 4 height 4
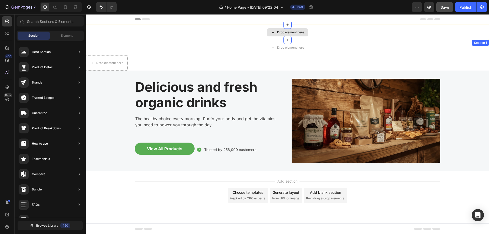
click at [194, 28] on div "Drop element here" at bounding box center [287, 32] width 403 height 15
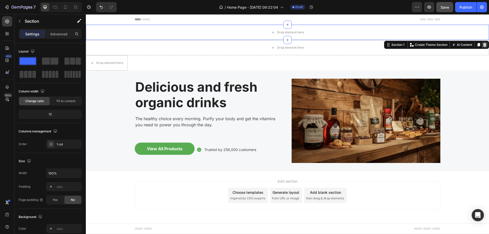
click at [486, 45] on icon at bounding box center [484, 45] width 3 height 4
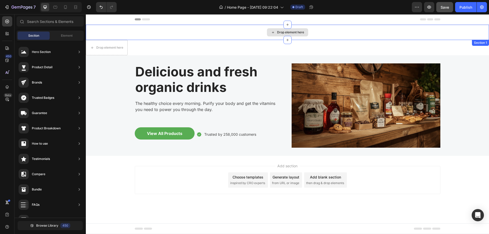
click at [433, 33] on div "Drop element here" at bounding box center [287, 32] width 403 height 15
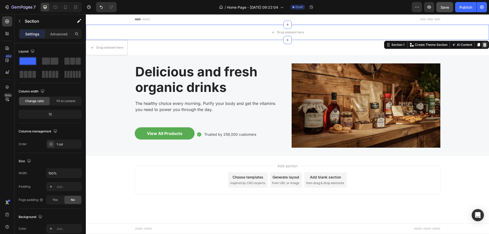
click at [485, 45] on icon at bounding box center [484, 45] width 3 height 4
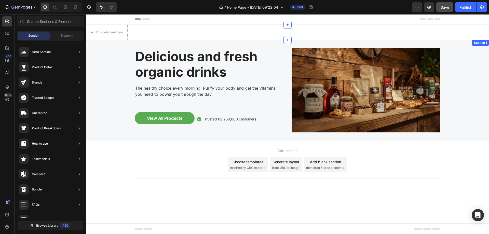
drag, startPoint x: 255, startPoint y: 167, endPoint x: 234, endPoint y: 30, distance: 139.3
click at [234, 30] on div "Header Drop element here Section 1 Delicious and fresh organic drinks Heading T…" at bounding box center [287, 108] width 403 height 189
click at [107, 33] on div "Drop element here" at bounding box center [109, 32] width 27 height 4
drag, startPoint x: 116, startPoint y: 63, endPoint x: 185, endPoint y: 32, distance: 76.1
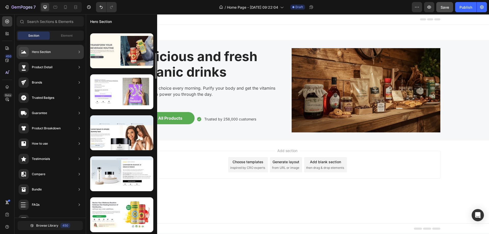
click at [117, 22] on div "Hero Section" at bounding box center [121, 21] width 71 height 13
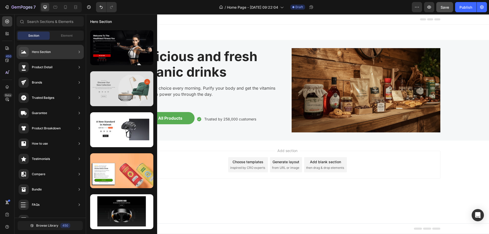
scroll to position [2621, 0]
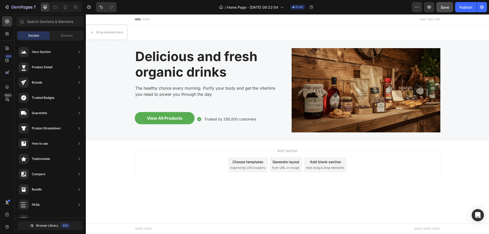
drag, startPoint x: 245, startPoint y: 166, endPoint x: 212, endPoint y: 175, distance: 34.2
click at [212, 175] on div "Add section Choose templates inspired by CRO experts Generate layout from URL o…" at bounding box center [288, 165] width 306 height 28
click at [89, 54] on div "Background Image" at bounding box center [287, 90] width 403 height 101
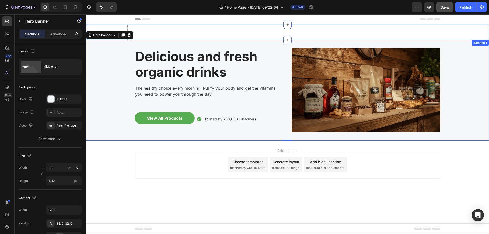
click at [191, 31] on div "Drop element here Section 1" at bounding box center [287, 32] width 403 height 15
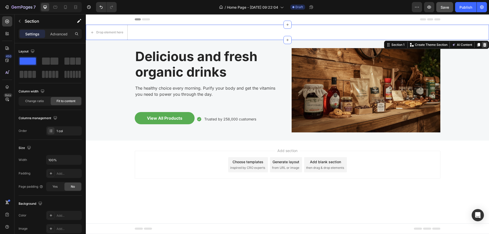
click at [485, 45] on icon at bounding box center [485, 45] width 4 height 4
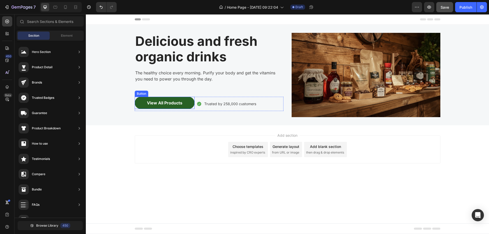
click at [189, 103] on button "View All Products" at bounding box center [165, 103] width 60 height 12
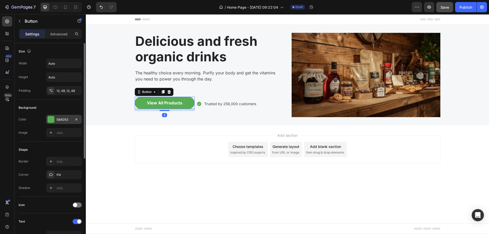
click at [57, 118] on div "58AD53" at bounding box center [64, 119] width 15 height 5
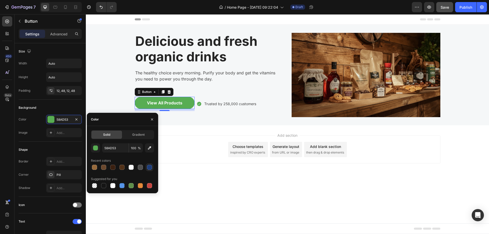
click at [149, 166] on div at bounding box center [149, 167] width 5 height 5
type input "1D3C78"
click at [187, 179] on div "Add section Choose templates inspired by CRO experts Generate layout from URL o…" at bounding box center [287, 156] width 403 height 63
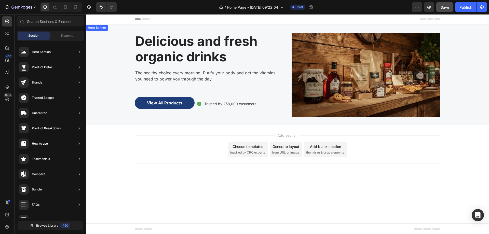
click at [179, 28] on div "Delicious and fresh organic drinks Heading The healthy choice every morning. Pu…" at bounding box center [288, 75] width 306 height 101
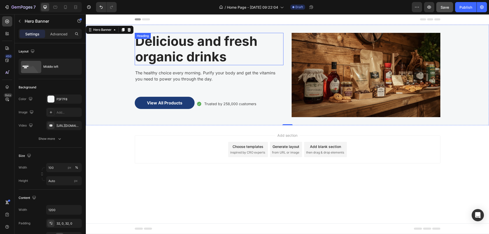
click at [220, 59] on p "Delicious and fresh organic drinks" at bounding box center [209, 48] width 148 height 31
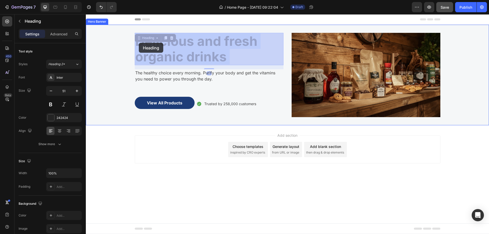
drag, startPoint x: 233, startPoint y: 60, endPoint x: 139, endPoint y: 43, distance: 96.1
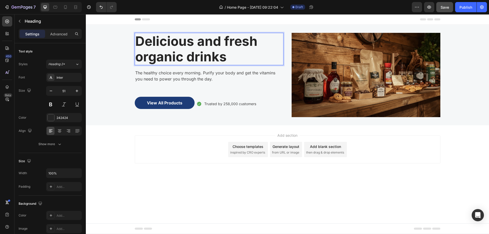
click at [251, 55] on p "Delicious and fresh organic drinks" at bounding box center [209, 48] width 148 height 31
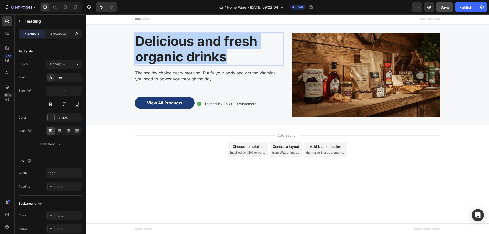
click at [251, 55] on p "Delicious and fresh organic drinks" at bounding box center [209, 48] width 148 height 31
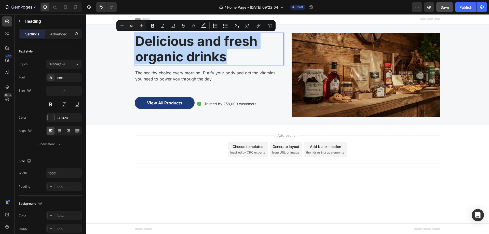
click at [251, 55] on p "Delicious and fresh organic drinks" at bounding box center [209, 48] width 148 height 31
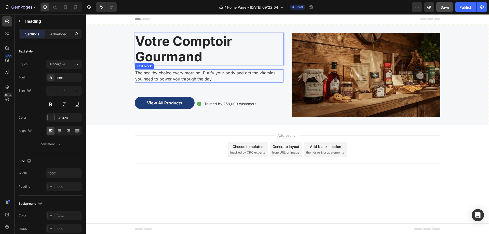
click at [182, 74] on p "The healthy choice every morning. Purify your body and get the vitamins you nee…" at bounding box center [209, 76] width 148 height 12
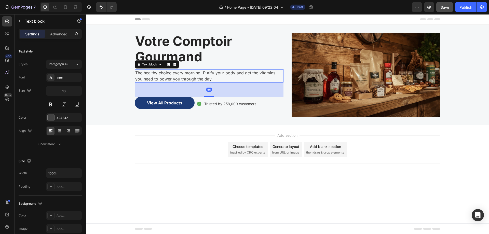
click at [182, 74] on p "The healthy choice every morning. Purify your body and get the vitamins you nee…" at bounding box center [209, 76] width 148 height 12
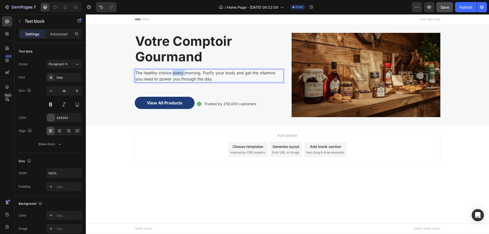
click at [182, 74] on p "The healthy choice every morning. Purify your body and get the vitamins you nee…" at bounding box center [209, 76] width 148 height 12
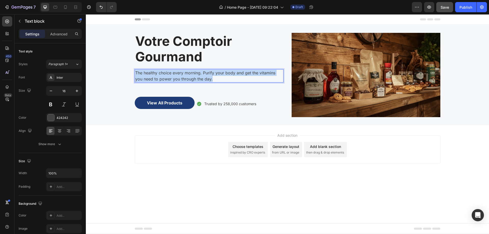
click at [182, 74] on p "The healthy choice every morning. Purify your body and get the vitamins you nee…" at bounding box center [209, 76] width 148 height 12
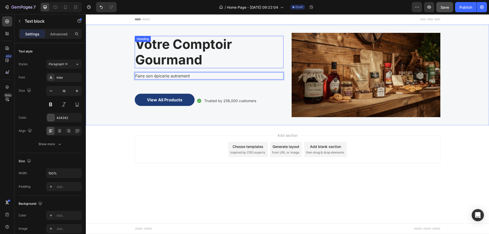
click at [214, 52] on p "Votre Comptoir Gourmand" at bounding box center [209, 51] width 148 height 31
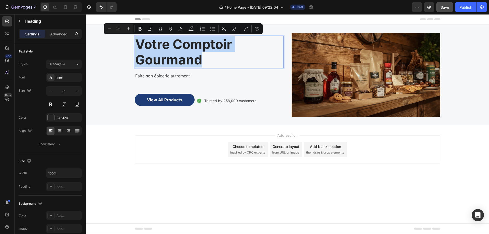
drag, startPoint x: 212, startPoint y: 56, endPoint x: 138, endPoint y: 42, distance: 75.9
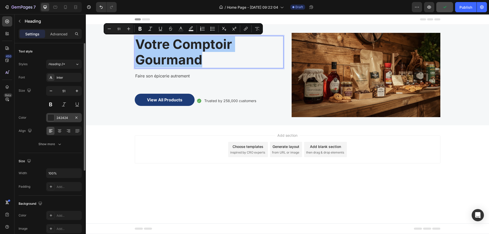
click at [61, 117] on div "242424" at bounding box center [64, 118] width 15 height 5
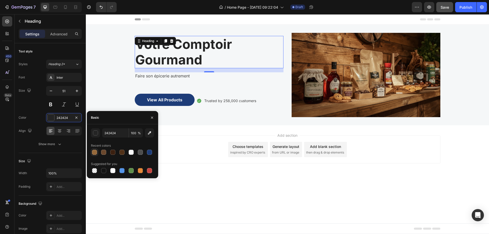
click at [94, 153] on div at bounding box center [94, 152] width 5 height 5
type input "96693B"
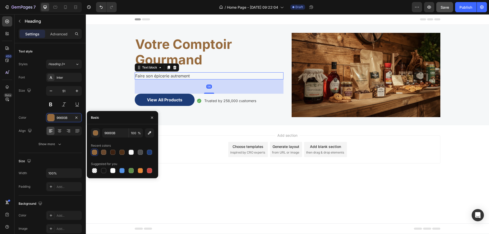
click at [188, 77] on p "Faire son épicerie autrement" at bounding box center [209, 76] width 148 height 6
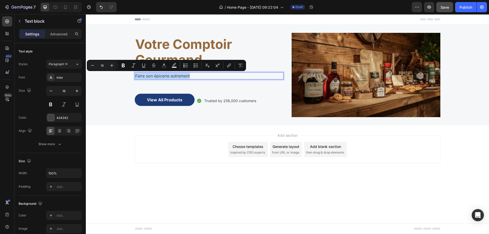
drag, startPoint x: 195, startPoint y: 76, endPoint x: 135, endPoint y: 76, distance: 60.4
click at [53, 117] on div at bounding box center [51, 117] width 7 height 7
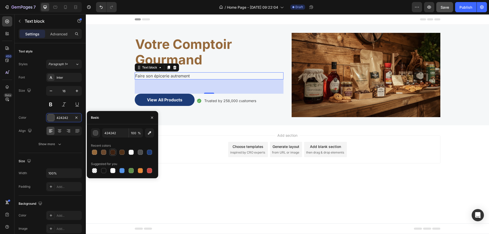
click at [113, 153] on div at bounding box center [112, 152] width 5 height 5
click at [103, 153] on div at bounding box center [103, 152] width 5 height 5
click at [94, 153] on div at bounding box center [94, 152] width 5 height 5
click at [123, 152] on div at bounding box center [121, 152] width 5 height 5
click at [113, 152] on div at bounding box center [112, 152] width 5 height 5
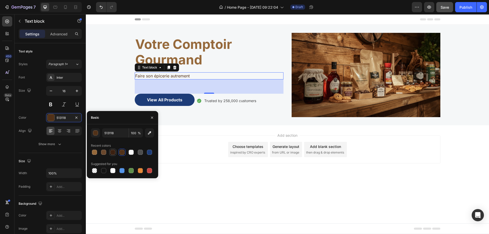
type input "3B2010"
click at [188, 180] on div "Add section Choose templates inspired by CRO experts Generate layout from URL o…" at bounding box center [287, 156] width 403 height 63
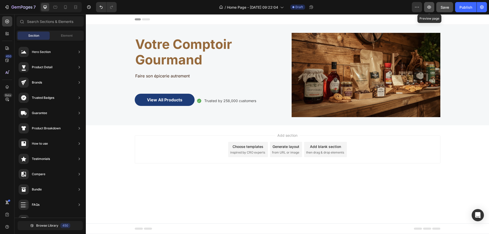
click at [428, 6] on icon "button" at bounding box center [430, 7] width 4 height 3
click at [258, 52] on p "Votre Comptoir Gourmand" at bounding box center [209, 51] width 148 height 31
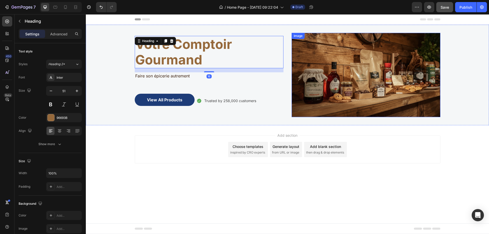
click at [362, 77] on img at bounding box center [366, 75] width 149 height 84
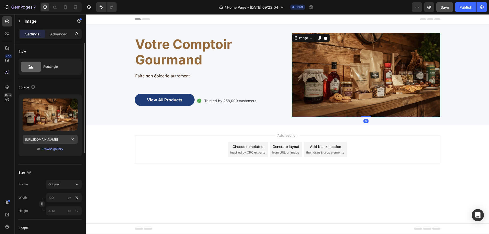
scroll to position [51, 0]
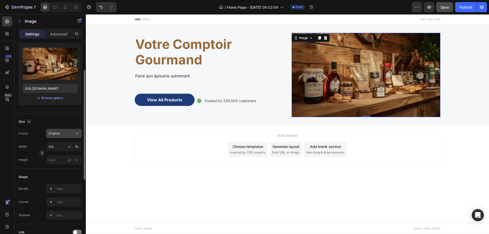
click at [66, 136] on div "Original" at bounding box center [60, 133] width 25 height 5
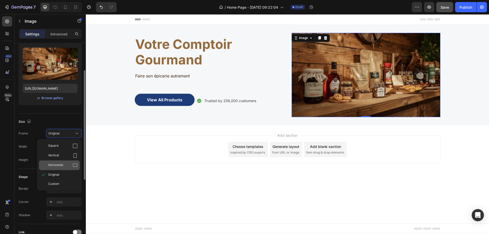
click at [64, 164] on div "Horizontal" at bounding box center [63, 165] width 30 height 5
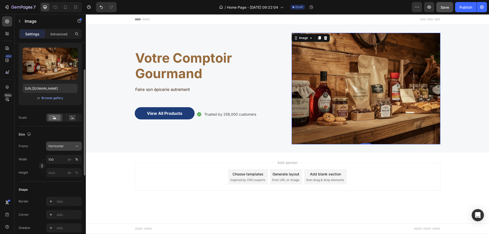
click at [71, 145] on div "Horizontal" at bounding box center [60, 146] width 25 height 5
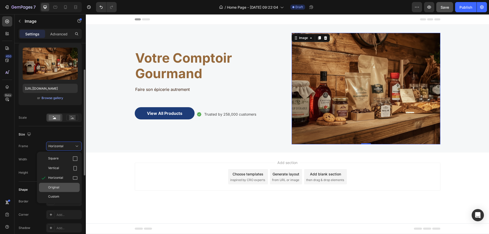
click at [62, 187] on div "Original" at bounding box center [63, 187] width 30 height 5
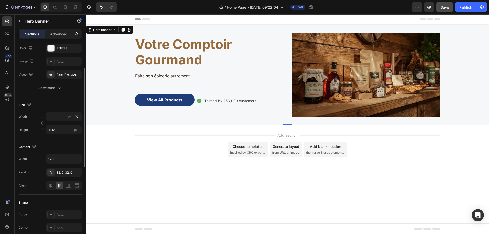
click at [247, 83] on div "Votre Comptoir Gourmand Heading Faire son épicerie autrement Text block View Al…" at bounding box center [209, 75] width 149 height 84
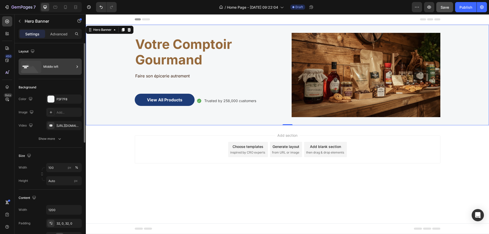
click at [55, 65] on div "Middle left" at bounding box center [58, 67] width 31 height 12
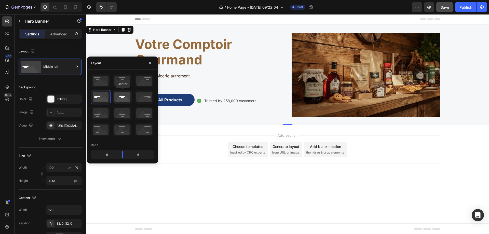
click at [118, 96] on icon at bounding box center [122, 96] width 19 height 13
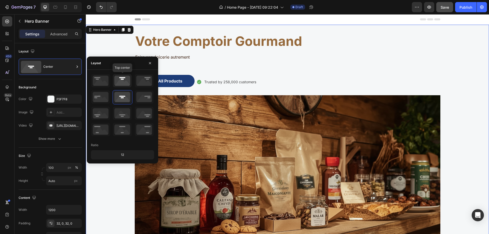
click at [123, 80] on icon at bounding box center [122, 80] width 19 height 13
click at [123, 100] on icon at bounding box center [122, 96] width 19 height 13
click at [123, 112] on icon at bounding box center [122, 113] width 19 height 13
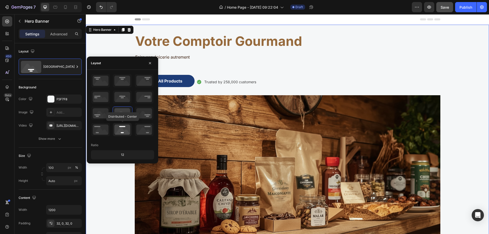
click at [123, 130] on icon at bounding box center [122, 129] width 19 height 13
click at [152, 129] on icon at bounding box center [144, 129] width 19 height 13
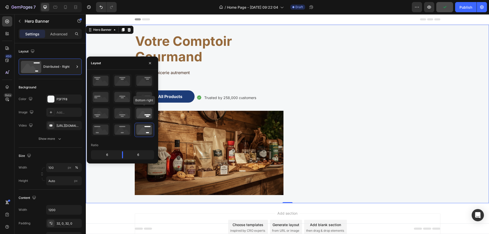
click at [146, 112] on icon at bounding box center [144, 113] width 19 height 13
click at [147, 98] on icon at bounding box center [144, 96] width 19 height 13
click at [146, 81] on icon at bounding box center [144, 80] width 19 height 13
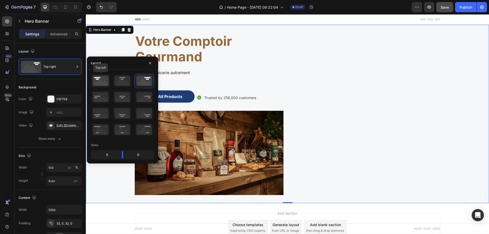
click at [96, 79] on icon at bounding box center [100, 80] width 19 height 13
click at [96, 100] on icon at bounding box center [100, 96] width 19 height 13
click at [100, 113] on icon at bounding box center [100, 113] width 19 height 13
click at [100, 128] on icon at bounding box center [100, 129] width 19 height 13
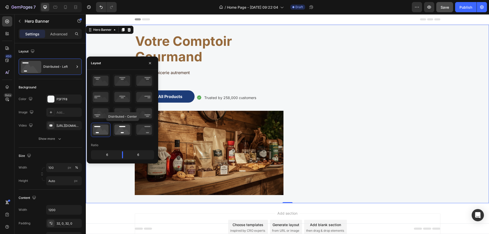
click at [121, 128] on icon at bounding box center [122, 129] width 19 height 13
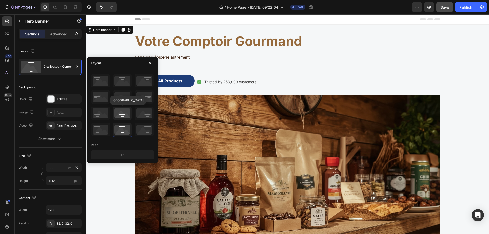
click at [124, 112] on icon at bounding box center [122, 113] width 19 height 13
click at [124, 100] on icon at bounding box center [122, 96] width 19 height 13
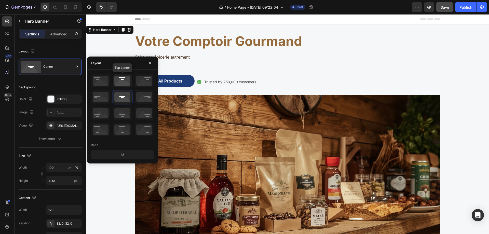
click at [123, 83] on icon at bounding box center [122, 80] width 19 height 13
click at [147, 82] on icon at bounding box center [144, 80] width 19 height 13
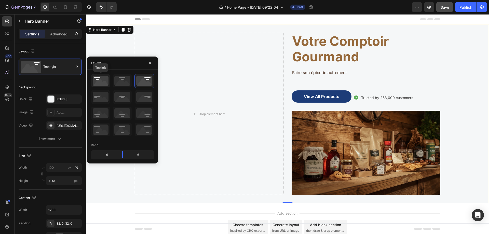
click at [94, 85] on icon at bounding box center [100, 80] width 19 height 13
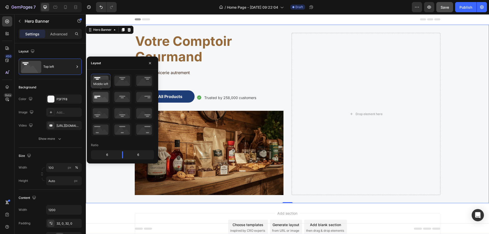
click at [97, 94] on icon at bounding box center [100, 96] width 19 height 13
click at [97, 113] on icon at bounding box center [100, 113] width 19 height 13
click at [103, 131] on icon at bounding box center [100, 129] width 19 height 13
click at [127, 130] on icon at bounding box center [122, 129] width 19 height 13
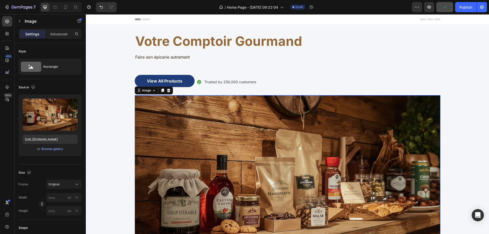
click at [230, 141] on img at bounding box center [288, 181] width 306 height 173
click at [322, 132] on img at bounding box center [288, 181] width 306 height 173
click at [345, 57] on p "Faire son épicerie autrement" at bounding box center [287, 57] width 305 height 6
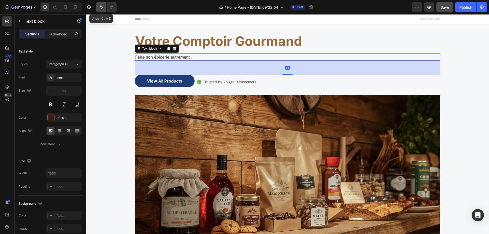
click at [98, 8] on button "Undo/Redo" at bounding box center [101, 7] width 10 height 10
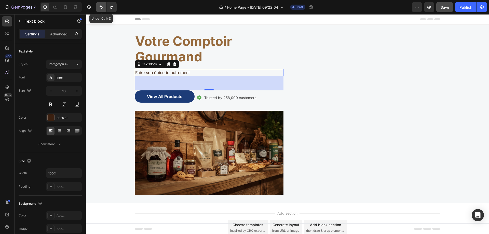
click at [98, 8] on button "Undo/Redo" at bounding box center [101, 7] width 10 height 10
click at [102, 8] on icon "Undo/Redo" at bounding box center [101, 7] width 3 height 3
click at [101, 8] on icon "Undo/Redo" at bounding box center [101, 7] width 5 height 5
click at [101, 6] on icon "Undo/Redo" at bounding box center [101, 7] width 5 height 5
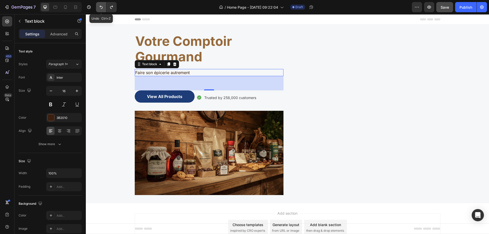
click at [101, 6] on icon "Undo/Redo" at bounding box center [101, 7] width 5 height 5
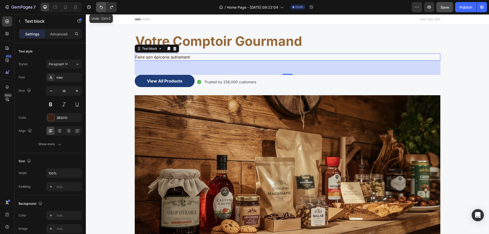
click at [101, 6] on icon "Undo/Redo" at bounding box center [101, 7] width 5 height 5
click at [108, 144] on div "Background Image" at bounding box center [287, 151] width 403 height 252
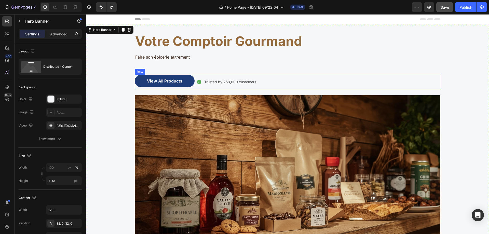
click at [242, 85] on div "Trusted by 258,000 customers" at bounding box center [230, 82] width 53 height 6
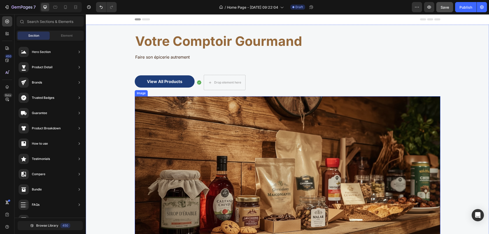
click at [214, 121] on img at bounding box center [288, 182] width 306 height 173
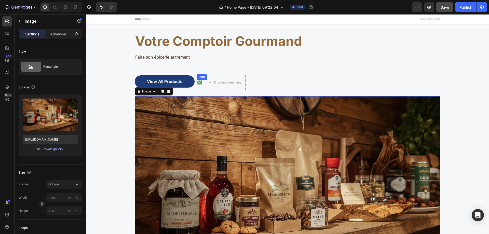
click at [197, 83] on icon at bounding box center [199, 82] width 5 height 5
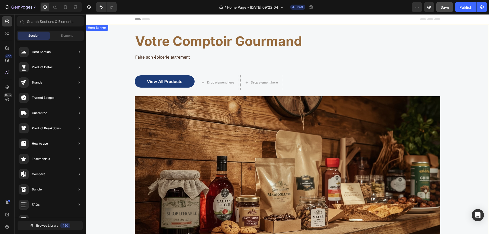
click at [297, 58] on p "Faire son épicerie autrement" at bounding box center [287, 57] width 305 height 6
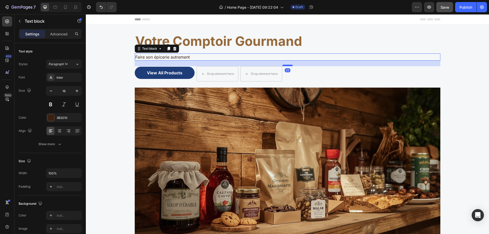
drag, startPoint x: 287, startPoint y: 74, endPoint x: 290, endPoint y: 65, distance: 9.1
click at [290, 65] on div at bounding box center [288, 66] width 10 height 2
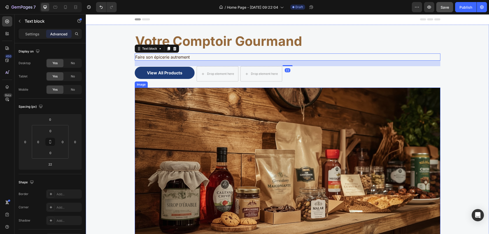
click at [262, 124] on img at bounding box center [288, 174] width 306 height 173
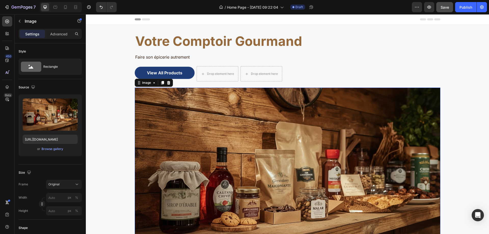
click at [264, 91] on img at bounding box center [288, 174] width 306 height 173
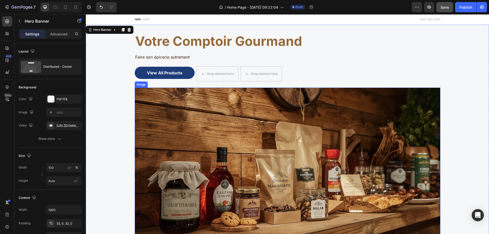
click at [271, 120] on img at bounding box center [288, 174] width 306 height 173
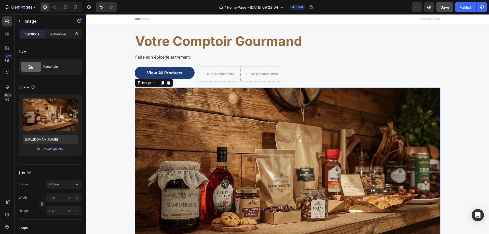
click at [217, 176] on img at bounding box center [288, 174] width 306 height 173
click at [135, 178] on img at bounding box center [288, 174] width 306 height 173
click at [104, 82] on div "Background Image" at bounding box center [287, 147] width 403 height 244
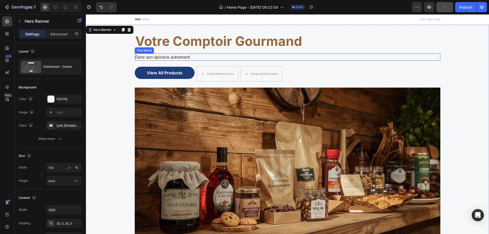
click at [202, 59] on p "Faire son épicerie autrement" at bounding box center [287, 57] width 305 height 6
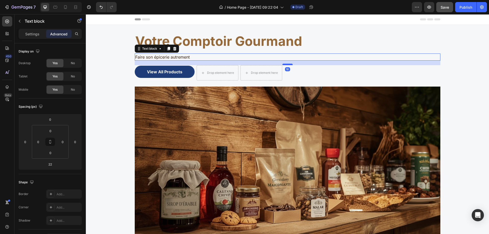
drag, startPoint x: 288, startPoint y: 66, endPoint x: 281, endPoint y: 65, distance: 7.2
click at [283, 65] on div at bounding box center [288, 65] width 10 height 2
type input "18"
click at [248, 51] on div "Votre Comptoir Gourmand Heading Faire son épicerie autrement Text block 18 View…" at bounding box center [288, 146] width 306 height 227
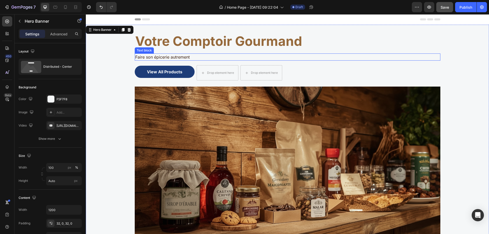
click at [167, 55] on p "Faire son épicerie autrement" at bounding box center [287, 57] width 305 height 6
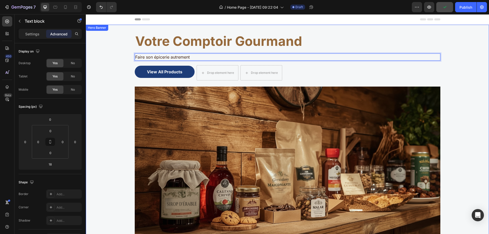
click at [279, 43] on p "Votre Comptoir Gourmand" at bounding box center [287, 41] width 305 height 16
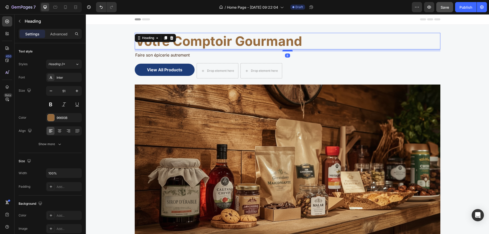
click at [287, 50] on div at bounding box center [288, 51] width 10 height 2
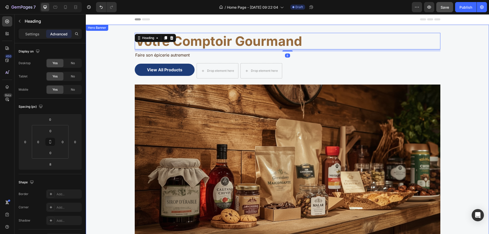
click at [116, 100] on div "Background Image" at bounding box center [287, 145] width 403 height 241
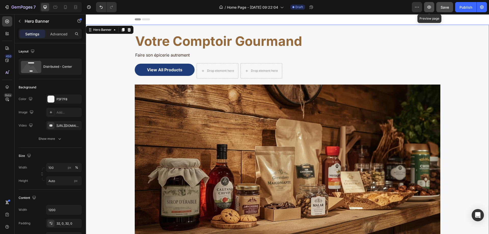
click at [431, 8] on icon "button" at bounding box center [430, 7] width 4 height 3
click at [130, 31] on icon at bounding box center [129, 30] width 3 height 4
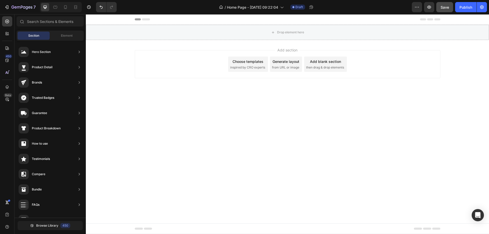
click at [254, 62] on div "Choose templates" at bounding box center [248, 61] width 31 height 5
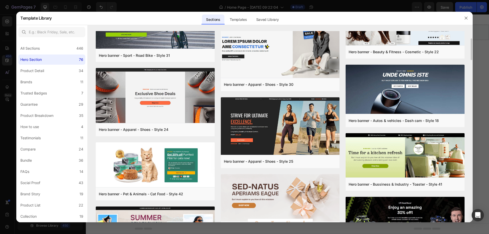
scroll to position [290, 0]
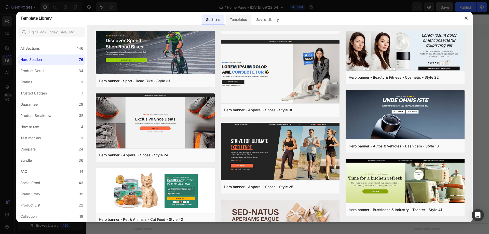
click at [237, 20] on div "Templates" at bounding box center [238, 20] width 25 height 10
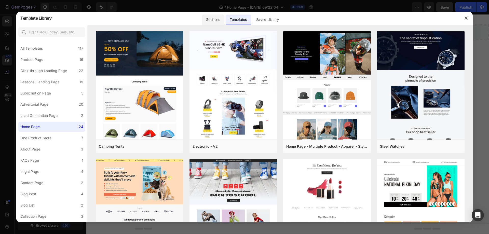
click at [214, 19] on div "Sections" at bounding box center [213, 20] width 22 height 10
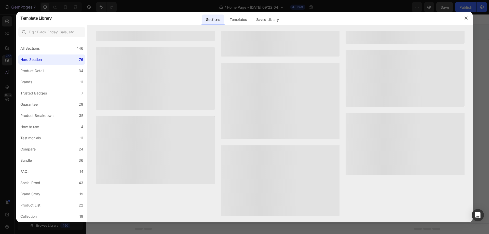
scroll to position [0, 0]
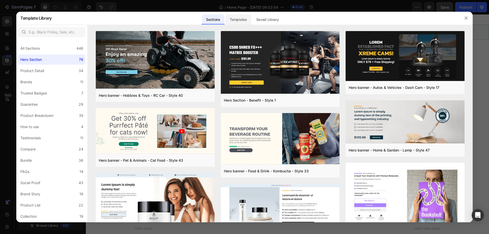
click at [246, 21] on div "Templates" at bounding box center [238, 20] width 25 height 10
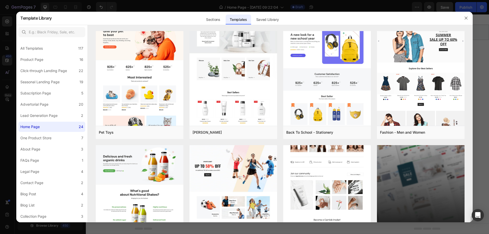
scroll to position [449, 0]
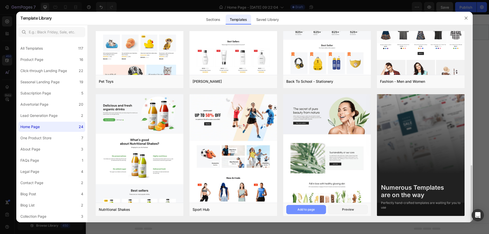
click at [303, 210] on div "Add to page" at bounding box center [306, 209] width 17 height 5
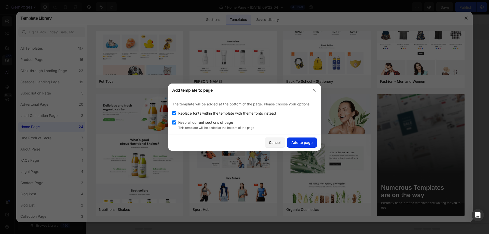
click at [299, 143] on div "Add to page" at bounding box center [301, 142] width 21 height 5
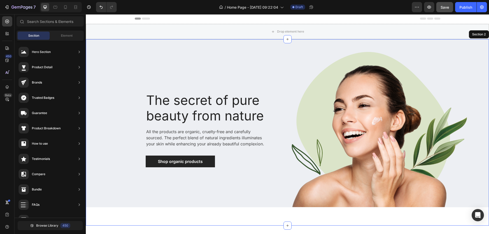
scroll to position [26, 0]
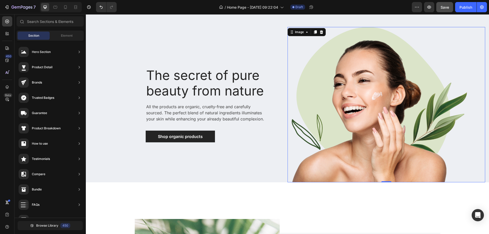
click at [338, 97] on img at bounding box center [378, 104] width 180 height 155
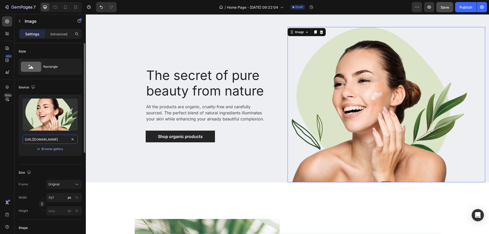
click at [53, 139] on input "[URL][DOMAIN_NAME]" at bounding box center [50, 139] width 55 height 9
click at [52, 148] on div "Browse gallery" at bounding box center [53, 149] width 22 height 5
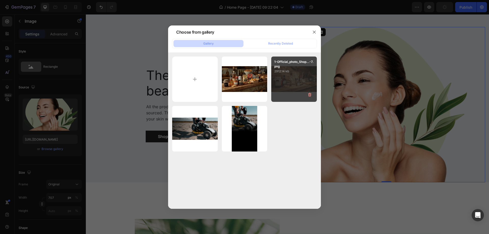
click at [291, 79] on div "1-Official_photo_Shop...-7.png 2912.14 kb" at bounding box center [294, 80] width 46 height 46
type input "[URL][DOMAIN_NAME]"
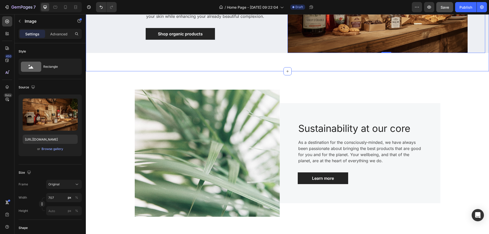
scroll to position [0, 0]
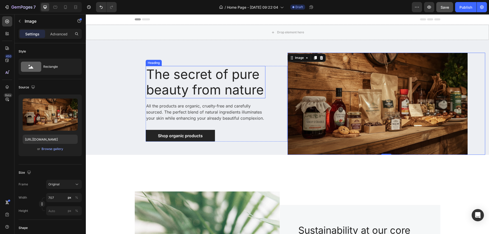
click at [157, 83] on p "The secret of pure beauty from nature" at bounding box center [205, 81] width 119 height 31
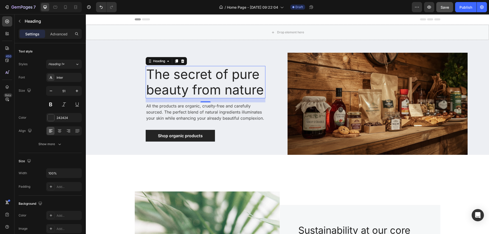
click at [172, 81] on p "The secret of pure beauty from nature" at bounding box center [205, 81] width 119 height 31
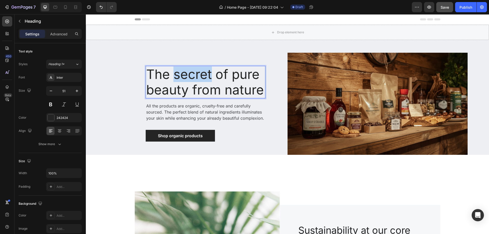
click at [172, 81] on p "The secret of pure beauty from nature" at bounding box center [205, 81] width 119 height 31
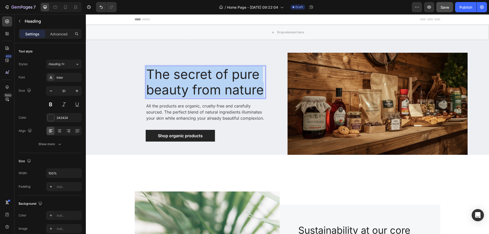
click at [172, 81] on p "The secret of pure beauty from nature" at bounding box center [205, 81] width 119 height 31
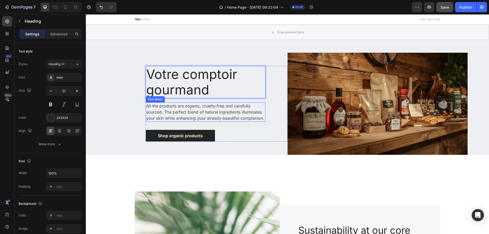
click at [146, 111] on p "All the products are organic, cruelty-free and carefully sourced. The perfect b…" at bounding box center [205, 112] width 119 height 18
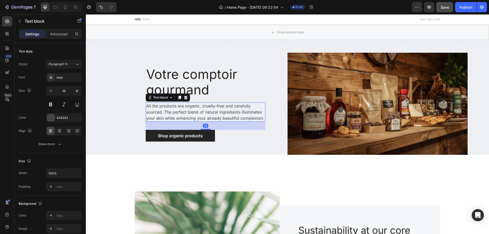
click at [146, 106] on p "All the products are organic, cruelty-free and carefully sourced. The perfect b…" at bounding box center [205, 112] width 119 height 18
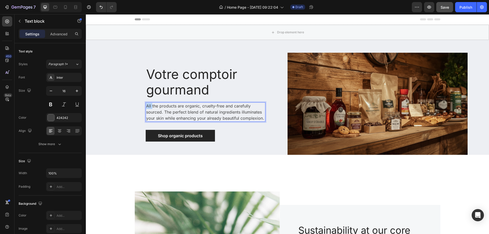
click at [146, 106] on p "All the products are organic, cruelty-free and carefully sourced. The perfect b…" at bounding box center [205, 112] width 119 height 18
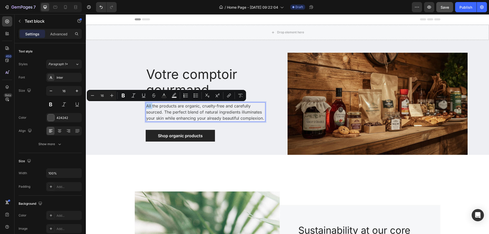
click at [146, 106] on p "All the products are organic, cruelty-free and carefully sourced. The perfect b…" at bounding box center [205, 112] width 119 height 18
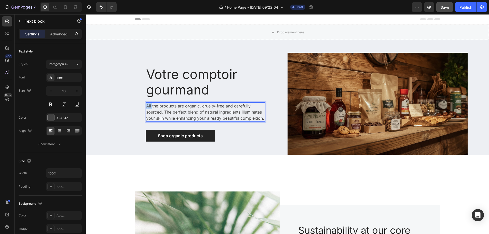
click at [146, 106] on p "All the products are organic, cruelty-free and carefully sourced. The perfect b…" at bounding box center [205, 112] width 119 height 18
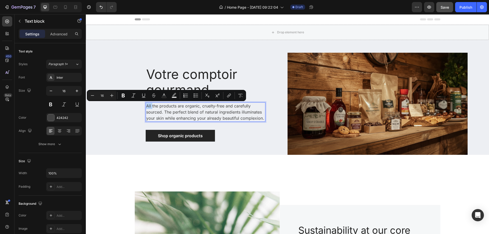
click at [147, 107] on p "All the products are organic, cruelty-free and carefully sourced. The perfect b…" at bounding box center [205, 112] width 119 height 18
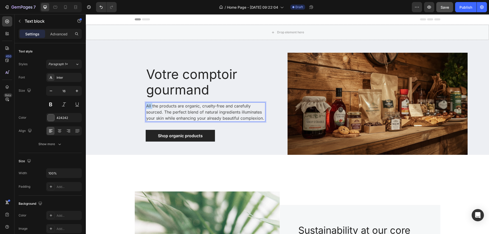
click at [147, 107] on p "All the products are organic, cruelty-free and carefully sourced. The perfect b…" at bounding box center [205, 112] width 119 height 18
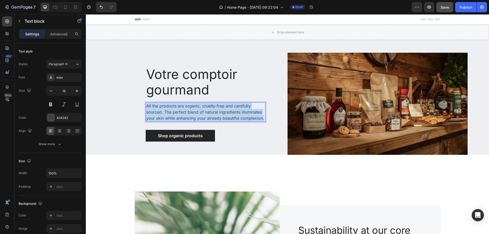
click at [147, 107] on p "All the products are organic, cruelty-free and carefully sourced. The perfect b…" at bounding box center [205, 112] width 119 height 18
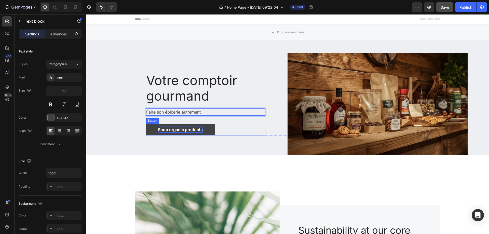
click at [185, 128] on div "Shop organic products" at bounding box center [180, 130] width 45 height 6
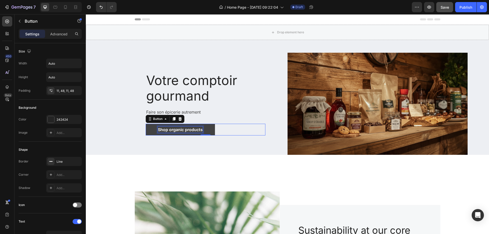
click at [196, 130] on div "Shop organic products" at bounding box center [180, 130] width 45 height 6
click at [196, 130] on p "Shop organic products" at bounding box center [180, 130] width 45 height 6
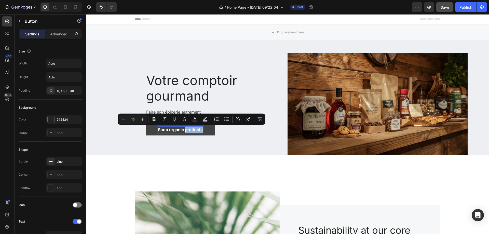
click at [196, 130] on p "Shop organic products" at bounding box center [180, 130] width 45 height 6
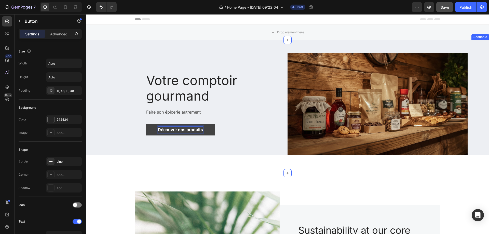
click at [177, 159] on div "Votre comptoir gourmand Heading Faire son épicerie autrement Text block Découvr…" at bounding box center [287, 106] width 403 height 133
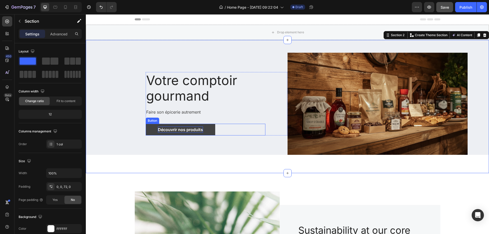
click at [209, 131] on link "Découvrir nos produits" at bounding box center [181, 130] width 70 height 12
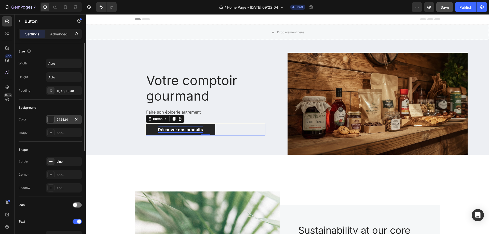
click at [50, 117] on div at bounding box center [51, 119] width 7 height 7
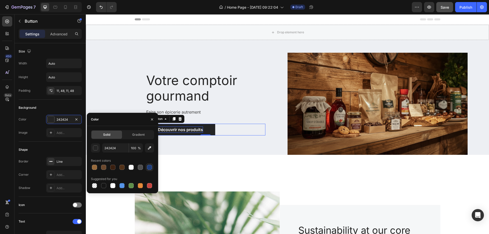
click at [150, 167] on div at bounding box center [149, 167] width 5 height 5
type input "1D3C78"
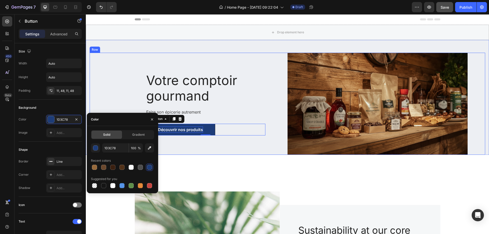
click at [210, 149] on div "Votre comptoir gourmand Heading Faire son épicerie autrement Text block Découvr…" at bounding box center [189, 104] width 198 height 102
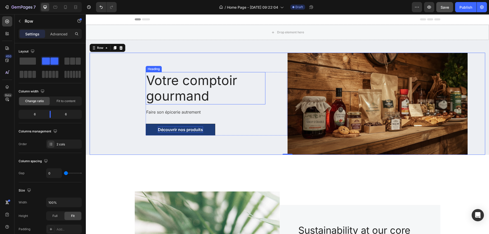
click at [179, 83] on p "Votre comptoir gourmand" at bounding box center [205, 88] width 119 height 31
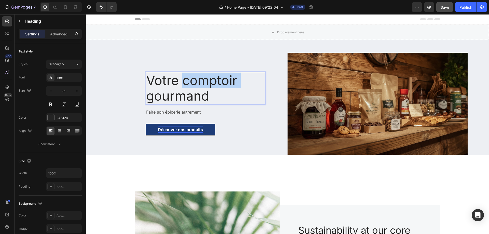
click at [179, 83] on p "Votre comptoir gourmand" at bounding box center [205, 88] width 119 height 31
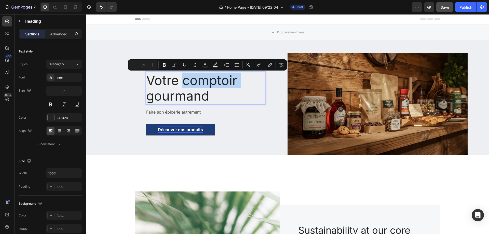
click at [179, 83] on p "Votre comptoir gourmand" at bounding box center [205, 88] width 119 height 31
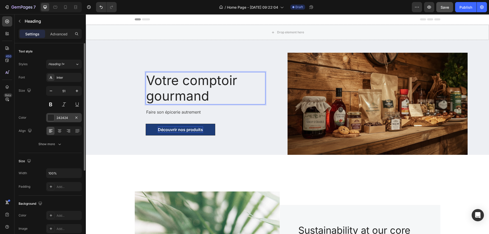
click at [52, 116] on div at bounding box center [51, 117] width 7 height 7
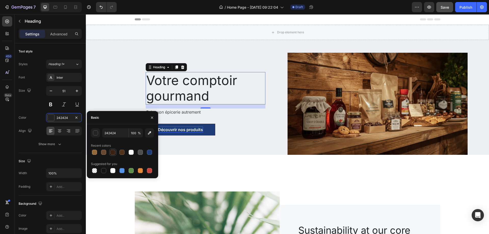
click at [112, 152] on div at bounding box center [112, 152] width 5 height 5
click at [95, 153] on div at bounding box center [94, 152] width 5 height 5
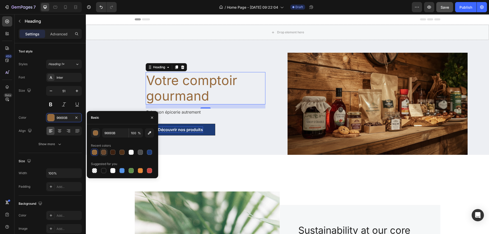
click at [104, 153] on div at bounding box center [103, 152] width 5 height 5
type input "6A482D"
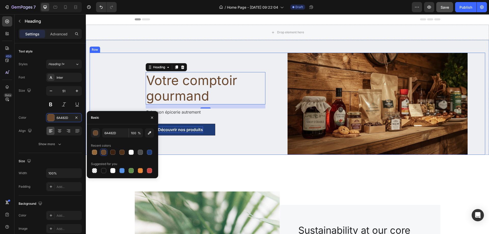
click at [251, 136] on div "Votre comptoir gourmand Heading 16 Faire son épicerie autrement Text block Déco…" at bounding box center [189, 104] width 198 height 102
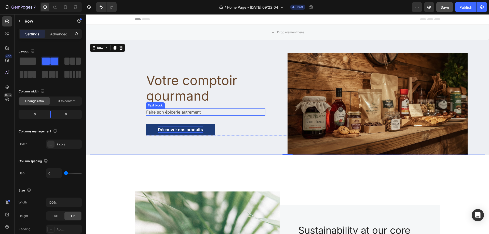
click at [184, 112] on p "Faire son épicerie autrement" at bounding box center [205, 112] width 119 height 6
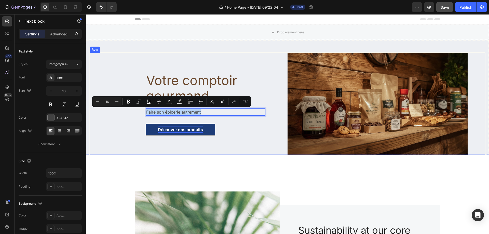
drag, startPoint x: 204, startPoint y: 113, endPoint x: 126, endPoint y: 114, distance: 78.7
click at [126, 114] on div "Votre comptoir gourmand Heading Faire son épicerie autrement Text block 32 Déco…" at bounding box center [189, 104] width 198 height 102
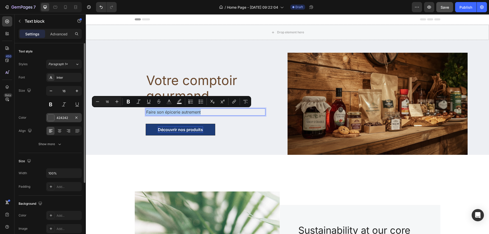
click at [51, 119] on div at bounding box center [51, 117] width 7 height 7
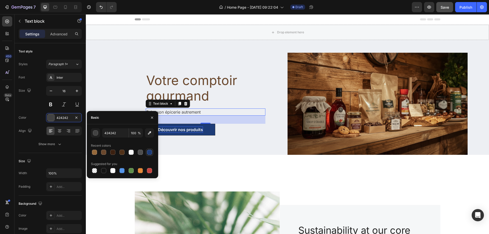
click at [151, 152] on div at bounding box center [149, 152] width 5 height 5
type input "1D3C78"
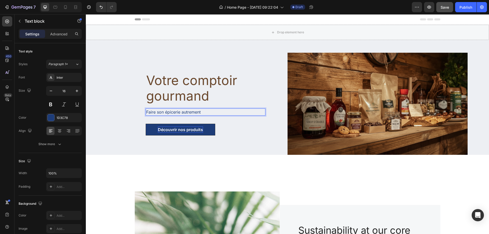
click at [219, 112] on p "Faire son épicerie autrement" at bounding box center [205, 112] width 119 height 6
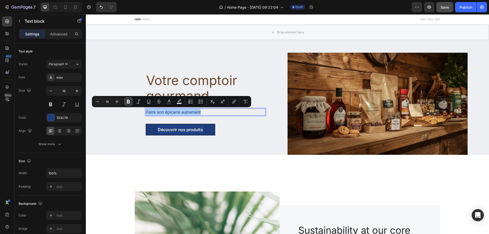
click at [127, 99] on icon "Editor contextual toolbar" at bounding box center [128, 101] width 5 height 5
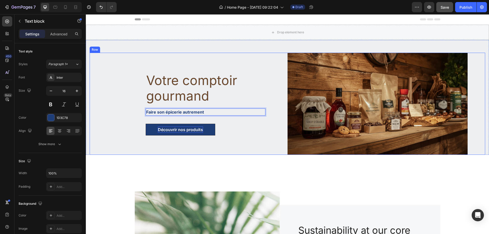
click at [126, 163] on div "Votre comptoir gourmand Heading Faire son épicerie autrement Text block 32 Déco…" at bounding box center [287, 106] width 403 height 133
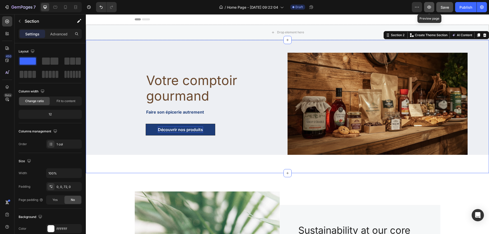
click at [428, 7] on icon "button" at bounding box center [429, 7] width 5 height 5
click at [163, 99] on p "Votre comptoir gourmand" at bounding box center [205, 88] width 119 height 31
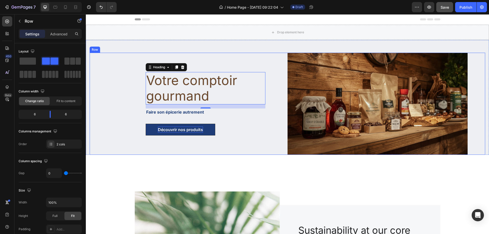
click at [276, 59] on div "Votre comptoir gourmand Heading 16 Faire son épicerie autrement Text block Déco…" at bounding box center [189, 104] width 198 height 102
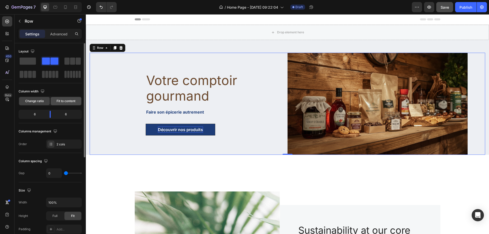
click at [73, 101] on span "Fit to content" at bounding box center [66, 101] width 19 height 5
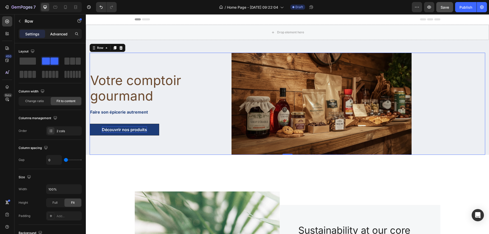
click at [60, 34] on p "Advanced" at bounding box center [58, 33] width 17 height 5
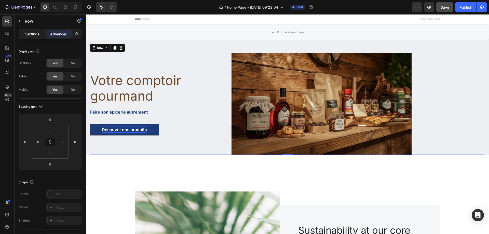
click at [34, 36] on p "Settings" at bounding box center [32, 33] width 14 height 5
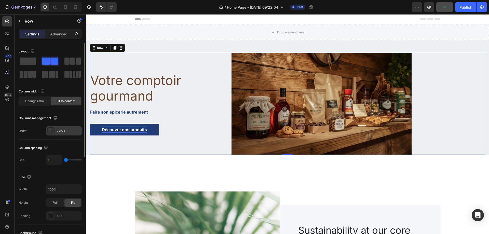
click at [73, 130] on div "2 cols" at bounding box center [69, 131] width 24 height 5
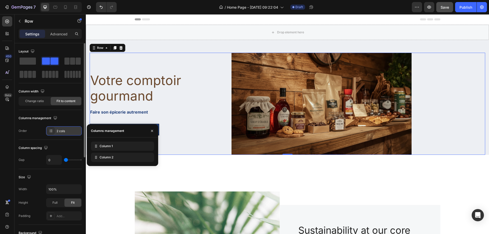
click at [73, 130] on div "2 cols" at bounding box center [69, 131] width 24 height 5
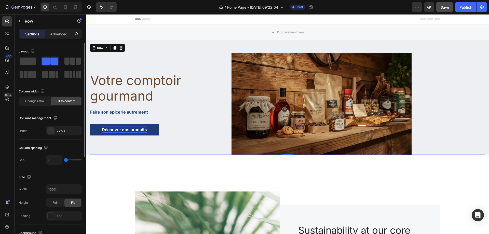
type input "31"
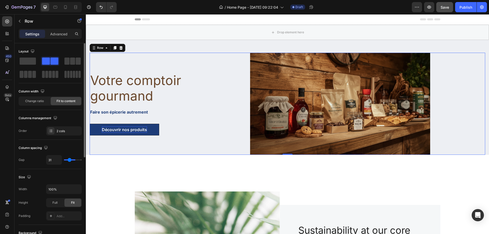
type input "80"
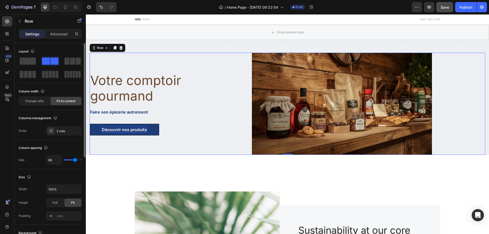
type input "113"
type input "120"
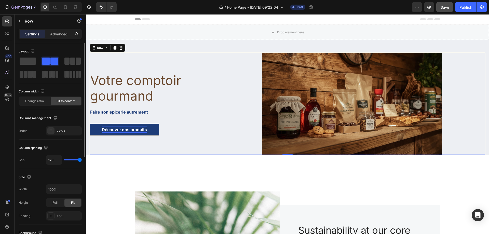
type input "67"
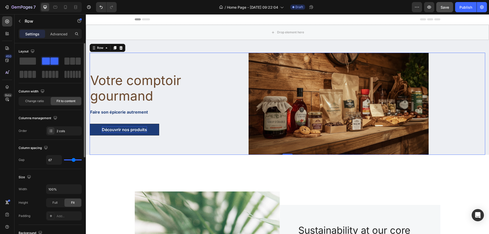
type input "29"
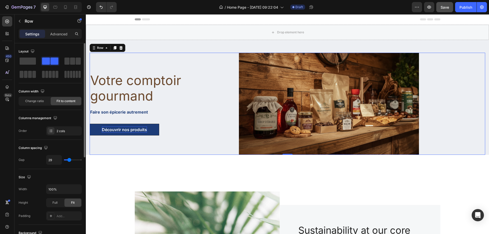
type input "0"
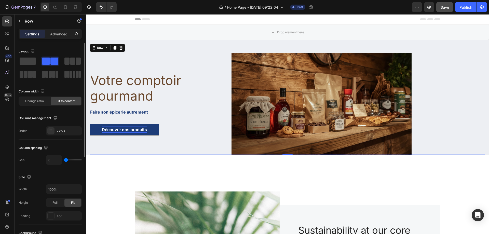
type input "33"
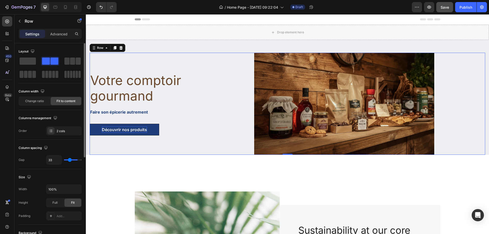
type input "89"
type input "47"
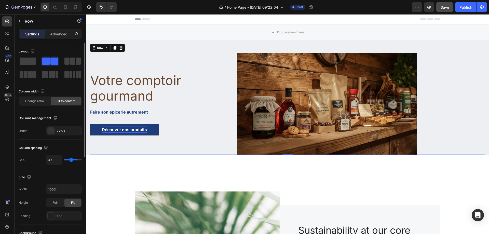
type input "9"
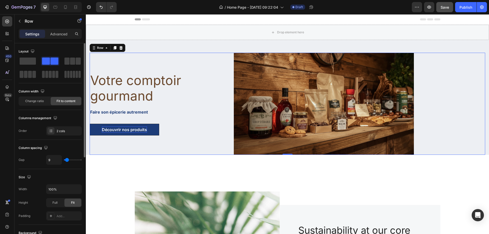
type input "0"
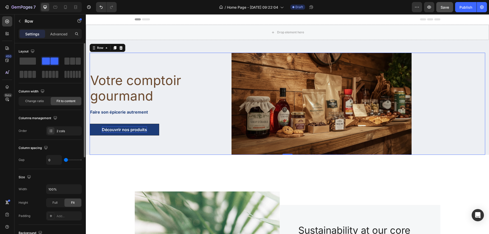
drag, startPoint x: 70, startPoint y: 158, endPoint x: 64, endPoint y: 162, distance: 6.6
click at [64, 161] on input "range" at bounding box center [73, 159] width 18 height 1
click at [429, 7] on icon "button" at bounding box center [429, 7] width 5 height 5
click at [35, 102] on span "Change ratio" at bounding box center [34, 101] width 19 height 5
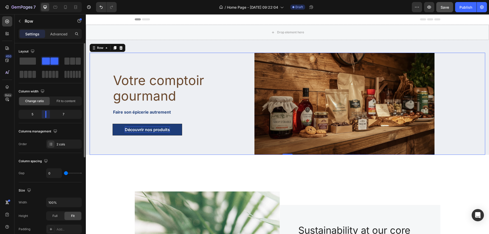
drag, startPoint x: 50, startPoint y: 115, endPoint x: 47, endPoint y: 118, distance: 3.8
click at [47, 118] on div "5 7" at bounding box center [50, 114] width 63 height 9
click at [430, 6] on icon "button" at bounding box center [429, 7] width 5 height 5
click at [391, 29] on div "Drop element here" at bounding box center [287, 32] width 403 height 15
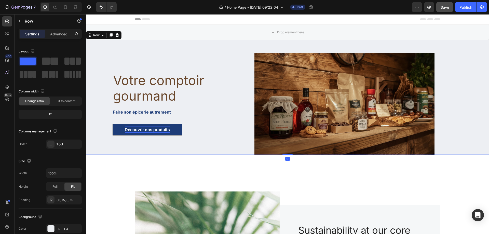
click at [194, 47] on div "Votre comptoir gourmand Heading Faire son épicerie autrement Text block Découvr…" at bounding box center [287, 97] width 403 height 115
click at [114, 45] on div "Votre comptoir gourmand Heading Faire son épicerie autrement Text block Découvr…" at bounding box center [287, 97] width 403 height 115
click at [96, 62] on div "Votre comptoir gourmand Heading Faire son épicerie autrement Text block Découvr…" at bounding box center [172, 104] width 165 height 102
click at [463, 46] on div "Votre comptoir gourmand Heading Faire son épicerie autrement Text block Découvr…" at bounding box center [287, 97] width 403 height 115
click at [116, 35] on icon at bounding box center [117, 35] width 3 height 4
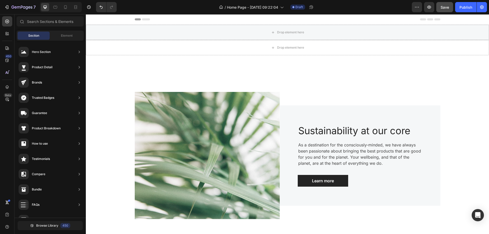
click at [101, 19] on span "Header" at bounding box center [101, 19] width 11 height 5
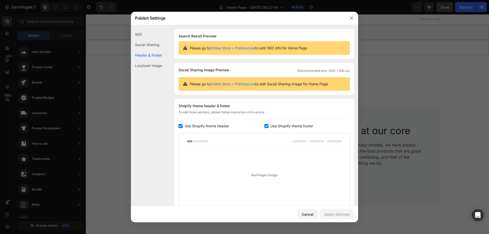
scroll to position [53, 0]
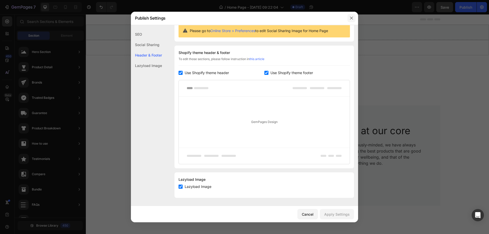
click at [351, 17] on icon "button" at bounding box center [352, 18] width 4 height 4
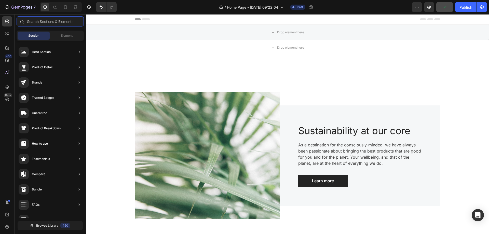
click at [64, 22] on input "text" at bounding box center [50, 21] width 67 height 10
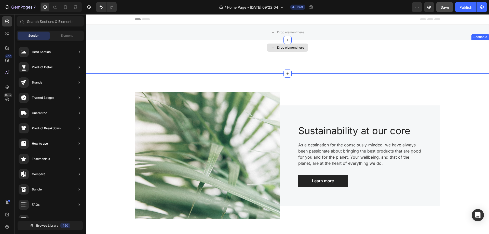
click at [241, 55] on div "Drop element here" at bounding box center [287, 47] width 403 height 15
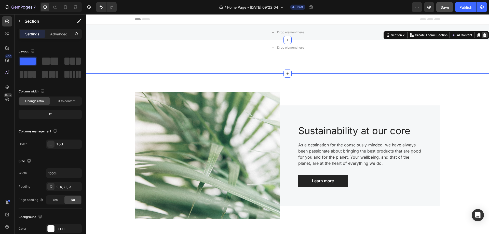
click at [483, 35] on icon at bounding box center [484, 35] width 3 height 4
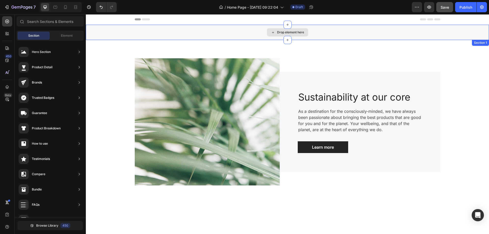
click at [482, 35] on div "Drop element here" at bounding box center [287, 32] width 403 height 15
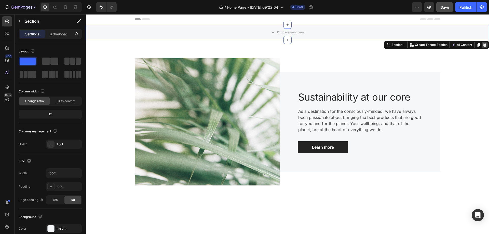
click at [483, 46] on icon at bounding box center [484, 45] width 3 height 4
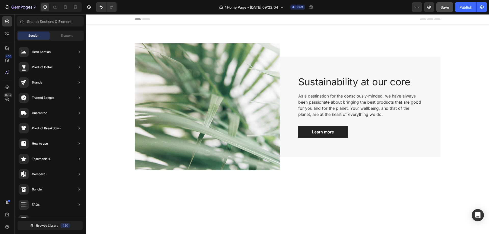
click at [481, 46] on div "Image Sustainability at our core Heading As a destination for the consciously-m…" at bounding box center [288, 107] width 396 height 140
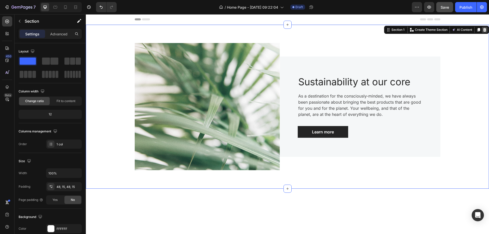
click at [483, 30] on icon at bounding box center [484, 30] width 3 height 4
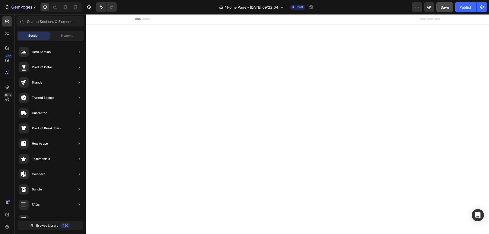
click at [477, 39] on div at bounding box center [288, 157] width 396 height 241
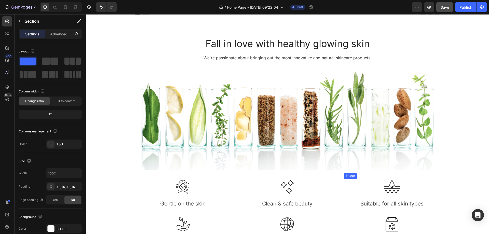
scroll to position [0, 0]
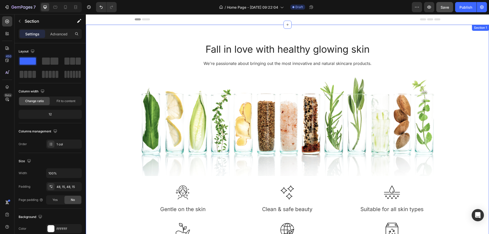
click at [469, 39] on div "Fall in love with healthy glowing skin Heading We're passionate about bringing …" at bounding box center [288, 157] width 396 height 241
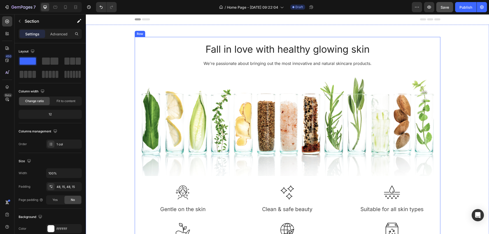
click at [328, 39] on div "Fall in love with healthy glowing skin Heading We're passionate about bringing …" at bounding box center [288, 157] width 306 height 241
click at [166, 32] on div at bounding box center [166, 32] width 6 height 6
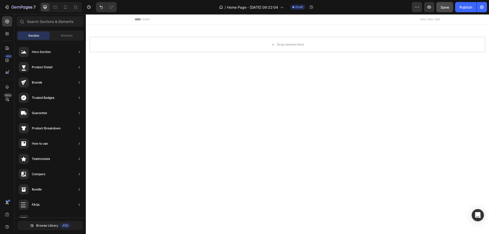
click at [177, 47] on div "Drop element here" at bounding box center [288, 44] width 396 height 15
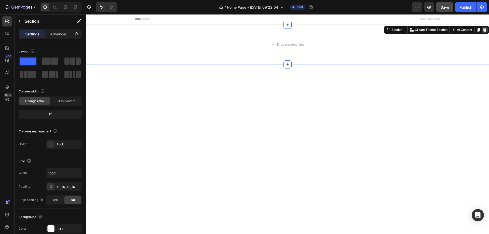
click at [483, 29] on icon at bounding box center [484, 30] width 3 height 4
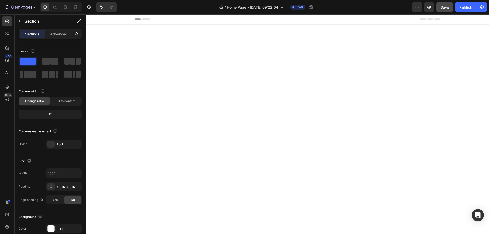
click at [475, 43] on div at bounding box center [288, 107] width 396 height 140
click at [259, 94] on div at bounding box center [288, 107] width 396 height 140
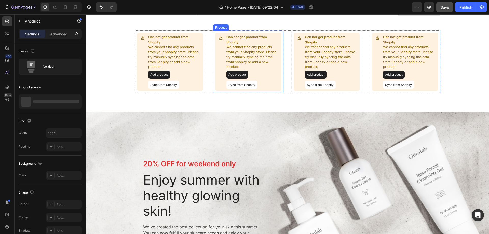
click at [272, 71] on div "Add product Sync from Shopify" at bounding box center [253, 80] width 53 height 18
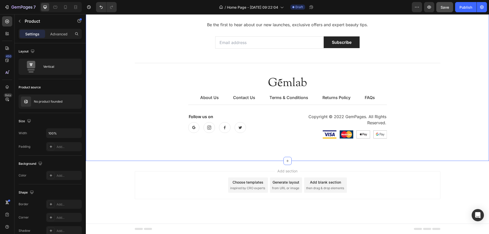
scroll to position [962, 0]
click at [482, 7] on icon "button" at bounding box center [482, 7] width 5 height 5
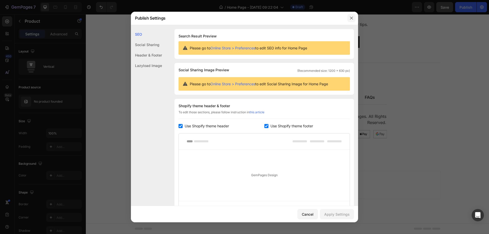
click at [353, 17] on icon "button" at bounding box center [351, 18] width 3 height 3
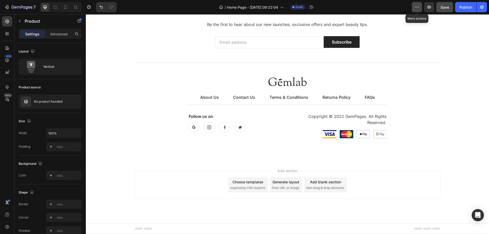
click at [417, 6] on icon "button" at bounding box center [417, 7] width 5 height 5
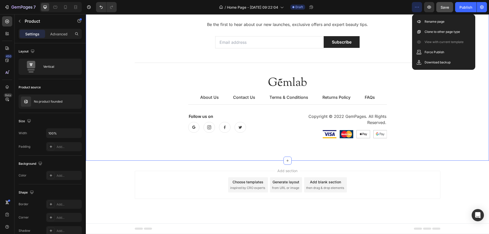
click at [464, 97] on div "Become a Gemlab Insider! Heading Be the first to hear about our new launches, e…" at bounding box center [288, 73] width 396 height 150
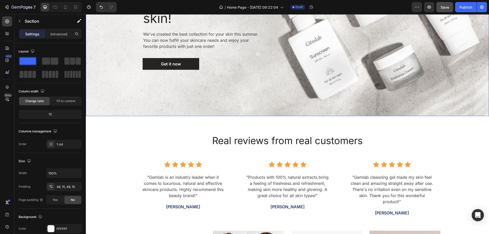
scroll to position [350, 0]
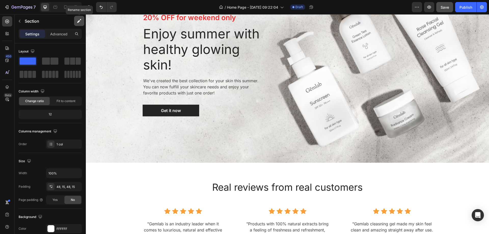
click at [79, 21] on icon "button" at bounding box center [78, 21] width 3 height 3
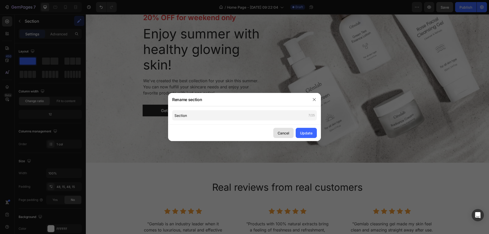
click at [284, 135] on div "Cancel" at bounding box center [284, 132] width 12 height 5
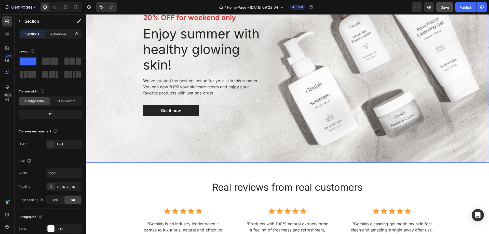
click at [112, 33] on div "Overlay" at bounding box center [287, 64] width 403 height 198
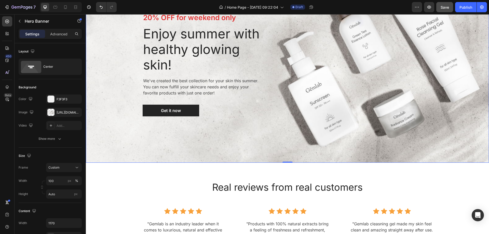
click at [112, 33] on div "Overlay" at bounding box center [287, 64] width 403 height 198
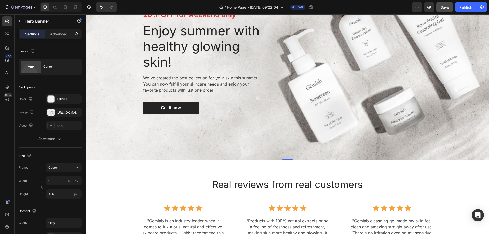
scroll to position [248, 0]
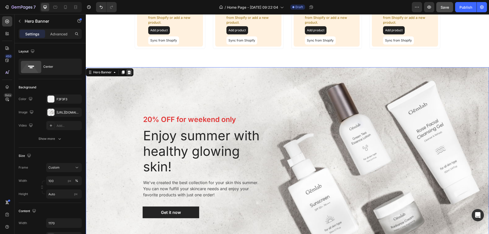
click at [129, 72] on icon at bounding box center [129, 73] width 3 height 4
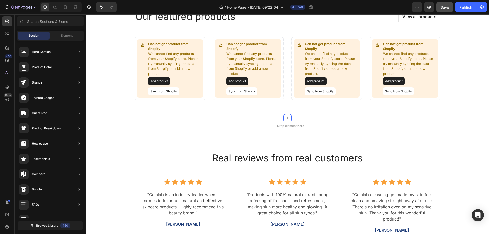
click at [121, 56] on div "Our featured products Heading View all products Button Row Can not get product …" at bounding box center [288, 55] width 396 height 102
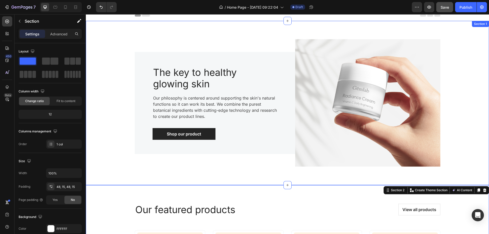
scroll to position [0, 0]
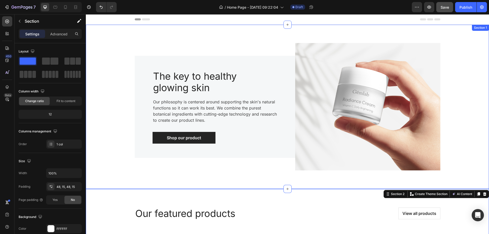
click at [95, 33] on div "Image The key to healthy glowing skin Heading Our philosophy is centered around…" at bounding box center [287, 107] width 403 height 164
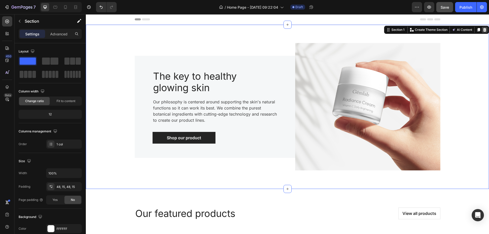
click at [483, 31] on icon at bounding box center [484, 30] width 3 height 4
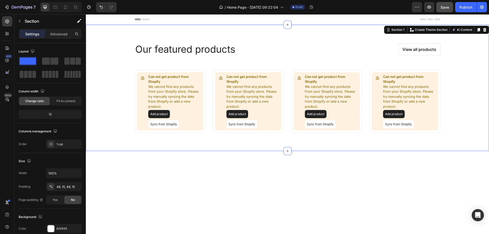
click at [483, 30] on icon at bounding box center [484, 30] width 3 height 4
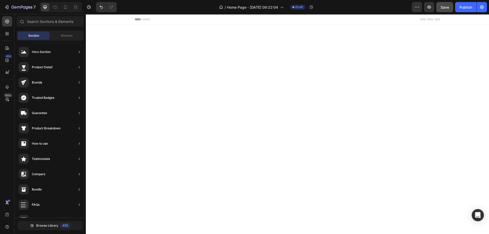
click at [236, 39] on div at bounding box center [287, 32] width 403 height 15
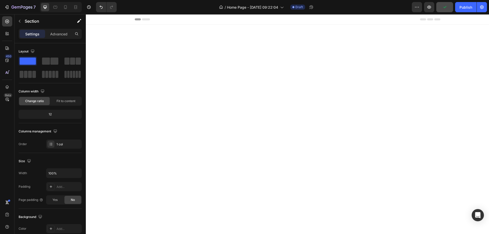
click at [444, 36] on div at bounding box center [287, 32] width 403 height 15
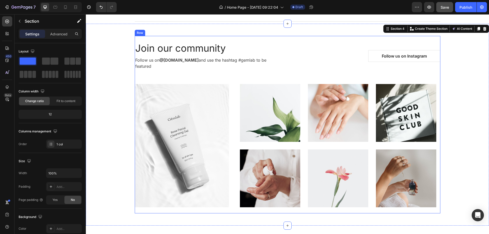
click at [438, 38] on div "Join our community Heading Follow us on @[DOMAIN_NAME] and use the hashtag #gem…" at bounding box center [288, 125] width 396 height 178
click at [483, 29] on icon at bounding box center [485, 29] width 4 height 4
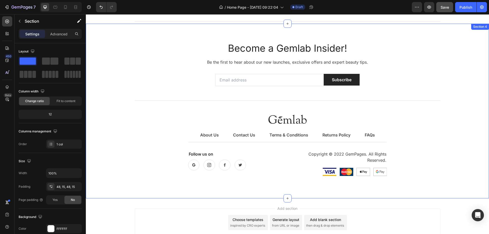
click at [460, 40] on div "Become a Gemlab Insider! Heading Be the first to hear about our new launches, e…" at bounding box center [288, 111] width 396 height 150
click at [483, 29] on icon at bounding box center [485, 29] width 4 height 4
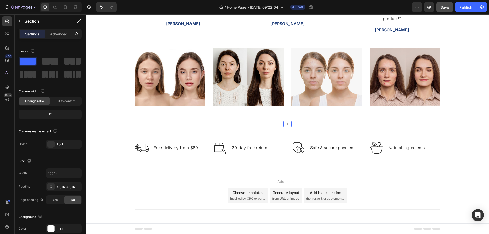
scroll to position [60, 0]
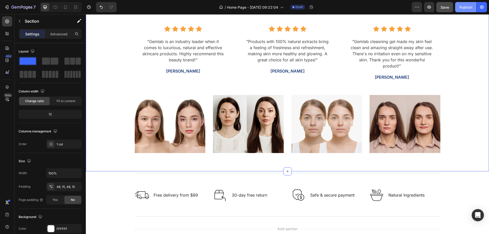
click at [465, 11] on button "Publish" at bounding box center [465, 7] width 21 height 10
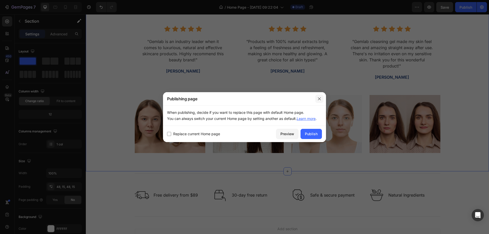
click at [322, 98] on button "button" at bounding box center [319, 99] width 8 height 8
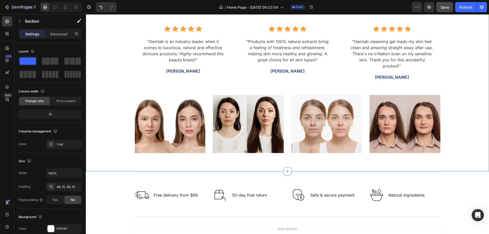
click at [457, 36] on div "Real reviews from real customers Heading Icon Icon Icon Icon Icon Icon List Hoz…" at bounding box center [288, 76] width 396 height 167
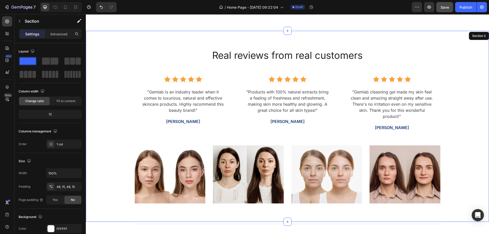
scroll to position [9, 0]
click at [116, 41] on div "Real reviews from real customers Heading Icon Icon Icon Icon Icon Icon List Hoz…" at bounding box center [287, 126] width 403 height 191
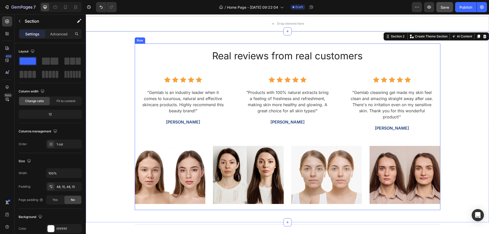
scroll to position [0, 0]
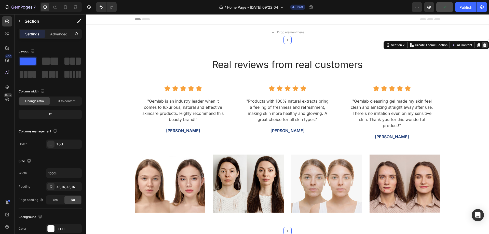
click at [483, 44] on icon at bounding box center [484, 45] width 3 height 4
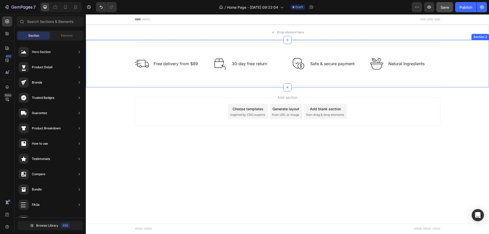
click at [474, 58] on div "Title Line Image Free delivery from $89 Text block Row Image 30-day free return…" at bounding box center [288, 63] width 396 height 47
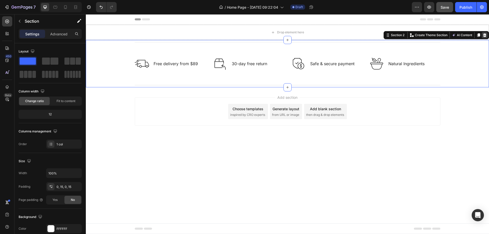
click at [485, 34] on icon at bounding box center [484, 35] width 3 height 4
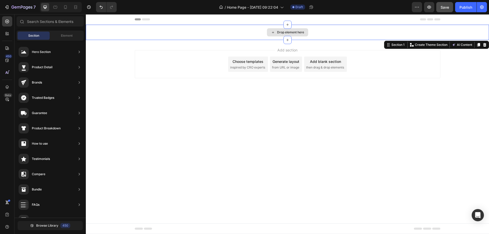
click at [432, 27] on div "Drop element here" at bounding box center [287, 32] width 403 height 15
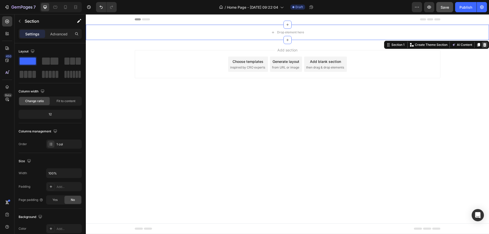
click at [484, 46] on icon at bounding box center [484, 45] width 3 height 4
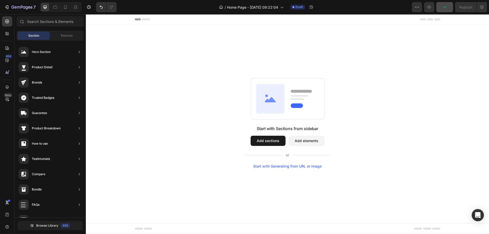
click at [270, 141] on button "Add sections" at bounding box center [268, 141] width 35 height 10
click at [112, 51] on div "Start with Sections from sidebar Add sections Add elements Start with Generatin…" at bounding box center [287, 123] width 403 height 197
click at [313, 140] on button "Add elements" at bounding box center [307, 141] width 36 height 10
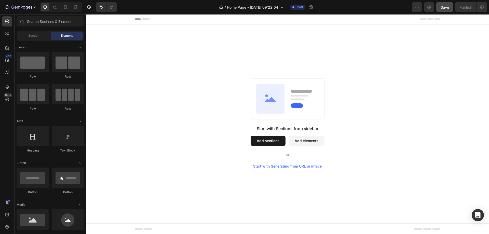
click at [270, 138] on button "Add sections" at bounding box center [268, 141] width 35 height 10
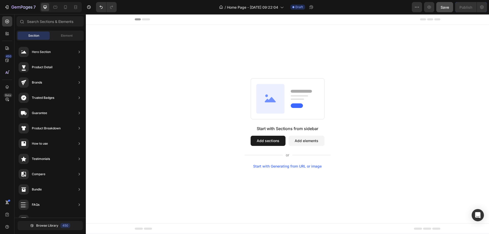
click at [270, 168] on div "Start with Generating from URL or image" at bounding box center [287, 166] width 69 height 4
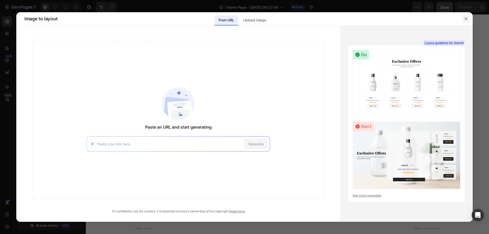
drag, startPoint x: 468, startPoint y: 18, endPoint x: 344, endPoint y: 22, distance: 124.1
click at [468, 18] on icon "button" at bounding box center [466, 19] width 4 height 4
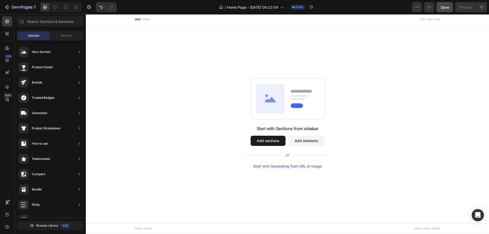
click at [372, 102] on div "Start with Sections from sidebar Add sections Add elements Start with Generatin…" at bounding box center [287, 123] width 367 height 90
click at [147, 18] on icon at bounding box center [146, 19] width 8 height 2
click at [125, 44] on div "Start with Sections from sidebar Add sections Add elements Start with Generatin…" at bounding box center [287, 123] width 403 height 197
click at [127, 30] on div "Start with Sections from sidebar Add sections Add elements Start with Generatin…" at bounding box center [287, 123] width 403 height 197
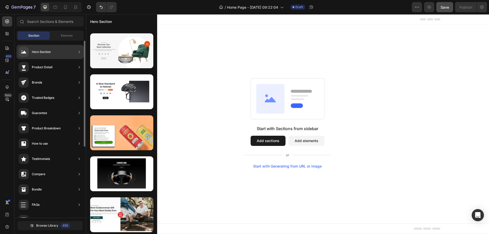
click at [38, 51] on div "Hero Section" at bounding box center [41, 51] width 19 height 5
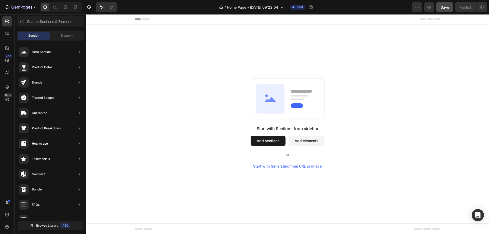
click at [205, 112] on div "Start with Sections from sidebar Add sections Add elements Start with Generatin…" at bounding box center [287, 123] width 367 height 90
click at [100, 5] on icon "Undo/Redo" at bounding box center [101, 7] width 5 height 5
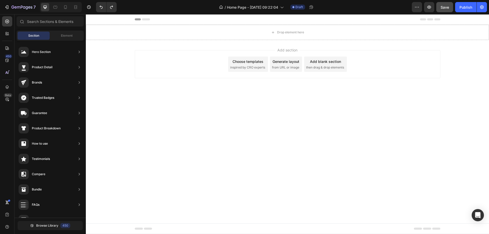
click at [239, 66] on span "inspired by CRO experts" at bounding box center [247, 67] width 35 height 5
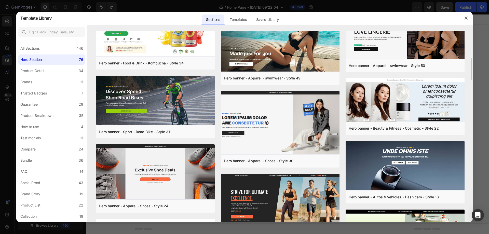
scroll to position [213, 0]
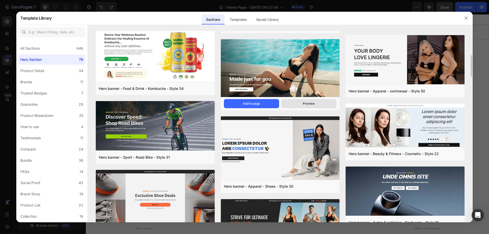
click at [315, 104] on div "Preview" at bounding box center [309, 103] width 12 height 5
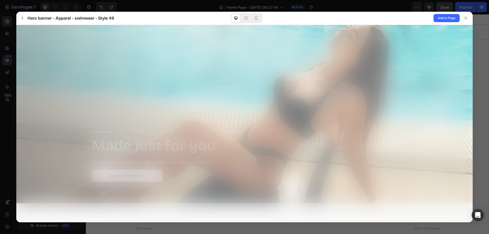
scroll to position [0, 0]
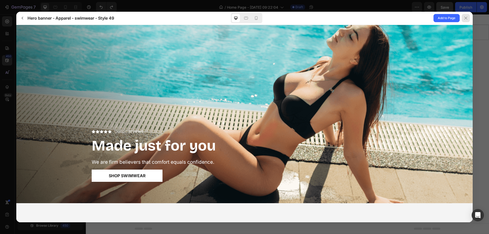
click at [465, 17] on icon at bounding box center [465, 18] width 3 height 3
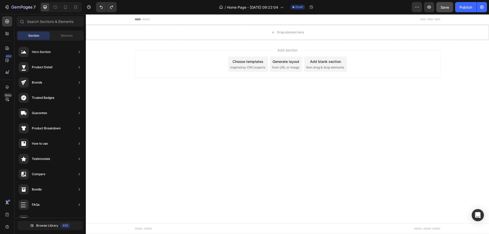
drag, startPoint x: 283, startPoint y: 65, endPoint x: 271, endPoint y: 96, distance: 32.6
click at [271, 96] on div "Add section Choose templates inspired by CRO experts Generate layout from URL o…" at bounding box center [287, 71] width 403 height 63
click at [258, 62] on div "Choose templates" at bounding box center [248, 61] width 31 height 5
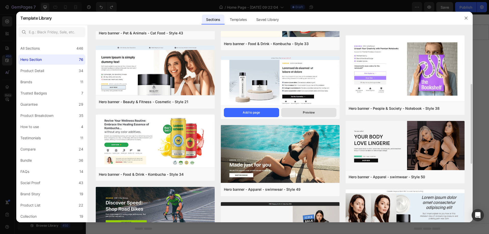
scroll to position [153, 0]
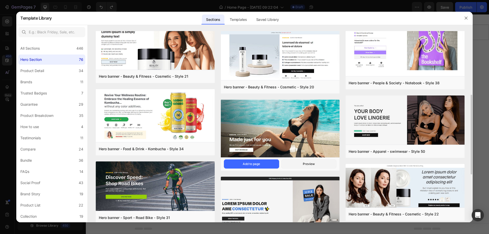
click at [288, 119] on img at bounding box center [280, 129] width 119 height 59
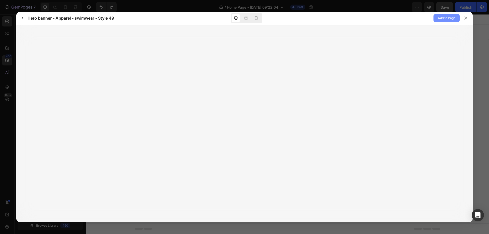
click at [447, 15] on span "Add to Page" at bounding box center [447, 18] width 18 height 6
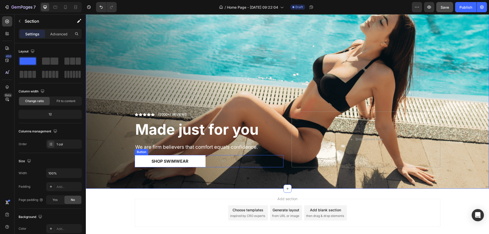
scroll to position [0, 0]
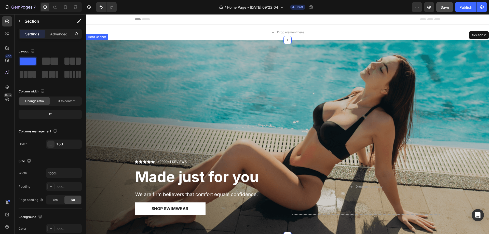
click at [269, 101] on div "Overlay" at bounding box center [287, 138] width 403 height 196
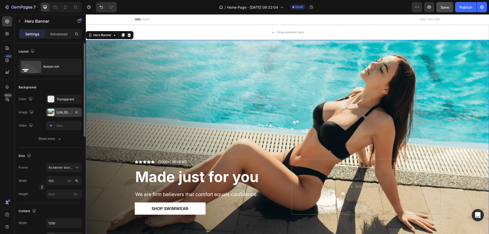
click at [52, 113] on div at bounding box center [50, 112] width 7 height 7
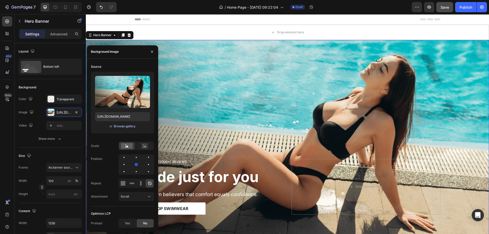
click at [121, 126] on div "Browse gallery" at bounding box center [125, 126] width 22 height 5
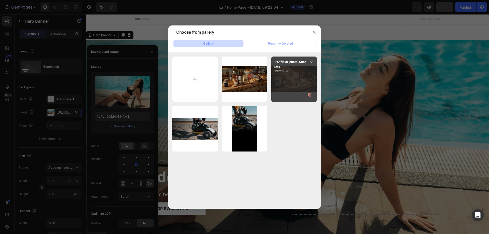
drag, startPoint x: 292, startPoint y: 77, endPoint x: 291, endPoint y: 80, distance: 2.8
click at [292, 78] on div "1-Official_photo_Shop...-7.png 2912.14 kb" at bounding box center [294, 80] width 46 height 46
type input "[URL][DOMAIN_NAME]"
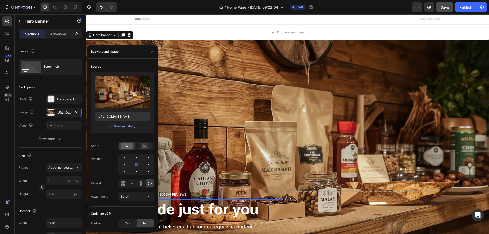
click at [230, 214] on strong "Made just for you" at bounding box center [196, 210] width 123 height 18
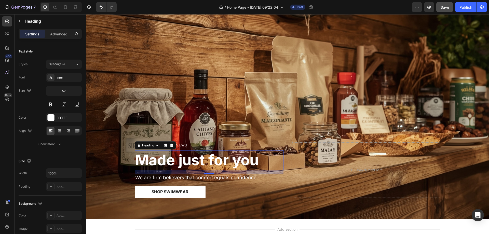
scroll to position [51, 0]
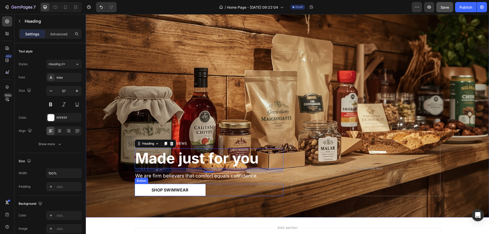
click at [251, 190] on div "Shop Swimwear Button" at bounding box center [209, 190] width 149 height 12
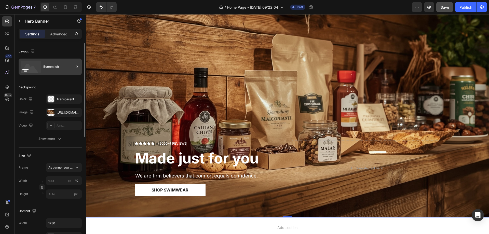
click at [54, 63] on div "Bottom left" at bounding box center [58, 67] width 31 height 12
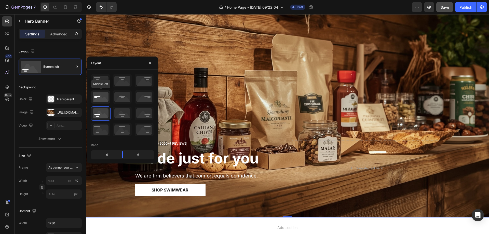
click at [98, 94] on icon at bounding box center [100, 96] width 19 height 13
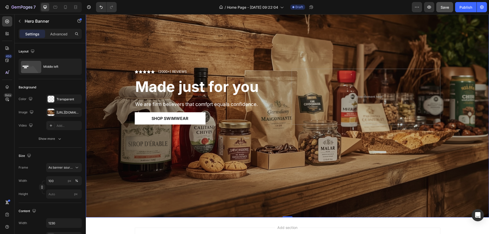
click at [238, 202] on div "Overlay" at bounding box center [287, 103] width 403 height 229
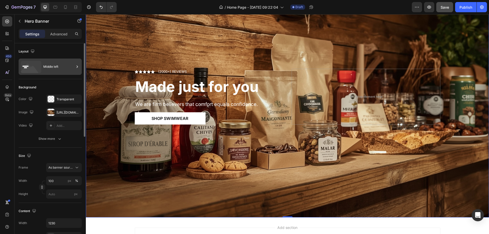
click at [66, 66] on div "Middle left" at bounding box center [58, 67] width 31 height 12
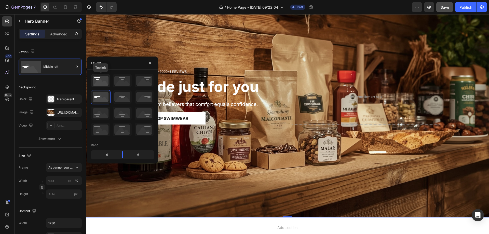
click at [101, 83] on icon at bounding box center [100, 80] width 19 height 13
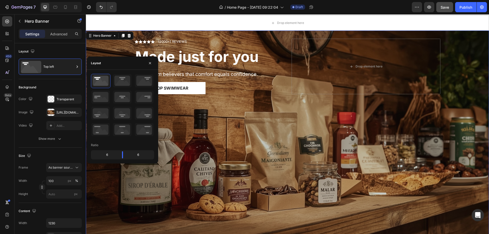
scroll to position [0, 0]
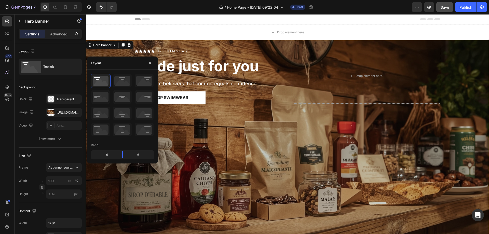
click at [260, 126] on div "Overlay" at bounding box center [287, 154] width 403 height 229
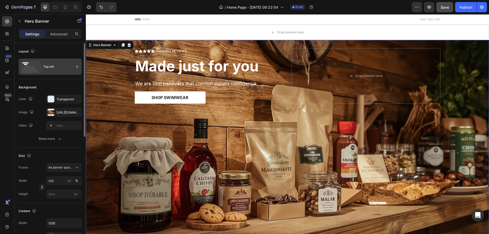
click at [62, 63] on div "Top left" at bounding box center [58, 67] width 31 height 12
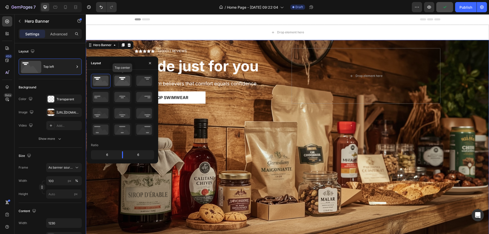
click at [125, 79] on icon at bounding box center [122, 80] width 19 height 13
click at [121, 94] on icon at bounding box center [122, 96] width 19 height 13
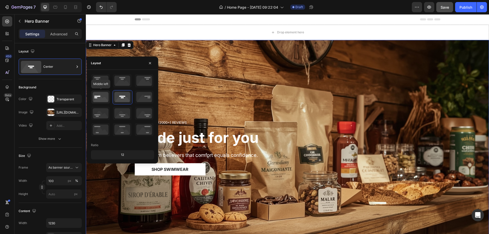
click at [99, 98] on icon at bounding box center [100, 96] width 19 height 13
click at [102, 129] on icon at bounding box center [100, 129] width 19 height 13
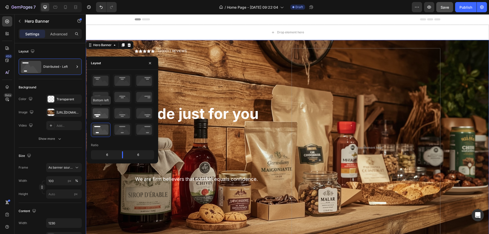
click at [100, 115] on icon at bounding box center [100, 113] width 19 height 13
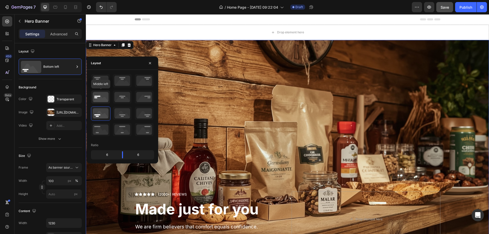
click at [99, 96] on icon at bounding box center [100, 96] width 19 height 13
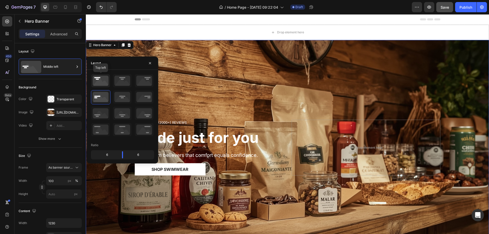
click at [101, 80] on icon at bounding box center [100, 80] width 19 height 13
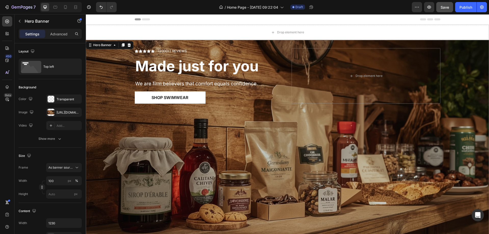
click at [219, 128] on div "Overlay" at bounding box center [287, 154] width 403 height 229
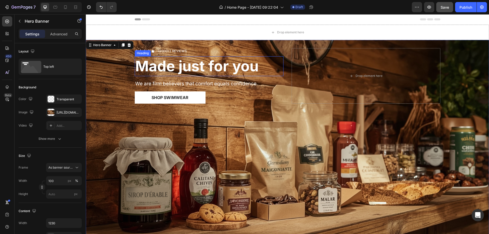
click at [199, 65] on strong "Made just for you" at bounding box center [196, 66] width 123 height 18
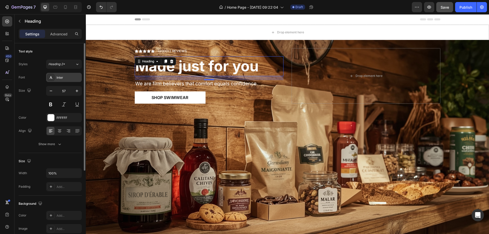
click at [69, 76] on div "Inter" at bounding box center [69, 77] width 24 height 5
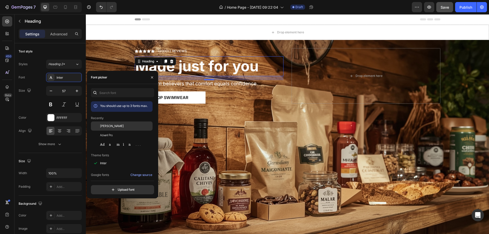
click at [116, 127] on div "[PERSON_NAME]" at bounding box center [125, 126] width 51 height 5
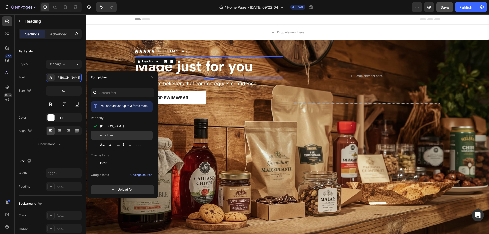
click at [113, 137] on div "Advent Pro" at bounding box center [125, 135] width 51 height 5
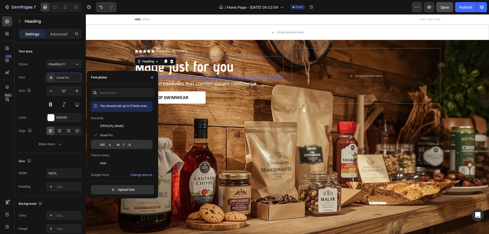
click at [113, 216] on div "Adamina" at bounding box center [122, 220] width 62 height 9
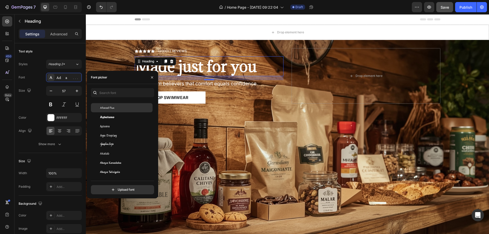
scroll to position [204, 0]
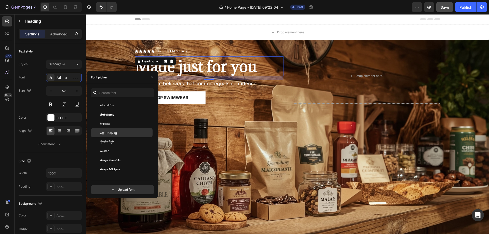
click at [121, 133] on div "Agu Display" at bounding box center [125, 132] width 51 height 5
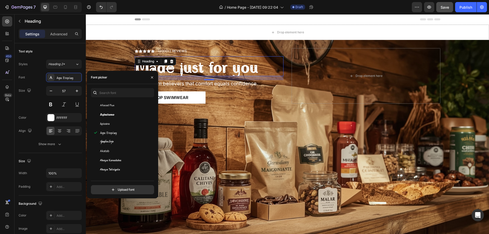
click at [263, 67] on h2 "Made just for you" at bounding box center [209, 66] width 149 height 20
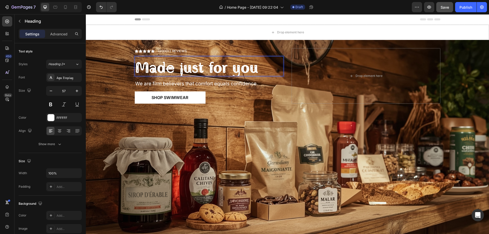
click at [263, 67] on p "Made just for you" at bounding box center [209, 66] width 148 height 19
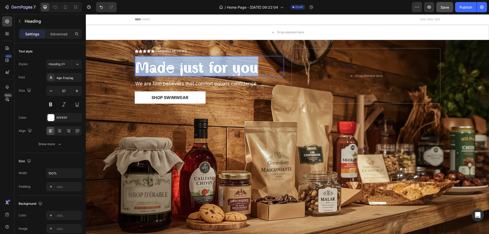
click at [263, 67] on p "Made just for you" at bounding box center [209, 66] width 148 height 19
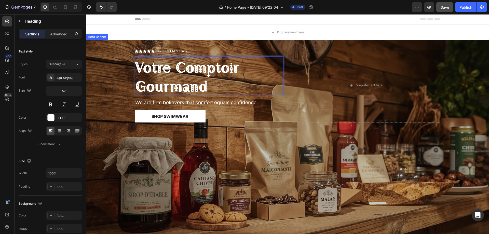
click at [236, 146] on div "Overlay" at bounding box center [287, 154] width 403 height 229
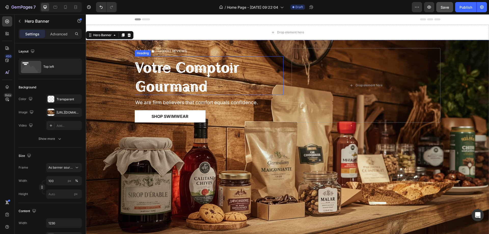
click at [239, 81] on p "⁠⁠⁠⁠⁠⁠⁠ Votre Comptoir Gourmand" at bounding box center [209, 76] width 148 height 38
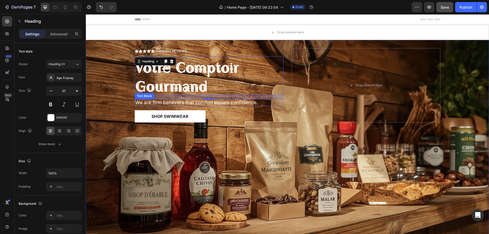
click at [194, 101] on p "We are firm believers that comfort equals confidence." at bounding box center [209, 103] width 148 height 6
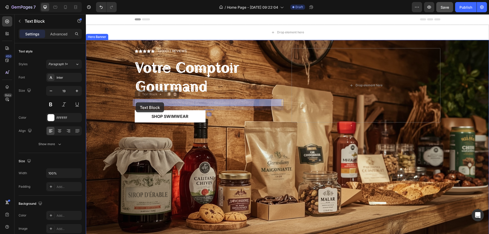
drag, startPoint x: 260, startPoint y: 101, endPoint x: 136, endPoint y: 102, distance: 124.3
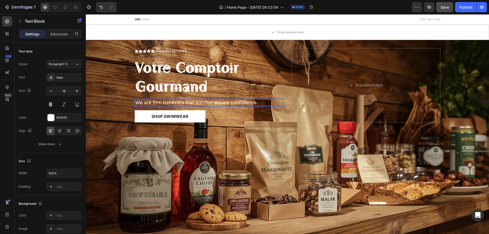
click at [257, 103] on p "We are firm believers that comfort equals confidence." at bounding box center [209, 103] width 148 height 6
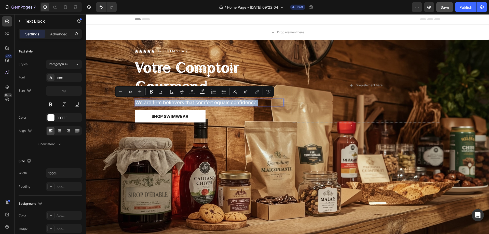
drag, startPoint x: 257, startPoint y: 103, endPoint x: 163, endPoint y: 101, distance: 94.8
click at [163, 101] on p "We are firm believers that comfort equals confidence." at bounding box center [209, 103] width 148 height 6
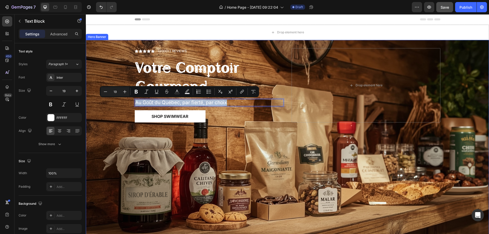
drag, startPoint x: 229, startPoint y: 103, endPoint x: 132, endPoint y: 103, distance: 97.3
click at [132, 103] on div "Icon Icon Icon Icon Icon Icon List (2000+) REVIEWS Text Block Row ⁠⁠⁠⁠⁠⁠⁠ Votre…" at bounding box center [287, 92] width 313 height 104
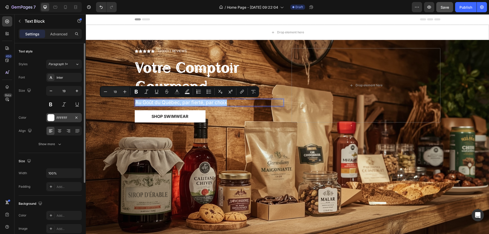
click at [61, 118] on div "FFFFFF" at bounding box center [64, 118] width 15 height 5
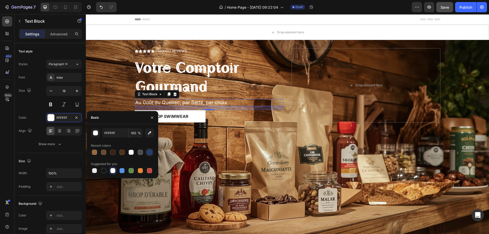
click at [149, 153] on div at bounding box center [149, 152] width 5 height 5
click at [121, 170] on div at bounding box center [121, 170] width 5 height 5
click at [150, 152] on div at bounding box center [149, 152] width 5 height 5
click at [111, 171] on div at bounding box center [112, 170] width 5 height 5
type input "FFFFFF"
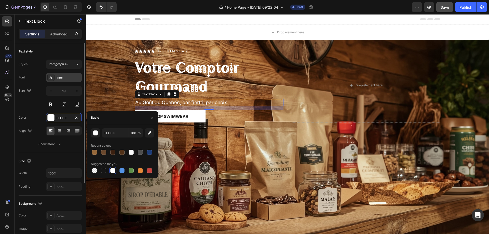
click at [68, 78] on div "Inter" at bounding box center [69, 77] width 24 height 5
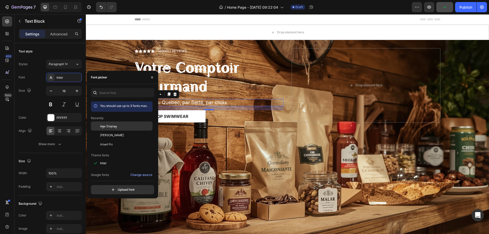
click at [112, 125] on span "Agu Display" at bounding box center [108, 126] width 17 height 5
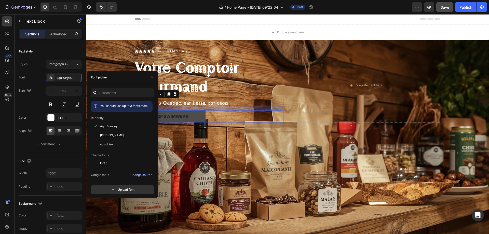
click at [189, 116] on button "Shop Swimwear" at bounding box center [170, 116] width 71 height 12
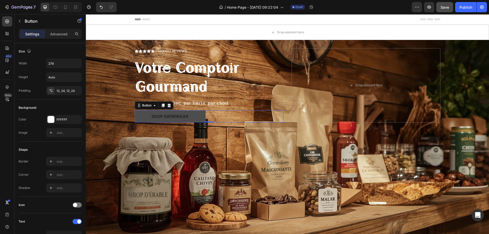
click at [188, 116] on button "Shop Swimwear" at bounding box center [170, 116] width 71 height 12
click at [173, 117] on div "Shop Swimwear" at bounding box center [170, 116] width 37 height 6
click at [173, 117] on p "Shop Swimwear" at bounding box center [170, 116] width 37 height 6
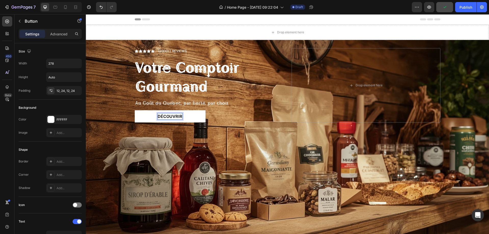
click at [135, 110] on button "découvrir" at bounding box center [170, 116] width 71 height 12
click at [135, 110] on button "découvrir nos" at bounding box center [170, 116] width 71 height 12
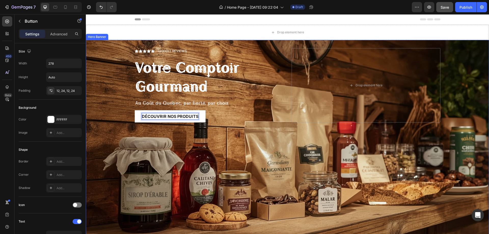
click at [144, 139] on div "Icon Icon Icon Icon Icon Icon List (2000+) REVIEWS Text Block Row ⁠⁠⁠⁠⁠⁠⁠ Votre…" at bounding box center [287, 92] width 313 height 104
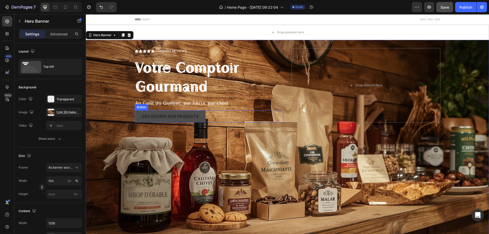
click at [201, 117] on button "découvrir nos produits" at bounding box center [170, 116] width 71 height 12
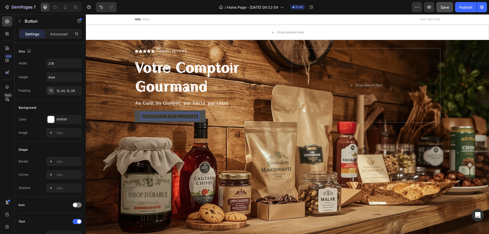
click at [199, 119] on button "découvrir nos produits" at bounding box center [170, 116] width 71 height 12
click at [200, 114] on button "découvrir nos produits" at bounding box center [170, 116] width 71 height 12
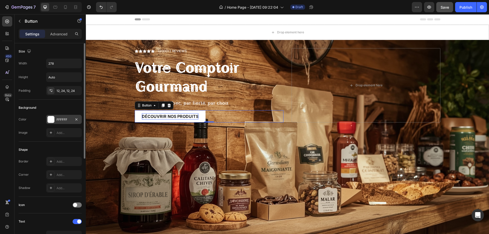
click at [62, 121] on div "FFFFFF" at bounding box center [64, 119] width 15 height 5
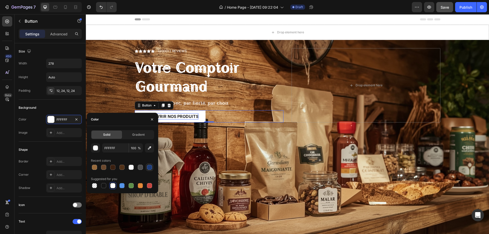
click at [149, 167] on div at bounding box center [149, 167] width 5 height 5
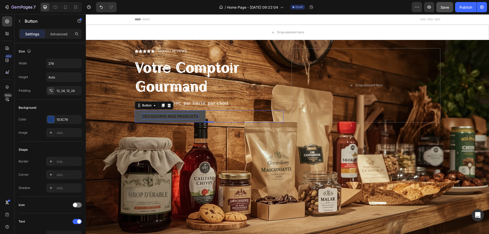
click at [199, 117] on button "découvrir nos produits" at bounding box center [170, 116] width 71 height 12
click at [180, 114] on p "découvrir nos produits" at bounding box center [170, 116] width 57 height 6
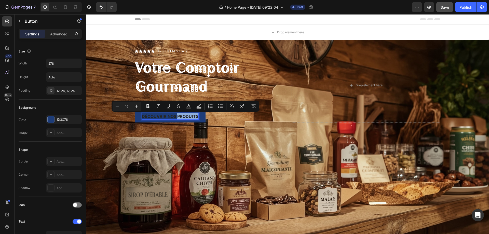
click at [180, 114] on p "découvrir nos produits" at bounding box center [170, 116] width 57 height 6
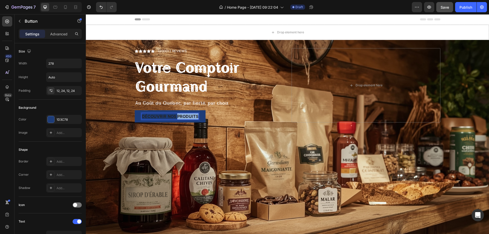
click at [180, 114] on p "découvrir nos produits" at bounding box center [170, 116] width 57 height 6
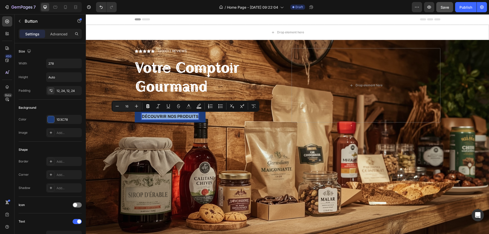
click at [180, 114] on p "découvrir nos produits" at bounding box center [170, 116] width 57 height 6
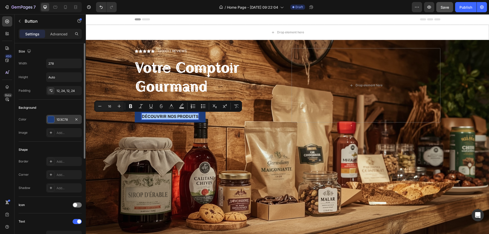
click at [62, 118] on div "1D3C78" at bounding box center [64, 119] width 15 height 5
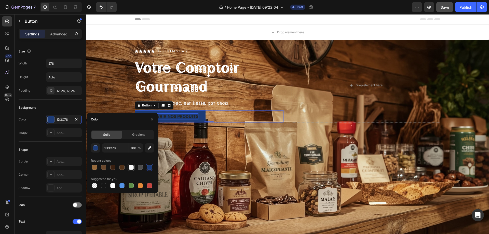
click at [131, 166] on div at bounding box center [131, 167] width 5 height 5
type input "F9F9F9"
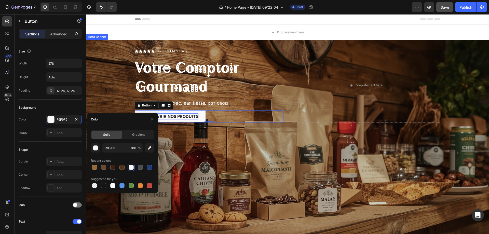
click at [241, 169] on div "Overlay" at bounding box center [287, 154] width 403 height 229
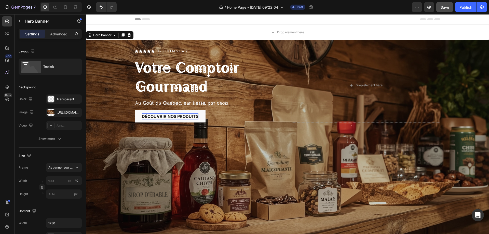
click at [175, 193] on div "Overlay" at bounding box center [287, 154] width 403 height 229
click at [182, 179] on div "Overlay" at bounding box center [287, 154] width 403 height 229
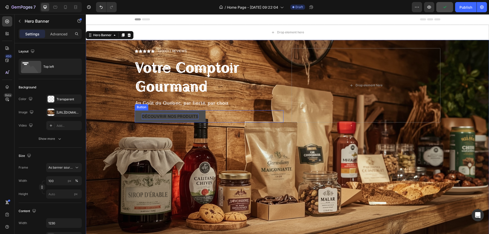
click at [198, 119] on button "découvrir nos produits" at bounding box center [170, 116] width 71 height 12
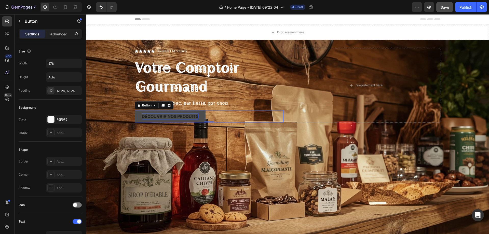
click at [199, 118] on button "découvrir nos produits" at bounding box center [170, 116] width 71 height 12
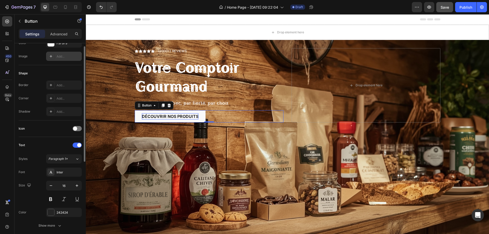
scroll to position [51, 0]
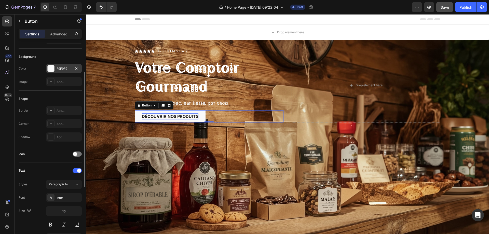
click at [64, 69] on div "F9F9F9" at bounding box center [64, 68] width 15 height 5
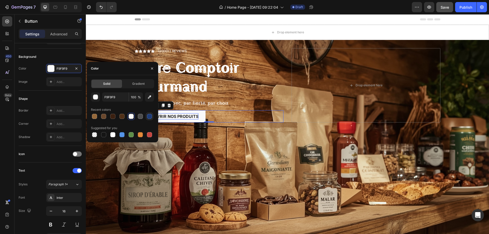
click at [150, 117] on div at bounding box center [149, 116] width 5 height 5
type input "1D3C78"
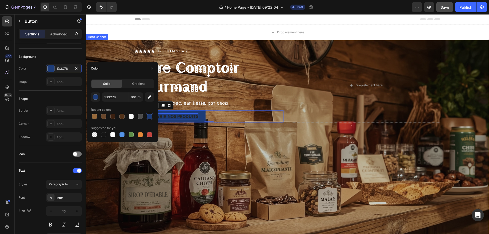
click at [184, 155] on div "Overlay" at bounding box center [287, 154] width 403 height 229
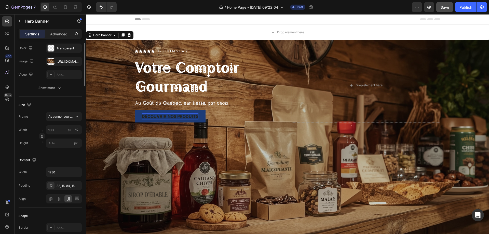
scroll to position [0, 0]
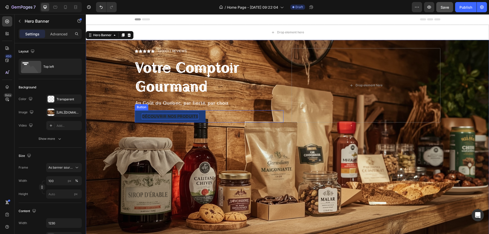
click at [167, 115] on p "découvrir nos produits" at bounding box center [170, 116] width 57 height 6
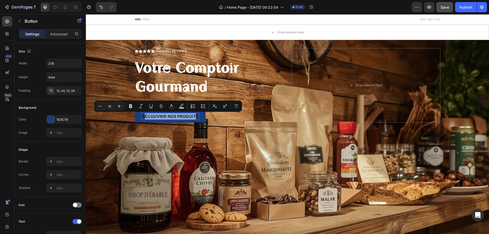
drag, startPoint x: 142, startPoint y: 117, endPoint x: 194, endPoint y: 115, distance: 52.3
click at [194, 115] on p "découvrir nos produits" at bounding box center [170, 116] width 57 height 6
click at [191, 118] on p "découvrir nos produits" at bounding box center [170, 116] width 57 height 6
click at [192, 117] on p "découvrir nos produits" at bounding box center [170, 116] width 57 height 6
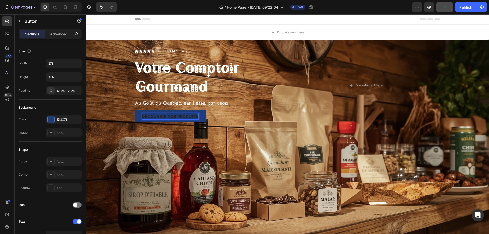
click at [142, 116] on p "découvrir nos produits" at bounding box center [170, 116] width 57 height 6
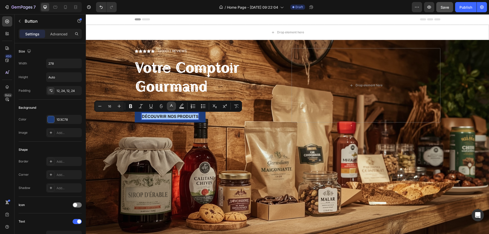
click at [169, 107] on icon "Editor contextual toolbar" at bounding box center [171, 106] width 5 height 5
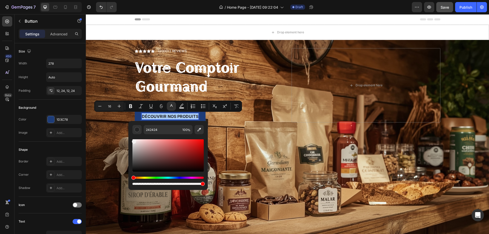
click at [134, 141] on div "Editor contextual toolbar" at bounding box center [167, 155] width 71 height 32
type input "F4F2F2"
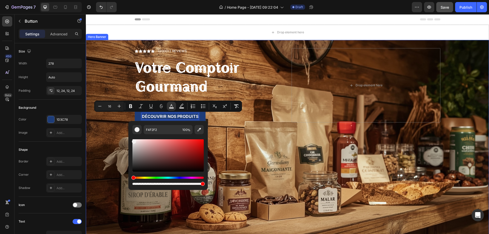
click at [217, 133] on div "Icon Icon Icon Icon Icon Icon List (2000+) REVIEWS Text Block Row ⁠⁠⁠⁠⁠⁠⁠ Votre…" at bounding box center [287, 92] width 313 height 104
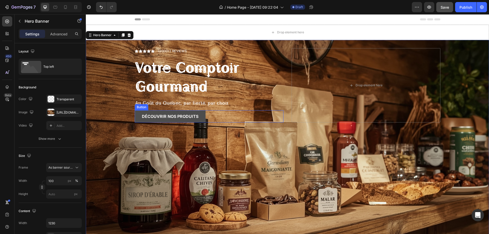
click at [202, 118] on button "découvrir nos produits" at bounding box center [170, 116] width 71 height 12
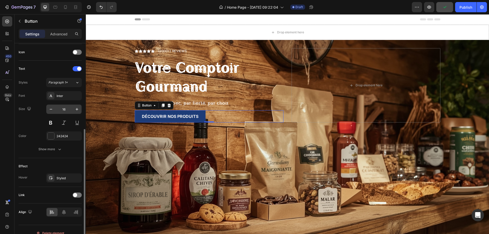
scroll to position [160, 0]
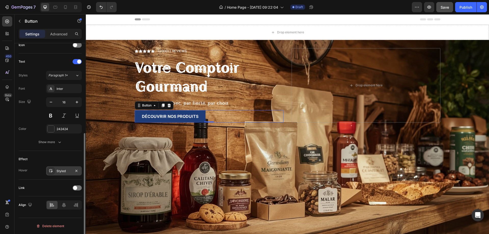
click at [68, 172] on div "Styled" at bounding box center [64, 171] width 15 height 5
click at [65, 184] on div "Link" at bounding box center [50, 188] width 63 height 8
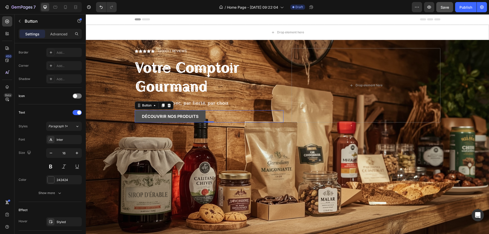
click at [201, 119] on button "découvrir nos produits" at bounding box center [170, 116] width 71 height 12
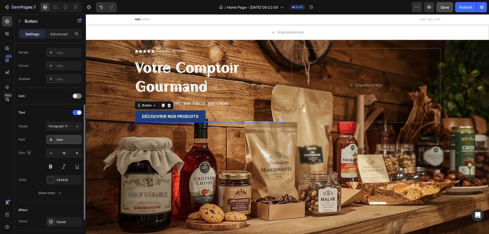
click at [69, 139] on div "Inter" at bounding box center [69, 140] width 24 height 5
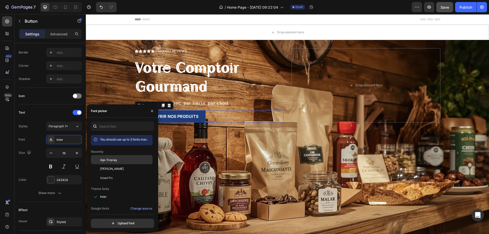
click at [113, 162] on span "Agu Display" at bounding box center [108, 159] width 17 height 5
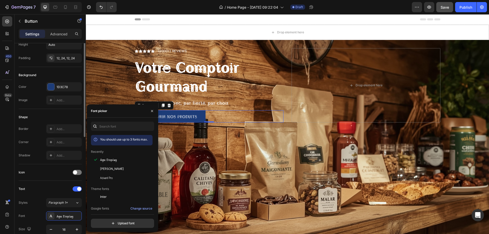
scroll to position [0, 0]
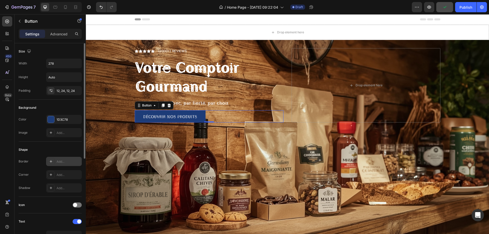
click at [59, 162] on div "Add..." at bounding box center [69, 161] width 24 height 5
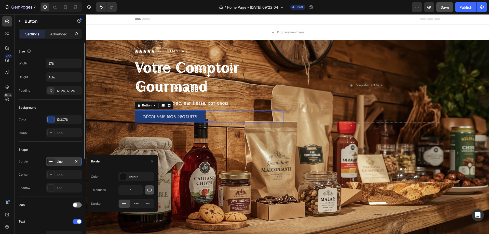
click at [149, 190] on icon "button" at bounding box center [149, 190] width 5 height 5
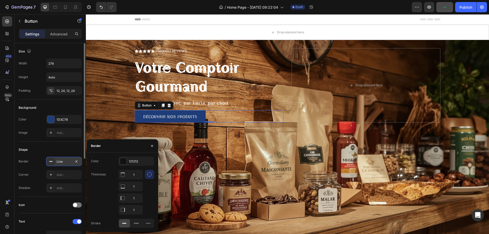
click at [104, 189] on div "Thickness 1 1 1 1" at bounding box center [122, 192] width 63 height 45
click at [76, 162] on icon "button" at bounding box center [76, 161] width 2 height 2
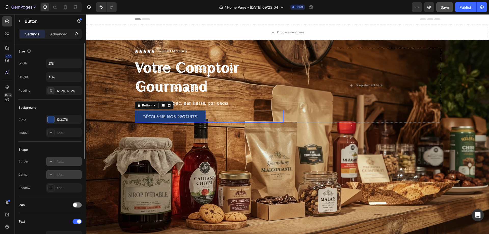
click at [68, 174] on div "Add..." at bounding box center [69, 175] width 24 height 5
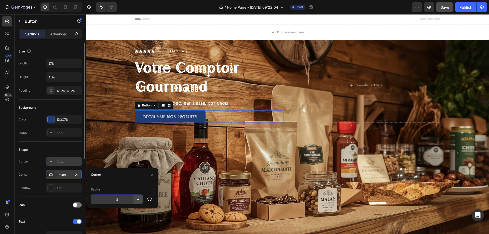
drag, startPoint x: 137, startPoint y: 204, endPoint x: 139, endPoint y: 199, distance: 4.9
click at [139, 199] on icon "button" at bounding box center [138, 199] width 5 height 5
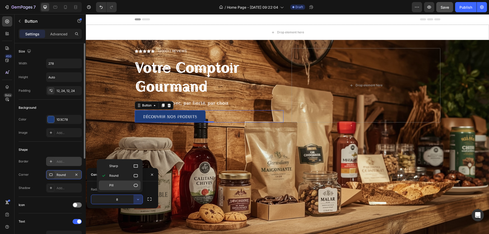
click at [111, 185] on span "Pill" at bounding box center [111, 185] width 4 height 5
type input "9999"
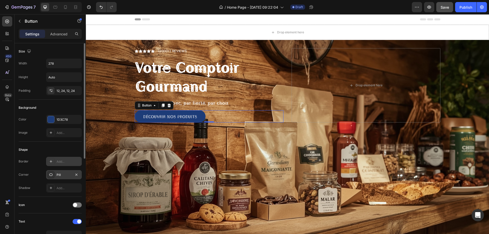
click at [73, 146] on div "Shape" at bounding box center [50, 150] width 63 height 8
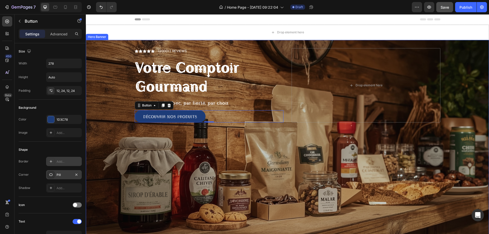
click at [194, 152] on div "Overlay" at bounding box center [287, 154] width 403 height 229
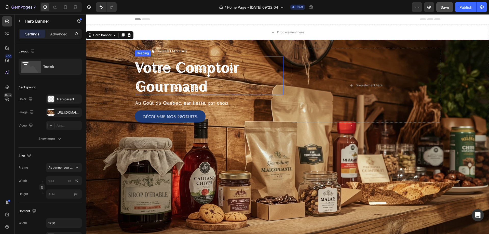
click at [219, 73] on strong "Votre Comptoir Gourmand" at bounding box center [187, 75] width 104 height 41
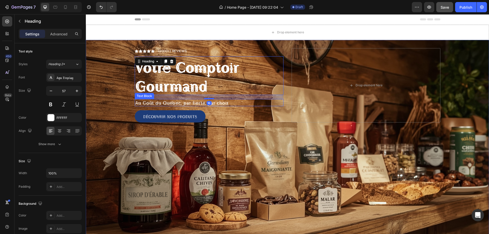
click at [223, 102] on p "Au Goût du Québec, par fierté, par choix" at bounding box center [209, 103] width 148 height 6
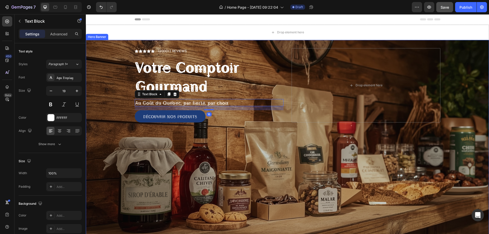
click at [192, 176] on div "Overlay" at bounding box center [287, 154] width 403 height 229
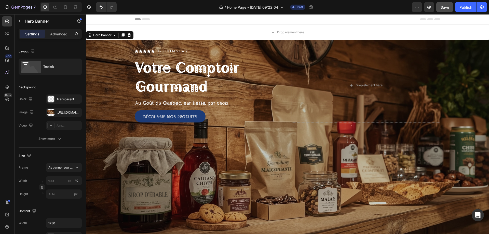
click at [384, 214] on div "Overlay" at bounding box center [287, 154] width 403 height 229
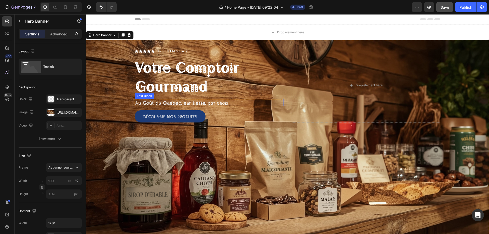
click at [167, 103] on p "Au Goût du Québec, par fierté, par choix" at bounding box center [209, 103] width 148 height 6
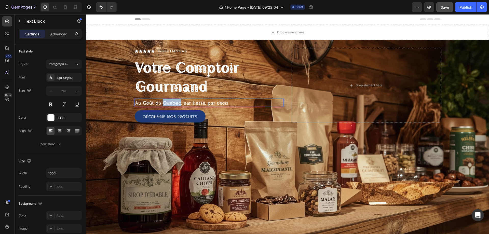
click at [168, 103] on p "Au Goût du Québec, par fierté, par choix" at bounding box center [209, 103] width 148 height 6
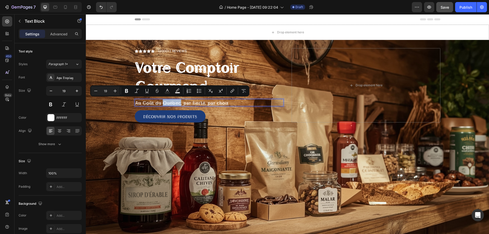
click at [168, 103] on p "Au Goût du Québec, par fierté, par choix" at bounding box center [209, 103] width 148 height 6
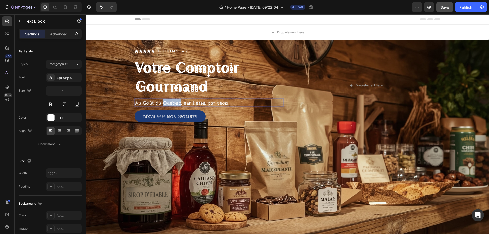
click at [168, 102] on p "Au Goût du Québec, par fierté, par choix" at bounding box center [209, 103] width 148 height 6
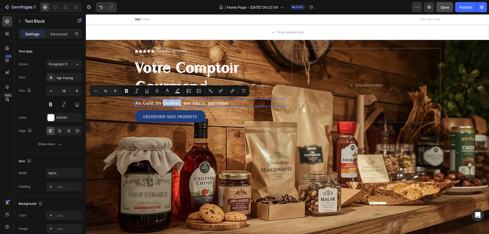
click at [168, 102] on p "Au Goût du Québec, par fierté, par choix" at bounding box center [209, 103] width 148 height 6
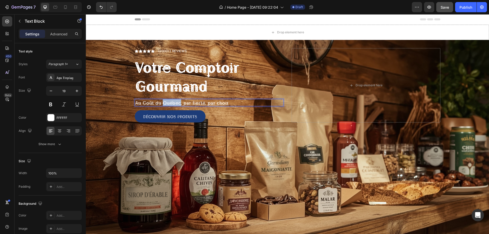
click at [168, 102] on p "Au Goût du Québec, par fierté, par choix" at bounding box center [209, 103] width 148 height 6
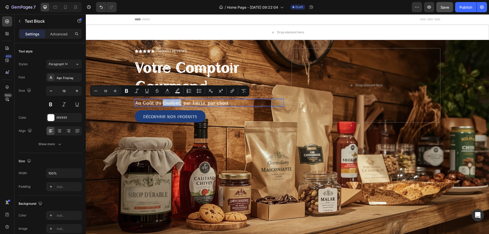
click at [168, 102] on p "Au Goût du Québec, par fierté, par choix" at bounding box center [209, 103] width 148 height 6
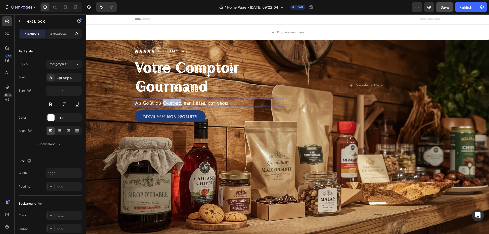
click at [168, 102] on p "Au Goût du Québec, par fierté, par choix" at bounding box center [209, 103] width 148 height 6
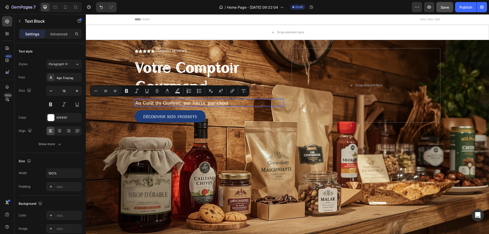
click at [236, 102] on p "Au Goût du Québec, par fierté, par choix" at bounding box center [209, 103] width 148 height 6
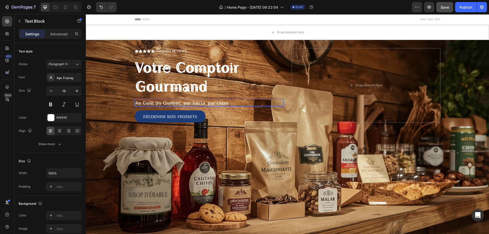
click at [236, 102] on p "Au Goût du Québec, par fierté, par choix" at bounding box center [209, 103] width 148 height 6
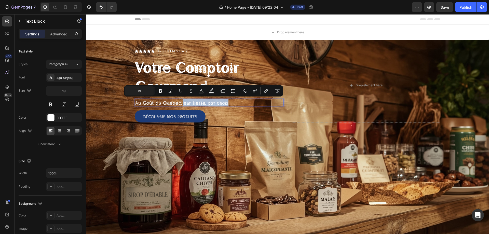
click at [181, 103] on p "Au Goût du Québec, par fierté, par choix" at bounding box center [209, 103] width 148 height 6
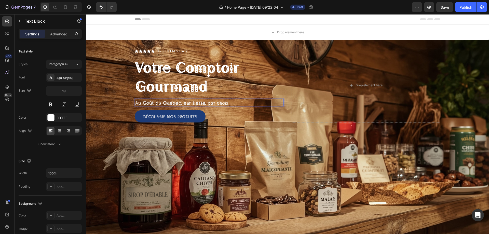
click at [135, 101] on p "Au Goût du Québec, par fierté, par choix" at bounding box center [209, 103] width 148 height 6
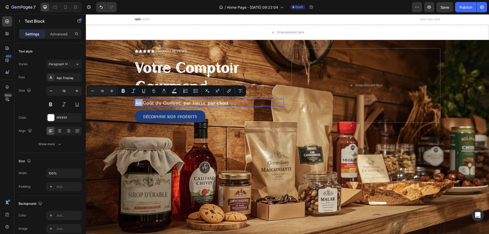
click at [135, 102] on p "Au Goût du Québec, par fierté, par choix" at bounding box center [209, 103] width 148 height 6
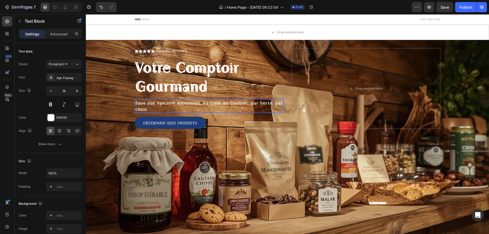
click at [249, 104] on p "Faire son épicerie autrement, Au Goût du Québec, par fierté, par choix" at bounding box center [209, 106] width 148 height 12
click at [160, 108] on p "Faire son épicerie autrement, Au Goût du Québec, par fierté, par choix" at bounding box center [209, 106] width 148 height 12
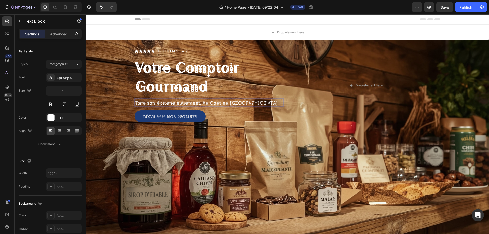
click at [204, 102] on p "Faire son épicerie autrement, Au Goût du Québec" at bounding box center [209, 103] width 148 height 6
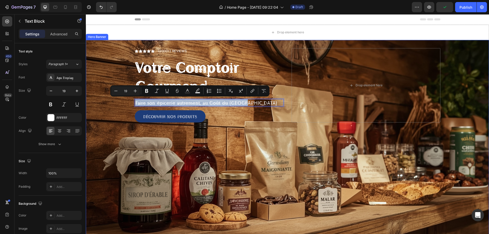
drag, startPoint x: 255, startPoint y: 102, endPoint x: 132, endPoint y: 104, distance: 122.6
click at [132, 104] on div "Icon Icon Icon Icon Icon Icon List (2000+) REVIEWS Text Block Row ⁠⁠⁠⁠⁠⁠⁠ Votre…" at bounding box center [287, 92] width 313 height 104
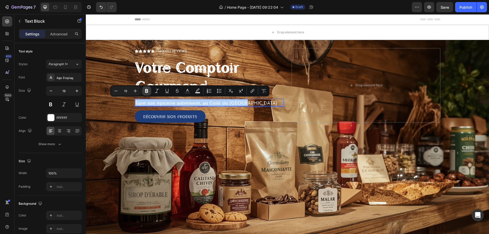
click at [146, 88] on icon "Editor contextual toolbar" at bounding box center [146, 90] width 5 height 5
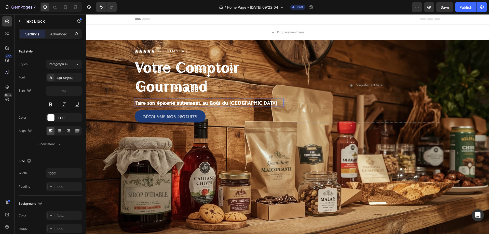
click at [250, 105] on p "Faire son épicerie autrement, au Goût du Québec" at bounding box center [209, 103] width 148 height 6
click at [249, 104] on p "Faire son épicerie autrement, au Goût du Québec" at bounding box center [209, 103] width 148 height 6
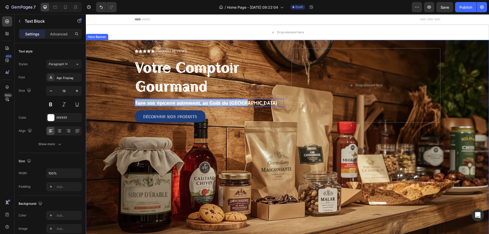
drag, startPoint x: 250, startPoint y: 101, endPoint x: 132, endPoint y: 100, distance: 118.5
click at [132, 100] on div "Icon Icon Icon Icon Icon Icon List (2000+) REVIEWS Text Block Row ⁠⁠⁠⁠⁠⁠⁠ Votre…" at bounding box center [287, 92] width 313 height 104
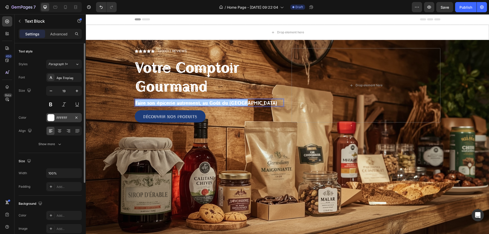
click at [57, 116] on div "FFFFFF" at bounding box center [64, 118] width 15 height 5
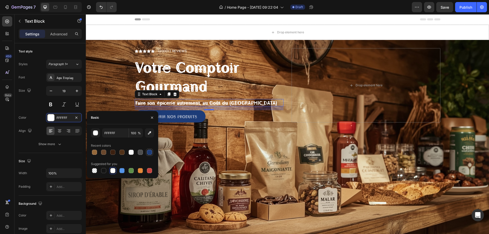
click at [148, 151] on div at bounding box center [149, 152] width 5 height 5
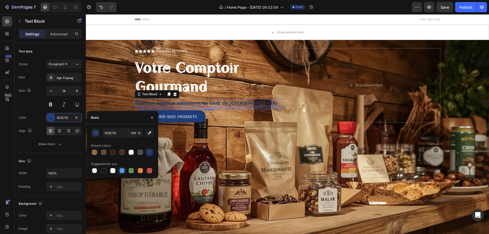
click at [121, 170] on div at bounding box center [121, 170] width 5 height 5
click at [151, 152] on div at bounding box center [149, 152] width 5 height 5
type input "1D3C78"
click at [292, 75] on div "Drop element here" at bounding box center [366, 85] width 149 height 74
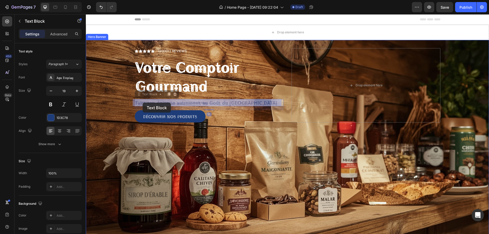
drag, startPoint x: 246, startPoint y: 102, endPoint x: 143, endPoint y: 103, distance: 103.4
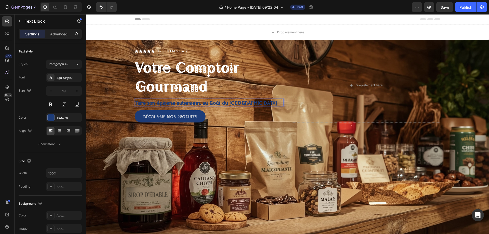
click at [254, 102] on p "Faire son épicerie autrement, au Goût du Québec" at bounding box center [209, 103] width 148 height 6
click at [252, 103] on p "Faire son épicerie autrement, au Goût du Québec" at bounding box center [209, 103] width 148 height 6
click at [137, 104] on strong "Faire son épicerie autrement, au Goût du Québec" at bounding box center [206, 102] width 142 height 7
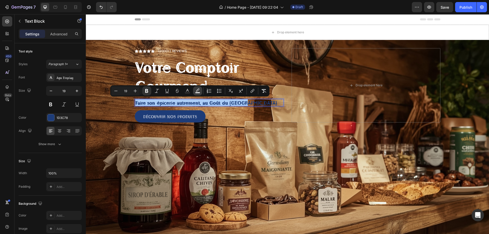
click at [197, 91] on icon "Editor contextual toolbar" at bounding box center [197, 90] width 5 height 5
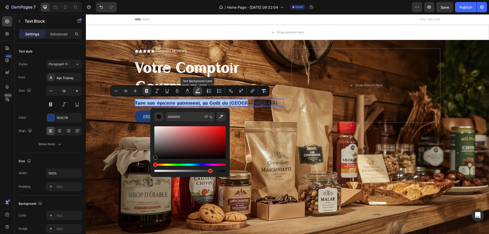
click at [197, 91] on icon "Editor contextual toolbar" at bounding box center [197, 90] width 5 height 5
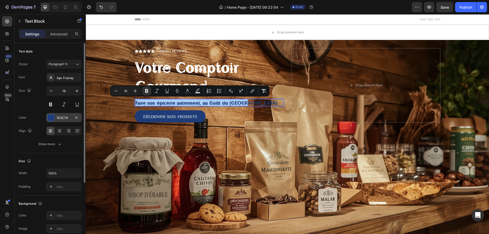
click at [51, 118] on div at bounding box center [51, 117] width 7 height 7
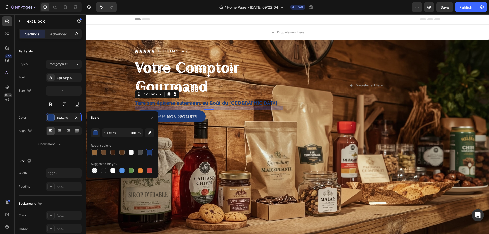
click at [94, 152] on div at bounding box center [94, 152] width 5 height 5
click at [112, 152] on div at bounding box center [112, 152] width 5 height 5
click at [123, 153] on div at bounding box center [121, 152] width 5 height 5
click at [115, 153] on div at bounding box center [112, 152] width 5 height 5
click at [105, 171] on div at bounding box center [103, 170] width 5 height 5
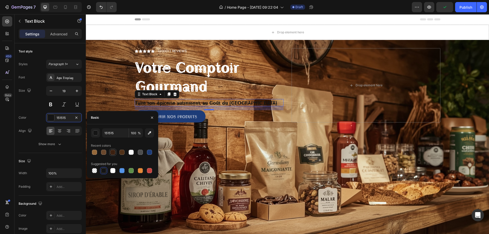
click at [112, 152] on div at bounding box center [112, 152] width 5 height 5
type input "3B2010"
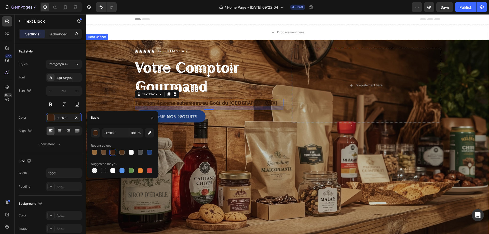
click at [105, 89] on div "Overlay" at bounding box center [287, 154] width 403 height 229
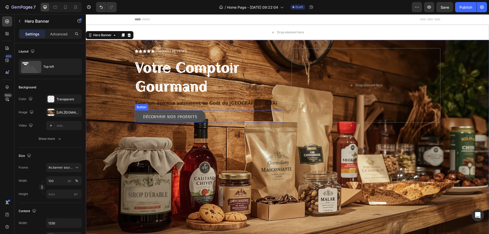
click at [161, 117] on span "découvrir nos produits" at bounding box center [170, 116] width 54 height 6
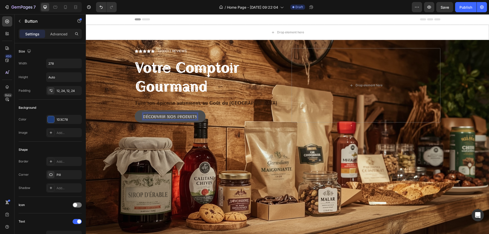
click at [189, 116] on span "découvrir nos produits" at bounding box center [170, 116] width 54 height 6
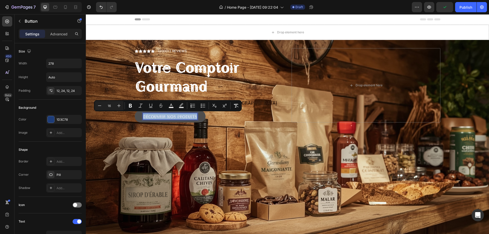
click at [189, 116] on span "découvrir nos produits" at bounding box center [170, 116] width 54 height 6
click at [182, 106] on icon "Editor contextual toolbar" at bounding box center [181, 105] width 5 height 5
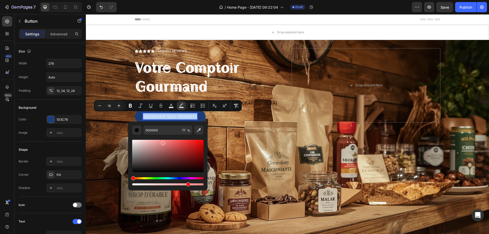
click at [162, 142] on div "Editor contextual toolbar" at bounding box center [167, 156] width 71 height 32
click at [150, 142] on div "Editor contextual toolbar" at bounding box center [167, 156] width 71 height 32
click at [136, 179] on div "Hue" at bounding box center [167, 178] width 71 height 2
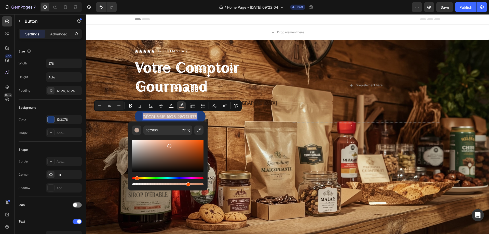
click at [169, 145] on div "Editor contextual toolbar" at bounding box center [167, 156] width 71 height 32
type input "D38B67"
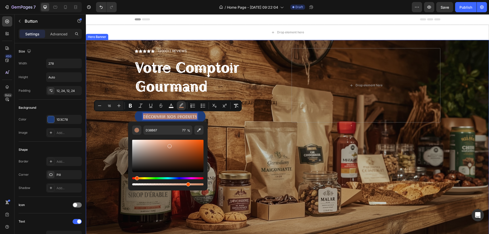
click at [101, 170] on div "Overlay" at bounding box center [287, 154] width 403 height 229
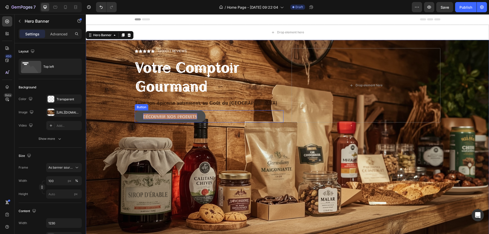
click at [181, 117] on span "découvrir nos produits" at bounding box center [170, 116] width 54 height 6
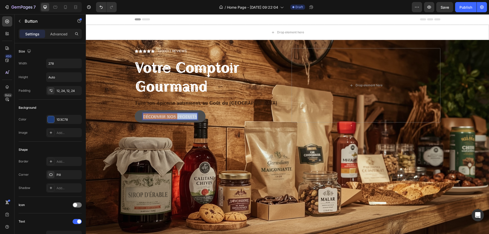
click at [181, 117] on span "découvrir nos produits" at bounding box center [170, 116] width 54 height 6
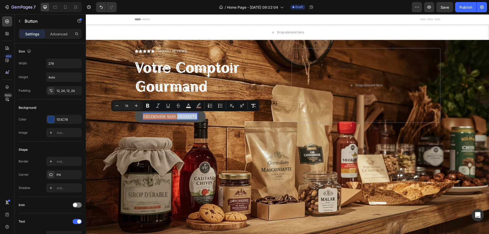
click at [181, 117] on span "découvrir nos produits" at bounding box center [170, 116] width 54 height 6
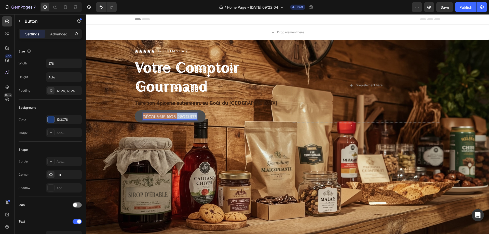
click at [181, 117] on span "découvrir nos produits" at bounding box center [170, 116] width 54 height 6
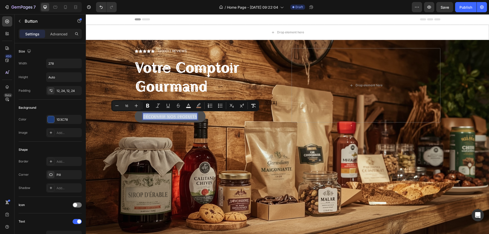
click at [181, 118] on span "découvrir nos produits" at bounding box center [170, 116] width 54 height 6
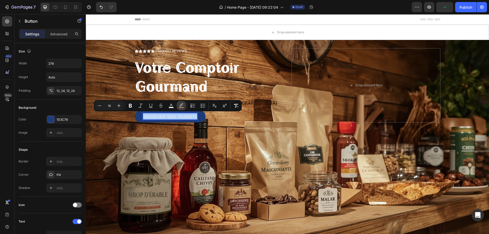
click at [180, 106] on icon "Editor contextual toolbar" at bounding box center [182, 104] width 4 height 3
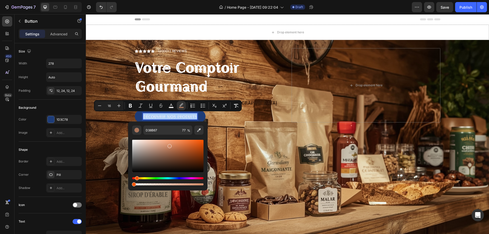
click at [133, 184] on div "Editor contextual toolbar" at bounding box center [167, 184] width 71 height 2
type input "1"
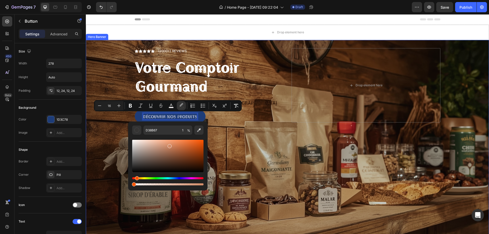
click at [119, 138] on div "Overlay" at bounding box center [287, 154] width 403 height 229
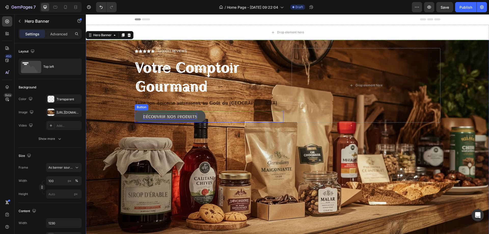
click at [156, 116] on span "découvrir nos produits" at bounding box center [170, 116] width 54 height 6
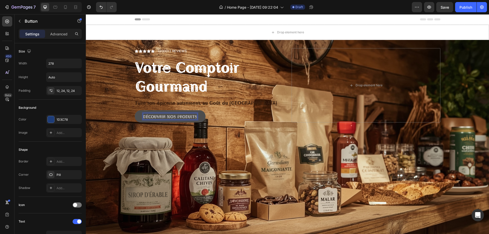
click at [194, 118] on span "découvrir nos produits" at bounding box center [170, 116] width 54 height 6
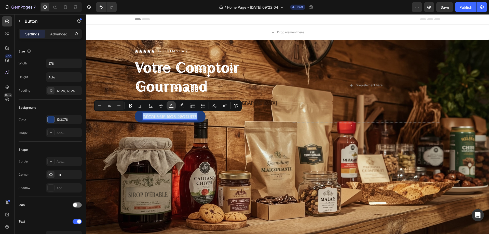
click at [169, 106] on icon "Editor contextual toolbar" at bounding box center [171, 105] width 5 height 5
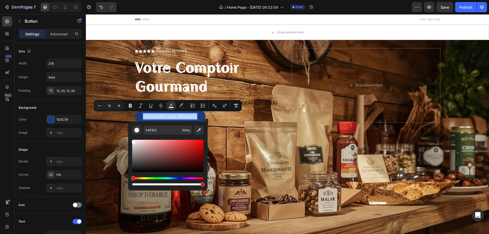
click at [139, 178] on div "Hue" at bounding box center [167, 178] width 71 height 2
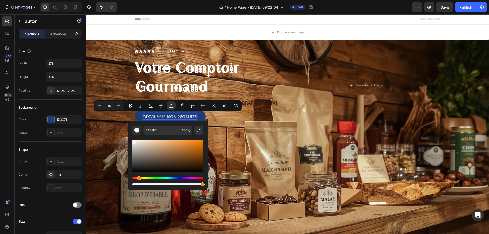
click at [193, 150] on div "Editor contextual toolbar" at bounding box center [167, 156] width 71 height 32
type input "AF651A"
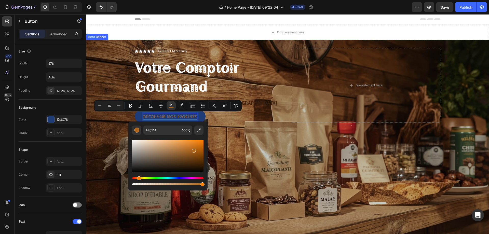
click at [114, 150] on div "Overlay" at bounding box center [287, 154] width 403 height 229
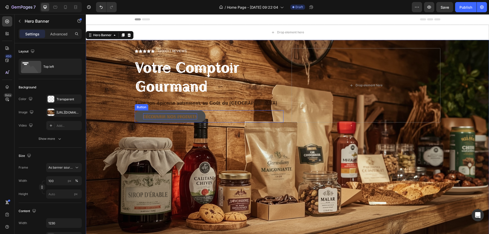
click at [172, 117] on span "découvrir nos produits" at bounding box center [170, 116] width 54 height 6
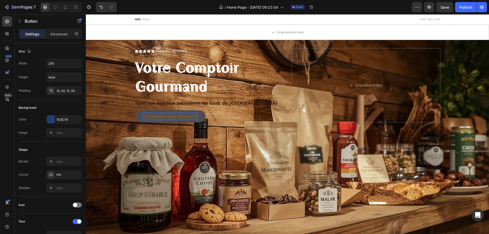
click at [172, 117] on span "découvrir nos produits" at bounding box center [170, 116] width 54 height 6
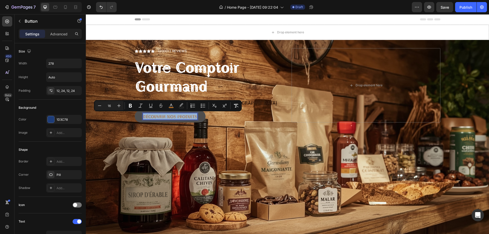
click at [172, 117] on span "découvrir nos produits" at bounding box center [170, 116] width 54 height 6
click at [172, 107] on rect "Editor contextual toolbar" at bounding box center [171, 107] width 5 height 1
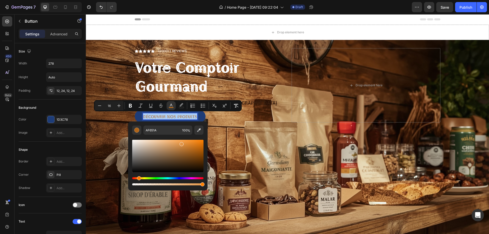
click at [181, 143] on div "Editor contextual toolbar" at bounding box center [167, 156] width 71 height 32
type input "E29548"
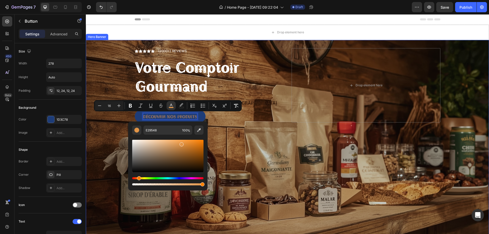
click at [101, 163] on div "Overlay" at bounding box center [287, 154] width 403 height 229
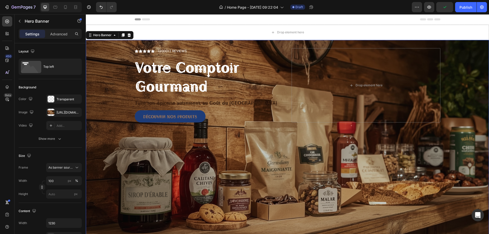
click at [435, 199] on div "Overlay" at bounding box center [287, 154] width 403 height 229
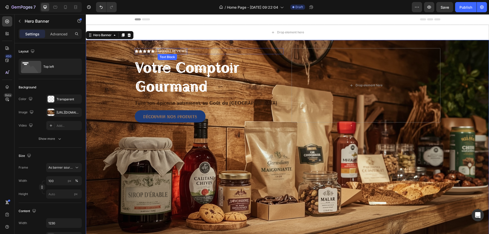
click at [171, 50] on p "(2000+) REVIEWS" at bounding box center [172, 51] width 29 height 5
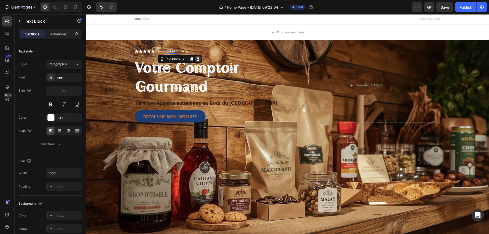
click at [197, 59] on icon at bounding box center [198, 59] width 4 height 4
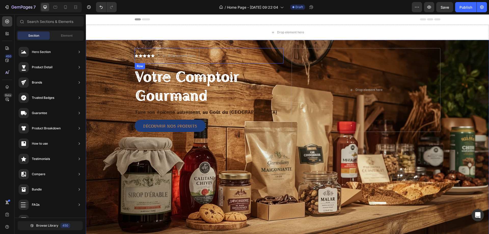
click at [153, 55] on div "Icon Icon Icon Icon Icon Icon List Drop element here Row" at bounding box center [209, 55] width 149 height 15
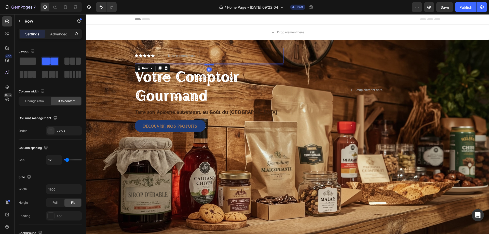
click at [153, 55] on div "Icon Icon Icon Icon Icon Icon List Drop element here Row 8" at bounding box center [209, 55] width 149 height 15
click at [139, 56] on div "Icon" at bounding box center [141, 56] width 4 height 4
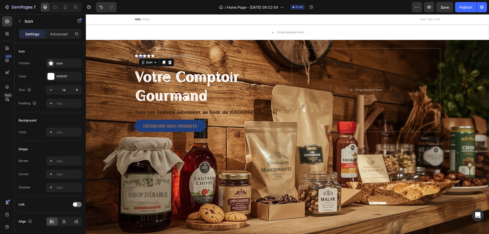
click at [138, 56] on div "0" at bounding box center [140, 58] width 5 height 4
click at [169, 63] on icon at bounding box center [170, 62] width 4 height 4
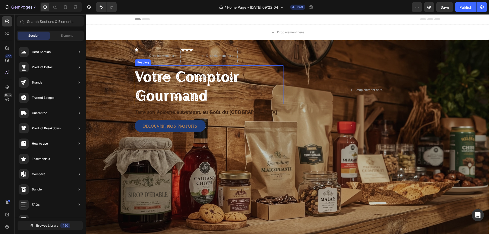
click at [127, 85] on div "Overlay" at bounding box center [287, 154] width 403 height 229
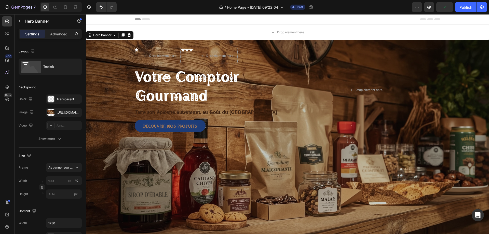
click at [154, 178] on div "Overlay" at bounding box center [287, 154] width 403 height 229
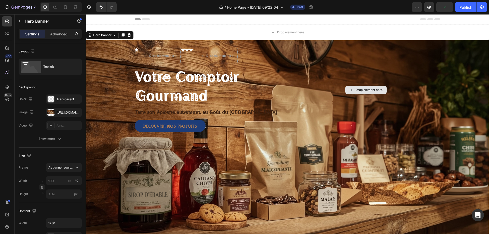
click at [363, 85] on div "Drop element here" at bounding box center [366, 90] width 149 height 84
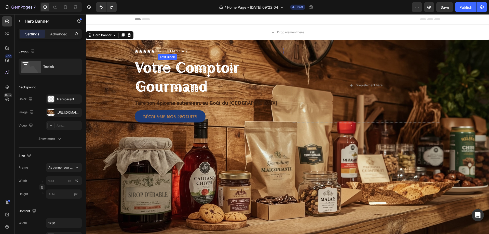
click at [182, 49] on p "(2000+) REVIEWS" at bounding box center [172, 51] width 29 height 5
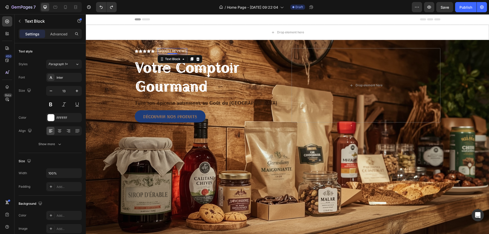
click at [158, 51] on p "(2000+) REVIEWS" at bounding box center [172, 51] width 29 height 5
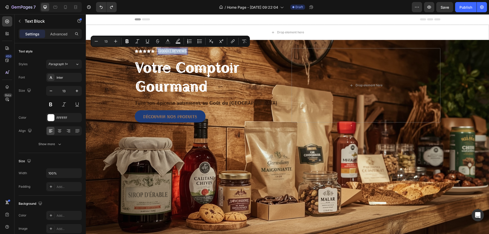
drag, startPoint x: 156, startPoint y: 52, endPoint x: 185, endPoint y: 51, distance: 29.0
click at [185, 51] on div "(2000+) REVIEWS" at bounding box center [173, 51] width 30 height 6
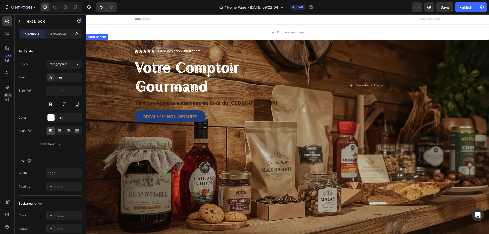
click at [192, 145] on div "Overlay" at bounding box center [287, 154] width 403 height 229
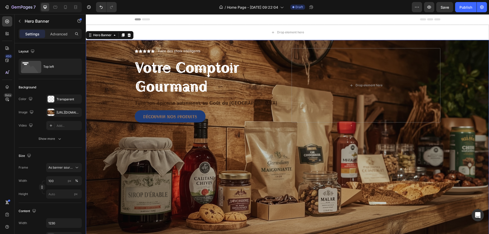
click at [112, 209] on div "Overlay" at bounding box center [287, 154] width 403 height 229
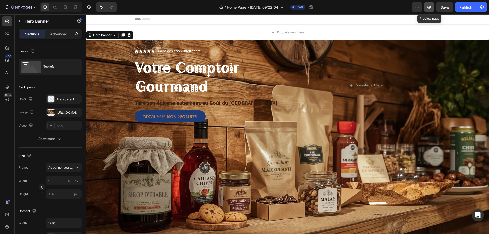
click at [430, 5] on icon "button" at bounding box center [429, 7] width 5 height 5
click at [163, 76] on strong "Votre Comptoir Gourmand" at bounding box center [187, 75] width 104 height 41
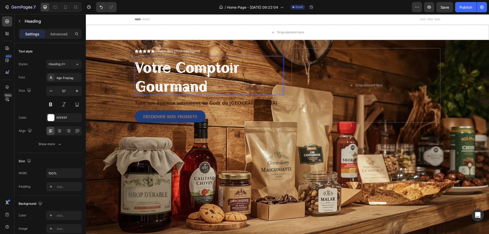
click at [210, 88] on p "Votre Comptoir Gourmand" at bounding box center [209, 76] width 148 height 38
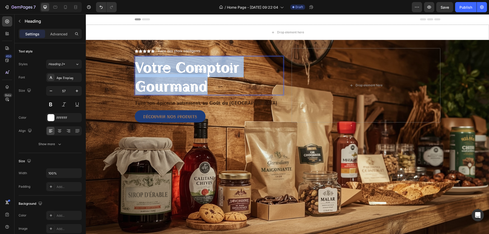
click at [210, 88] on p "Votre Comptoir Gourmand" at bounding box center [209, 76] width 148 height 38
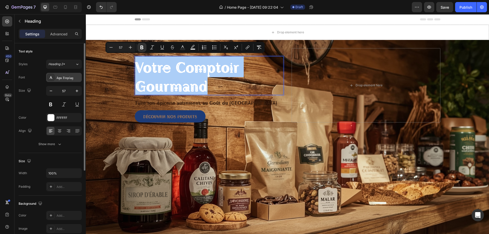
click at [68, 75] on div "Agu Display" at bounding box center [69, 77] width 24 height 5
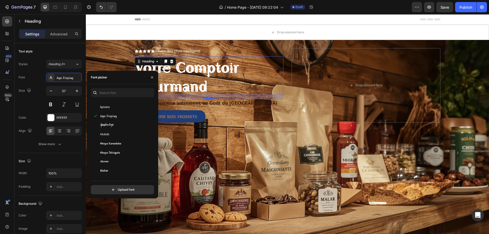
scroll to position [229, 0]
click at [134, 134] on div "Akaya Kanadaka" at bounding box center [125, 134] width 51 height 5
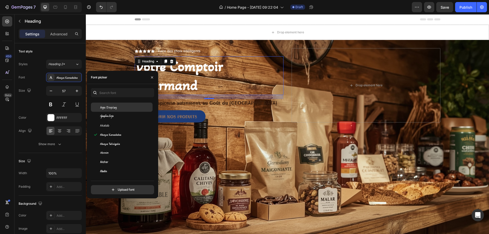
click at [133, 108] on div "Agu Display" at bounding box center [125, 107] width 51 height 5
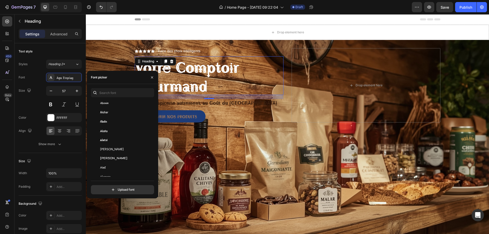
scroll to position [280, 0]
click at [132, 121] on div "Aladin" at bounding box center [125, 120] width 51 height 5
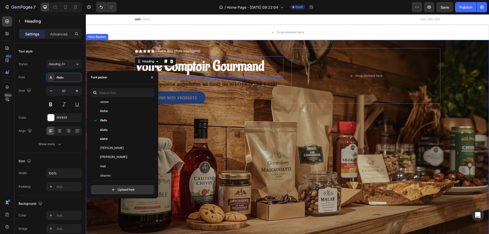
click at [252, 142] on div "Overlay" at bounding box center [287, 154] width 403 height 229
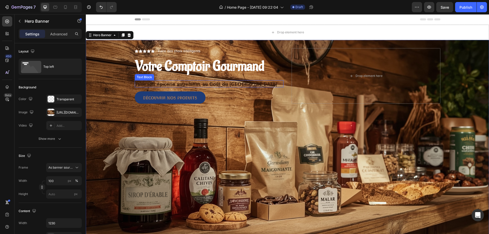
click at [232, 83] on strong "Faire son épicerie autrement, au Goût du Québec" at bounding box center [206, 83] width 142 height 7
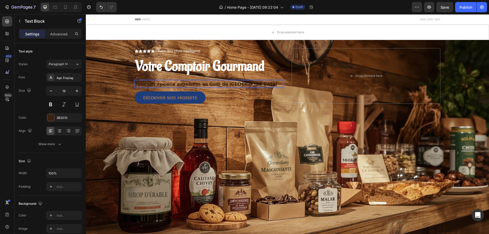
click at [248, 86] on p "Faire son épicerie autrement, au Goût du Québec" at bounding box center [209, 84] width 148 height 6
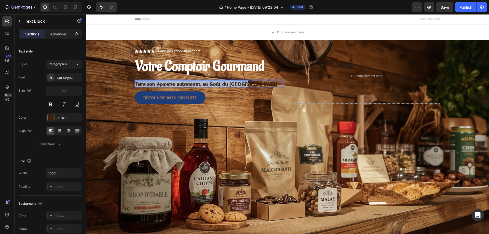
click at [248, 86] on p "Faire son épicerie autrement, au Goût du Québec" at bounding box center [209, 84] width 148 height 6
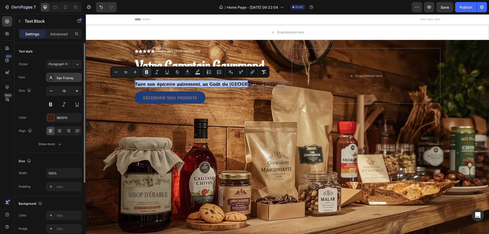
click at [68, 77] on div "Agu Display" at bounding box center [69, 77] width 24 height 5
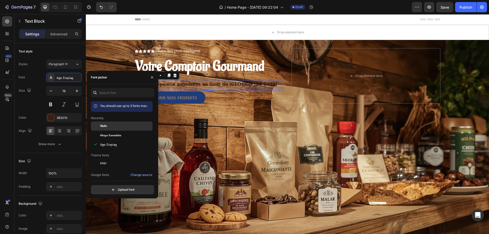
click at [131, 126] on div "Aladin" at bounding box center [125, 126] width 51 height 5
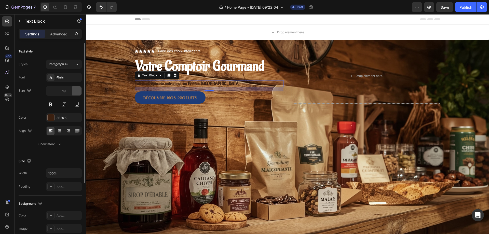
click at [76, 90] on icon "button" at bounding box center [76, 90] width 5 height 5
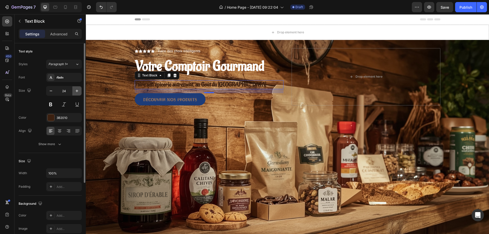
click at [76, 90] on icon "button" at bounding box center [76, 90] width 5 height 5
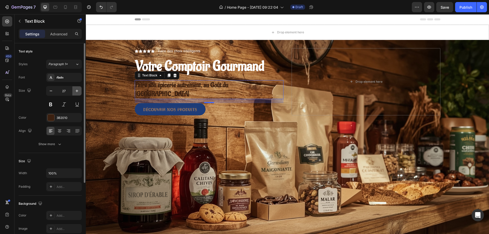
click at [76, 90] on icon "button" at bounding box center [76, 90] width 5 height 5
type input "29"
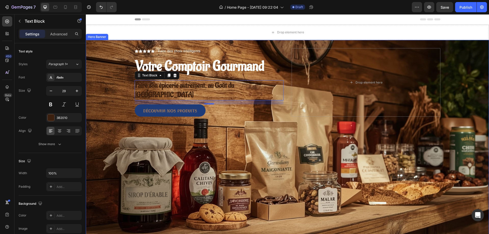
click at [227, 116] on div "Icon Icon Icon Icon Icon Icon List Faire des choix intélligents Text Block Row …" at bounding box center [287, 89] width 313 height 98
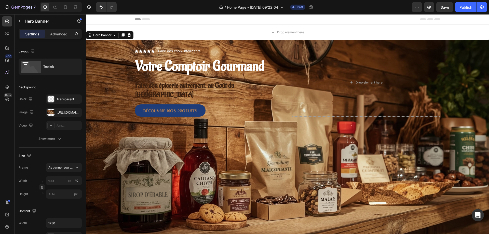
click at [229, 79] on div "Icon Icon Icon Icon Icon Icon List Faire des choix intélligents Text Block Row …" at bounding box center [209, 82] width 149 height 69
click at [224, 85] on strong "Faire son épicerie autrement, au Goût du Québec" at bounding box center [184, 90] width 99 height 19
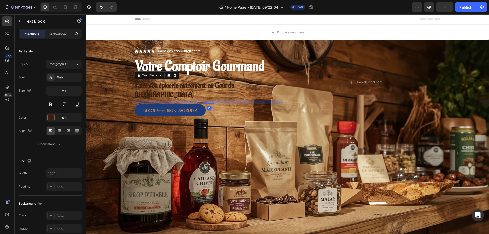
click at [208, 103] on div at bounding box center [209, 104] width 10 height 2
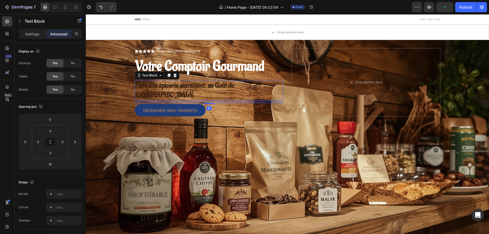
click at [214, 75] on strong "Votre Comptoir Gourmand" at bounding box center [199, 66] width 129 height 18
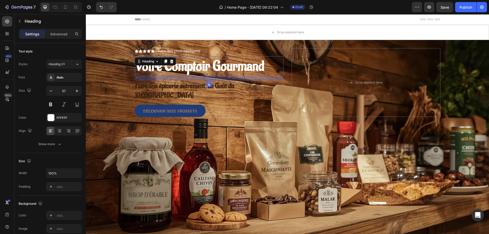
click at [213, 76] on div "18" at bounding box center [209, 76] width 149 height 0
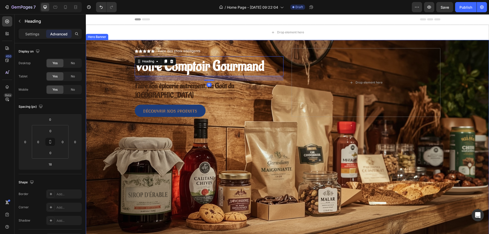
click at [210, 125] on div "Icon Icon Icon Icon Icon Icon List Faire des choix intélligents Text Block Row …" at bounding box center [287, 89] width 313 height 98
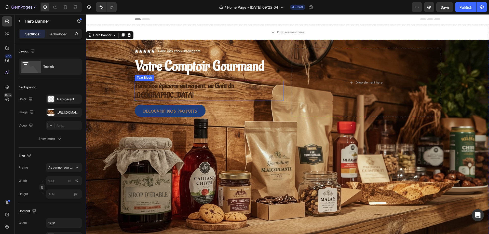
click at [195, 88] on strong "Faire son épicerie autrement, au Goût du Québec" at bounding box center [184, 91] width 99 height 19
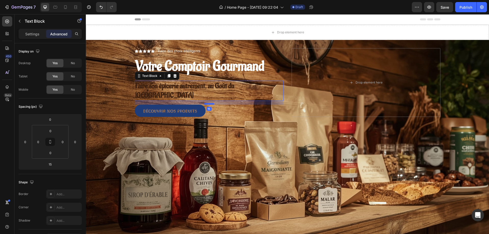
click at [206, 103] on div at bounding box center [209, 104] width 10 height 2
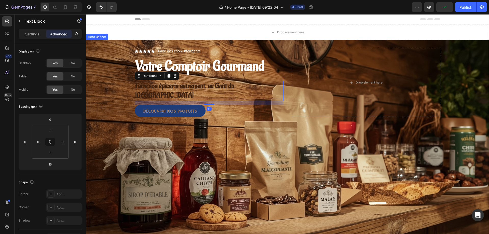
click at [210, 75] on strong "Votre Comptoir Gourmand" at bounding box center [199, 66] width 129 height 18
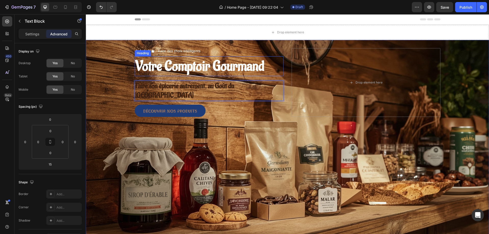
drag, startPoint x: 214, startPoint y: 72, endPoint x: 211, endPoint y: 76, distance: 4.5
click at [214, 72] on strong "Votre Comptoir Gourmand" at bounding box center [199, 66] width 129 height 18
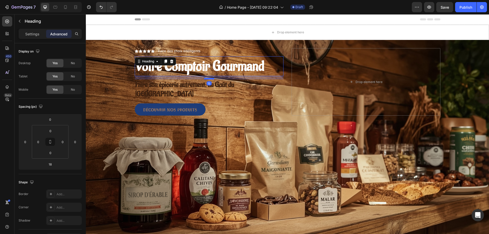
click at [209, 79] on div at bounding box center [209, 79] width 10 height 2
type input "13"
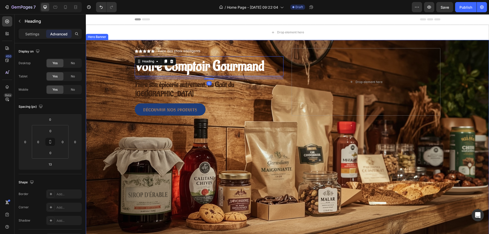
click at [208, 118] on div "Icon Icon Icon Icon Icon Icon List Faire des choix intélligents Text Block Row …" at bounding box center [287, 88] width 313 height 97
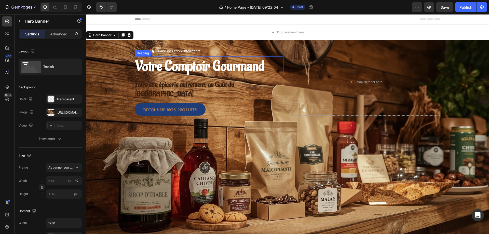
click at [218, 71] on strong "Votre Comptoir Gourmand" at bounding box center [199, 66] width 129 height 18
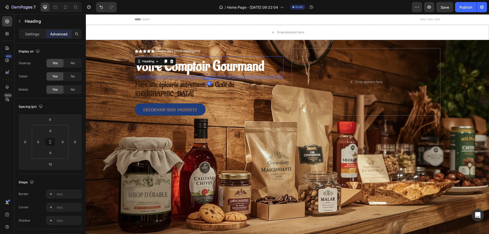
click at [208, 78] on div "13" at bounding box center [209, 77] width 149 height 3
click at [207, 79] on div "Faire son épicerie autrement, au Goût du Québec" at bounding box center [209, 89] width 149 height 20
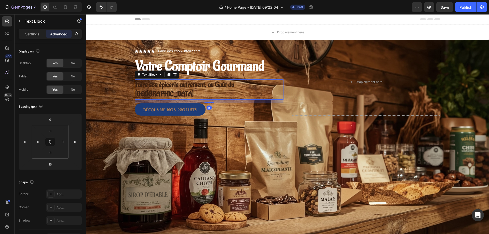
click at [209, 77] on div "Icon Icon Icon Icon Icon Icon List Faire des choix intélligents Text Block Row …" at bounding box center [209, 82] width 149 height 68
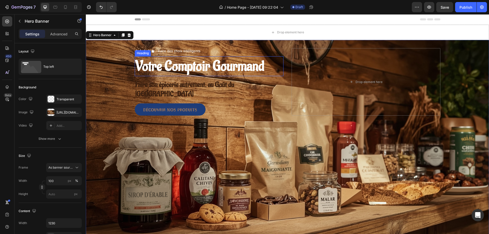
click at [212, 70] on strong "Votre Comptoir Gourmand" at bounding box center [199, 66] width 129 height 18
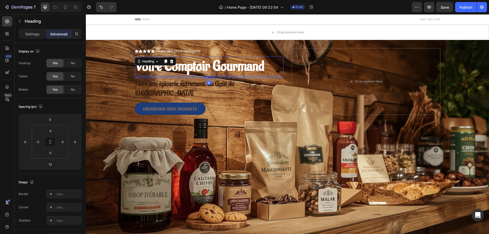
click at [207, 78] on div at bounding box center [209, 78] width 10 height 1
type input "10"
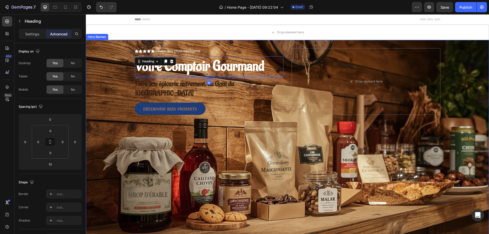
click at [219, 107] on div "Icon Icon Icon Icon Icon Icon List Faire des choix intélligents Text Block Row …" at bounding box center [287, 88] width 313 height 96
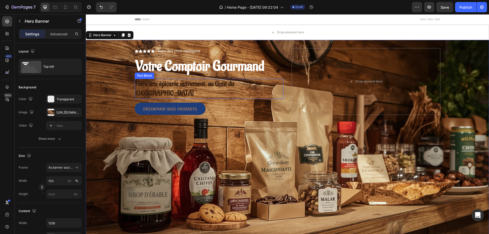
click at [234, 87] on strong "Faire son épicerie autrement, au Goût du Québec" at bounding box center [184, 88] width 99 height 19
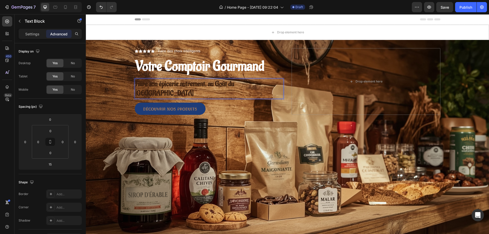
click at [234, 82] on strong "Faire son épicerie autrement, au Goût du Québec" at bounding box center [184, 88] width 99 height 19
click at [252, 82] on p "Faire son épicerie autrement, au Goût du Québec" at bounding box center [209, 88] width 148 height 19
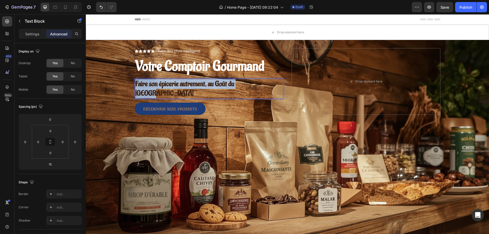
click at [252, 82] on p "Faire son épicerie autrement, au Goût du Québec" at bounding box center [209, 88] width 148 height 19
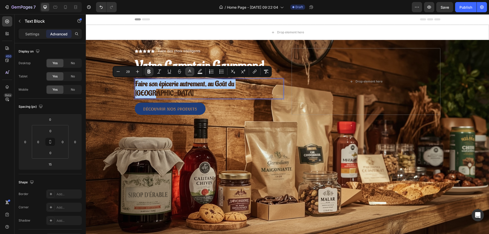
click at [189, 71] on icon "Editor contextual toolbar" at bounding box center [189, 71] width 5 height 5
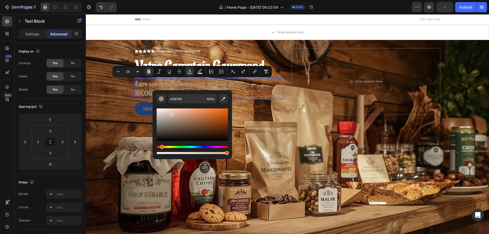
type input "D6BBAB"
drag, startPoint x: 210, startPoint y: 134, endPoint x: 171, endPoint y: 114, distance: 43.2
click at [171, 114] on div "Editor contextual toolbar" at bounding box center [172, 115] width 4 height 4
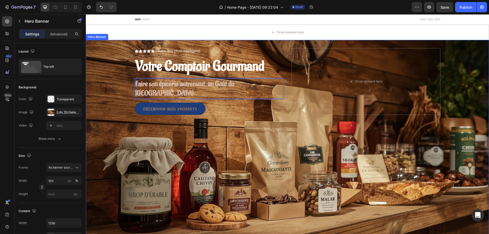
click at [141, 118] on div "Icon Icon Icon Icon Icon Icon List Faire des choix intélligents Text Block Row …" at bounding box center [287, 88] width 313 height 96
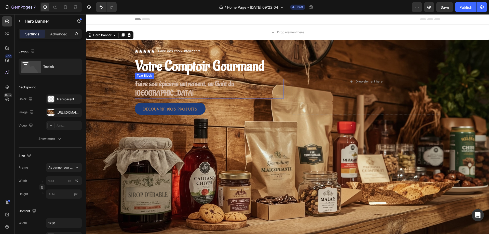
click at [177, 84] on strong "Faire son épicerie autrement, au Goût du Québec" at bounding box center [184, 88] width 99 height 19
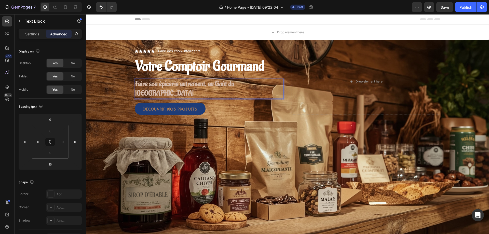
click at [177, 84] on strong "Faire son épicerie autrement, au Goût du Québec" at bounding box center [184, 88] width 99 height 19
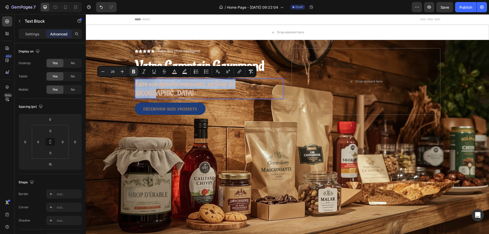
click at [177, 84] on strong "Faire son épicerie autrement, au Goût du Québec" at bounding box center [184, 88] width 99 height 19
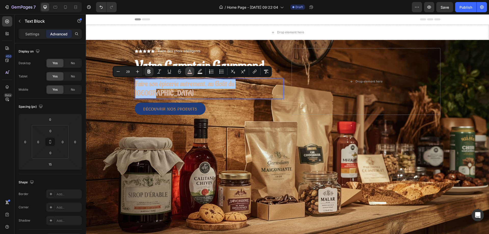
click at [189, 72] on icon "Editor contextual toolbar" at bounding box center [190, 71] width 3 height 3
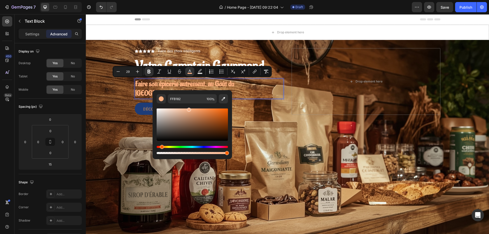
type input "FCB78D"
drag, startPoint x: 172, startPoint y: 115, endPoint x: 188, endPoint y: 109, distance: 17.2
click at [188, 109] on div "Editor contextual toolbar" at bounding box center [189, 110] width 4 height 4
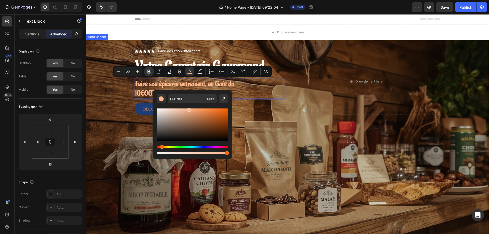
click at [125, 120] on div "Overlay" at bounding box center [287, 154] width 403 height 229
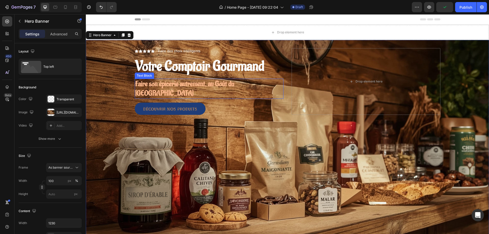
click at [178, 81] on strong "Faire son épicerie autrement, au Goût du Québec" at bounding box center [184, 88] width 99 height 19
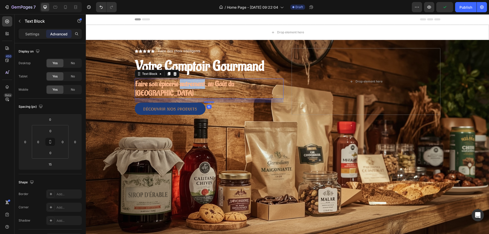
click at [178, 83] on strong "Faire son épicerie autrement, au Goût du Québec" at bounding box center [184, 88] width 99 height 19
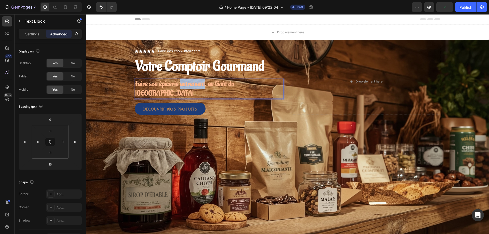
click at [178, 84] on strong "Faire son épicerie autrement, au Goût du Québec" at bounding box center [184, 88] width 99 height 19
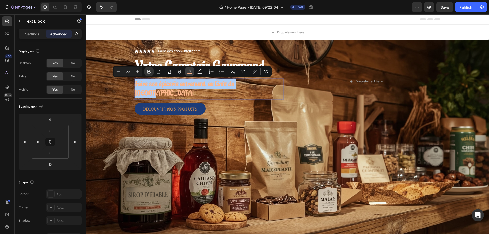
click at [191, 69] on icon "Editor contextual toolbar" at bounding box center [189, 71] width 5 height 5
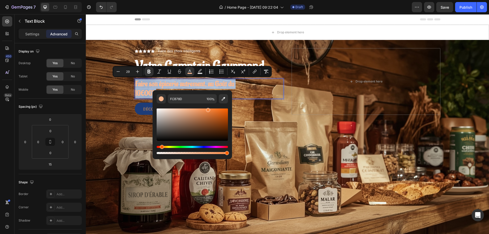
type input "F98943"
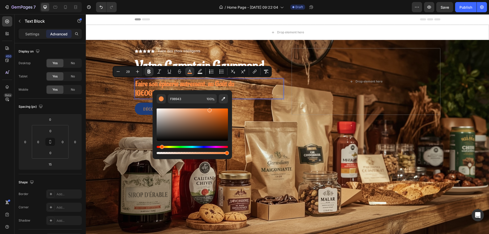
drag, startPoint x: 190, startPoint y: 109, endPoint x: 209, endPoint y: 109, distance: 19.4
click at [209, 109] on div "Editor contextual toolbar" at bounding box center [210, 110] width 4 height 4
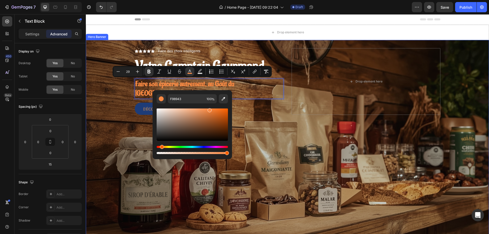
click at [123, 122] on div "Overlay" at bounding box center [287, 154] width 403 height 229
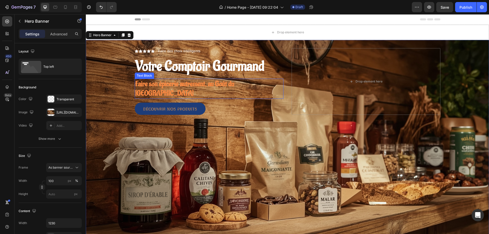
click at [204, 83] on strong "Faire son épicerie autrement, au Goût du Québec" at bounding box center [184, 88] width 99 height 19
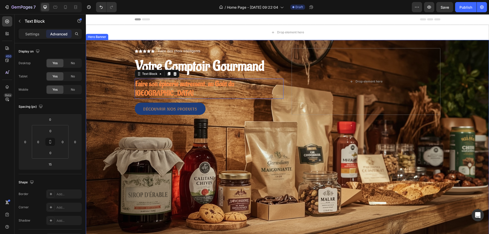
click at [209, 70] on strong "Votre Comptoir Gourmand" at bounding box center [199, 66] width 129 height 18
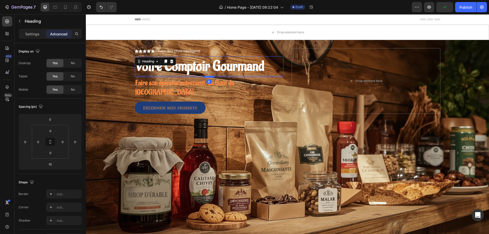
click at [209, 77] on div at bounding box center [209, 77] width 10 height 2
type input "6"
click at [222, 102] on div "découvrir nos produits Button" at bounding box center [209, 108] width 149 height 12
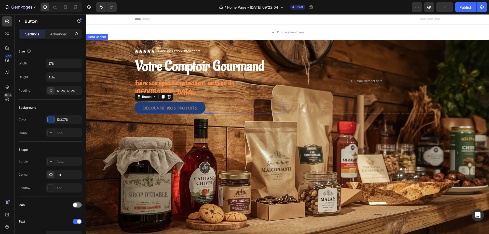
click at [140, 123] on div "Icon Icon Icon Icon Icon Icon List Faire des choix intélligents Text Block Row …" at bounding box center [287, 87] width 313 height 95
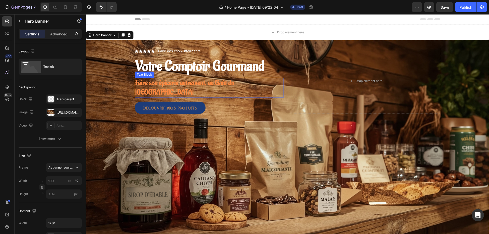
click at [210, 85] on strong "Faire son épicerie autrement, au Goût du Québec" at bounding box center [184, 87] width 99 height 19
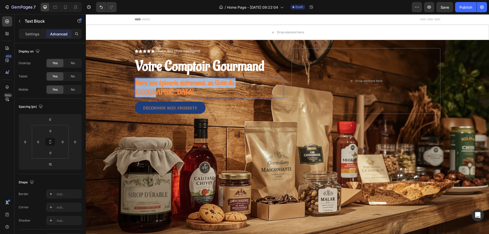
click at [210, 85] on strong "Faire son épicerie autrement, au Goût du Québec" at bounding box center [184, 87] width 99 height 19
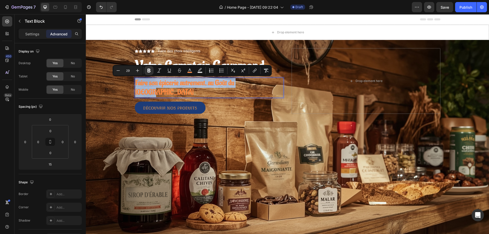
click at [210, 85] on strong "Faire son épicerie autrement, au Goût du Québec" at bounding box center [184, 87] width 99 height 19
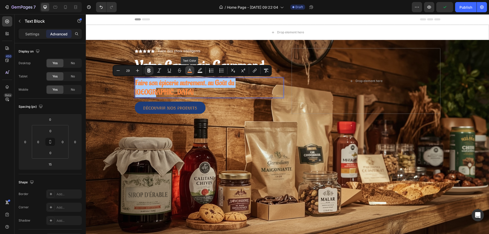
click at [190, 70] on icon "Editor contextual toolbar" at bounding box center [190, 70] width 3 height 3
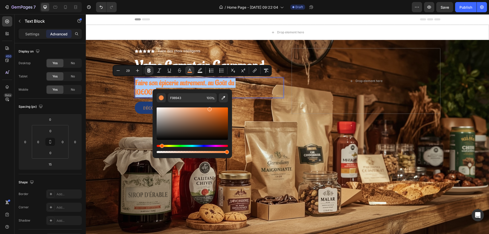
click at [202, 146] on div "Hue" at bounding box center [192, 146] width 71 height 2
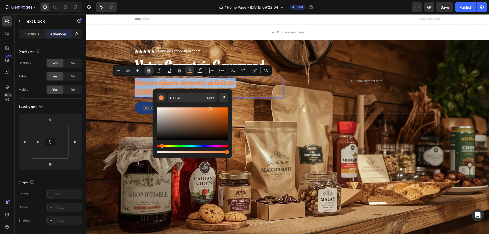
type input "426AF8"
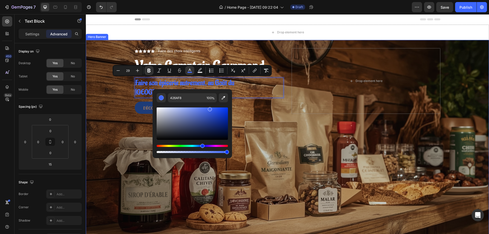
click at [119, 125] on div "Overlay" at bounding box center [287, 154] width 403 height 229
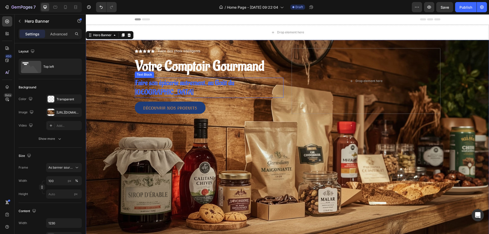
click at [205, 85] on strong "Faire son épicerie autrement, au Goût du Québec" at bounding box center [184, 87] width 99 height 19
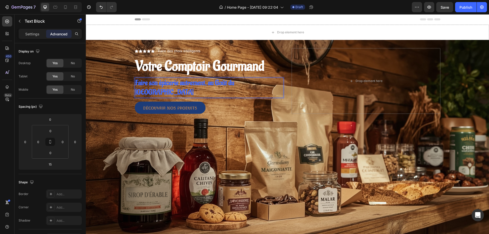
click at [205, 85] on strong "Faire son épicerie autrement, au Goût du Québec" at bounding box center [184, 87] width 99 height 19
click at [262, 84] on p "Faire son épicerie autrement, au Goût du Québec" at bounding box center [209, 87] width 148 height 19
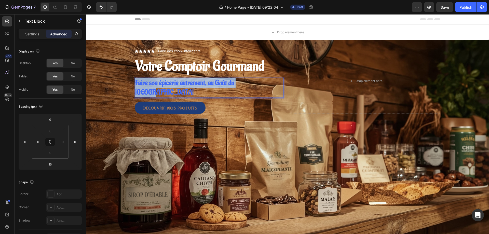
click at [262, 84] on p "Faire son épicerie autrement, au Goût du Québec" at bounding box center [209, 87] width 148 height 19
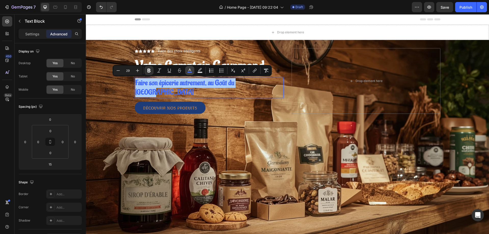
click at [189, 69] on icon "Editor contextual toolbar" at bounding box center [189, 70] width 5 height 5
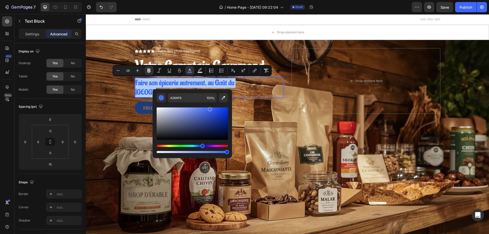
click at [221, 110] on div "Editor contextual toolbar" at bounding box center [192, 124] width 71 height 32
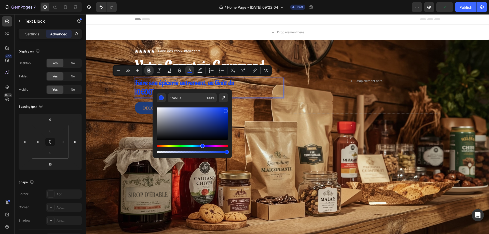
click at [225, 110] on div "Editor contextual toolbar" at bounding box center [192, 124] width 71 height 32
type input "093AEA"
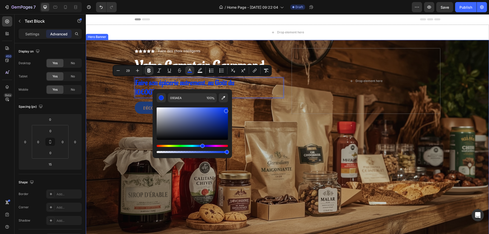
click at [116, 117] on div "Overlay" at bounding box center [287, 154] width 403 height 229
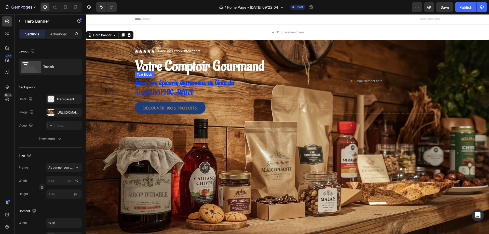
click at [183, 83] on strong "Faire son épicerie autrement, au Goût du Québec" at bounding box center [184, 87] width 99 height 19
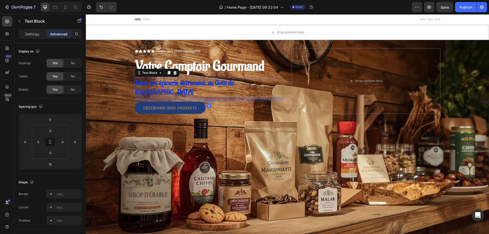
click at [203, 71] on strong "Votre Comptoir Gourmand" at bounding box center [199, 66] width 129 height 18
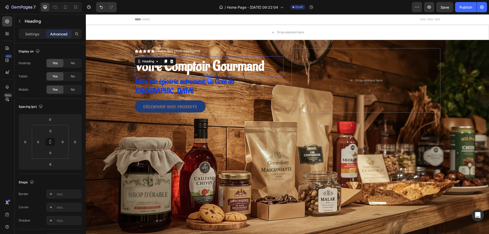
click at [207, 75] on div at bounding box center [209, 76] width 10 height 2
type input "1"
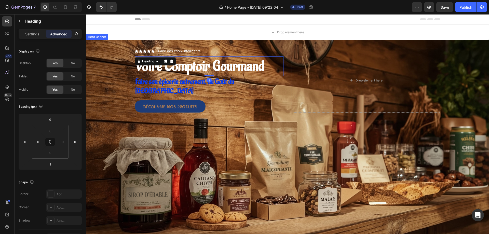
click at [140, 104] on div "Icon Icon Icon Icon Icon Icon List Faire des choix intélligents Text Block Row …" at bounding box center [287, 87] width 313 height 94
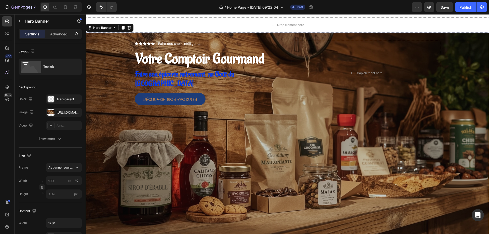
scroll to position [0, 0]
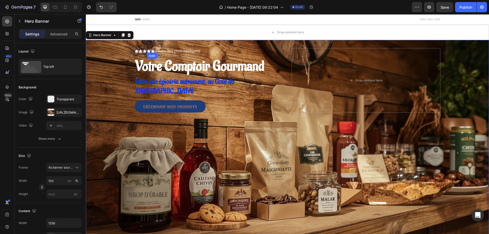
click at [147, 50] on icon at bounding box center [149, 50] width 4 height 3
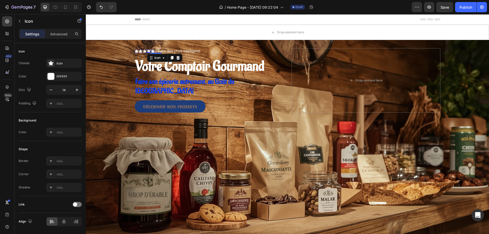
click at [151, 52] on div "Icon" at bounding box center [153, 51] width 4 height 4
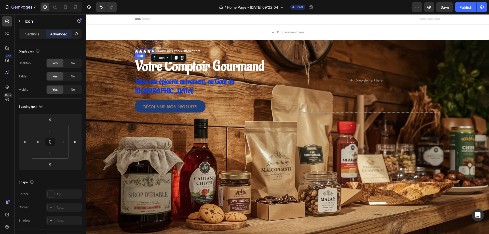
drag, startPoint x: 135, startPoint y: 52, endPoint x: 142, endPoint y: 50, distance: 7.9
click at [135, 52] on icon at bounding box center [137, 50] width 4 height 3
click at [151, 51] on icon at bounding box center [153, 50] width 4 height 3
click at [144, 52] on div "Icon" at bounding box center [145, 51] width 4 height 4
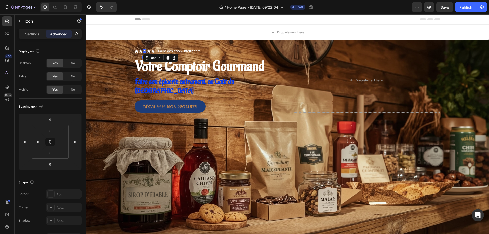
click at [144, 52] on div at bounding box center [145, 52] width 4 height 2
click at [144, 50] on icon at bounding box center [145, 51] width 4 height 4
click at [152, 50] on icon at bounding box center [153, 51] width 4 height 4
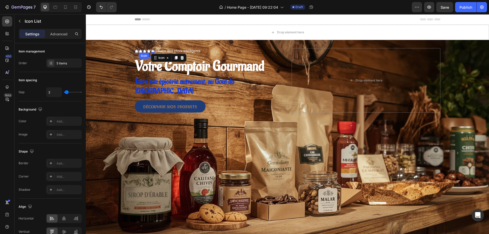
click at [137, 50] on div "Icon Icon Icon Icon Icon 0" at bounding box center [145, 51] width 20 height 4
click at [170, 57] on icon at bounding box center [172, 58] width 4 height 4
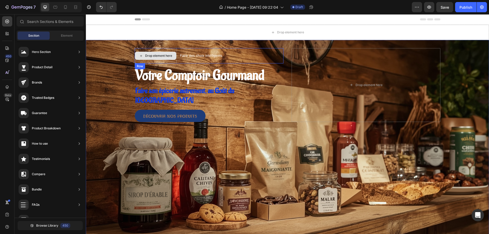
click at [161, 56] on div "Drop element here" at bounding box center [158, 56] width 27 height 4
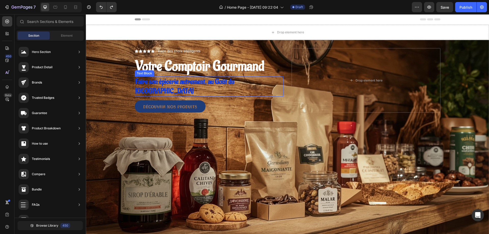
click at [171, 82] on strong "Faire son épicerie autrement, au Goût du Québec" at bounding box center [184, 86] width 99 height 19
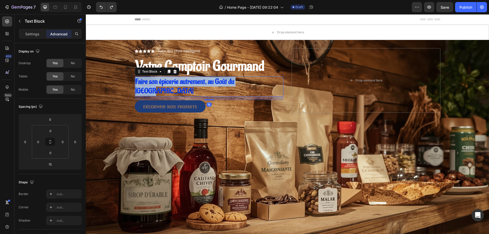
click at [171, 82] on strong "Faire son épicerie autrement, au Goût du Québec" at bounding box center [184, 86] width 99 height 19
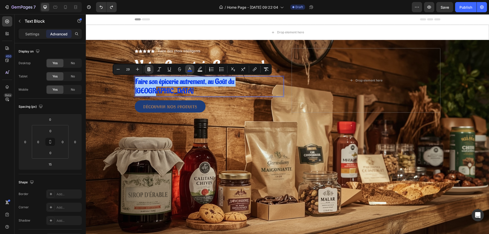
click at [191, 67] on icon "Editor contextual toolbar" at bounding box center [189, 69] width 5 height 5
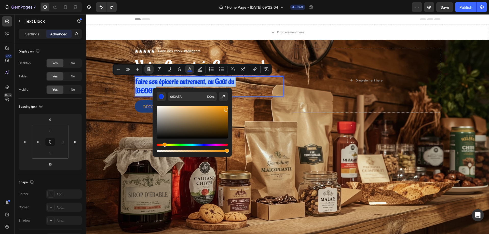
click at [164, 144] on div "Hue" at bounding box center [192, 145] width 71 height 2
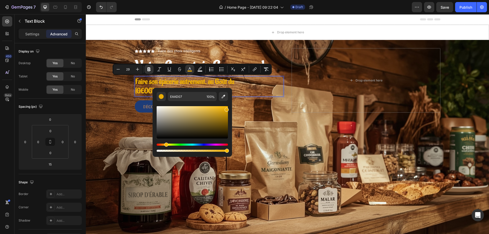
click at [164, 145] on div "Hue" at bounding box center [166, 145] width 4 height 4
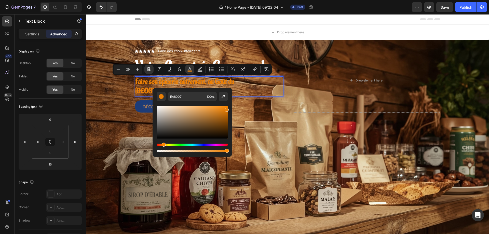
drag, startPoint x: 167, startPoint y: 144, endPoint x: 163, endPoint y: 145, distance: 3.6
click at [163, 145] on div "Hue" at bounding box center [164, 145] width 4 height 4
type input "E0B788"
drag, startPoint x: 226, startPoint y: 110, endPoint x: 184, endPoint y: 110, distance: 41.8
click at [184, 110] on div "Editor contextual toolbar" at bounding box center [186, 111] width 4 height 4
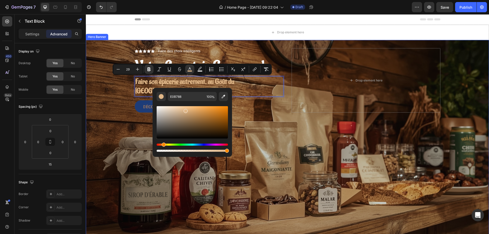
click at [120, 111] on div "Overlay" at bounding box center [287, 154] width 403 height 229
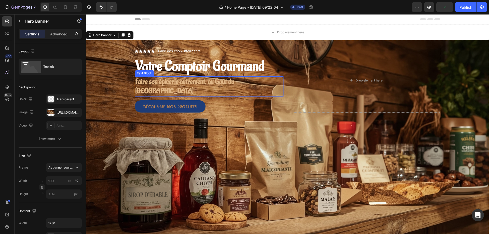
click at [254, 81] on p "Faire son épicerie autrement, au Goût du Québec" at bounding box center [209, 86] width 148 height 19
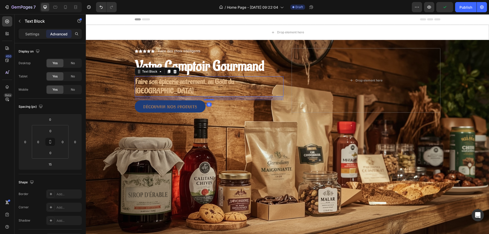
click at [255, 81] on p "Faire son épicerie autrement, au Goût du Québec" at bounding box center [209, 86] width 148 height 19
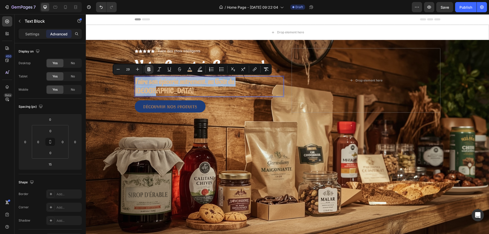
click at [252, 82] on p "Faire son épicerie autrement, au Goût du Québec" at bounding box center [209, 86] width 148 height 19
click at [189, 69] on icon "Editor contextual toolbar" at bounding box center [189, 69] width 5 height 5
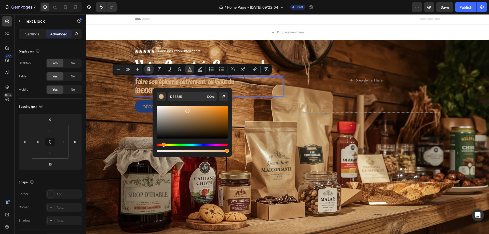
type input "E0B482"
click at [187, 110] on div "Editor contextual toolbar" at bounding box center [187, 111] width 4 height 4
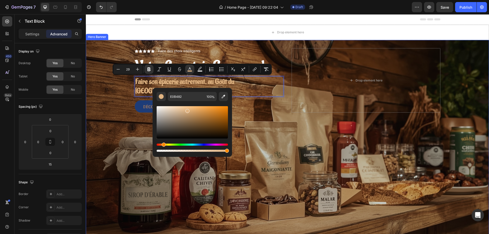
click at [119, 104] on div "Overlay" at bounding box center [287, 154] width 403 height 229
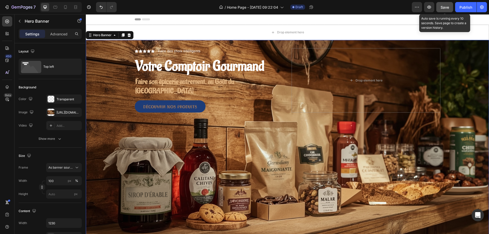
click at [443, 5] on span "Save" at bounding box center [445, 7] width 8 height 4
